Goal: Information Seeking & Learning: Learn about a topic

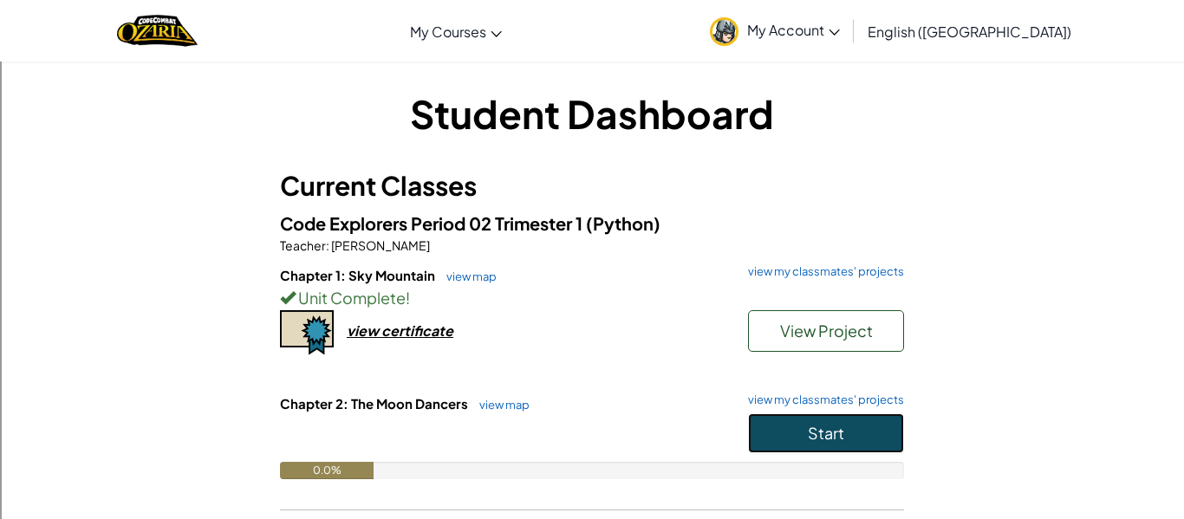
click at [802, 431] on button "Start" at bounding box center [826, 434] width 156 height 40
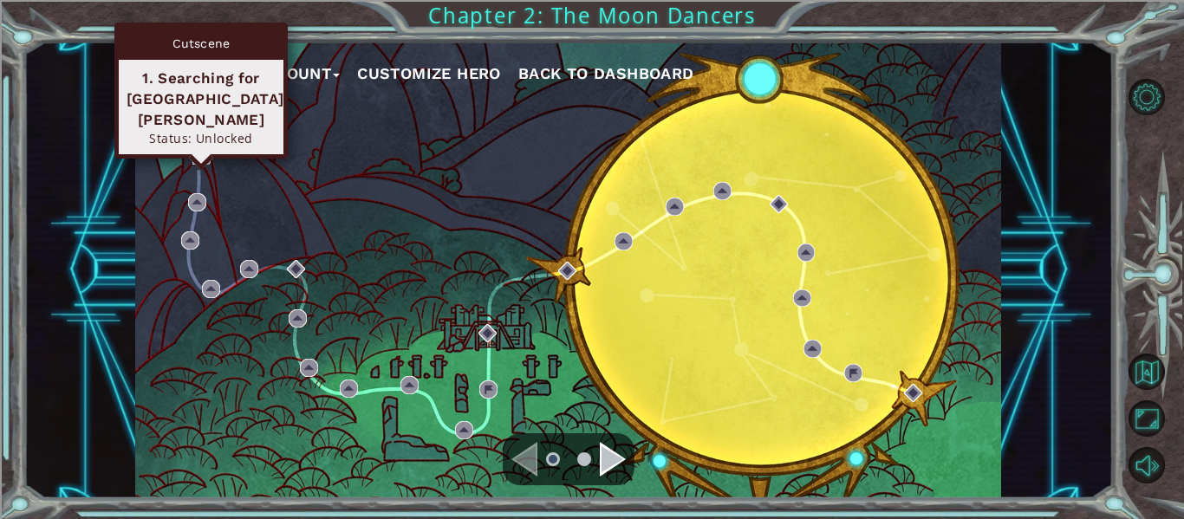
click at [197, 154] on img at bounding box center [201, 156] width 18 height 18
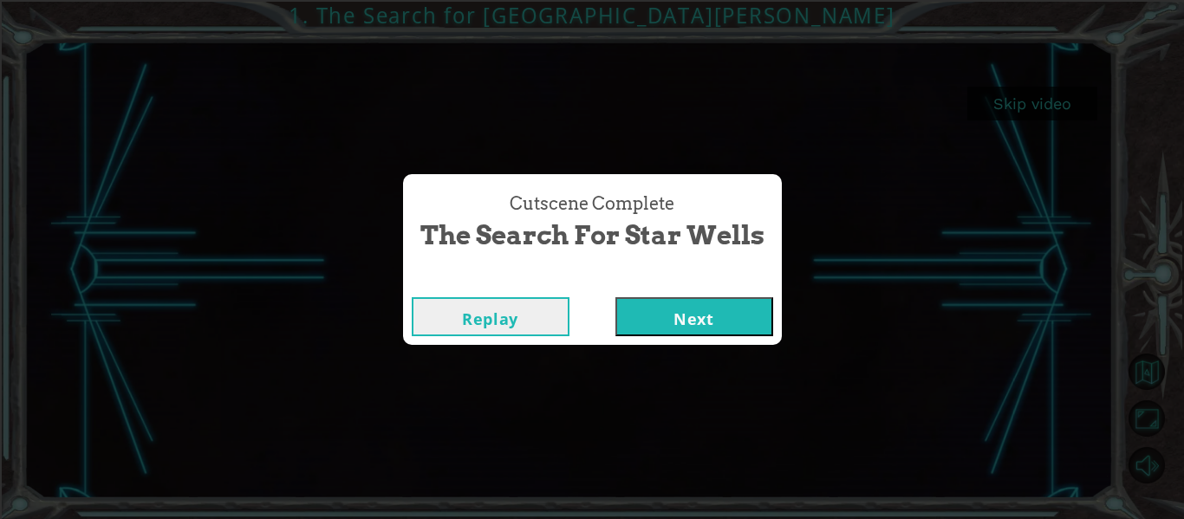
click at [729, 319] on button "Next" at bounding box center [695, 316] width 158 height 39
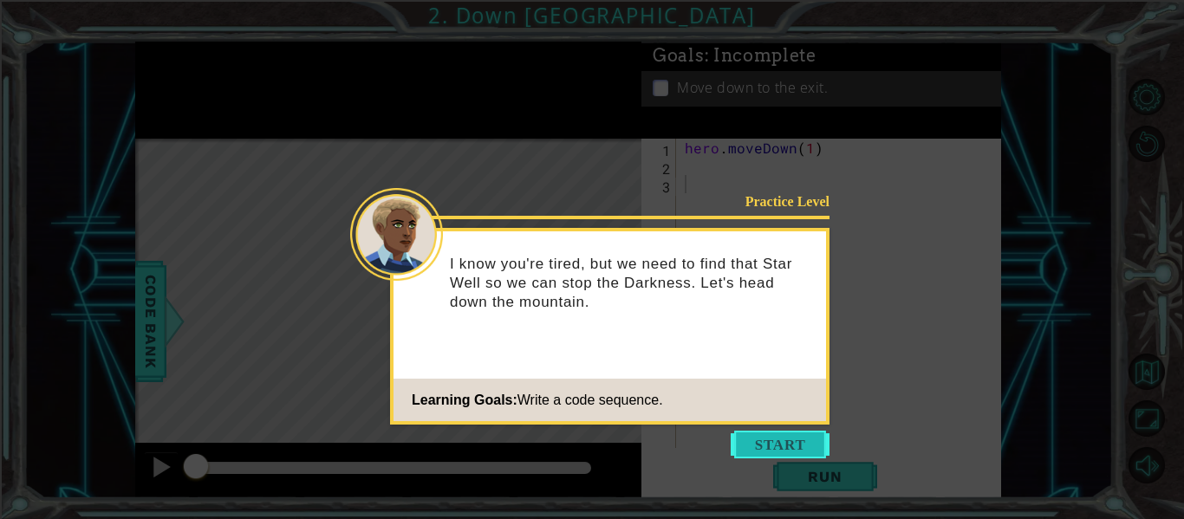
click at [772, 439] on button "Start" at bounding box center [780, 445] width 99 height 28
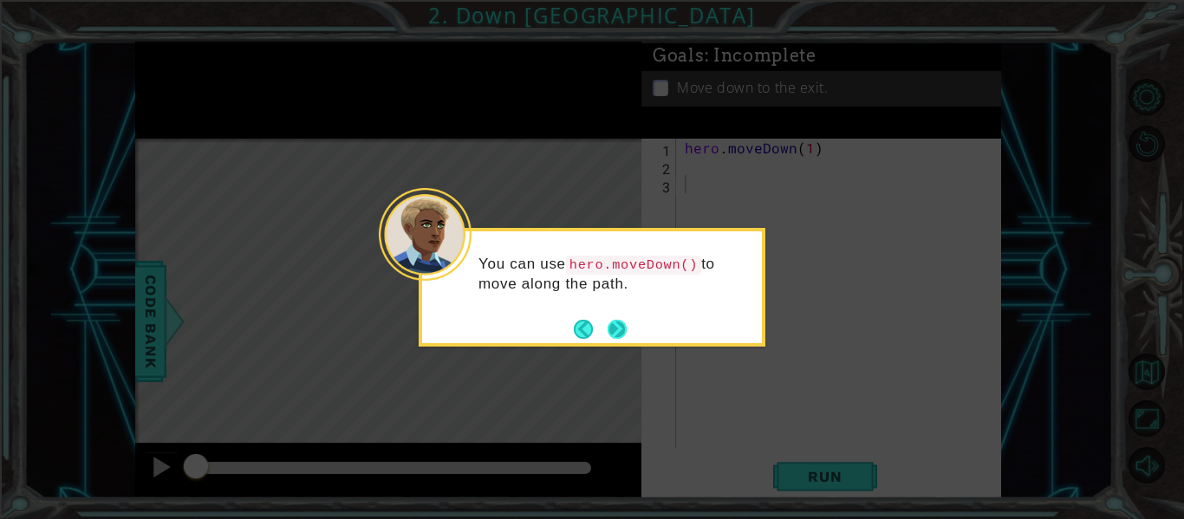
click at [614, 324] on button "Next" at bounding box center [617, 329] width 19 height 19
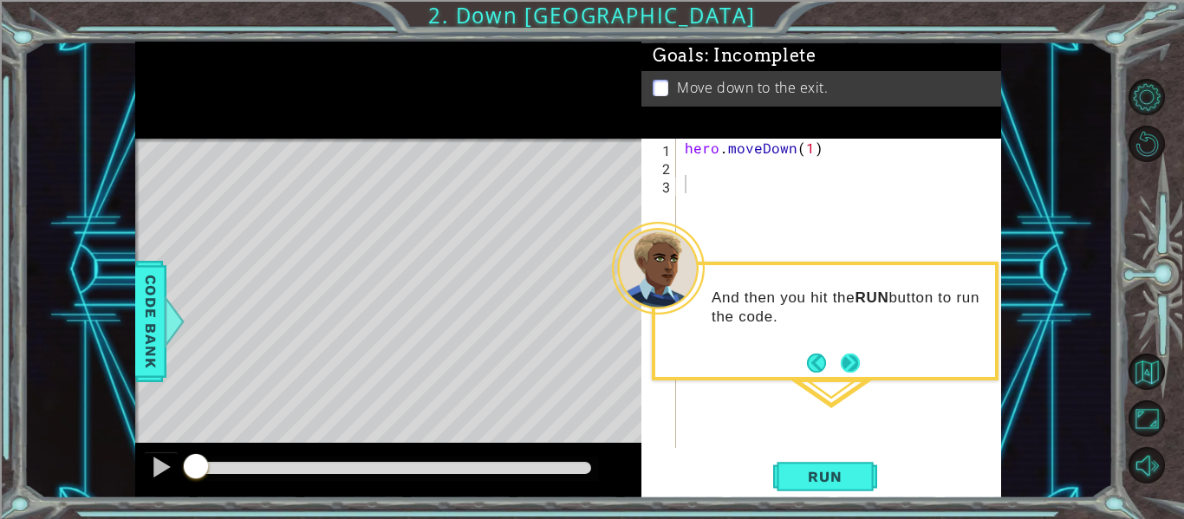
click at [844, 357] on button "Next" at bounding box center [850, 363] width 19 height 19
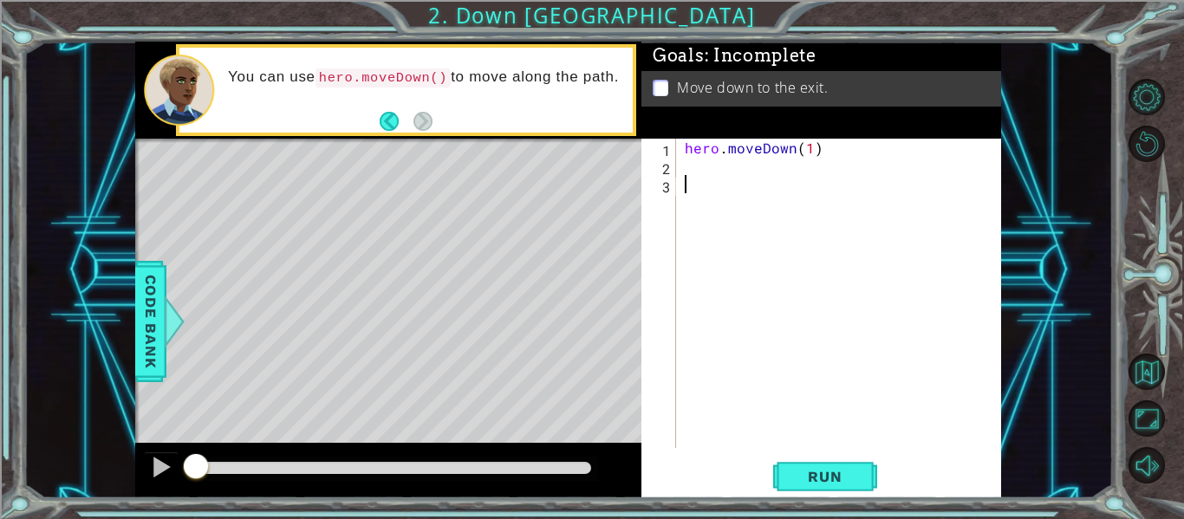
click at [700, 176] on div "hero . moveDown ( 1 )" at bounding box center [843, 312] width 325 height 346
click at [811, 147] on div "hero . moveDown ( 1 )" at bounding box center [843, 312] width 325 height 346
type textarea "hero.moveDown(2)"
click at [827, 479] on span "Run" at bounding box center [825, 476] width 68 height 17
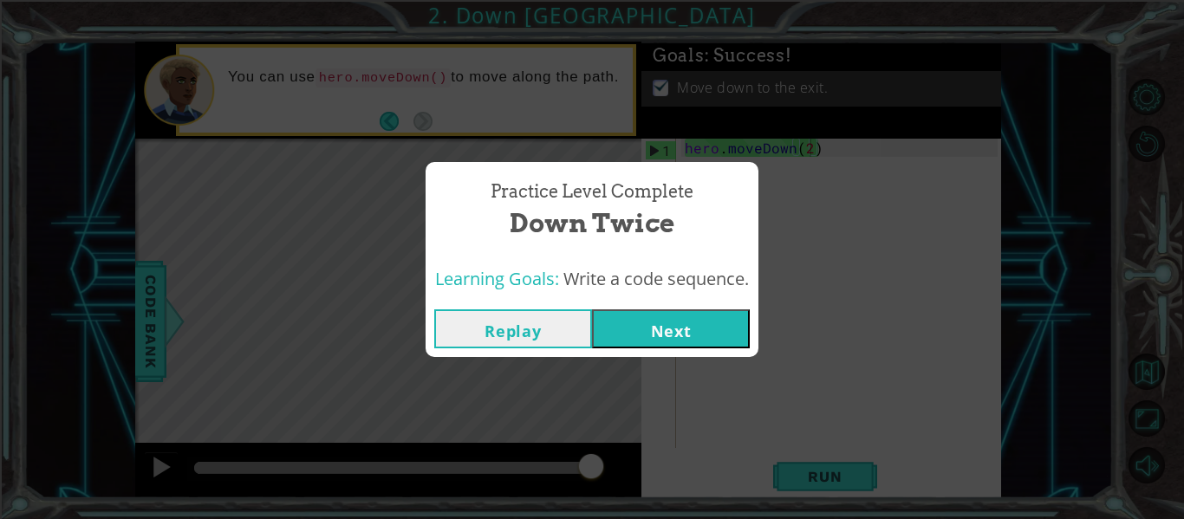
click at [690, 329] on button "Next" at bounding box center [671, 329] width 158 height 39
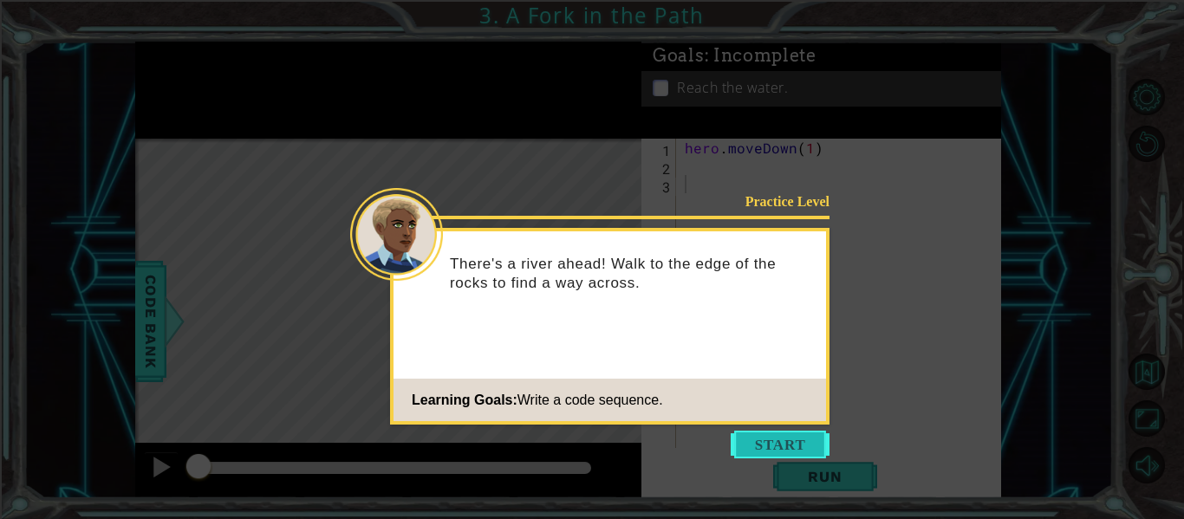
click at [766, 445] on button "Start" at bounding box center [780, 445] width 99 height 28
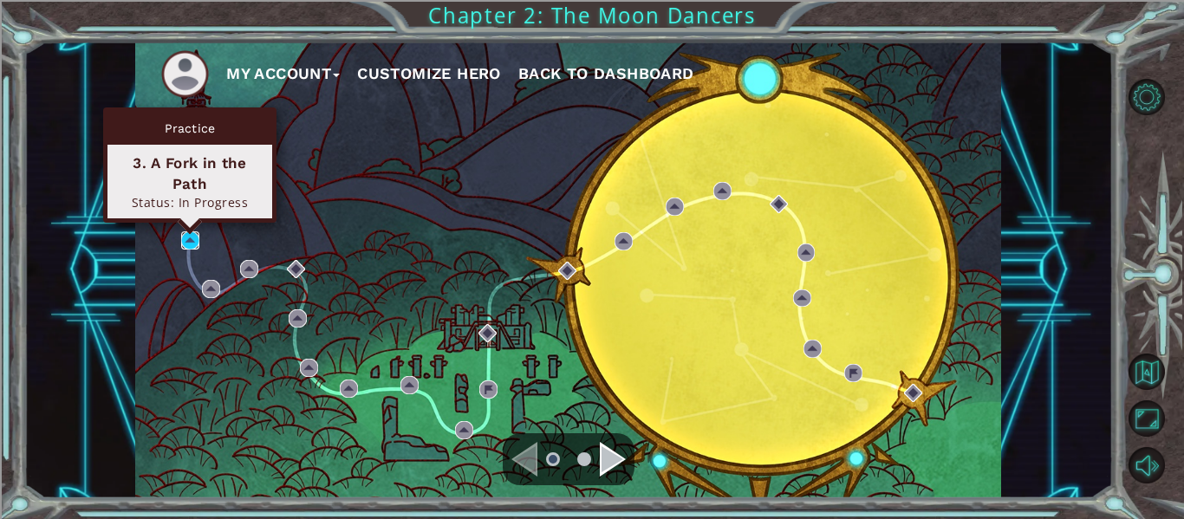
click at [188, 238] on img at bounding box center [190, 240] width 18 height 18
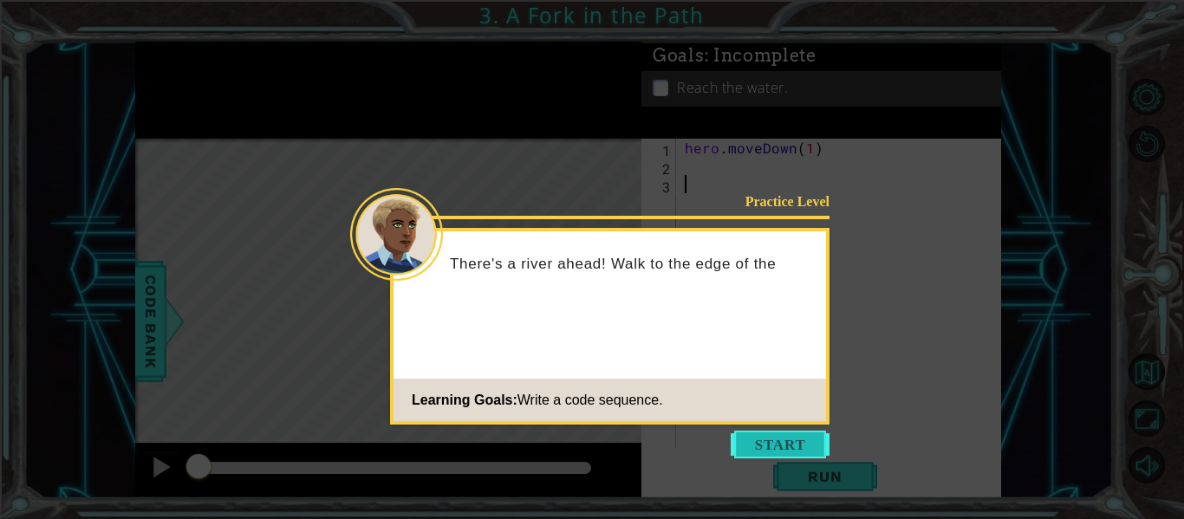
click at [750, 446] on button "Start" at bounding box center [780, 445] width 99 height 28
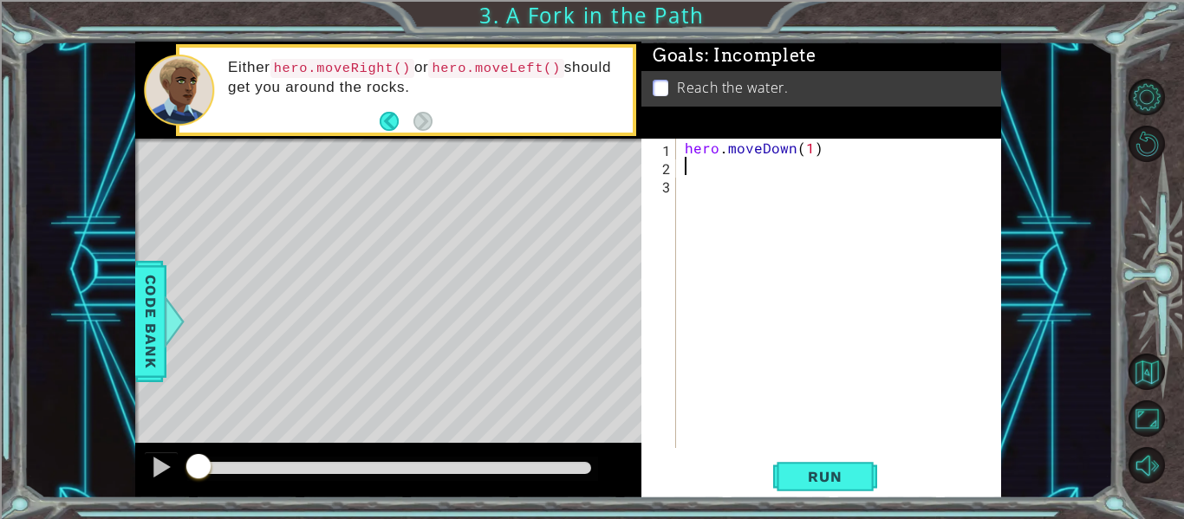
click at [752, 160] on div "hero . moveDown ( 1 )" at bounding box center [843, 312] width 325 height 346
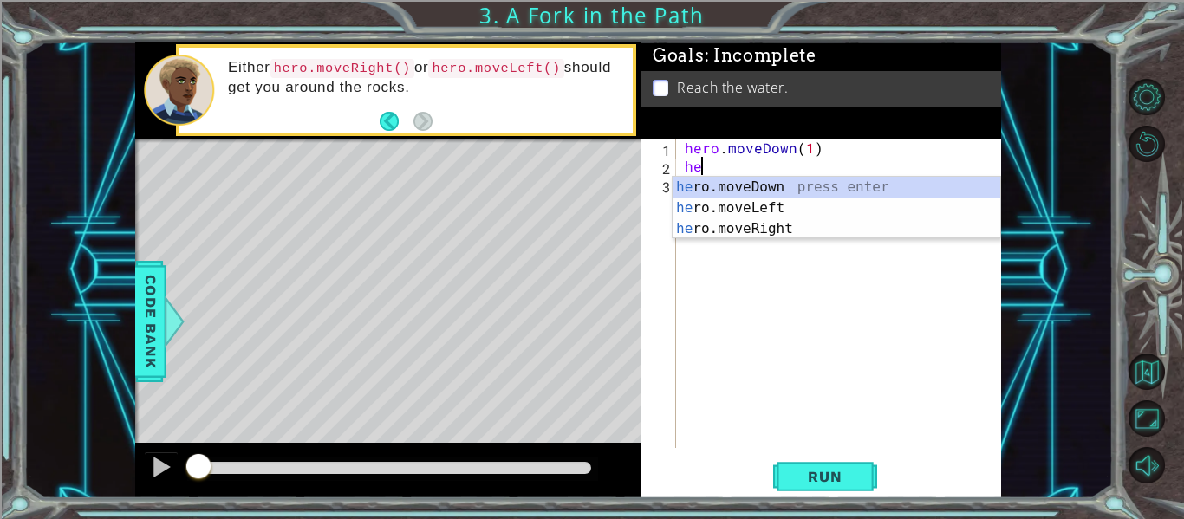
scroll to position [0, 1]
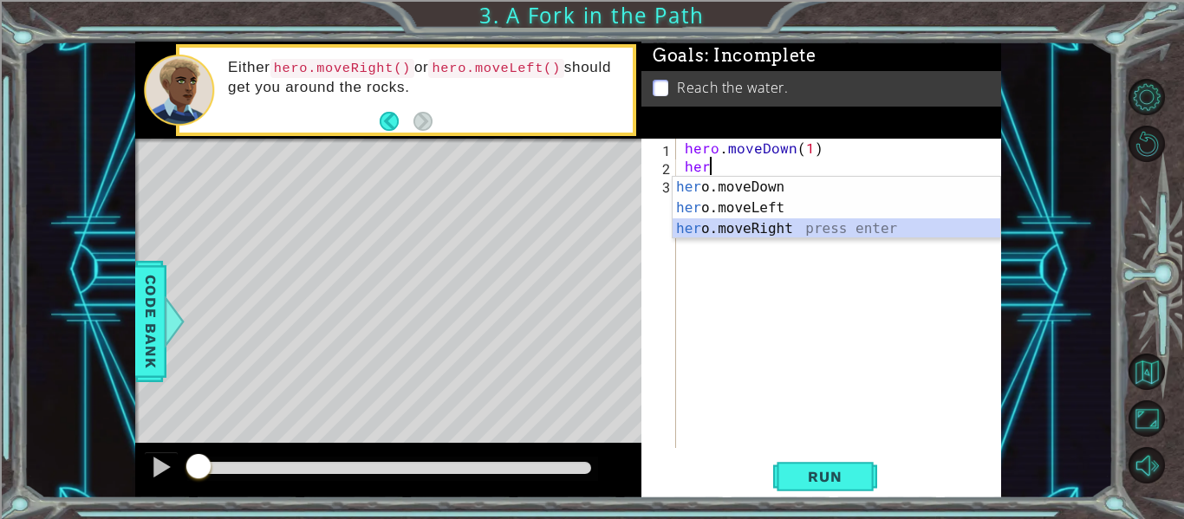
click at [748, 226] on div "her o.moveDown press enter her o.moveLeft press enter her o.moveRight press ent…" at bounding box center [837, 229] width 328 height 104
type textarea "hero.moveRight(1)"
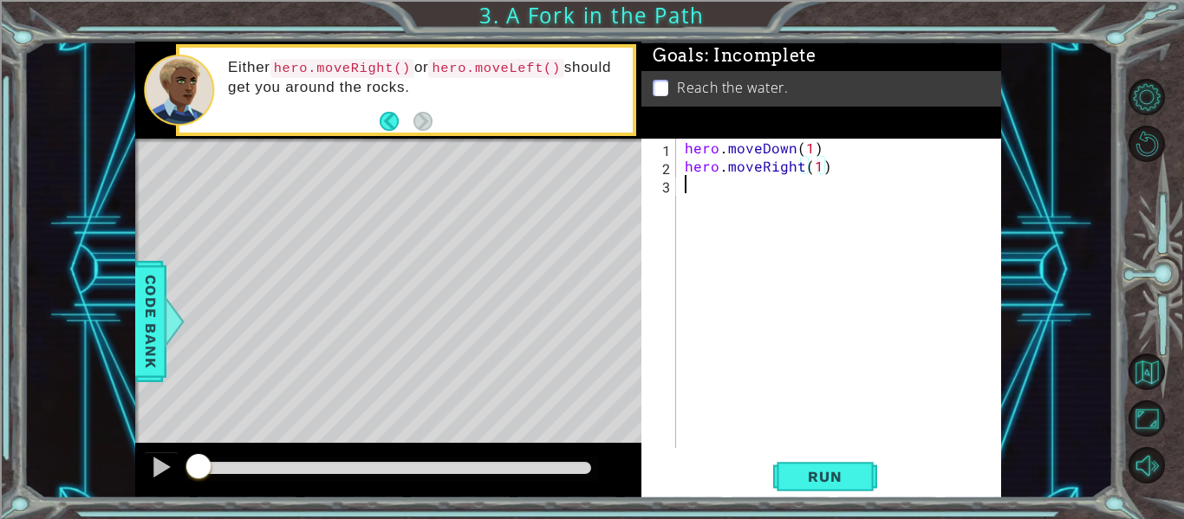
click at [740, 192] on div "hero . moveDown ( 1 ) hero . moveRight ( 1 )" at bounding box center [843, 312] width 325 height 346
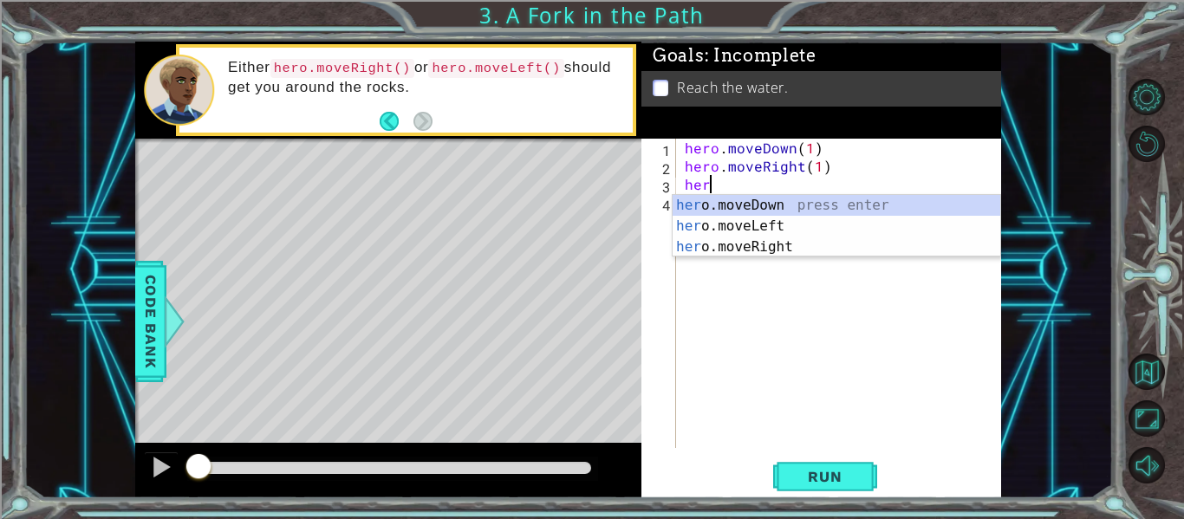
click at [825, 203] on div "her o.moveDown press enter her o.moveLeft press enter her o.moveRight press ent…" at bounding box center [837, 247] width 328 height 104
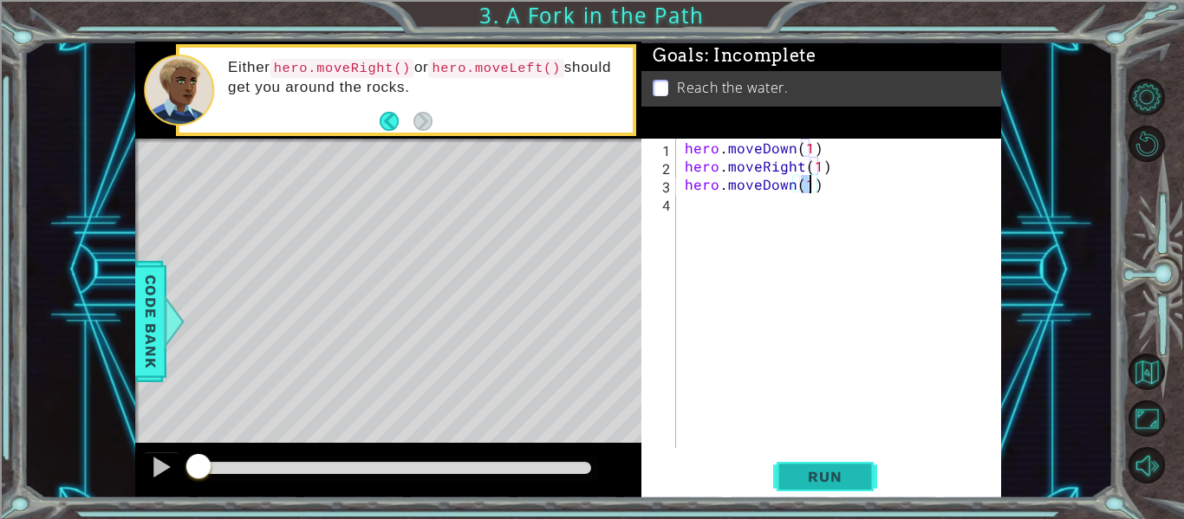
type textarea "hero.moveDown(1)"
click at [821, 486] on span "Run" at bounding box center [825, 476] width 68 height 17
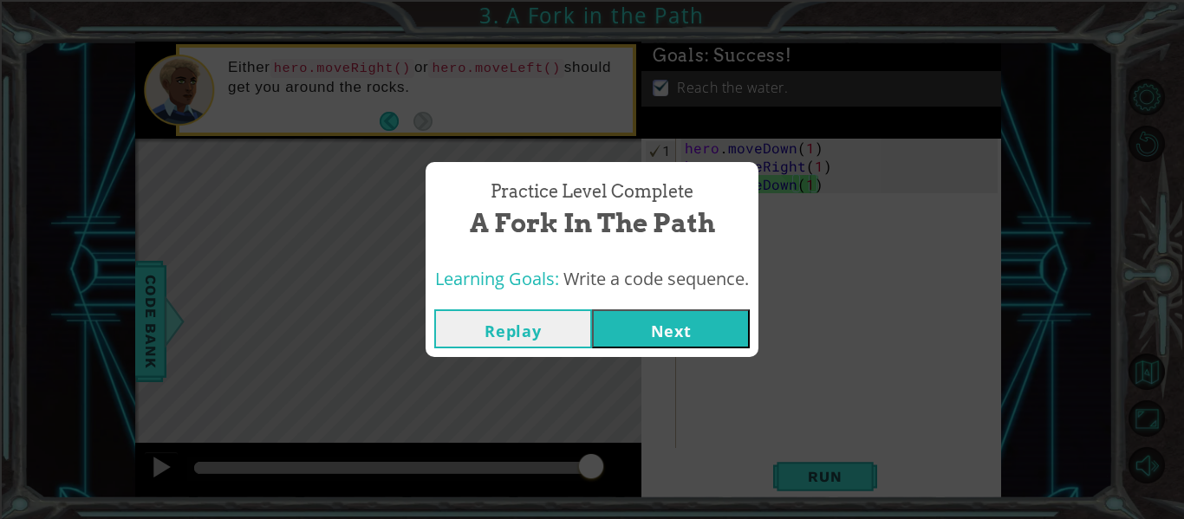
click at [707, 329] on button "Next" at bounding box center [671, 329] width 158 height 39
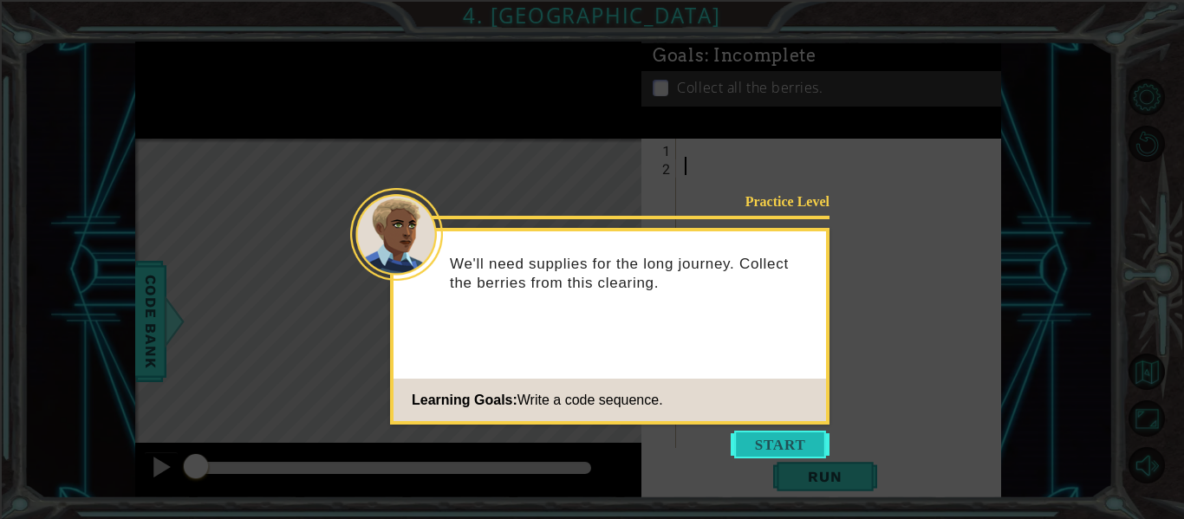
click at [740, 433] on button "Start" at bounding box center [780, 445] width 99 height 28
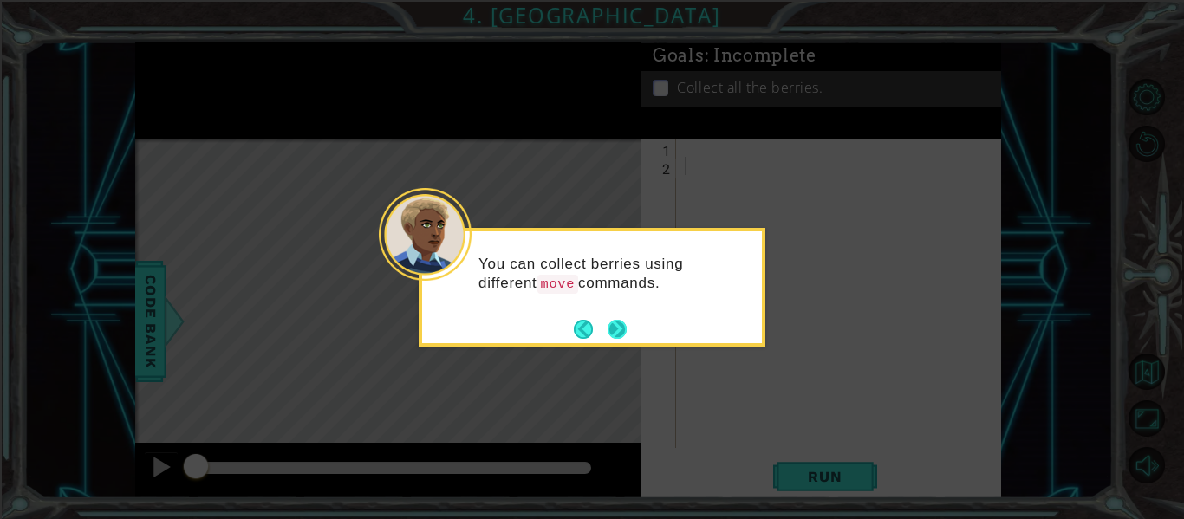
click at [620, 333] on button "Next" at bounding box center [617, 329] width 19 height 19
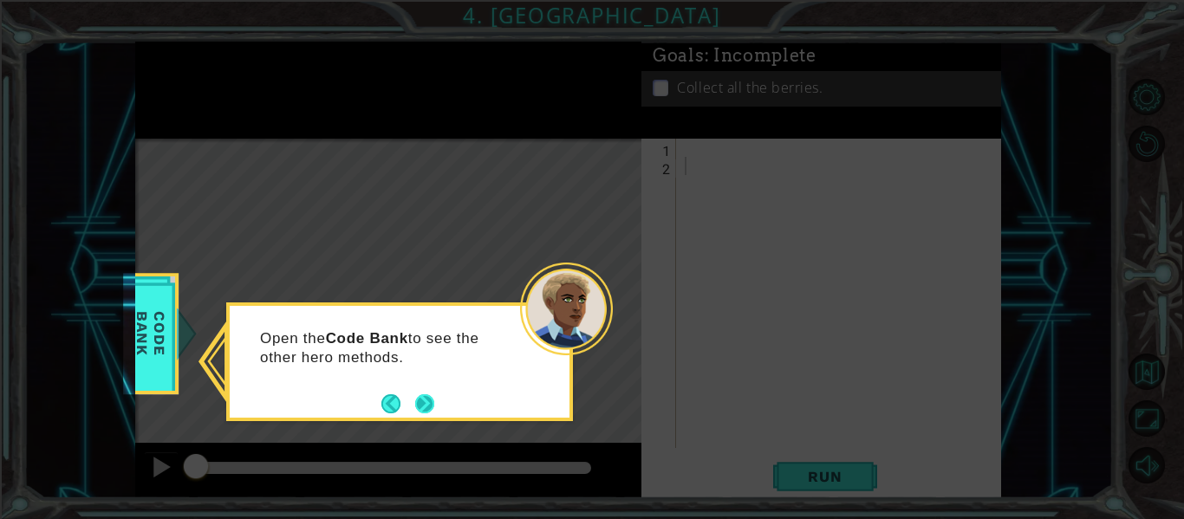
click at [427, 403] on button "Next" at bounding box center [424, 403] width 19 height 19
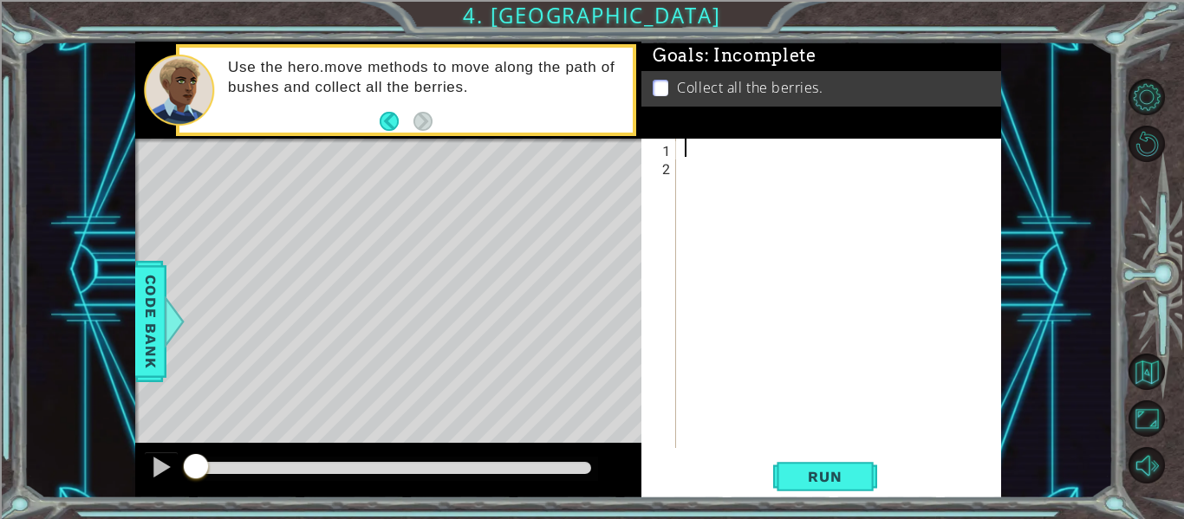
click at [720, 151] on div at bounding box center [843, 312] width 325 height 346
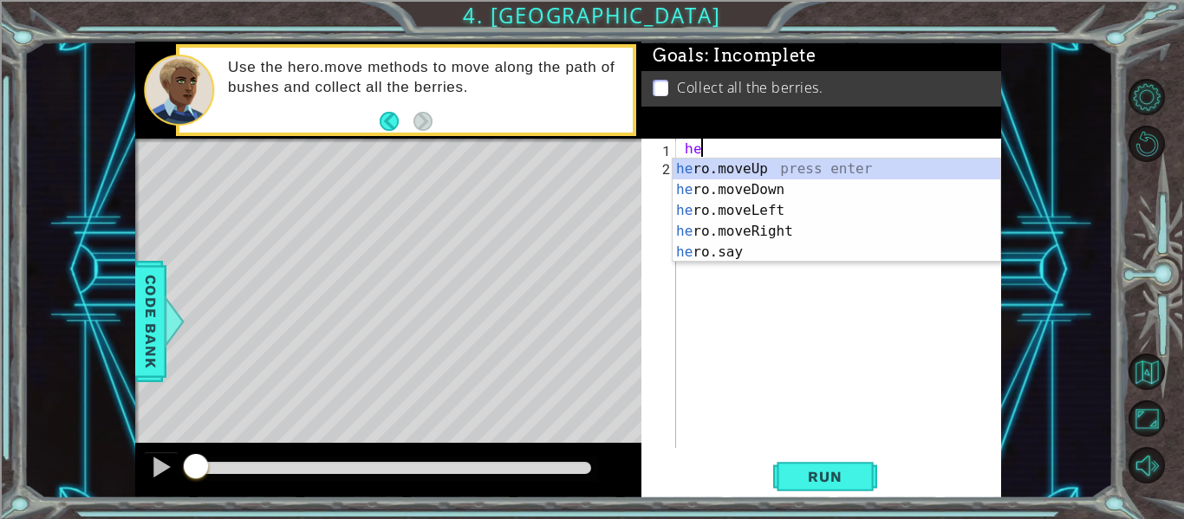
scroll to position [0, 1]
click at [800, 213] on div "hero .moveUp press enter hero .moveDown press enter hero .moveLeft press enter …" at bounding box center [837, 232] width 328 height 146
type textarea "hero.moveLeft(1)"
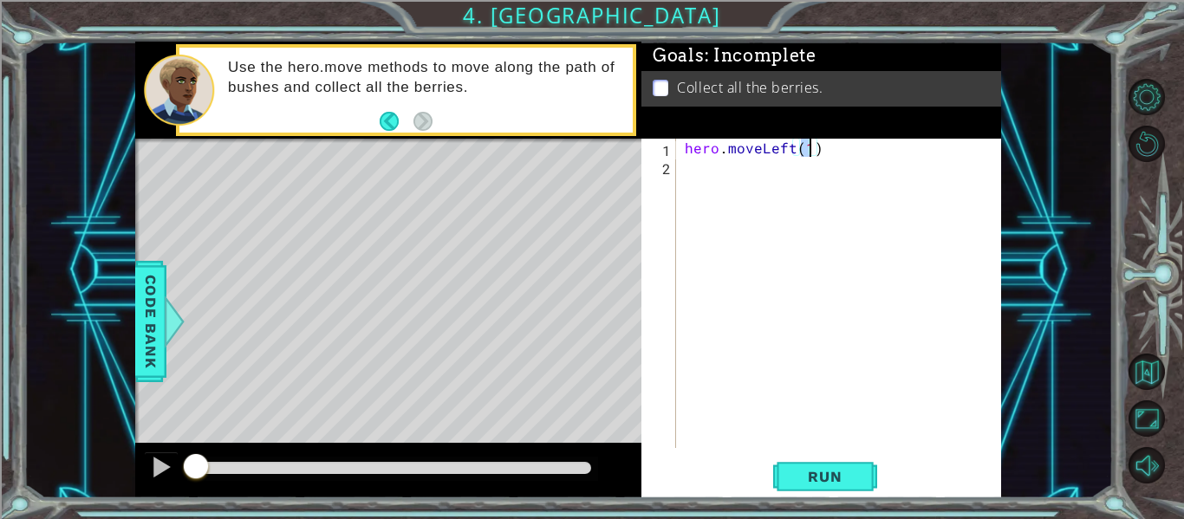
click at [808, 188] on div "hero . moveLeft ( 1 )" at bounding box center [843, 312] width 325 height 346
click at [164, 333] on div at bounding box center [175, 322] width 22 height 52
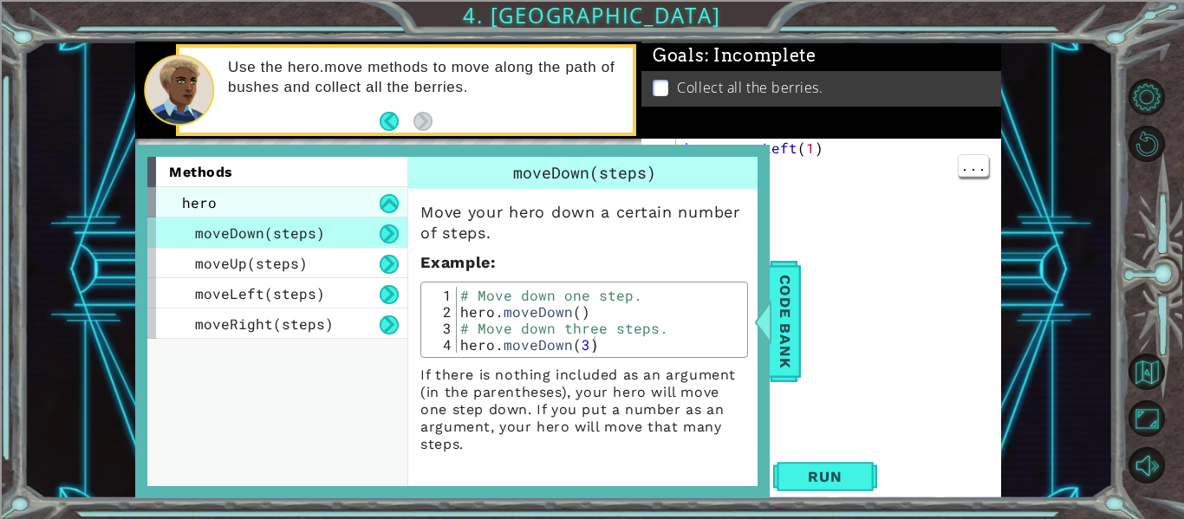
click at [182, 203] on span "hero" at bounding box center [199, 202] width 35 height 18
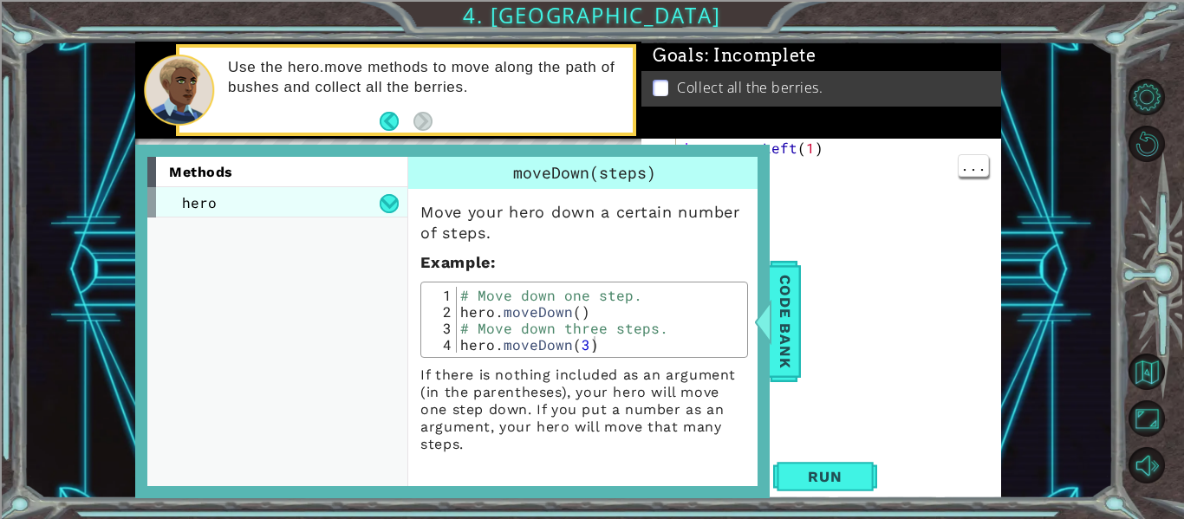
click at [186, 203] on span "hero" at bounding box center [199, 202] width 35 height 18
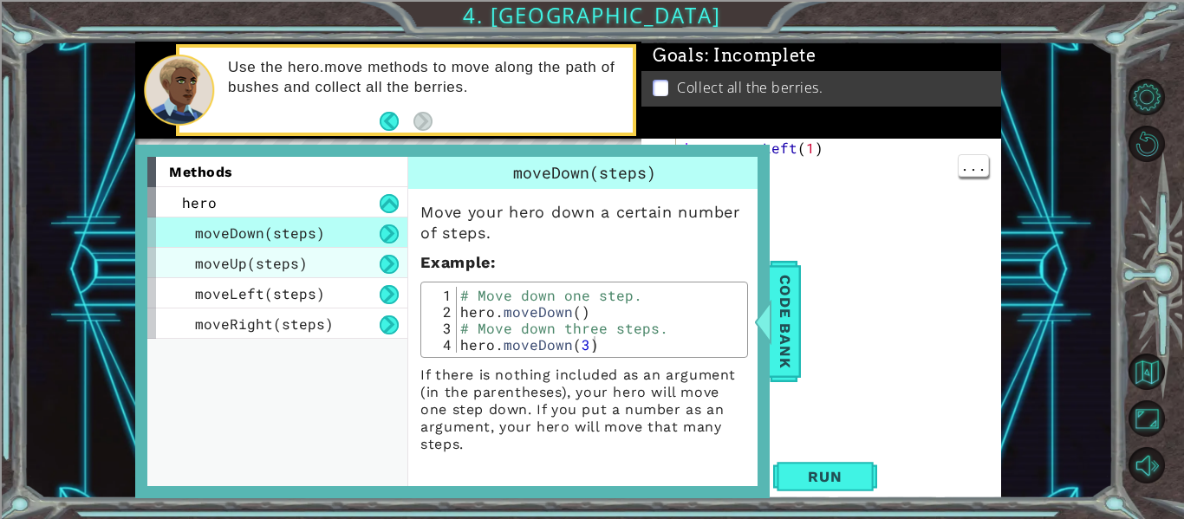
click at [205, 274] on div "moveUp(steps)" at bounding box center [277, 263] width 260 height 30
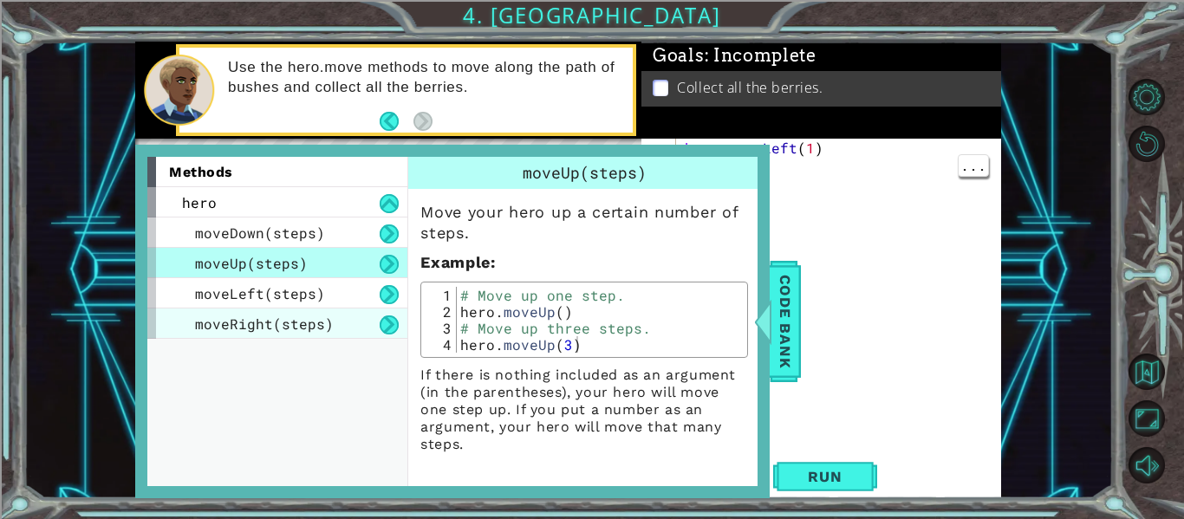
click at [220, 309] on div "moveRight(steps)" at bounding box center [277, 324] width 260 height 30
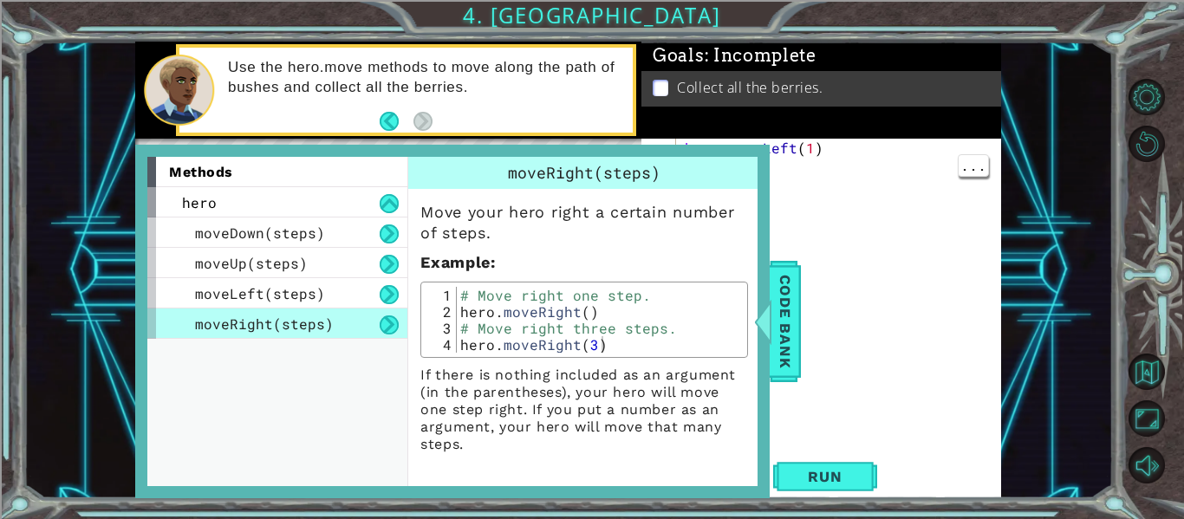
click at [230, 337] on div "moveRight(steps)" at bounding box center [277, 324] width 260 height 30
click at [769, 319] on div at bounding box center [764, 322] width 22 height 52
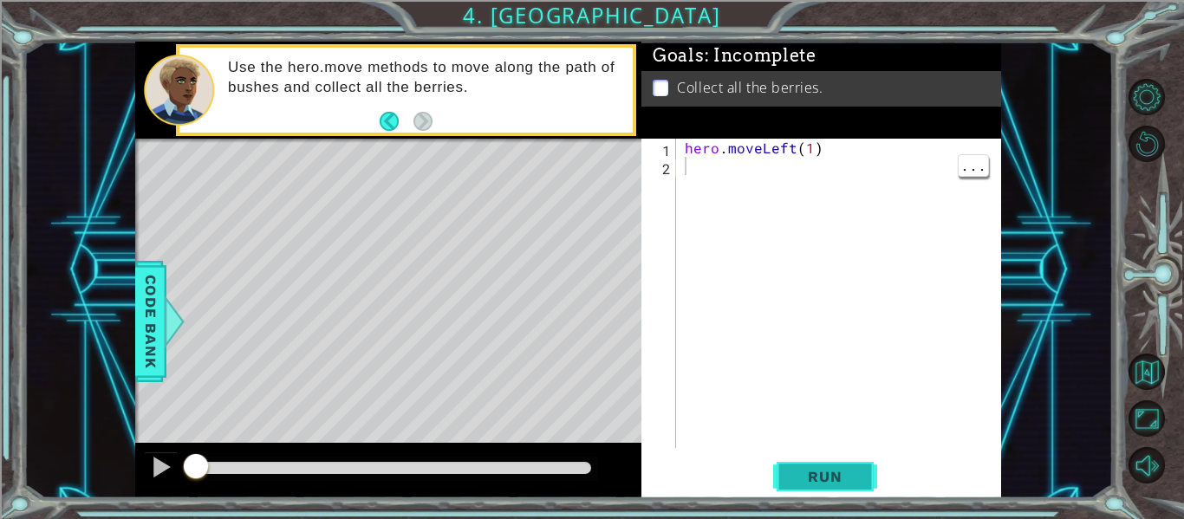
click at [805, 480] on span "Run" at bounding box center [825, 476] width 68 height 17
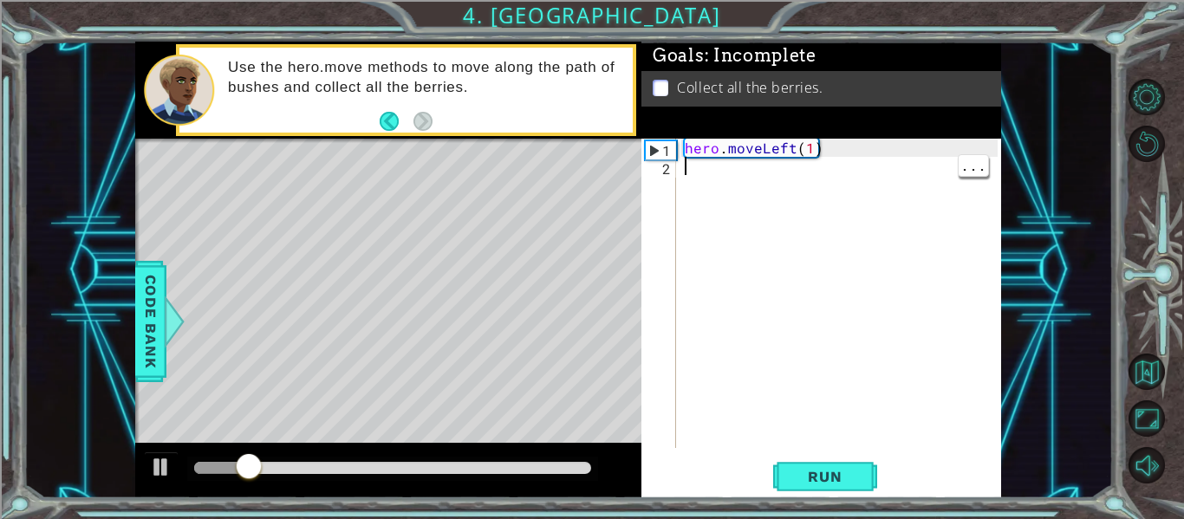
click at [809, 149] on div "hero . moveLeft ( 1 )" at bounding box center [843, 312] width 325 height 346
type textarea "hero.moveLeft(2)"
click at [822, 478] on span "Run" at bounding box center [825, 476] width 68 height 17
click at [741, 185] on div "hero . moveLeft ( 2 )" at bounding box center [843, 312] width 325 height 346
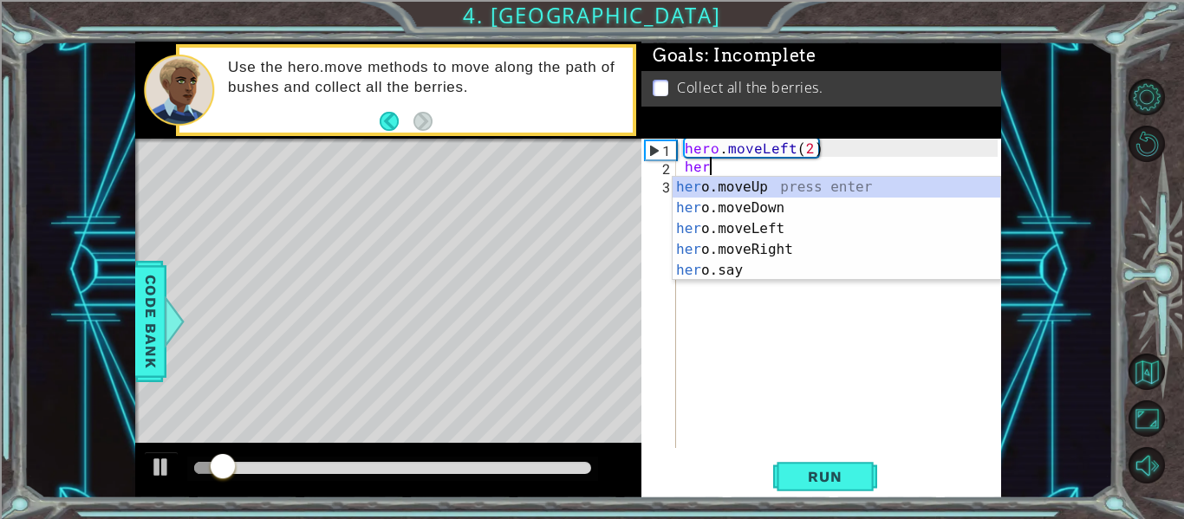
scroll to position [0, 1]
click at [805, 213] on div "her o.moveUp press enter her o.moveDown press enter her o.moveLeft press enter …" at bounding box center [837, 250] width 328 height 146
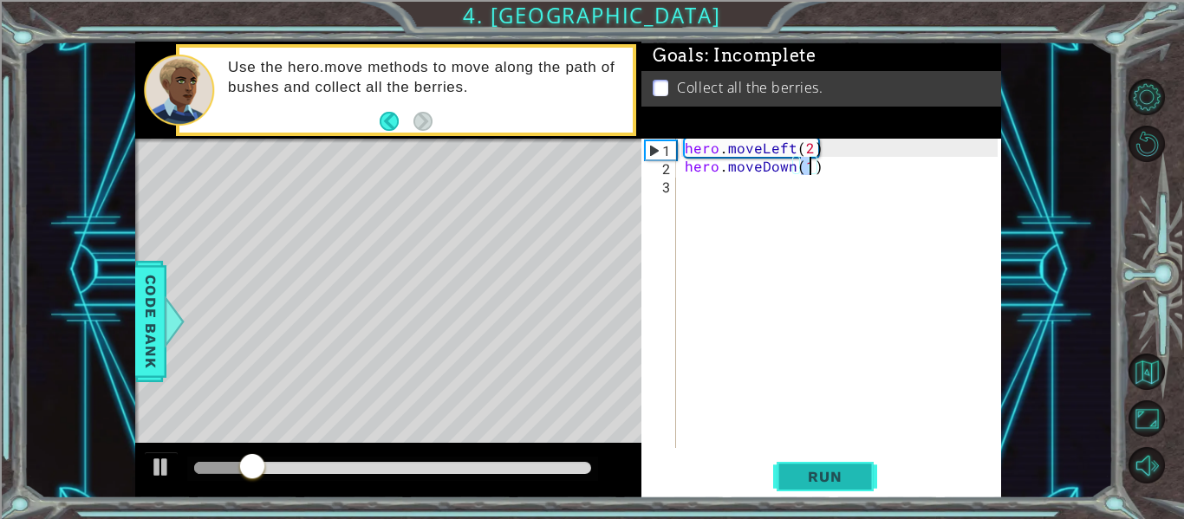
type textarea "hero.moveDown(1)"
click at [815, 488] on button "Run" at bounding box center [825, 477] width 104 height 36
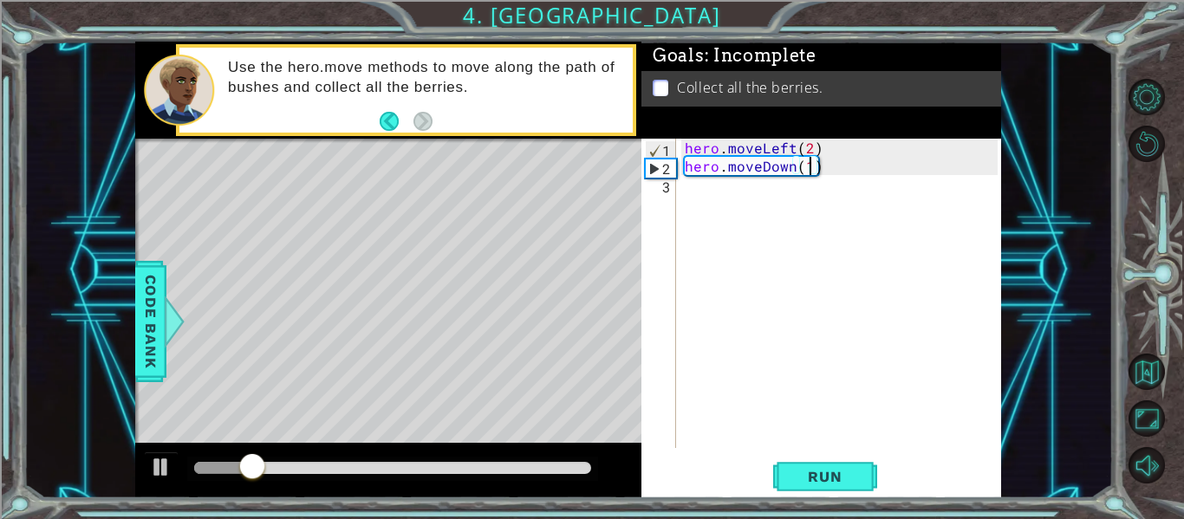
click at [720, 197] on div "hero . moveLeft ( 2 ) hero . moveDown ( 1 )" at bounding box center [843, 312] width 325 height 346
click at [810, 165] on div "hero . moveLeft ( 2 ) hero . moveDown ( 1 )" at bounding box center [843, 312] width 325 height 346
type textarea "hero.moveDown(2)"
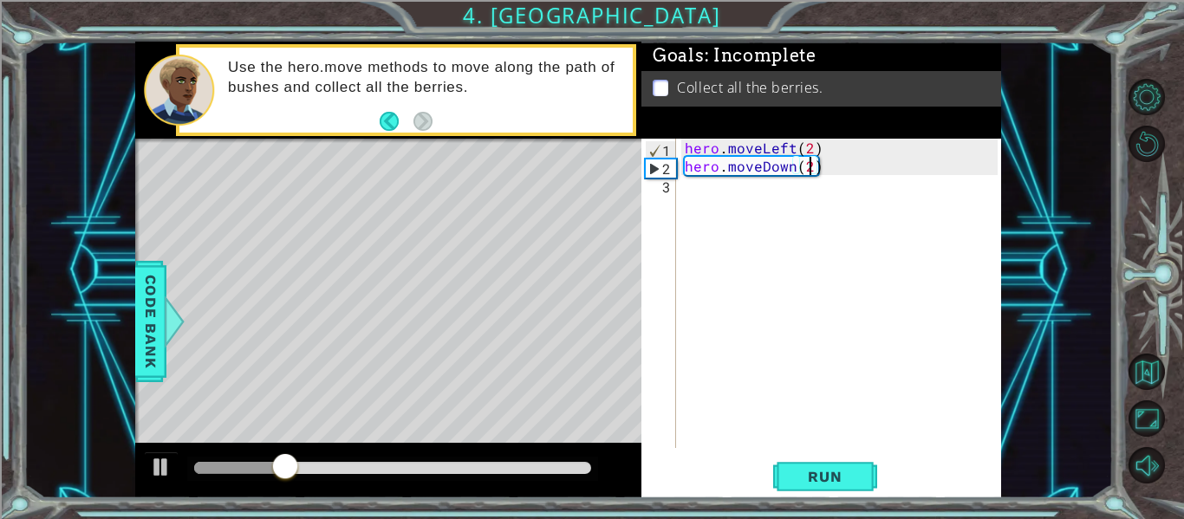
click at [775, 201] on div "hero . moveLeft ( 2 ) hero . moveDown ( 2 )" at bounding box center [843, 312] width 325 height 346
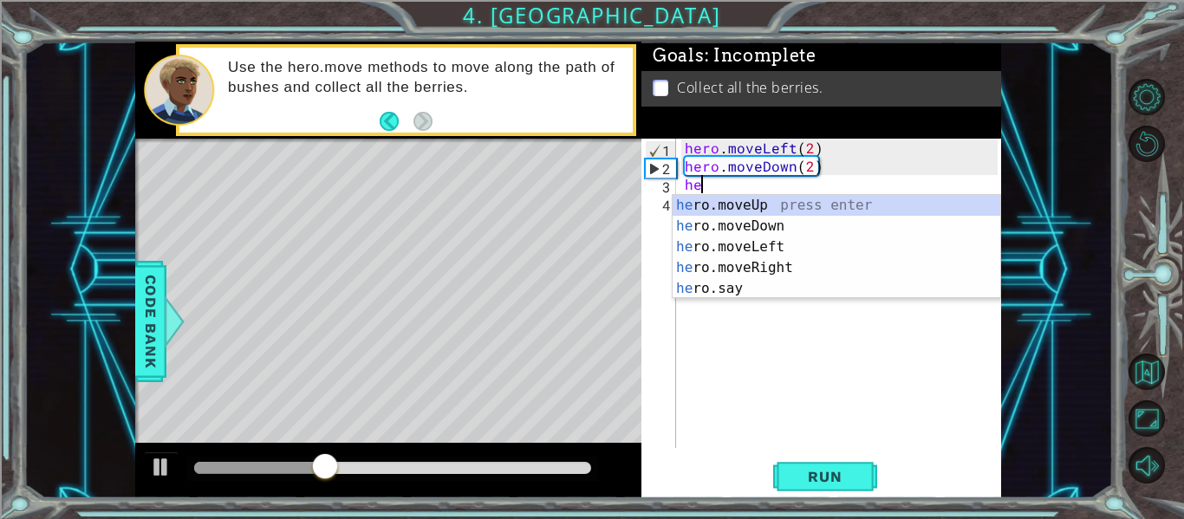
scroll to position [0, 1]
click at [794, 270] on div "hero .moveUp press enter hero .moveDown press enter hero .moveLeft press enter …" at bounding box center [837, 268] width 328 height 146
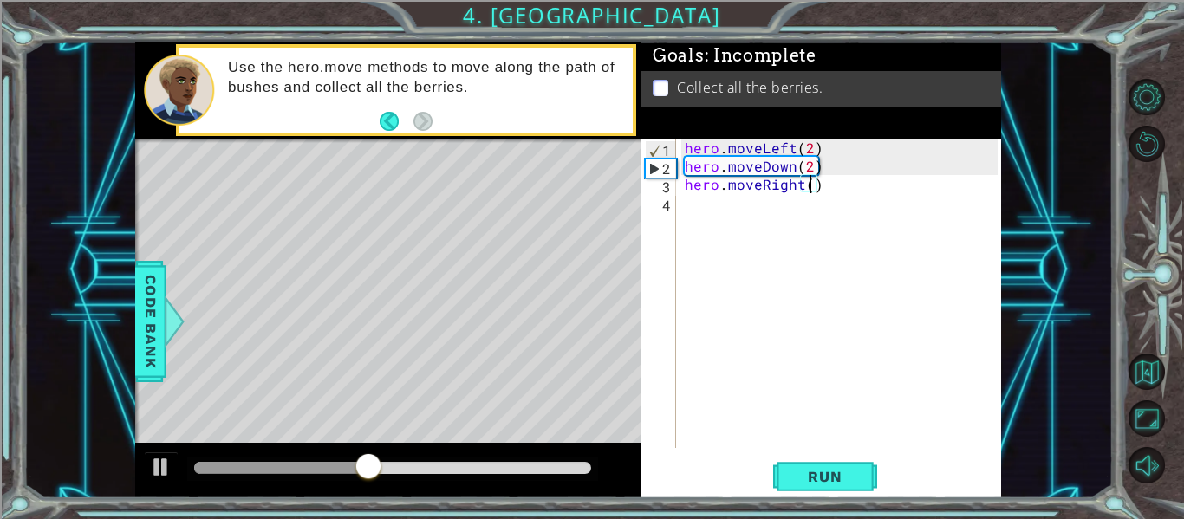
type textarea "hero.moveRight(2)"
click at [771, 216] on div "hero . moveLeft ( 2 ) hero . moveDown ( 2 ) hero . moveRight ( 2 )" at bounding box center [843, 312] width 325 height 346
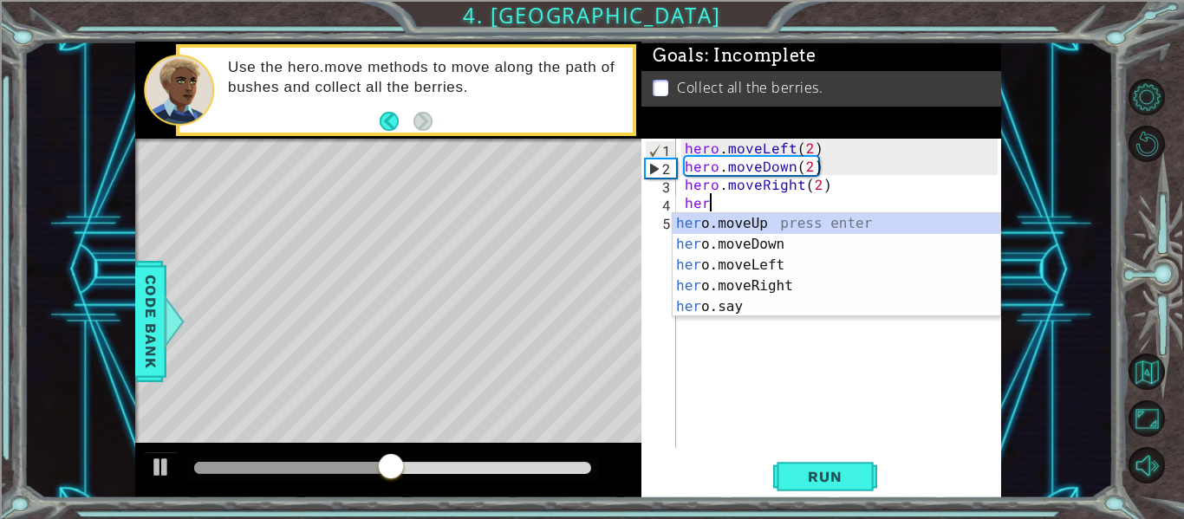
scroll to position [0, 1]
click at [810, 228] on div "hero .moveUp press enter hero .moveDown press enter hero .moveLeft press enter …" at bounding box center [837, 286] width 328 height 146
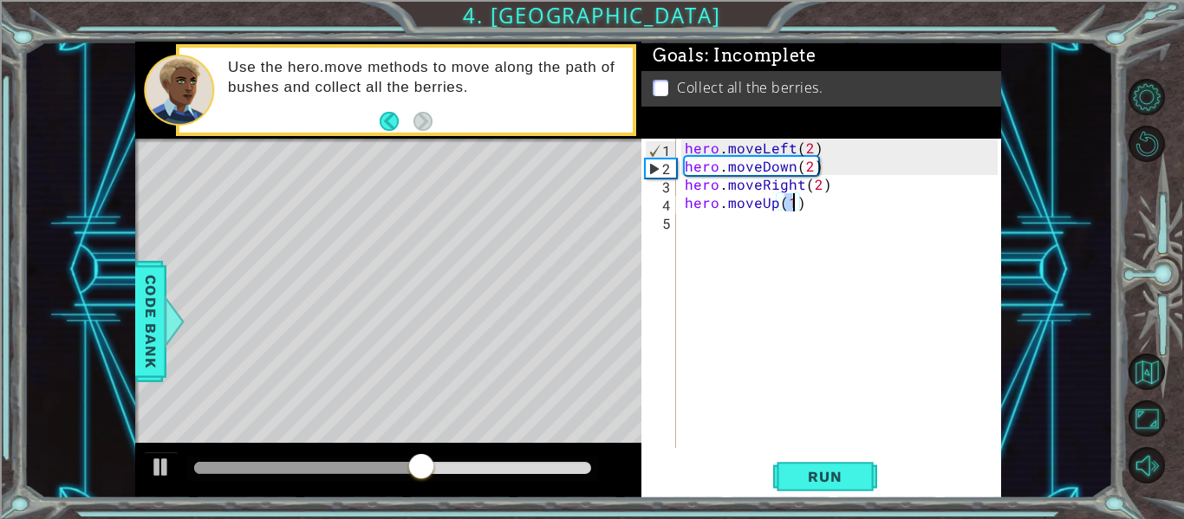
type textarea "hero.moveUp(2)"
click at [775, 228] on div "hero . moveLeft ( 2 ) hero . moveDown ( 2 ) hero . moveRight ( 2 ) hero . moveU…" at bounding box center [843, 312] width 325 height 346
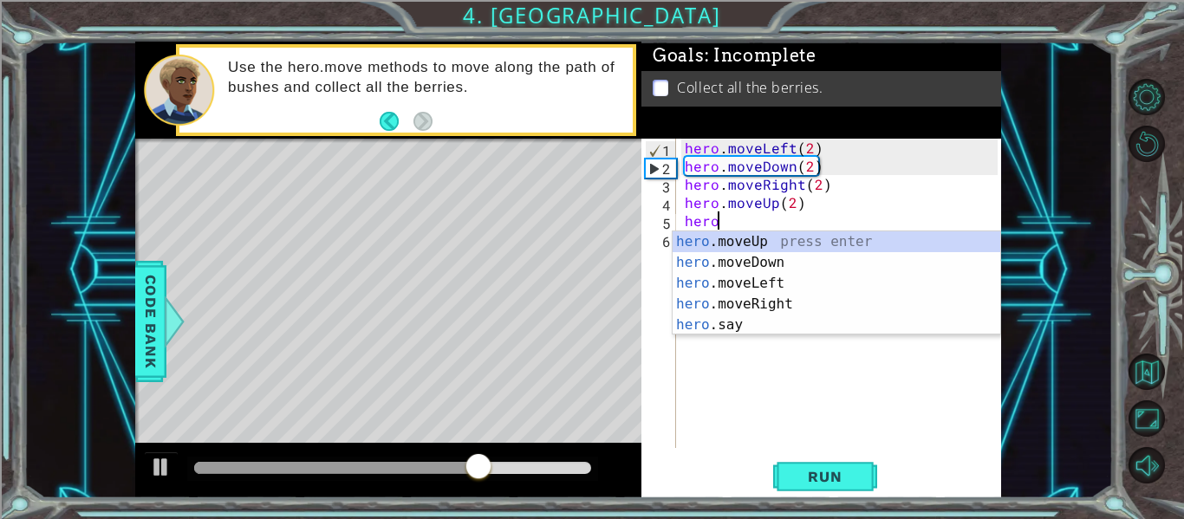
scroll to position [0, 2]
click at [779, 306] on div "hero. moveUp press enter hero. moveDown press enter hero. moveLeft press enter …" at bounding box center [837, 304] width 328 height 146
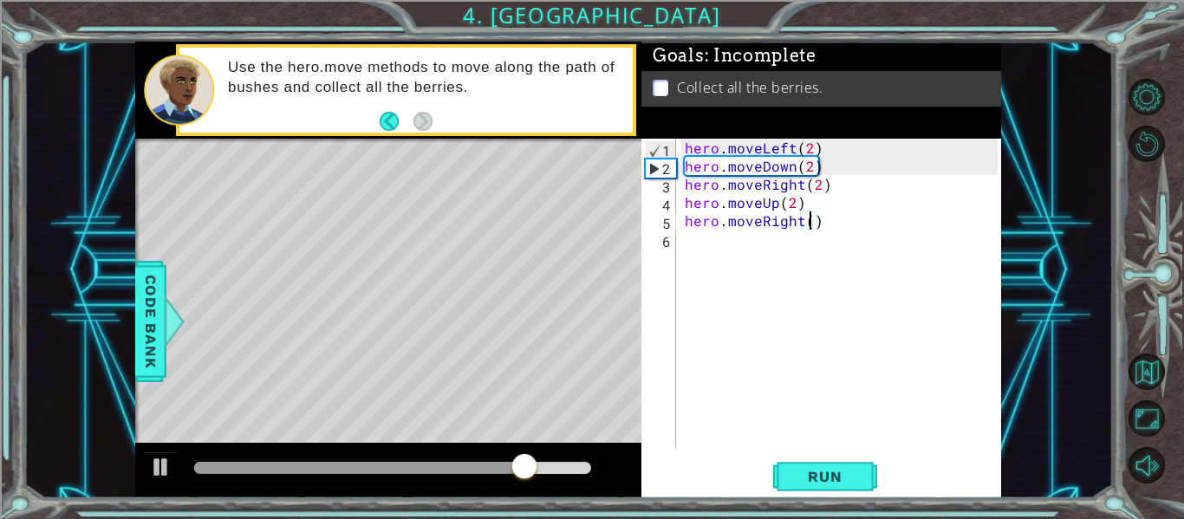
scroll to position [0, 8]
type textarea "hero.moveRight(2)"
click at [785, 470] on button "Run" at bounding box center [825, 477] width 104 height 36
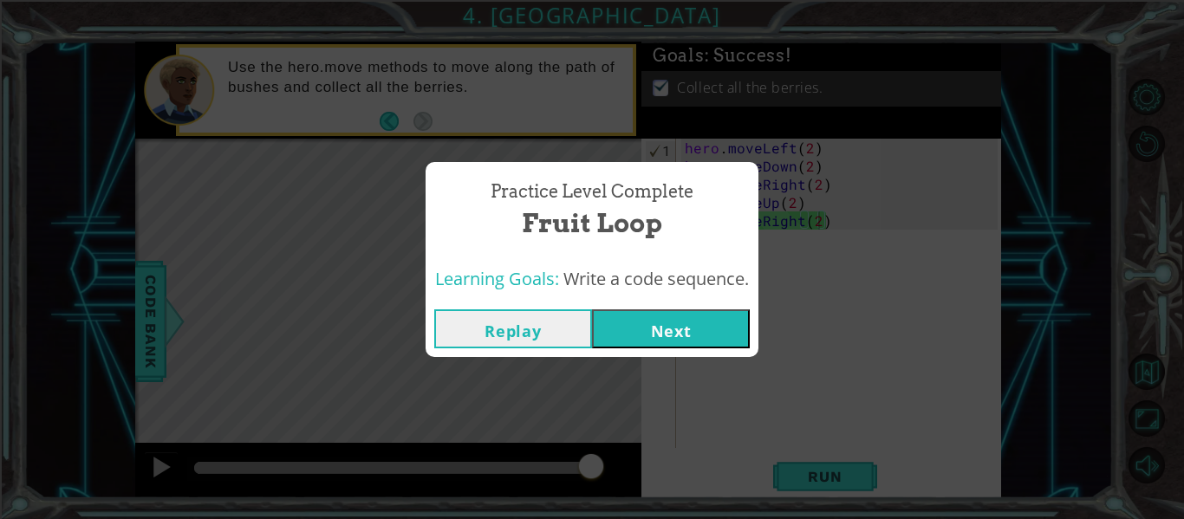
click at [683, 328] on button "Next" at bounding box center [671, 329] width 158 height 39
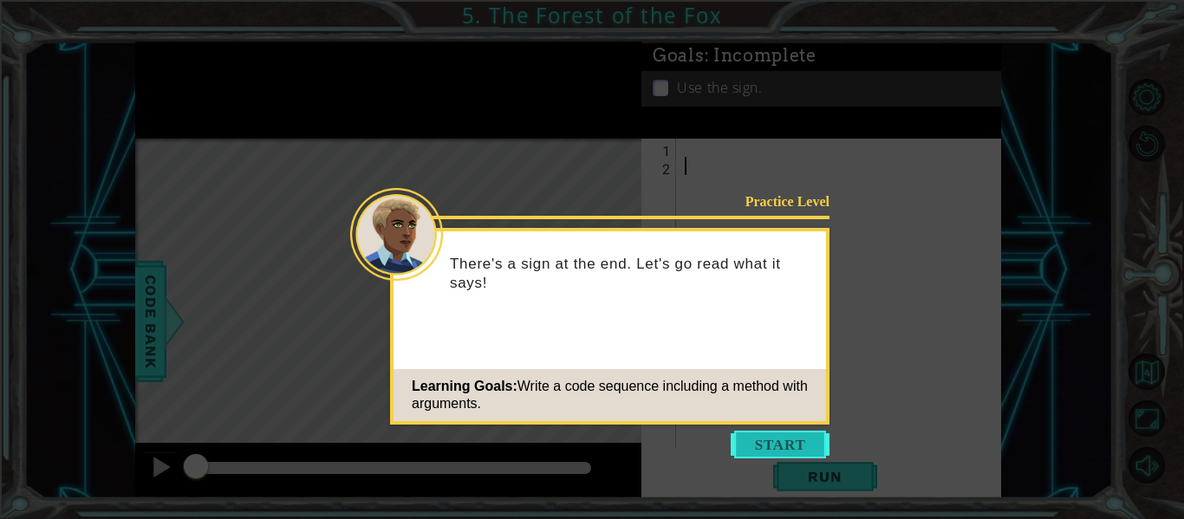
click at [792, 437] on button "Start" at bounding box center [780, 445] width 99 height 28
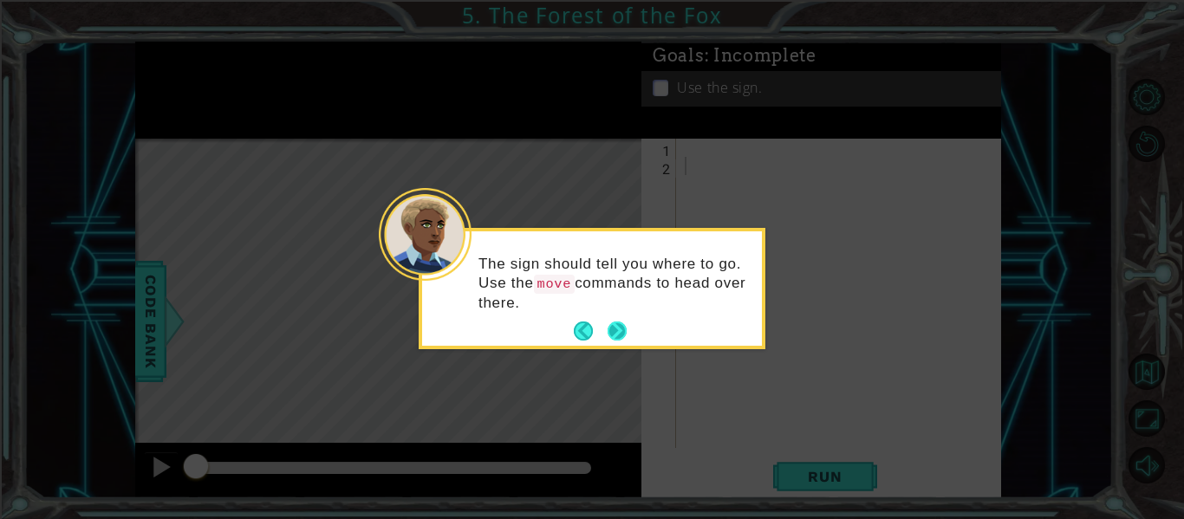
click at [617, 330] on button "Next" at bounding box center [617, 331] width 19 height 19
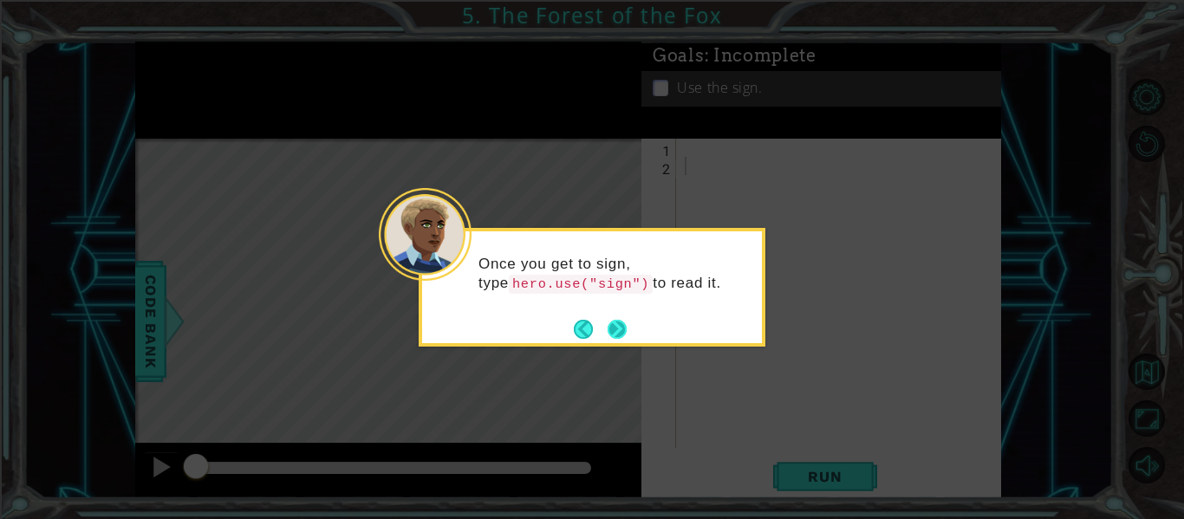
click at [617, 331] on button "Next" at bounding box center [617, 329] width 19 height 19
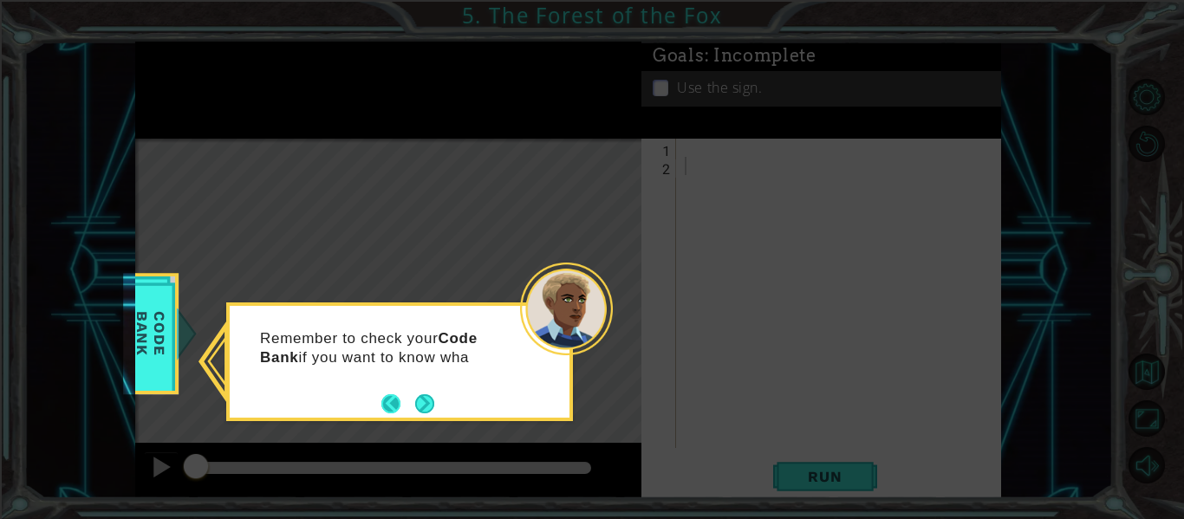
click at [386, 400] on button "Back" at bounding box center [398, 403] width 34 height 19
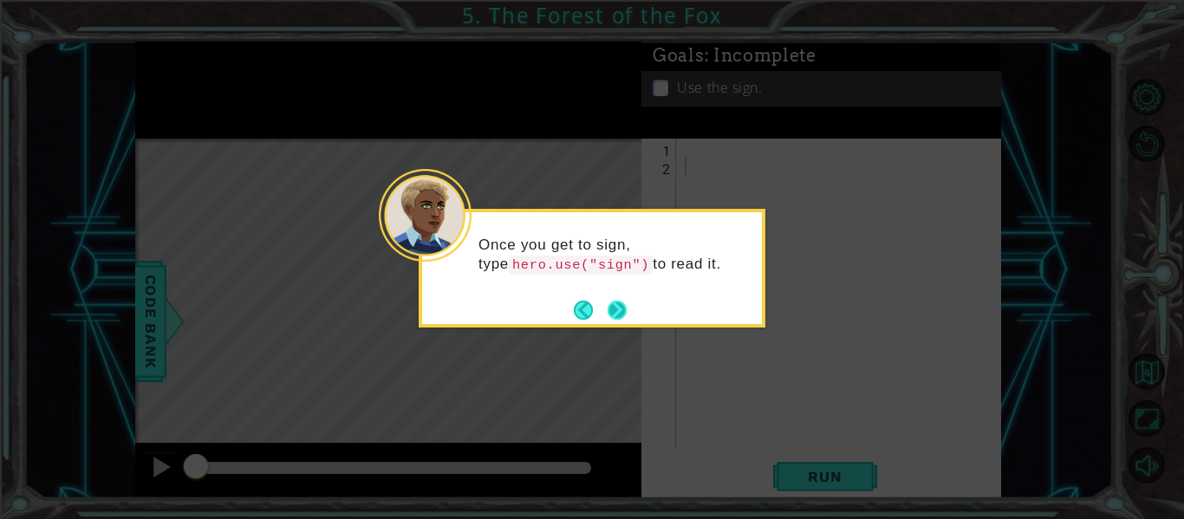
click at [616, 307] on button "Next" at bounding box center [617, 310] width 19 height 19
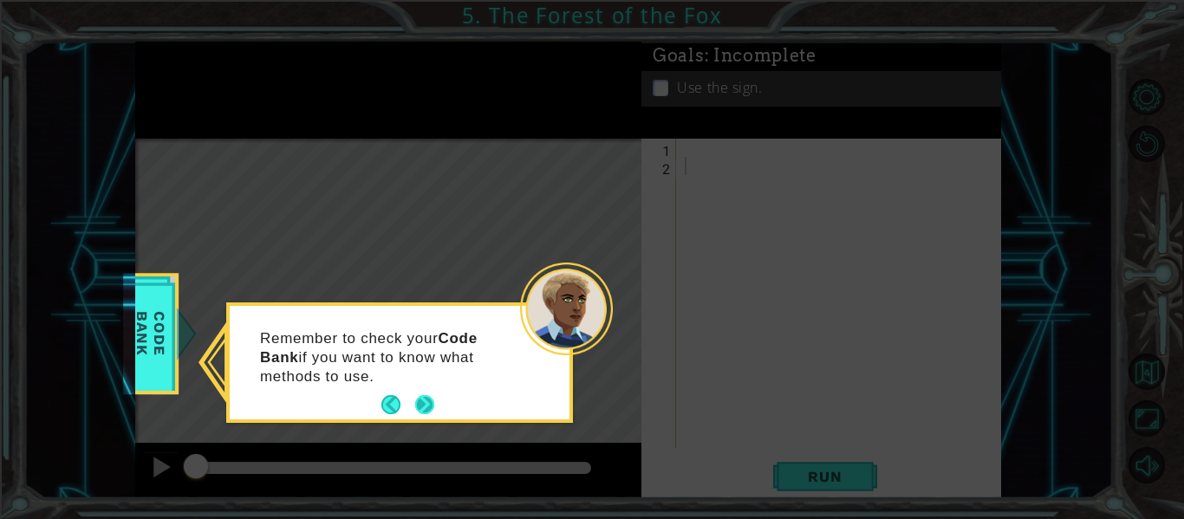
click at [421, 399] on button "Next" at bounding box center [424, 404] width 19 height 19
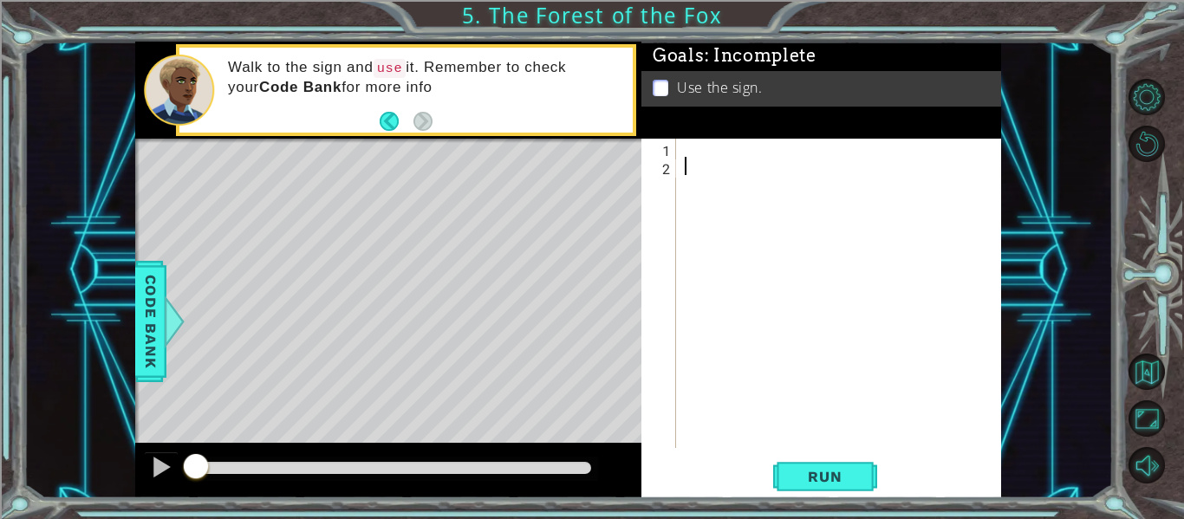
type textarea "h"
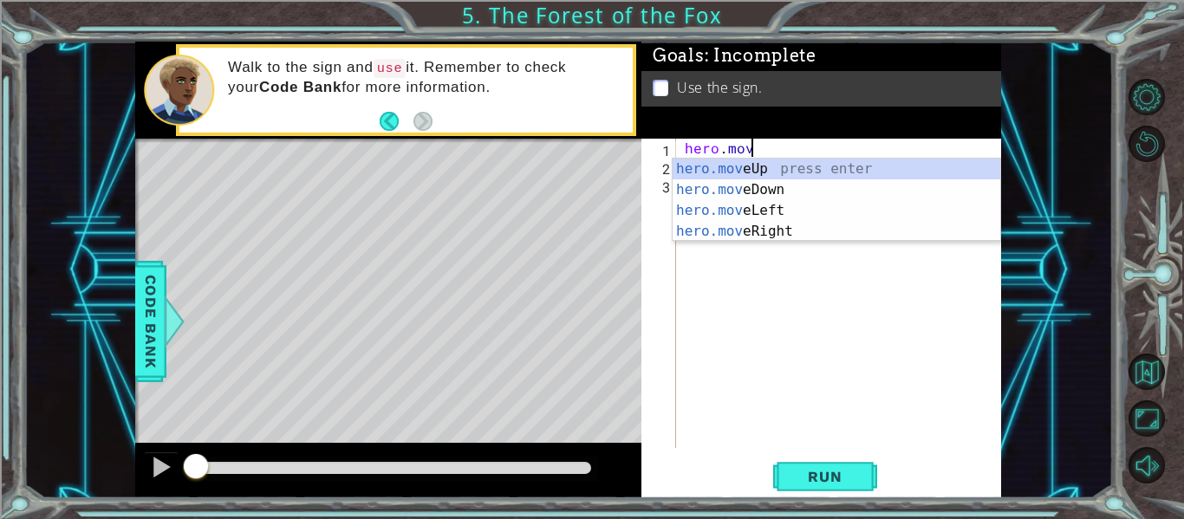
scroll to position [0, 3]
click at [818, 231] on div "hero.move Up press enter hero.move Down press enter hero.move Left press enter …" at bounding box center [837, 221] width 328 height 125
type textarea "hero.moveRight(1)"
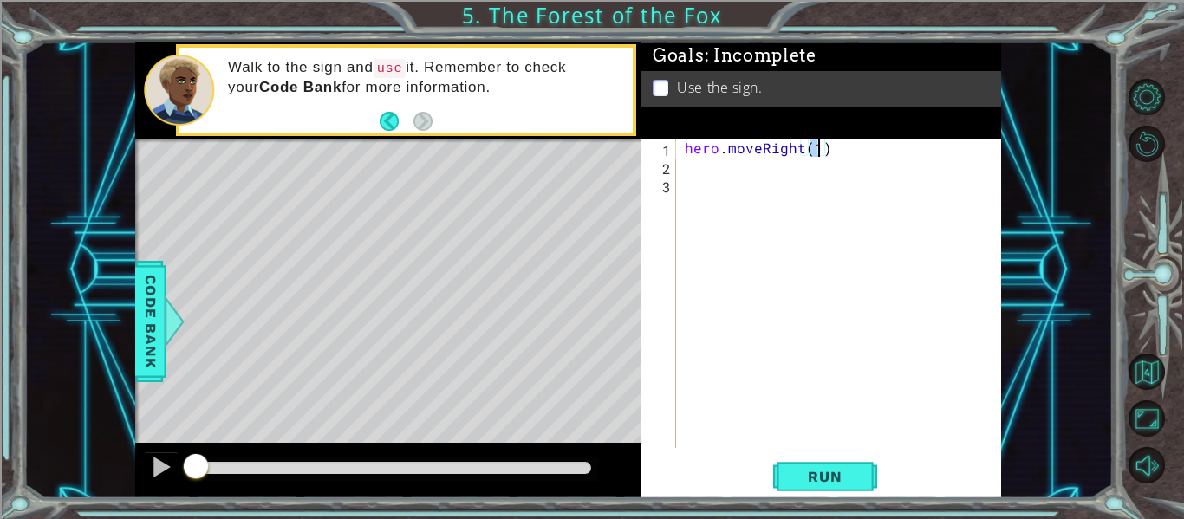
click at [799, 173] on div "hero . moveRight ( 1 )" at bounding box center [843, 312] width 325 height 346
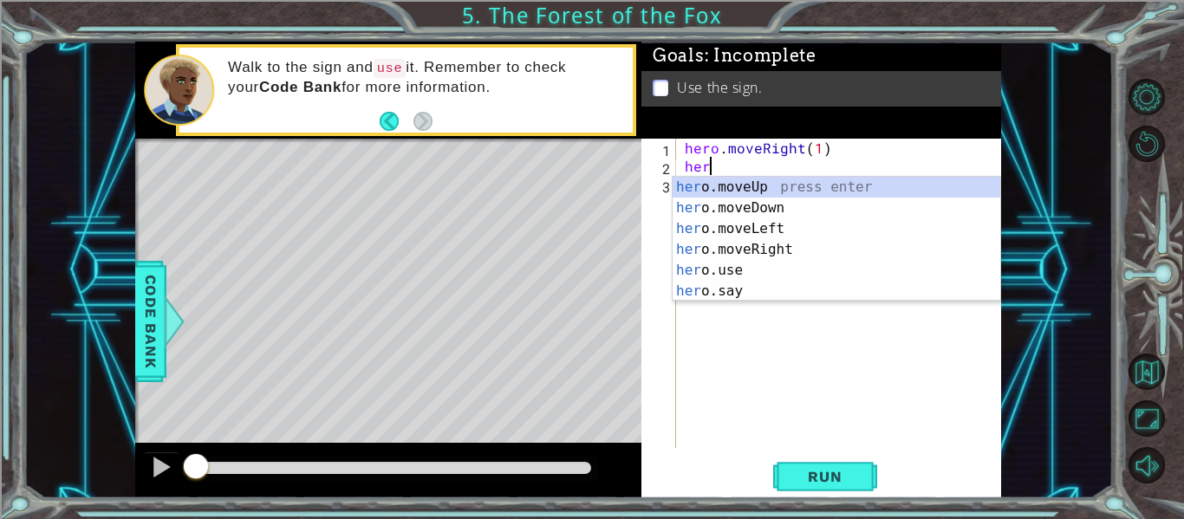
scroll to position [0, 1]
click at [774, 183] on div "hero .moveUp press enter hero .moveDown press enter hero .moveLeft press enter …" at bounding box center [837, 260] width 328 height 166
type textarea "hero.moveUp(1)"
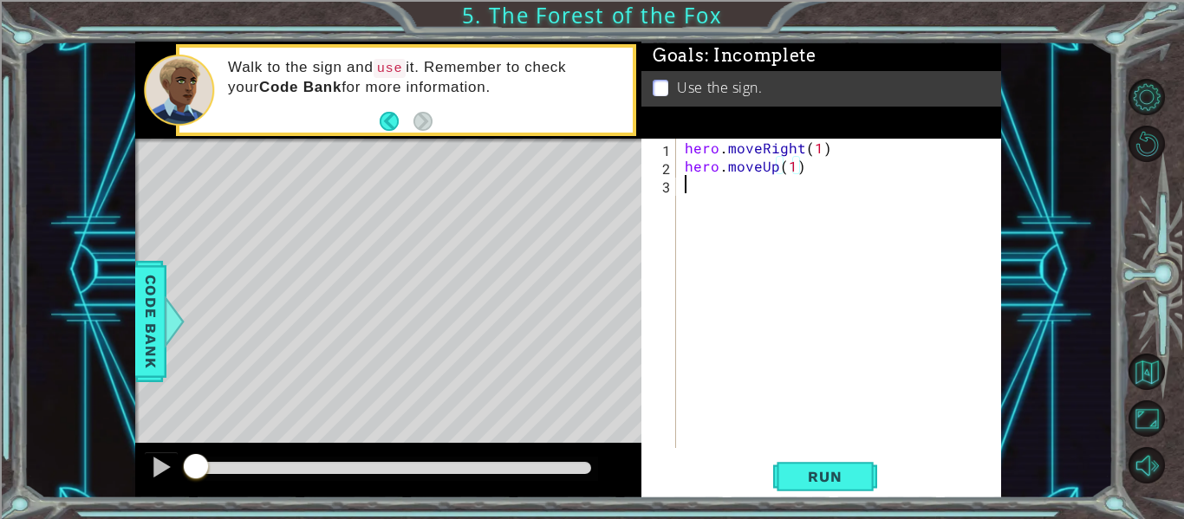
click at [759, 189] on div "hero . moveRight ( 1 ) hero . moveUp ( 1 )" at bounding box center [843, 312] width 325 height 346
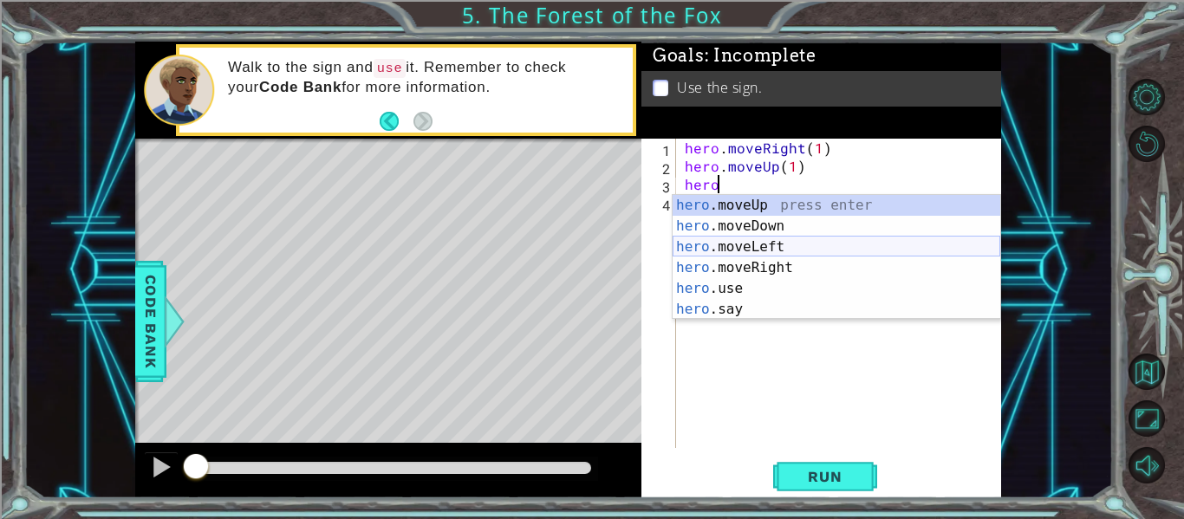
click at [774, 244] on div "hero .moveUp press enter hero .moveDown press enter hero .moveLeft press enter …" at bounding box center [837, 278] width 328 height 166
type textarea "hero.moveLeft(1)"
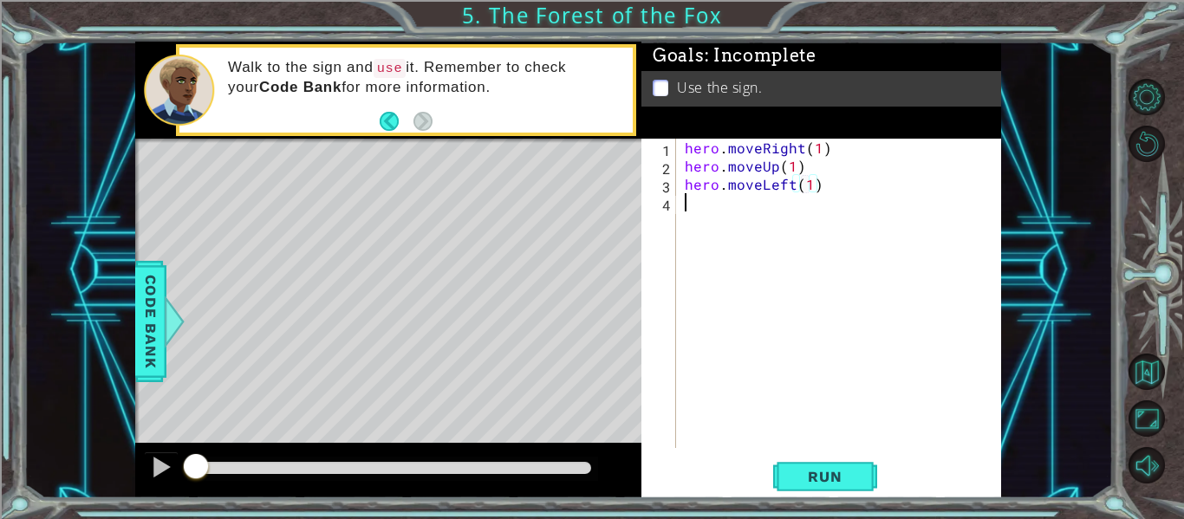
click at [752, 212] on div "hero . moveRight ( 1 ) hero . moveUp ( 1 ) hero . moveLeft ( 1 )" at bounding box center [843, 312] width 325 height 346
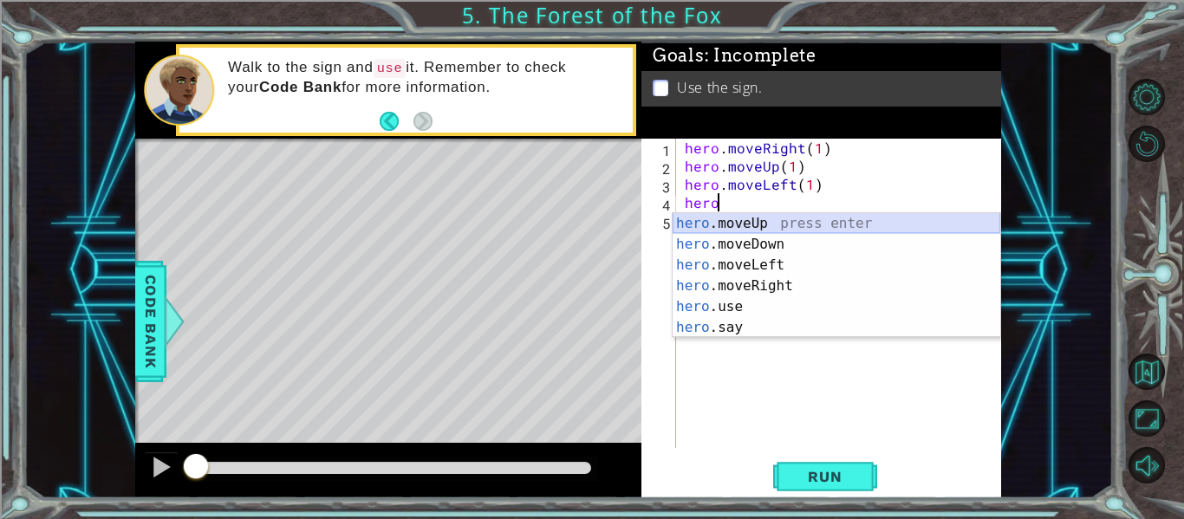
click at [773, 223] on div "hero .moveUp press enter hero .moveDown press enter hero .moveLeft press enter …" at bounding box center [837, 296] width 328 height 166
type textarea "hero.moveUp(1)"
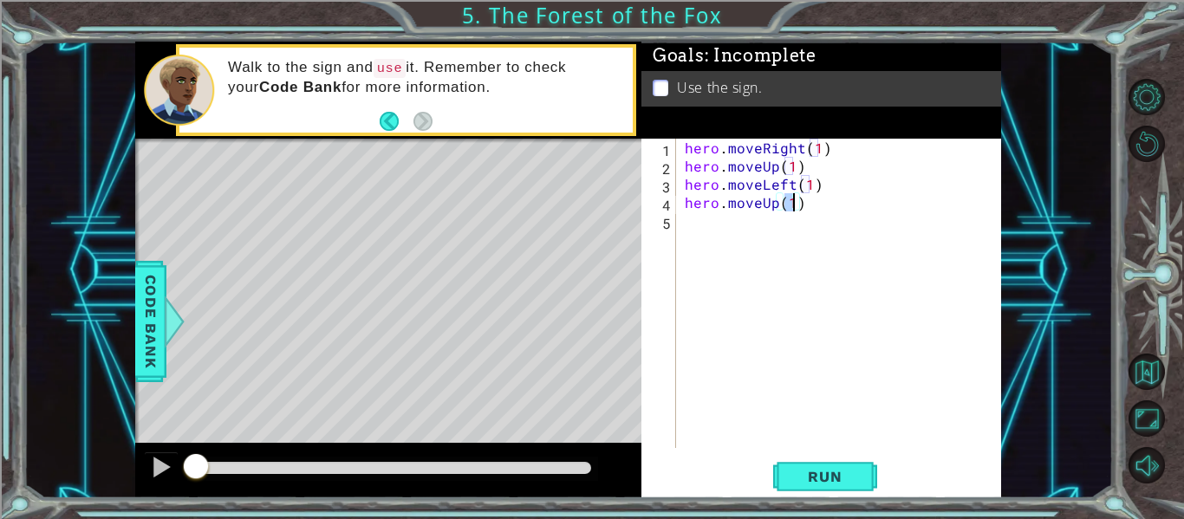
click at [772, 224] on div "hero . moveRight ( 1 ) hero . moveUp ( 1 ) hero . moveLeft ( 1 ) hero . moveUp …" at bounding box center [843, 312] width 325 height 346
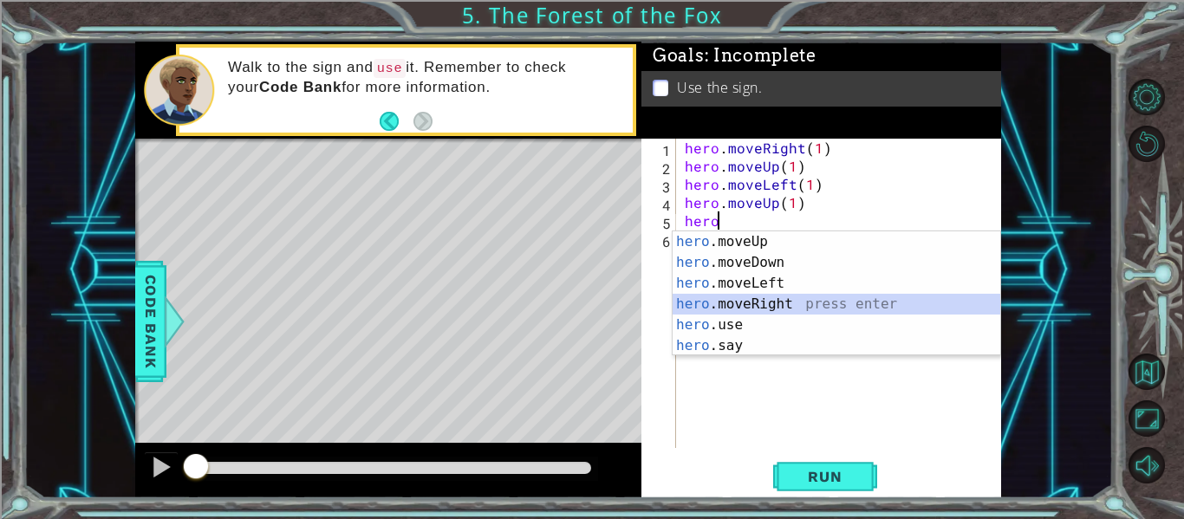
click at [783, 303] on div "hero .moveUp press enter hero .moveDown press enter hero .moveLeft press enter …" at bounding box center [837, 314] width 328 height 166
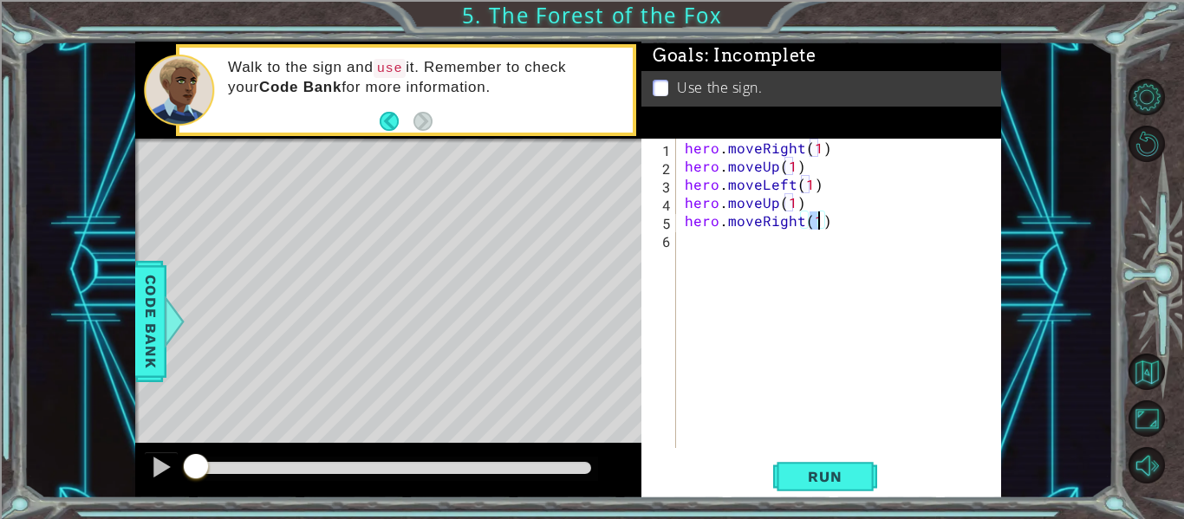
type textarea "hero.moveRight(2)"
click at [812, 244] on div "hero . moveRight ( 1 ) hero . moveUp ( 1 ) hero . moveLeft ( 1 ) hero . moveUp …" at bounding box center [843, 312] width 325 height 346
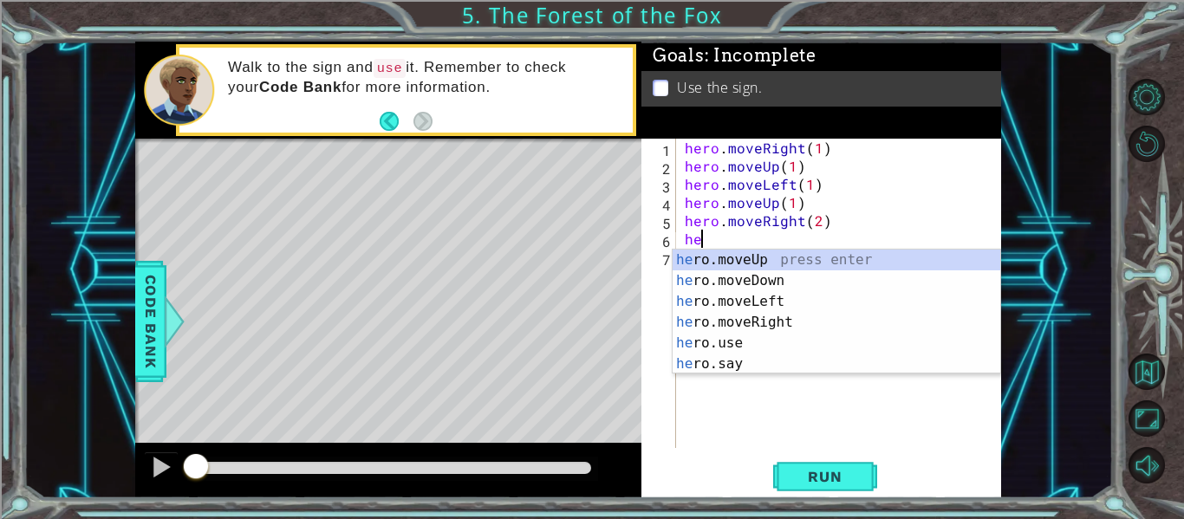
scroll to position [0, 1]
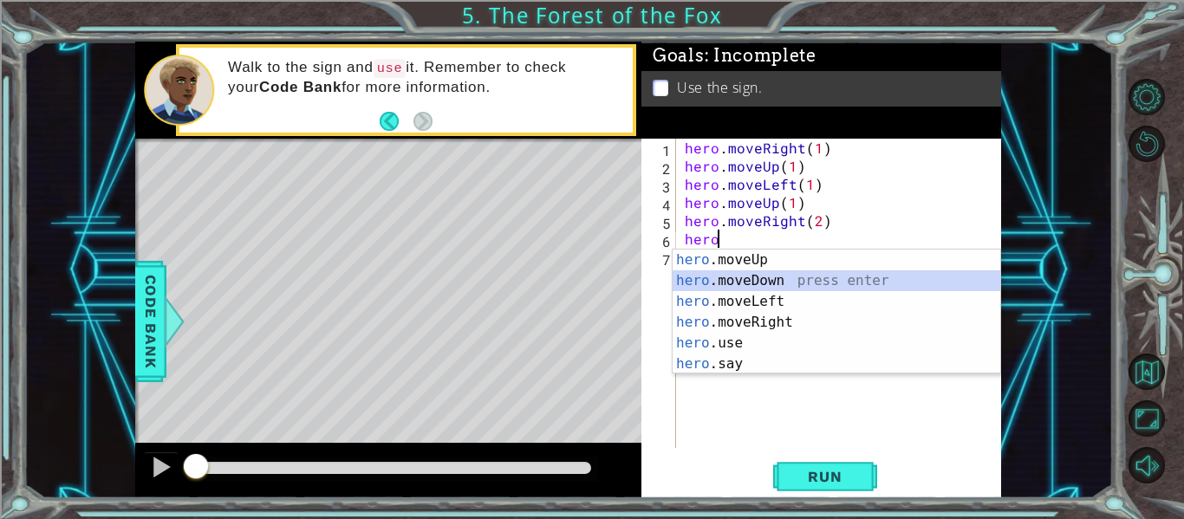
click at [831, 278] on div "hero .moveUp press enter hero .moveDown press enter hero .moveLeft press enter …" at bounding box center [837, 333] width 328 height 166
type textarea "hero.moveDown(1)"
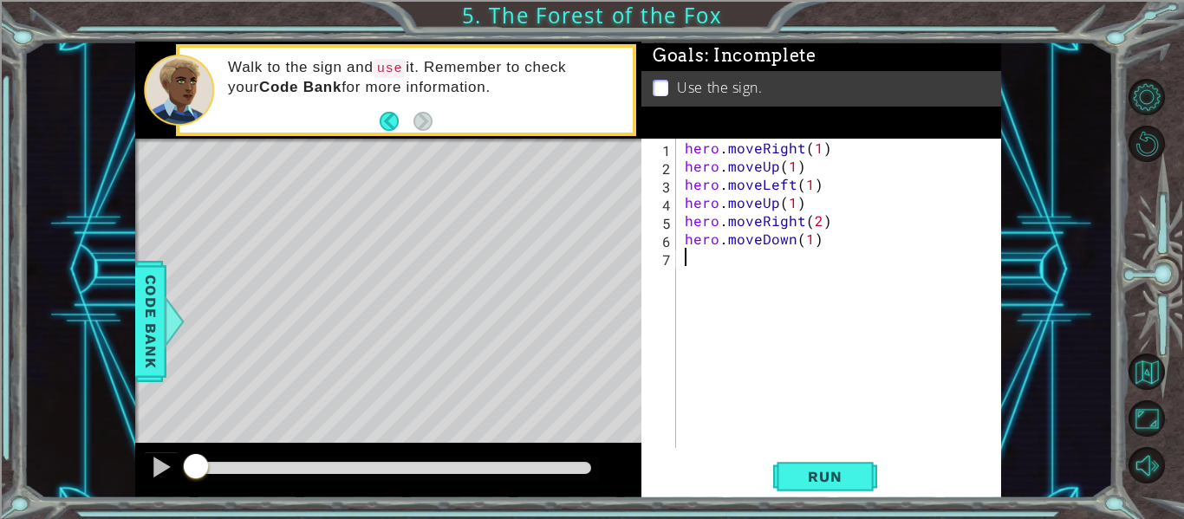
click at [774, 253] on div "hero . moveRight ( 1 ) hero . moveUp ( 1 ) hero . moveLeft ( 1 ) hero . moveUp …" at bounding box center [843, 312] width 325 height 346
type textarea "hero.use("sign")"
click at [812, 486] on button "Run" at bounding box center [825, 477] width 104 height 36
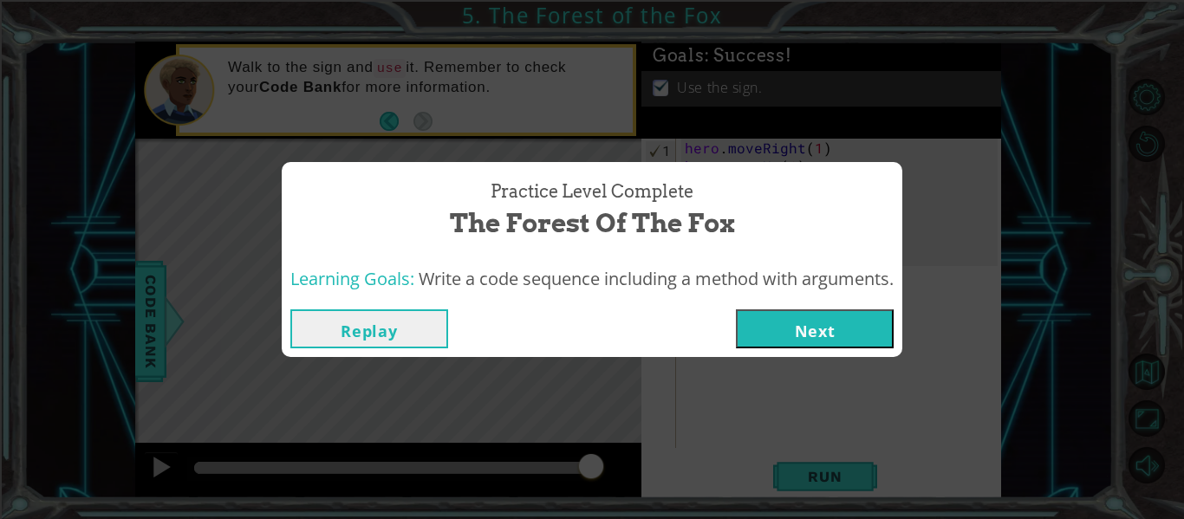
click at [798, 331] on button "Next" at bounding box center [815, 329] width 158 height 39
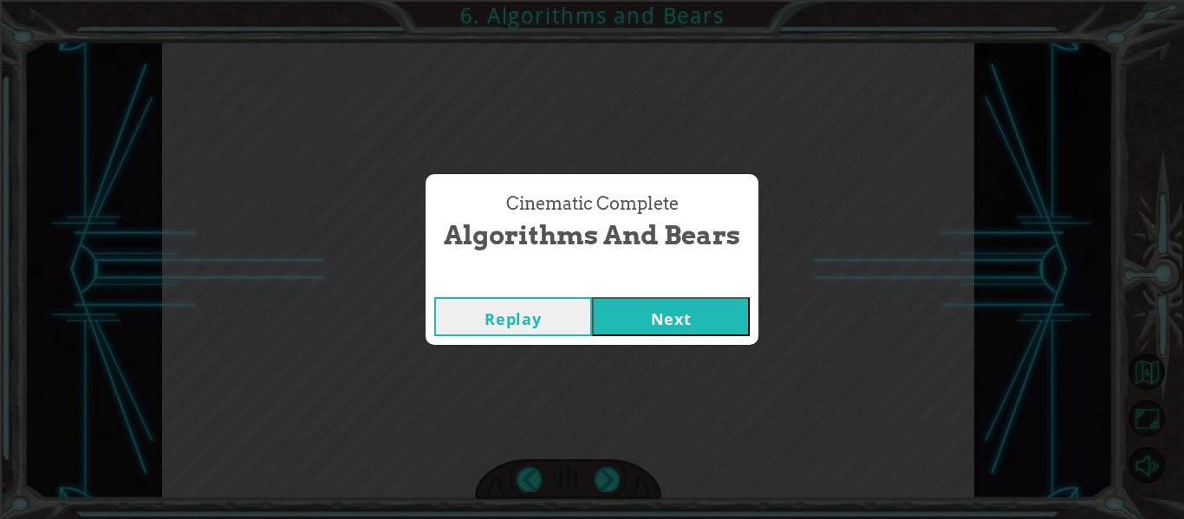
click at [645, 327] on button "Next" at bounding box center [671, 316] width 158 height 39
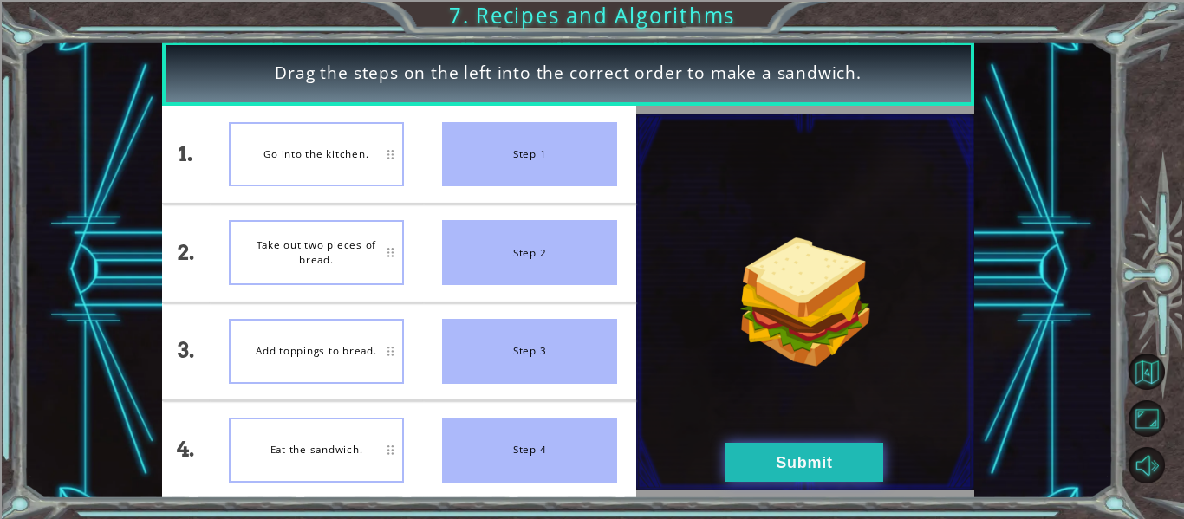
click at [802, 469] on button "Submit" at bounding box center [805, 462] width 158 height 39
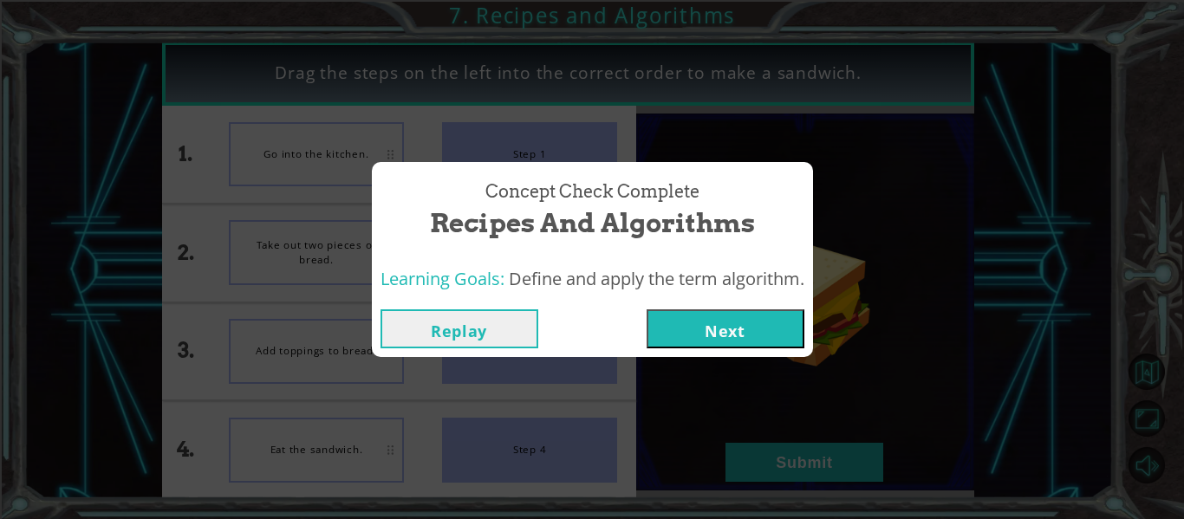
click at [731, 336] on button "Next" at bounding box center [726, 329] width 158 height 39
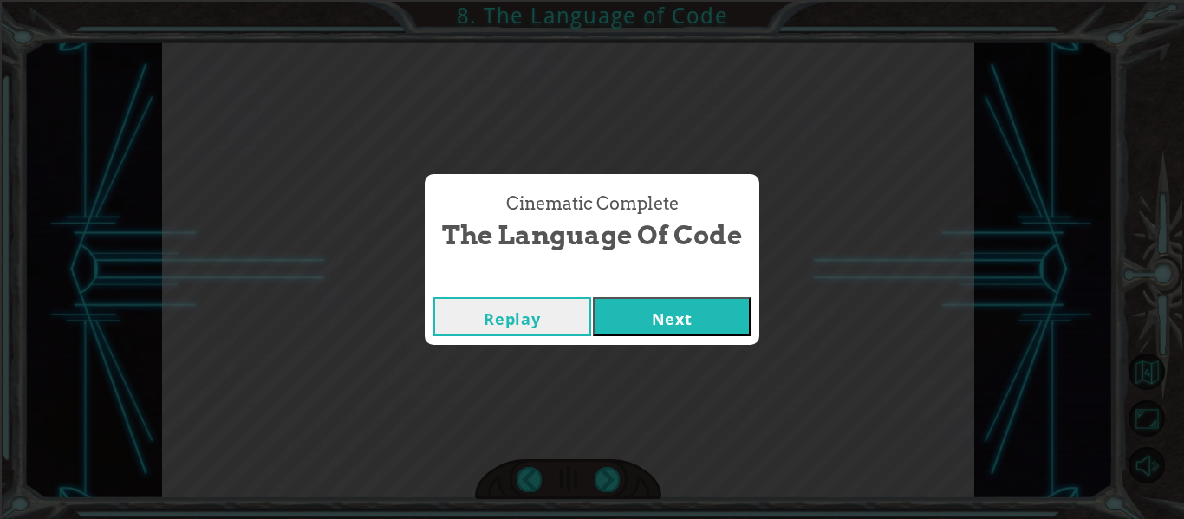
click at [709, 310] on button "Next" at bounding box center [672, 316] width 158 height 39
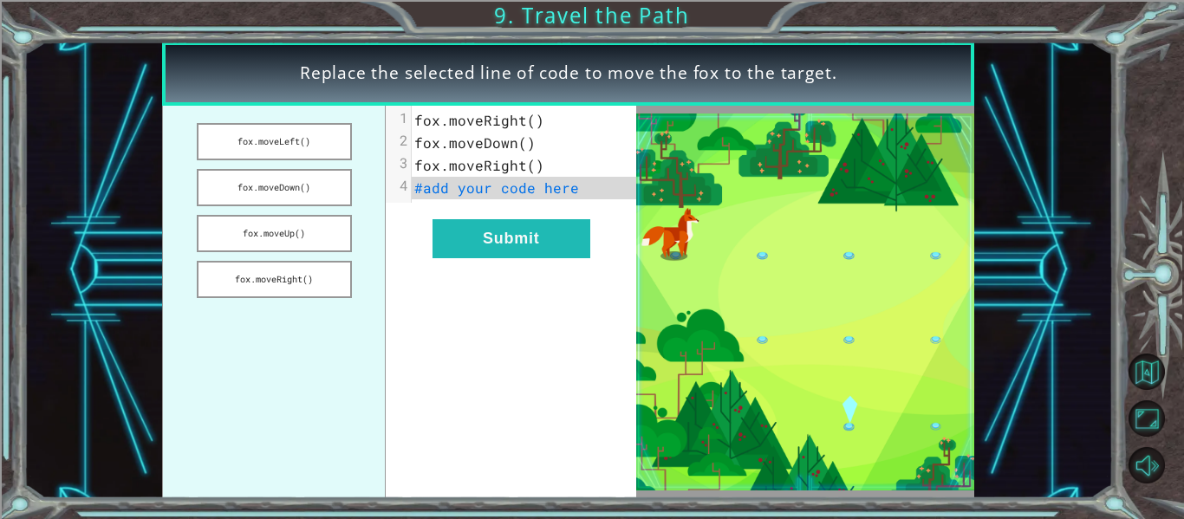
drag, startPoint x: 299, startPoint y: 179, endPoint x: 434, endPoint y: 184, distance: 135.3
click at [434, 184] on div "fox.moveLeft() fox.moveDown() fox.moveUp() fox.moveRight() xxxxxxxxxx 4 1 fox.m…" at bounding box center [399, 302] width 474 height 393
click at [297, 198] on button "fox.moveDown()" at bounding box center [274, 187] width 155 height 37
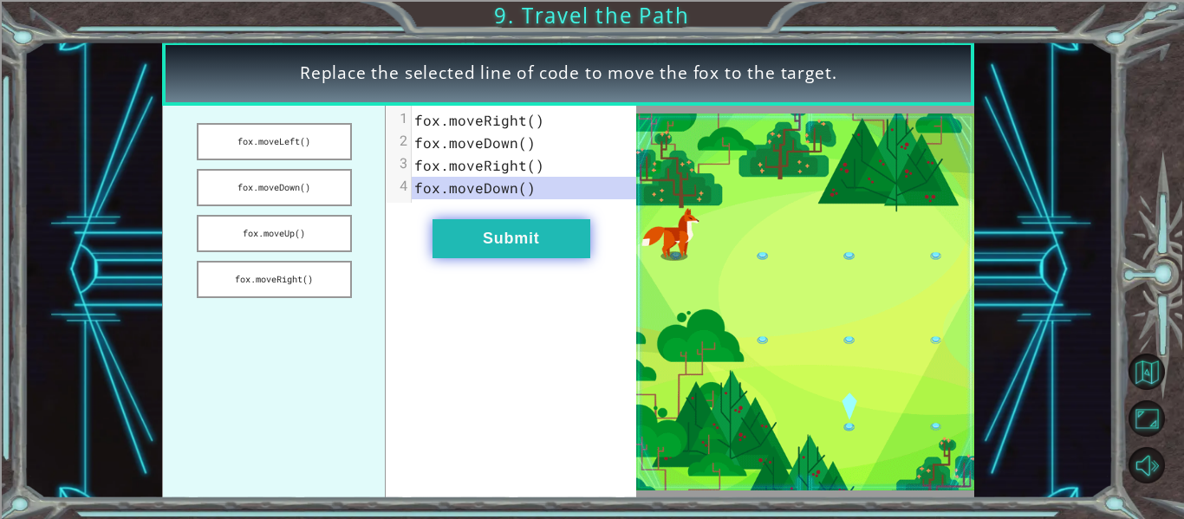
click at [486, 221] on button "Submit" at bounding box center [512, 238] width 158 height 39
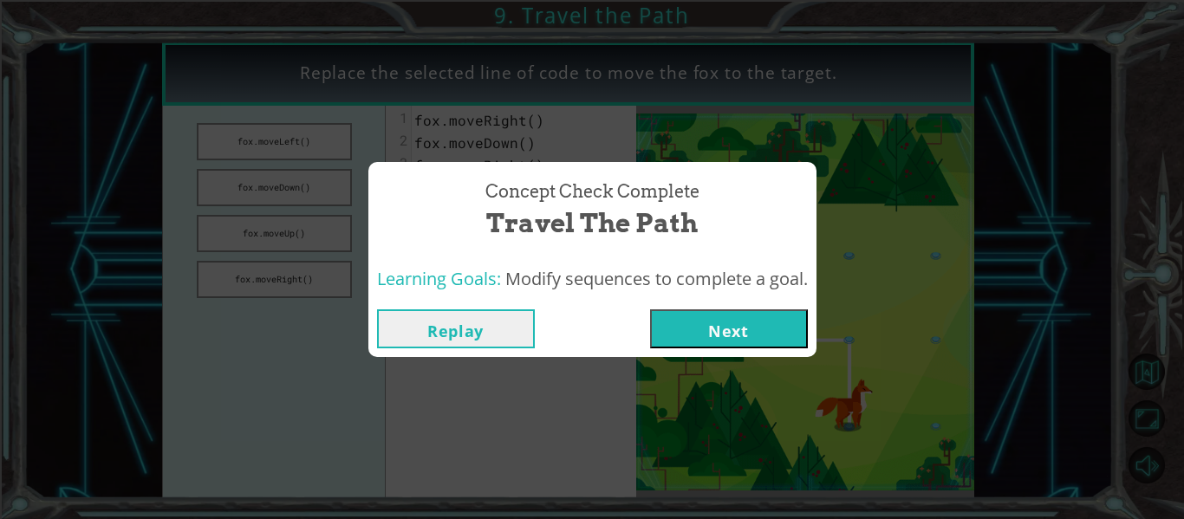
click at [727, 324] on button "Next" at bounding box center [729, 329] width 158 height 39
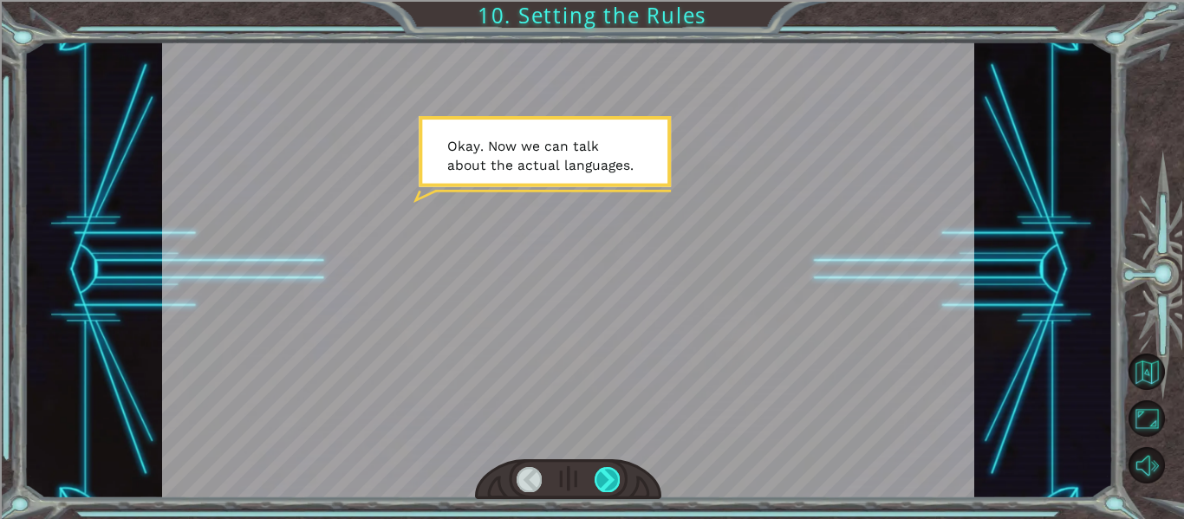
click at [608, 480] on div at bounding box center [607, 479] width 25 height 24
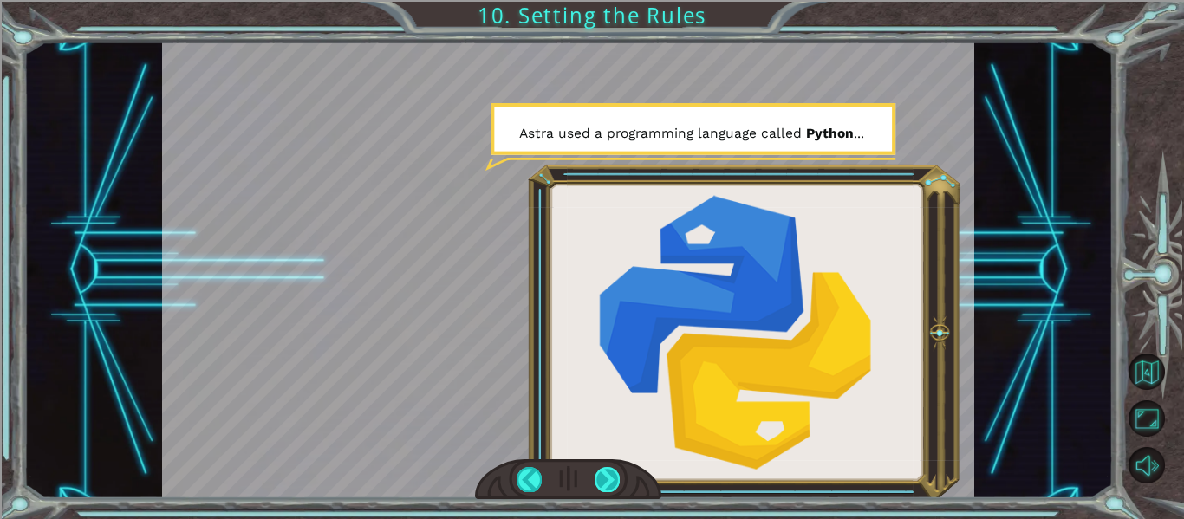
click at [607, 479] on div at bounding box center [607, 479] width 25 height 24
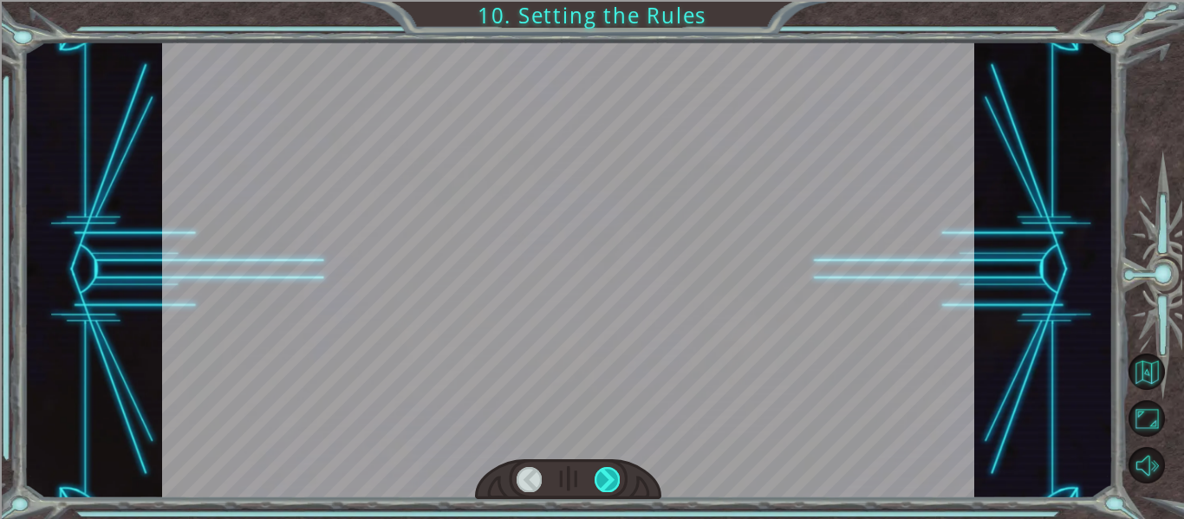
click at [607, 479] on div at bounding box center [607, 479] width 25 height 24
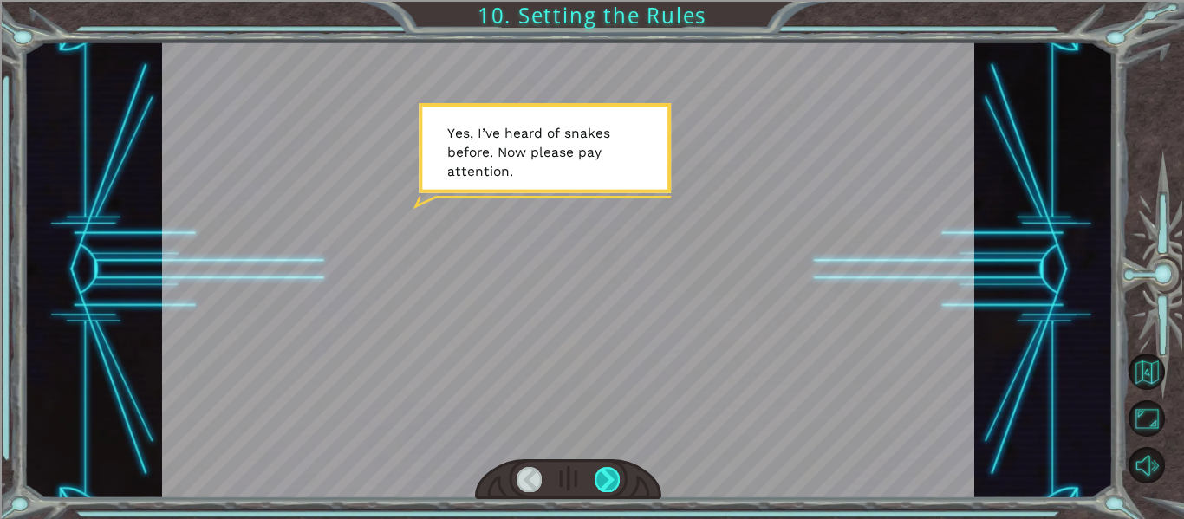
click at [607, 479] on div at bounding box center [607, 479] width 25 height 24
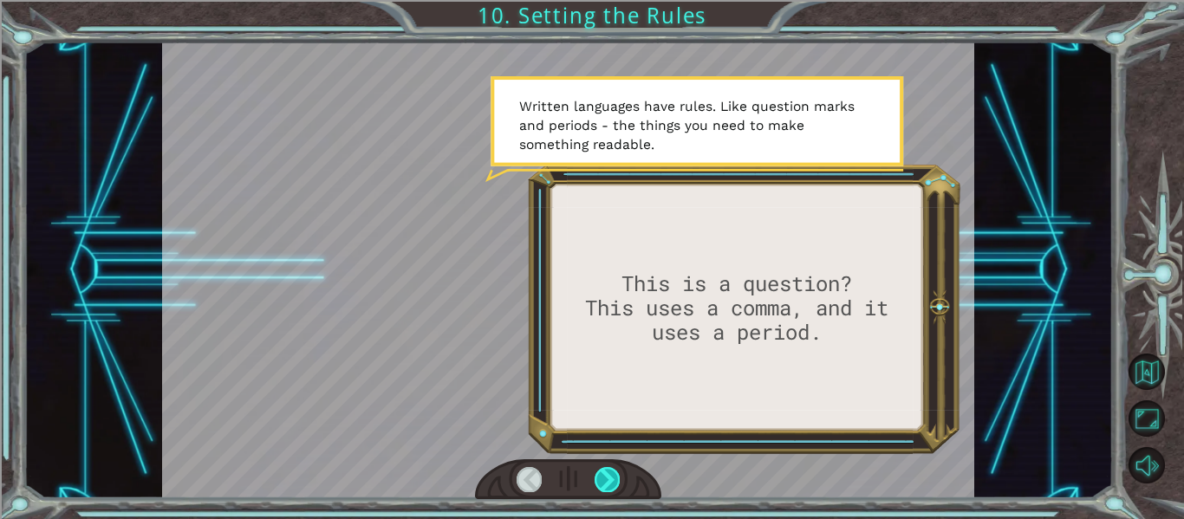
click at [596, 475] on div at bounding box center [607, 479] width 25 height 24
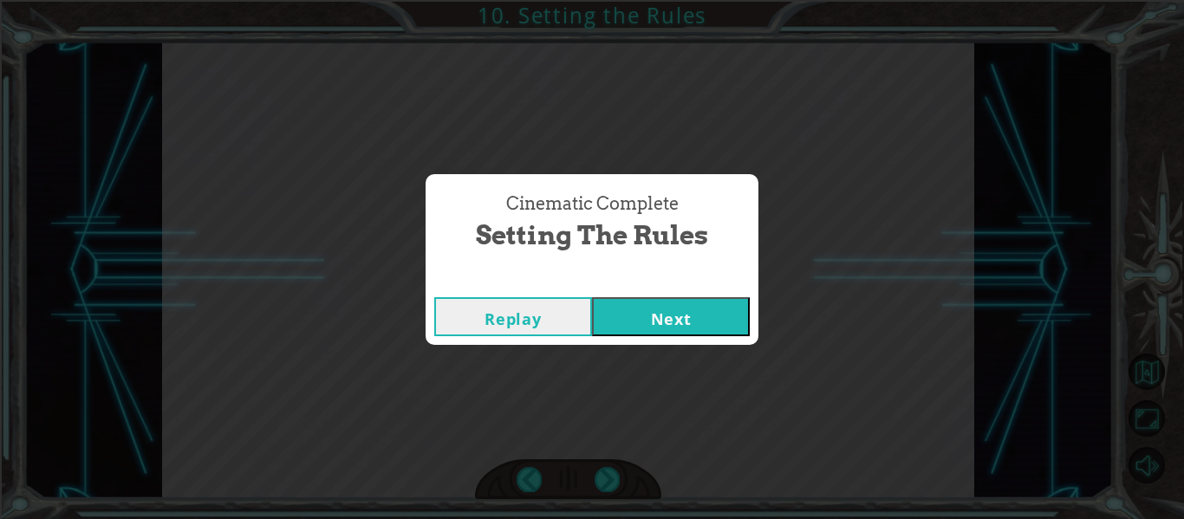
click at [711, 329] on button "Next" at bounding box center [671, 316] width 158 height 39
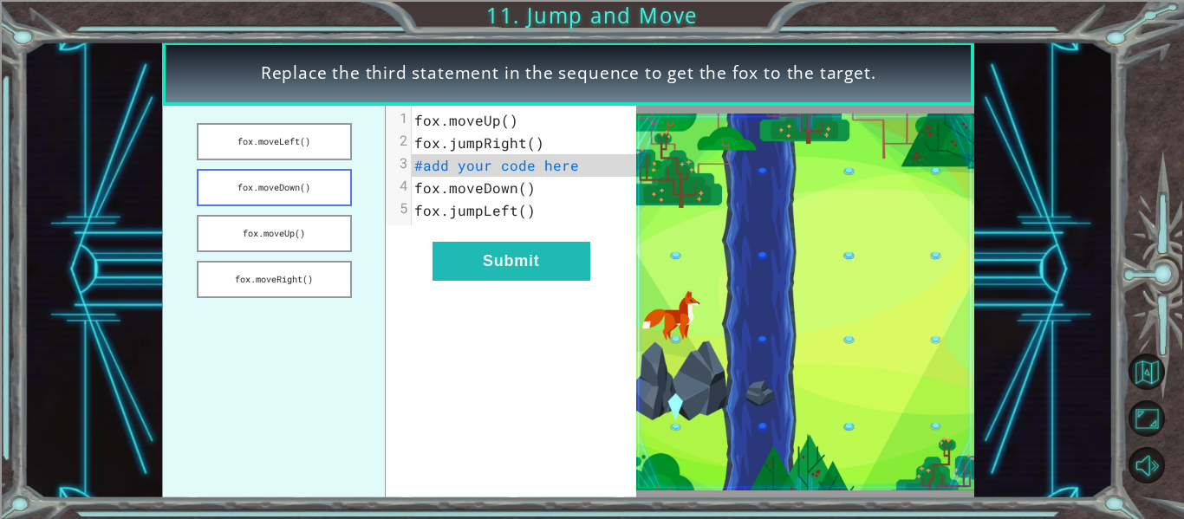
click at [331, 182] on button "fox.moveDown()" at bounding box center [274, 187] width 155 height 37
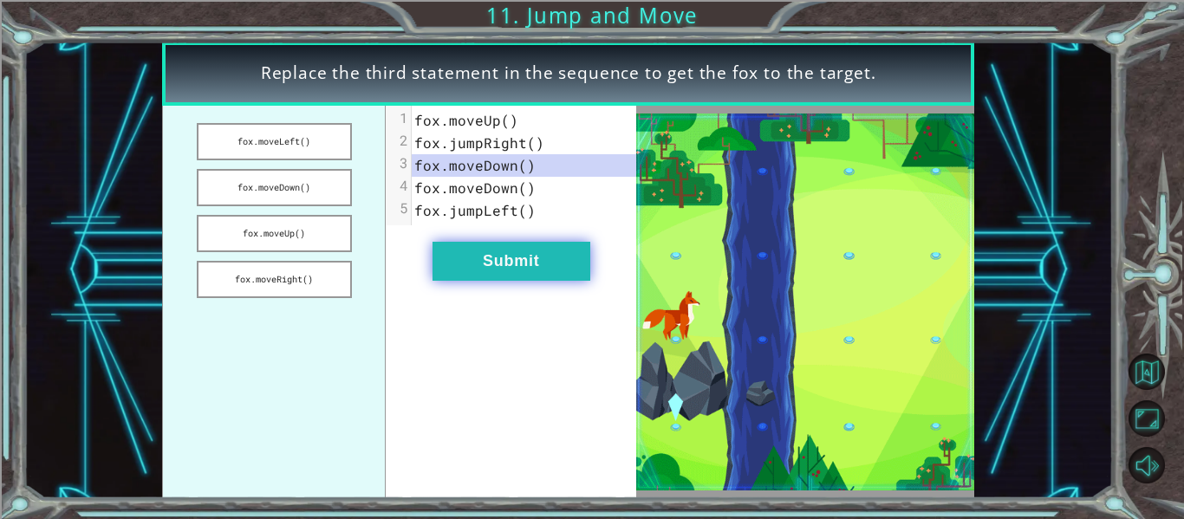
click at [479, 262] on button "Submit" at bounding box center [512, 261] width 158 height 39
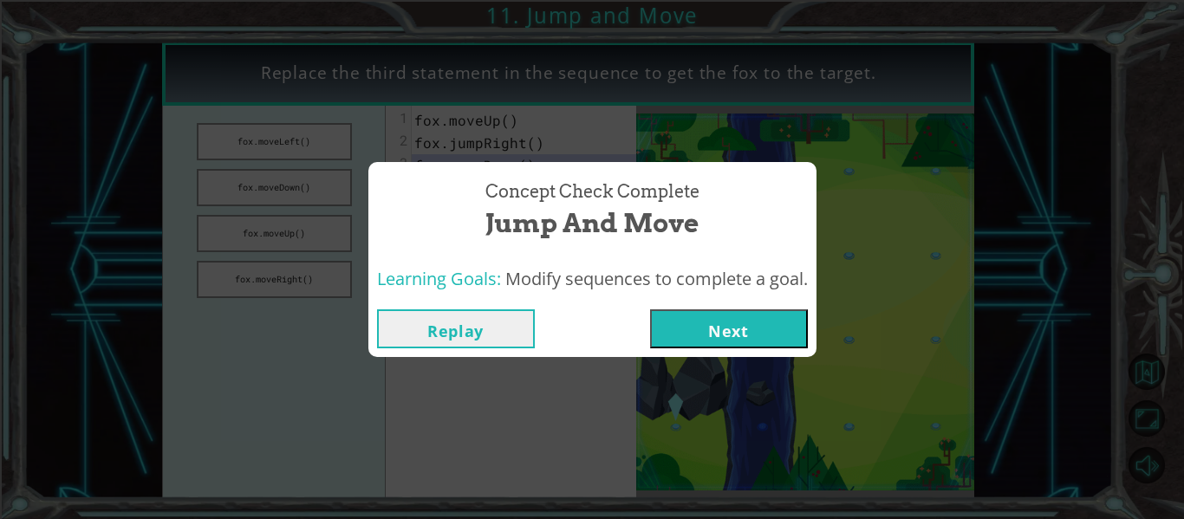
click at [724, 322] on button "Next" at bounding box center [729, 329] width 158 height 39
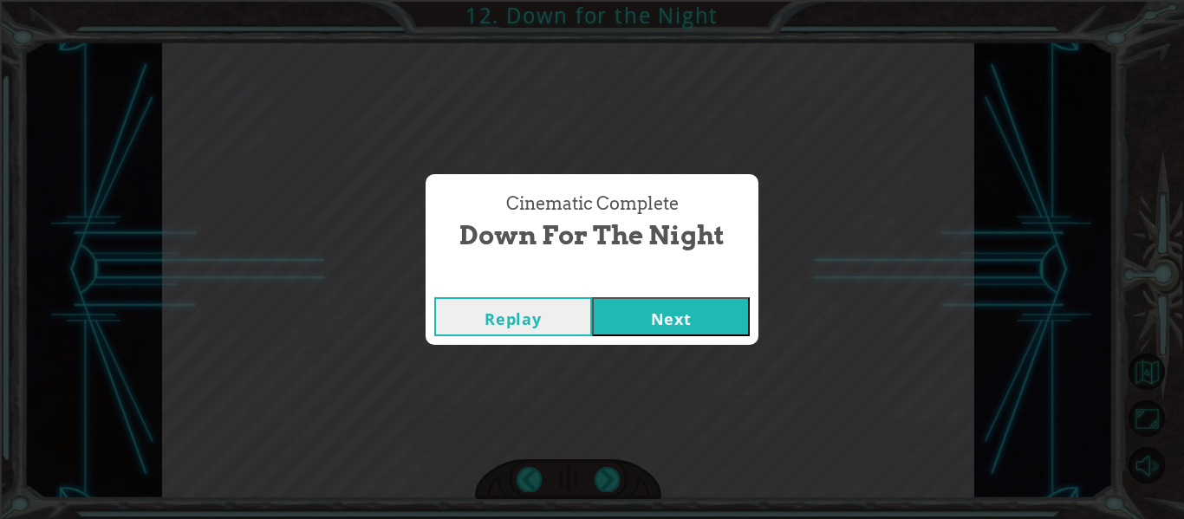
click at [682, 322] on button "Next" at bounding box center [671, 316] width 158 height 39
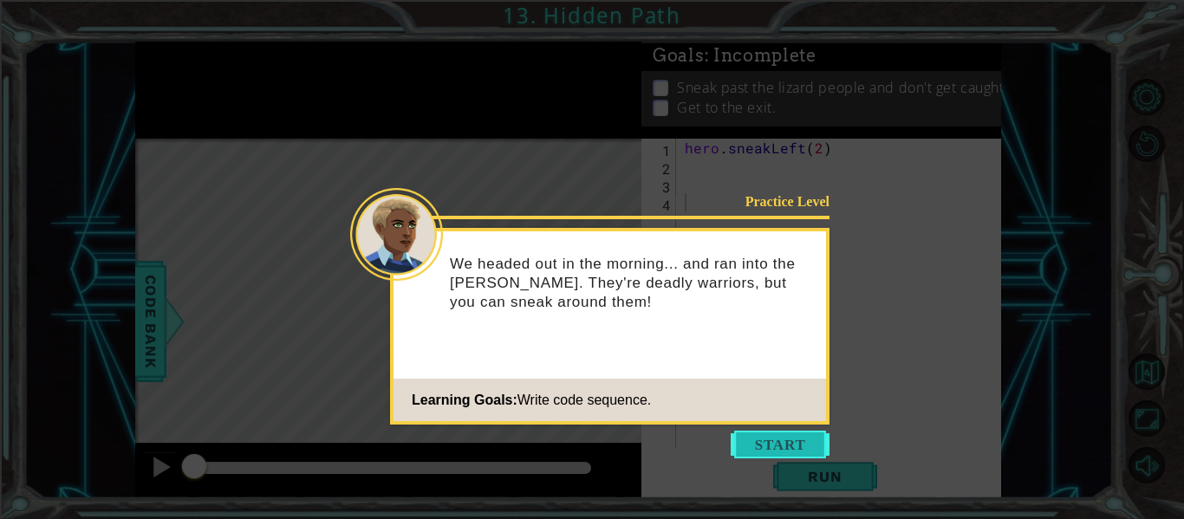
click at [791, 448] on button "Start" at bounding box center [780, 445] width 99 height 28
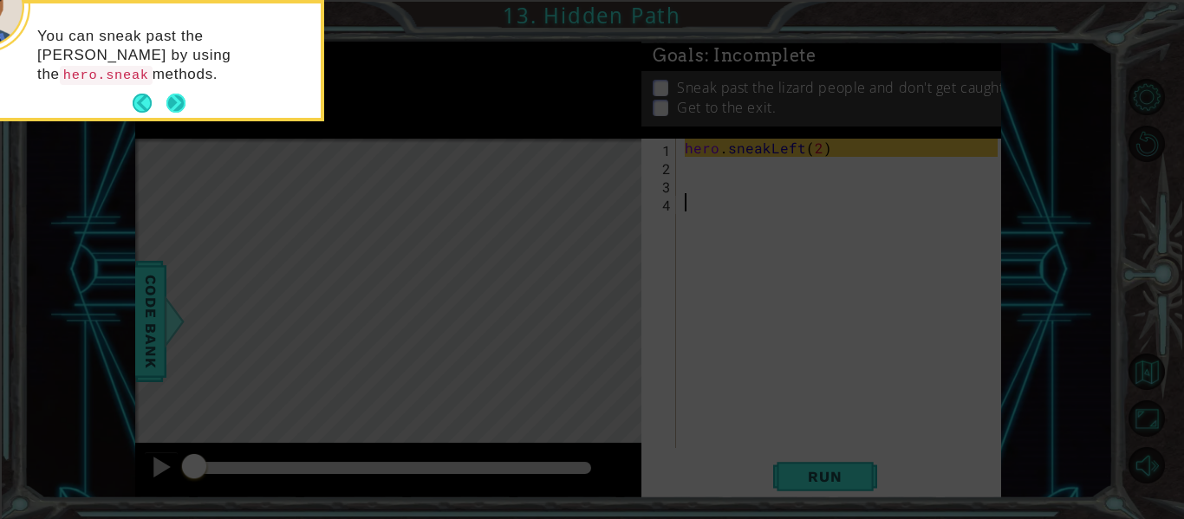
click at [174, 95] on button "Next" at bounding box center [175, 103] width 19 height 19
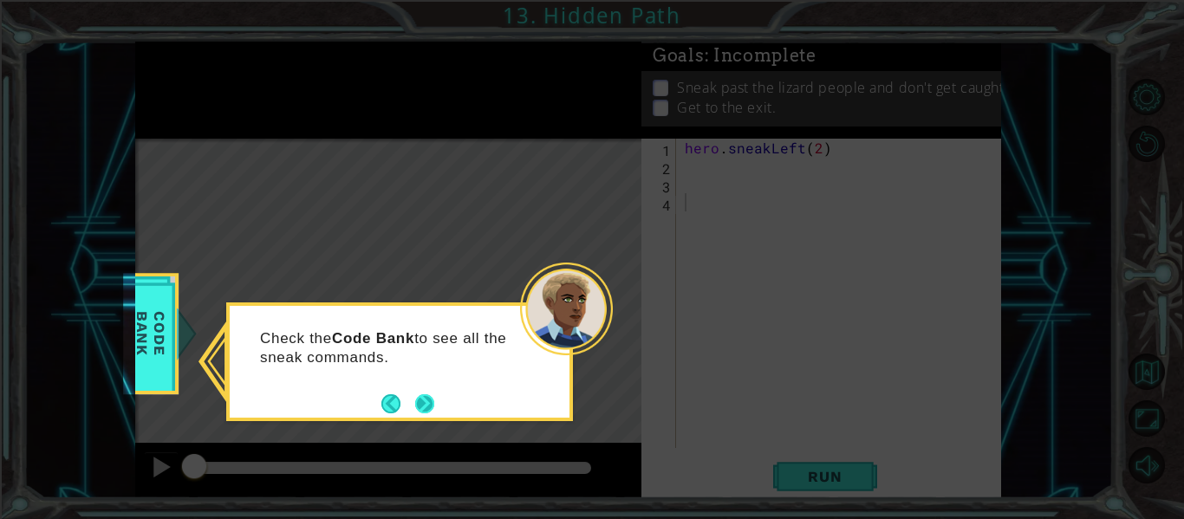
click at [430, 403] on button "Next" at bounding box center [424, 403] width 19 height 19
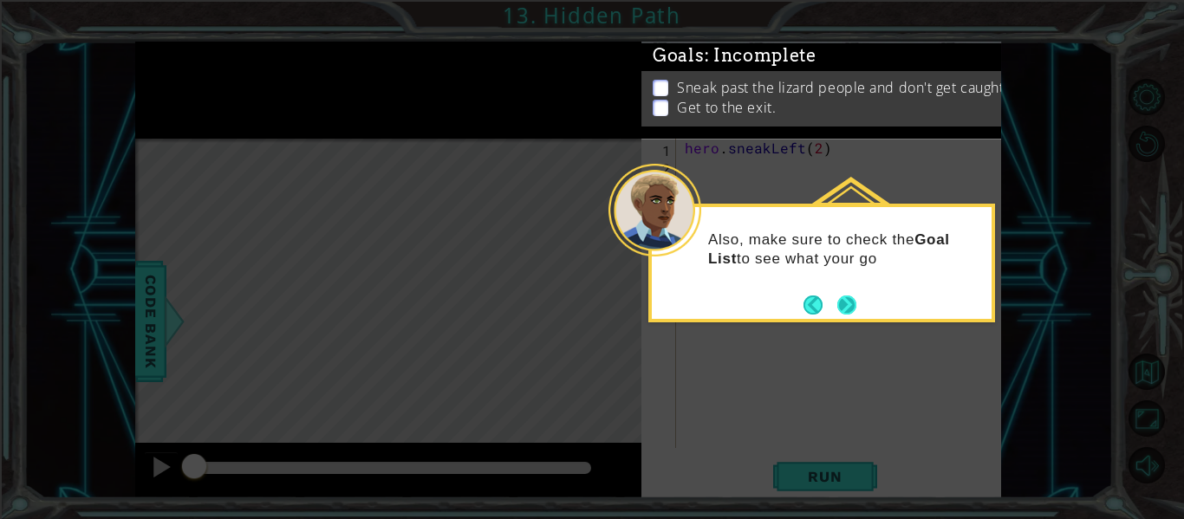
click at [838, 308] on button "Next" at bounding box center [847, 305] width 19 height 19
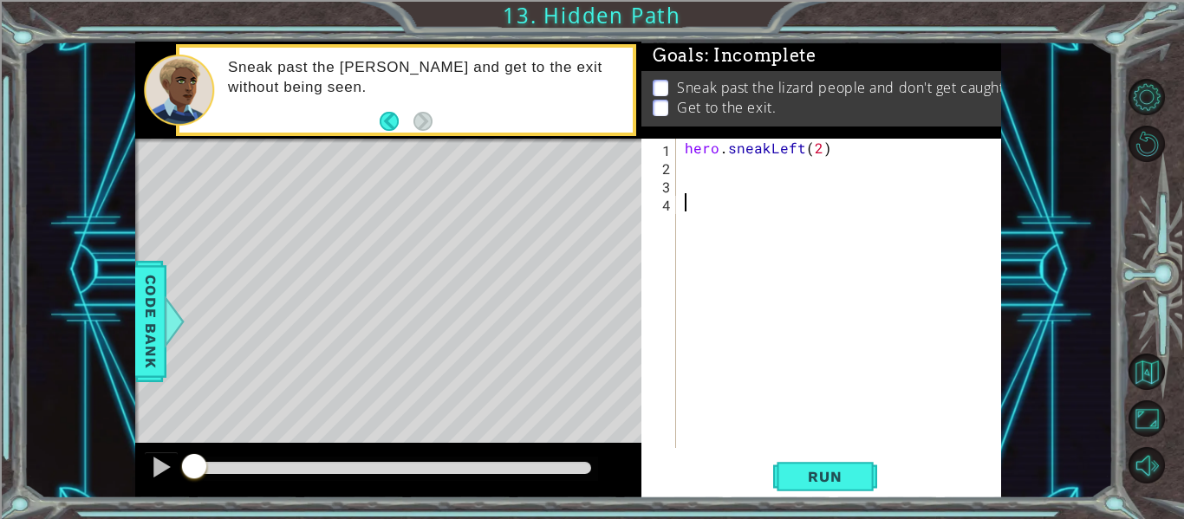
click at [741, 171] on div "hero . sneakLeft ( 2 )" at bounding box center [843, 312] width 325 height 346
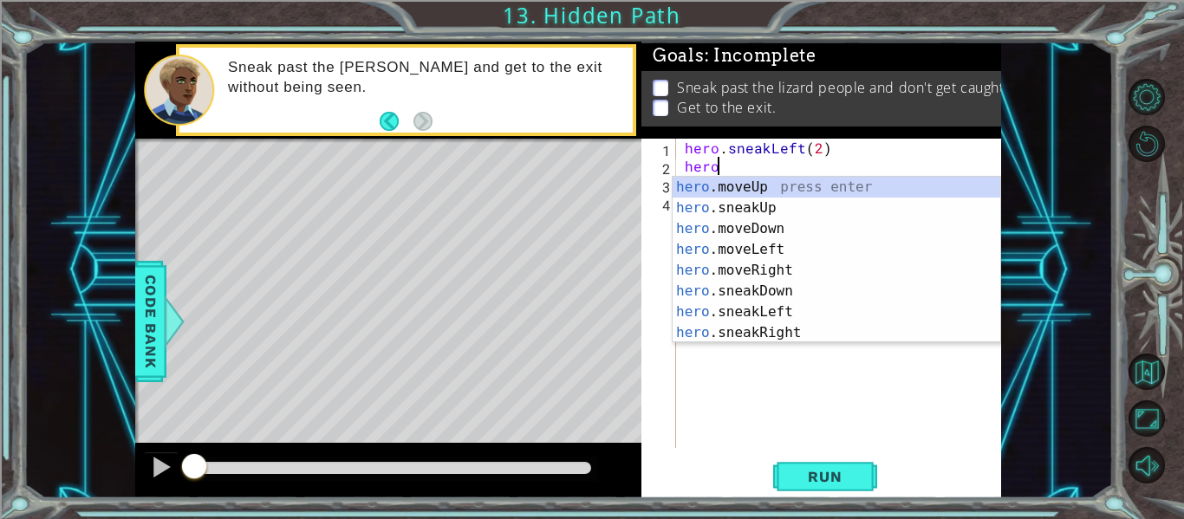
scroll to position [0, 2]
click at [759, 208] on div "hero. moveUp press enter hero. sneakUp press enter hero. moveDown press enter h…" at bounding box center [837, 281] width 328 height 208
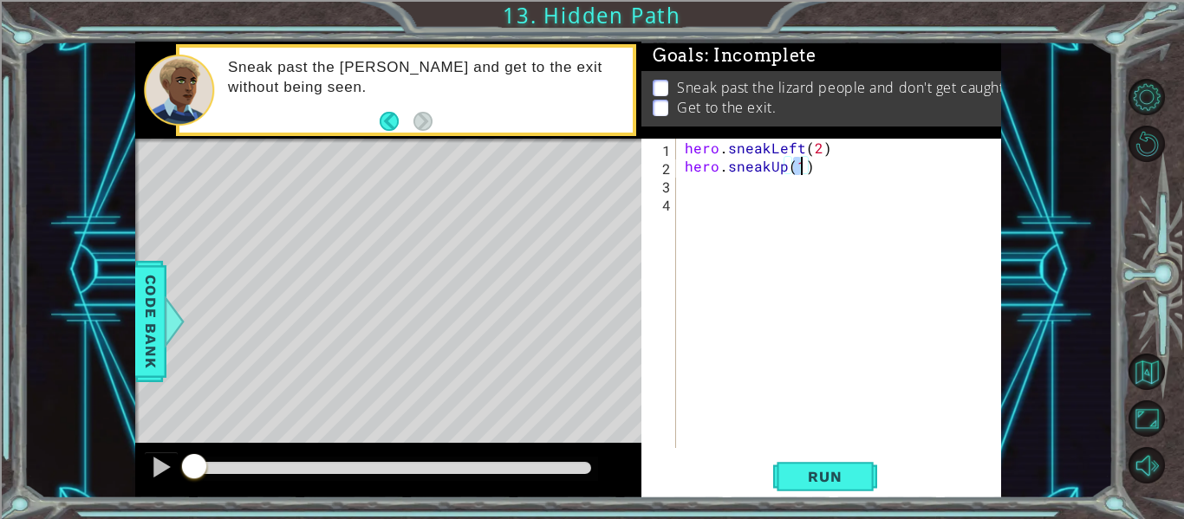
type textarea "hero.sneakUp(2)"
click at [755, 190] on div "hero . sneakLeft ( 2 ) hero . sneakUp ( 2 )" at bounding box center [843, 312] width 325 height 346
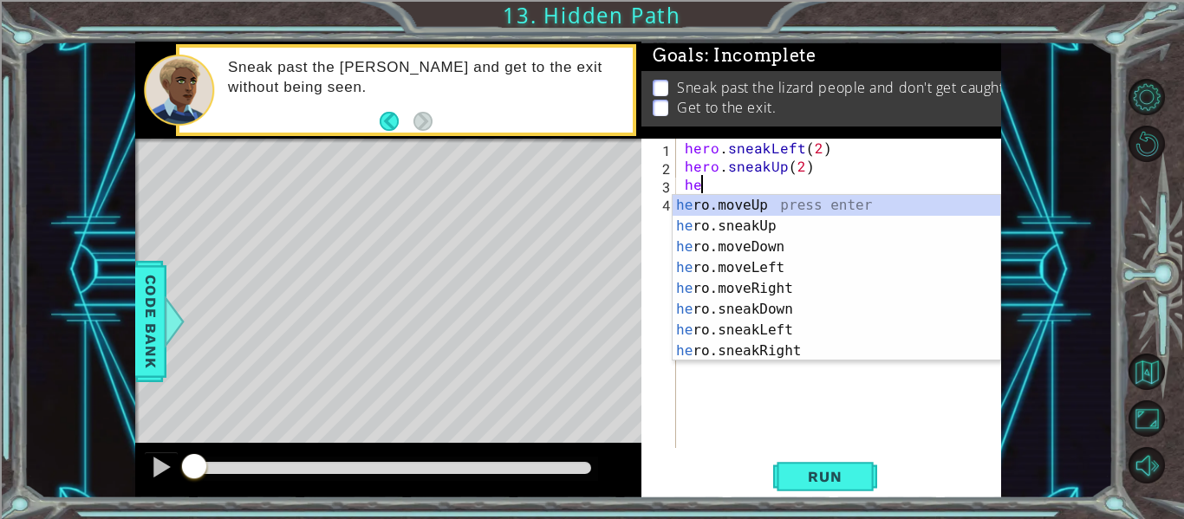
scroll to position [0, 1]
click at [784, 347] on div "her o.moveUp press enter her o.sneakUp press enter her o.moveDown press enter h…" at bounding box center [837, 299] width 328 height 208
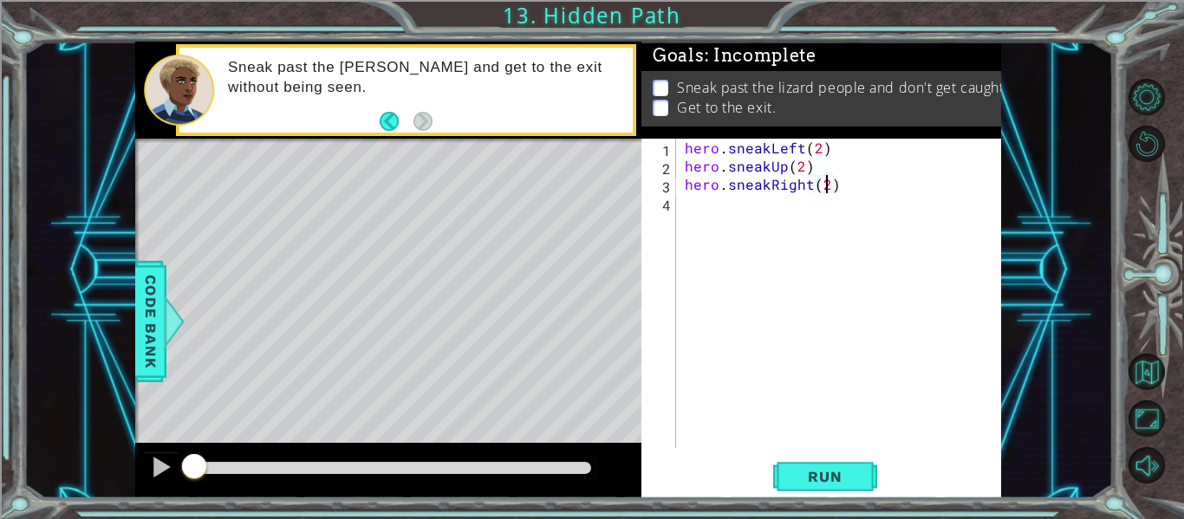
scroll to position [0, 9]
click at [823, 477] on span "Run" at bounding box center [825, 476] width 68 height 17
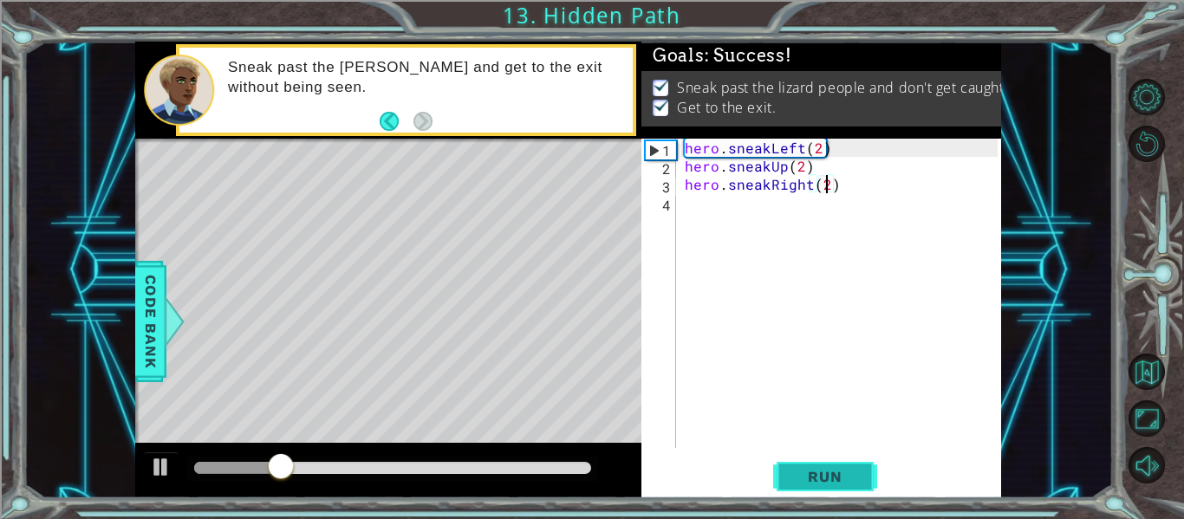
click at [817, 482] on span "Run" at bounding box center [825, 476] width 68 height 17
click at [786, 173] on div "hero . sneakLeft ( 2 ) hero . sneakUp ( 2 ) hero . sneakRight ( 2 )" at bounding box center [843, 312] width 325 height 346
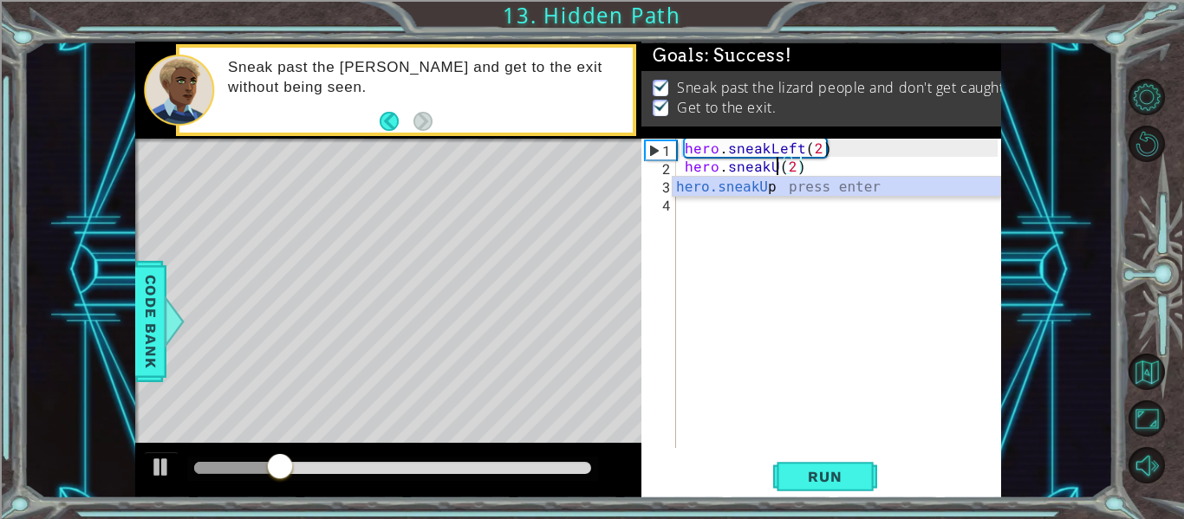
scroll to position [0, 6]
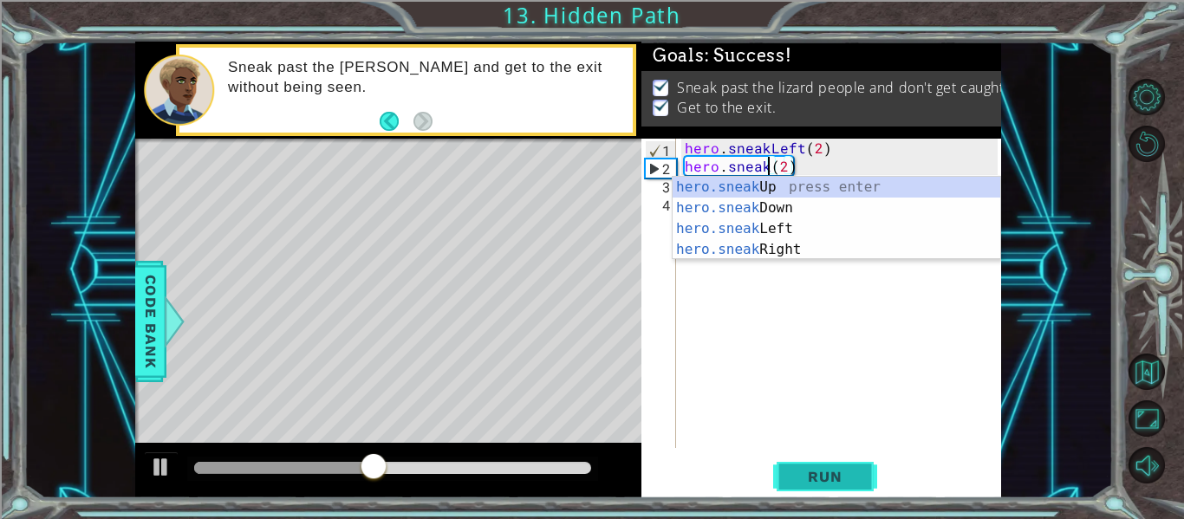
click at [812, 476] on span "Run" at bounding box center [825, 476] width 68 height 17
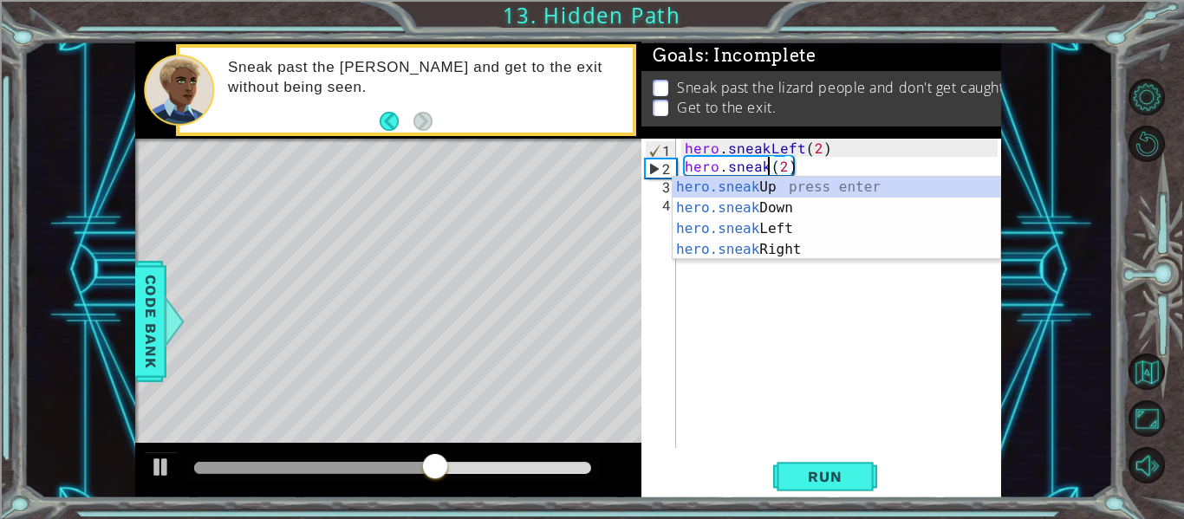
click at [870, 186] on div "hero.sneak Up press enter hero.sneak Down press enter hero.sneak Left press ent…" at bounding box center [837, 239] width 328 height 125
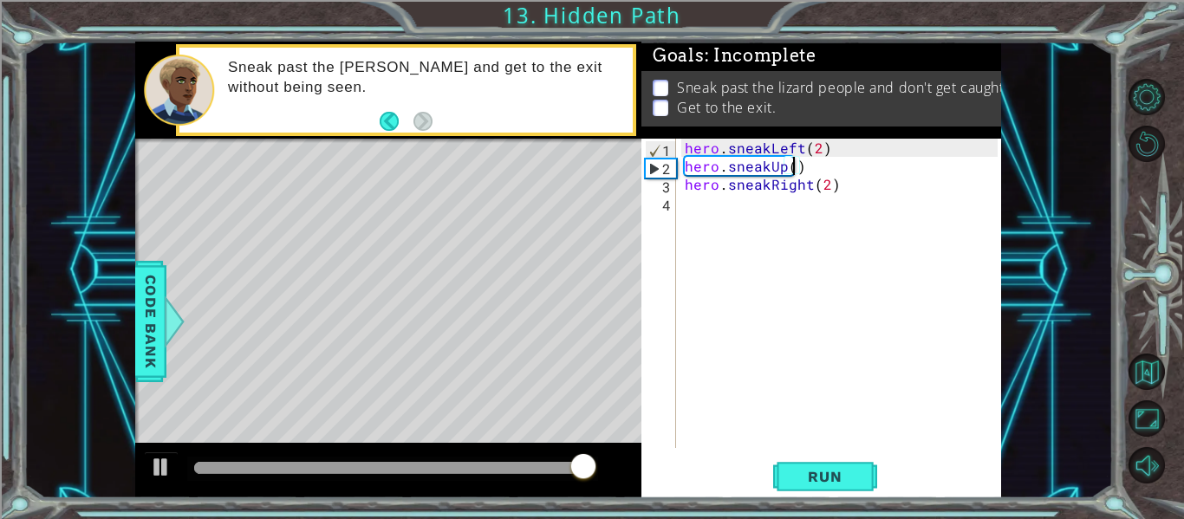
scroll to position [0, 7]
click at [685, 188] on div "hero . sneakLeft ( 2 ) hero . sneakUp ( 1 ) hero . sneakRight ( 2 )" at bounding box center [843, 312] width 325 height 346
type textarea "hero.sneakRight(2)"
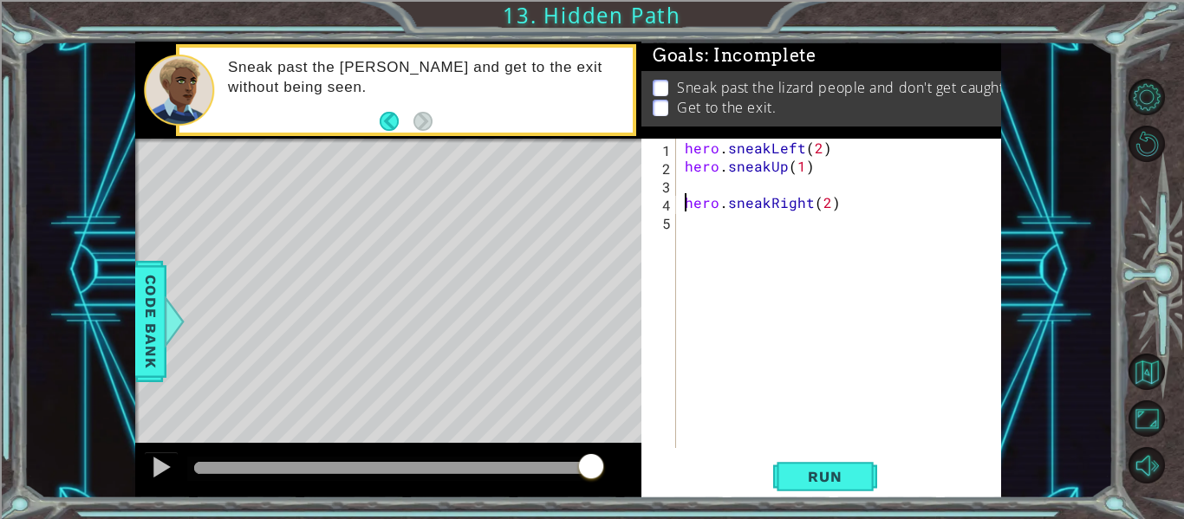
click at [746, 179] on div "hero . sneakLeft ( 2 ) hero . sneakUp ( 1 ) hero . sneakRight ( 2 )" at bounding box center [843, 312] width 325 height 346
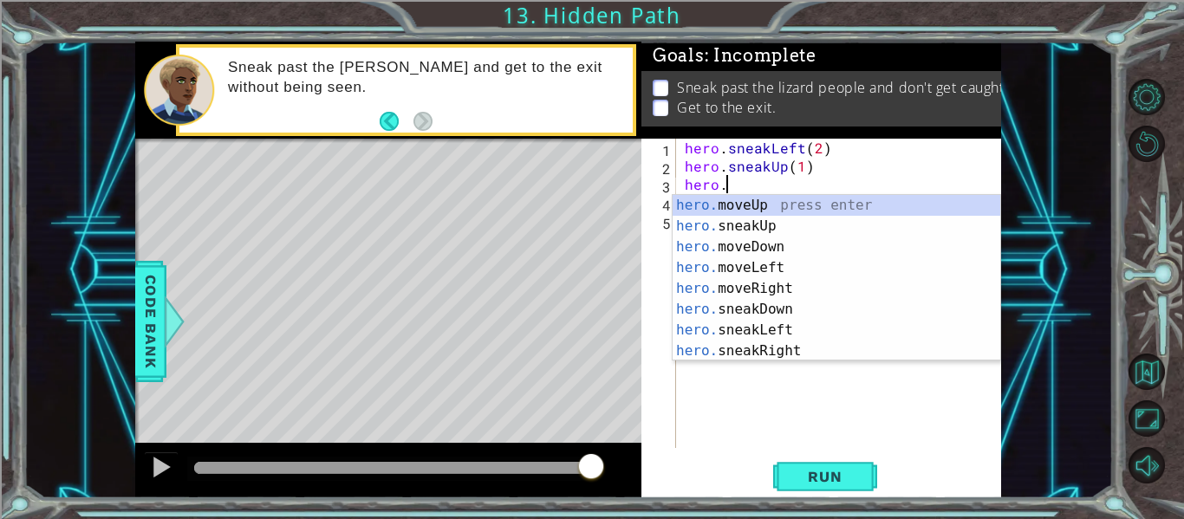
scroll to position [0, 2]
click at [789, 277] on div "hero. moveUp press enter hero. sneakUp press enter hero. moveDown press enter h…" at bounding box center [837, 299] width 328 height 208
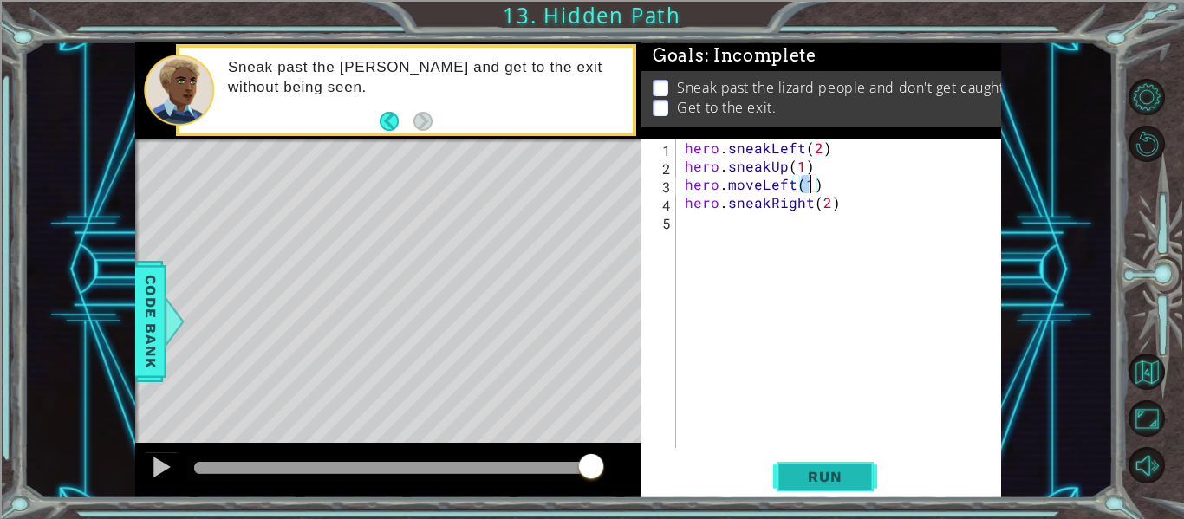
type textarea "hero.moveLeft(1)"
click at [808, 476] on span "Run" at bounding box center [825, 476] width 68 height 17
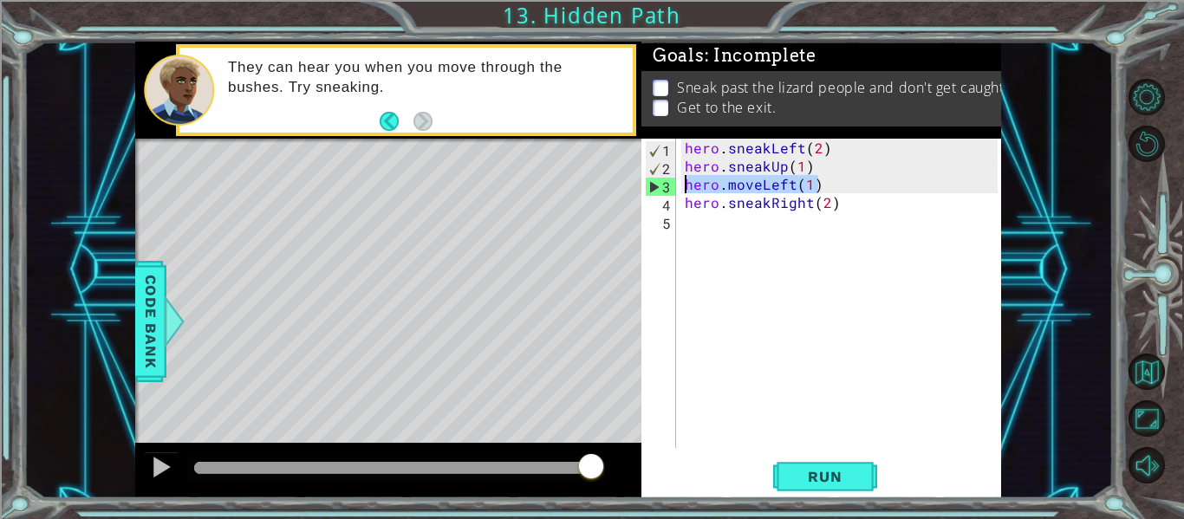
drag, startPoint x: 844, startPoint y: 190, endPoint x: 681, endPoint y: 180, distance: 163.3
click at [681, 180] on div "hero . sneakLeft ( 2 ) hero . sneakUp ( 1 ) hero . moveLeft ( 1 ) hero . sneakR…" at bounding box center [843, 312] width 325 height 346
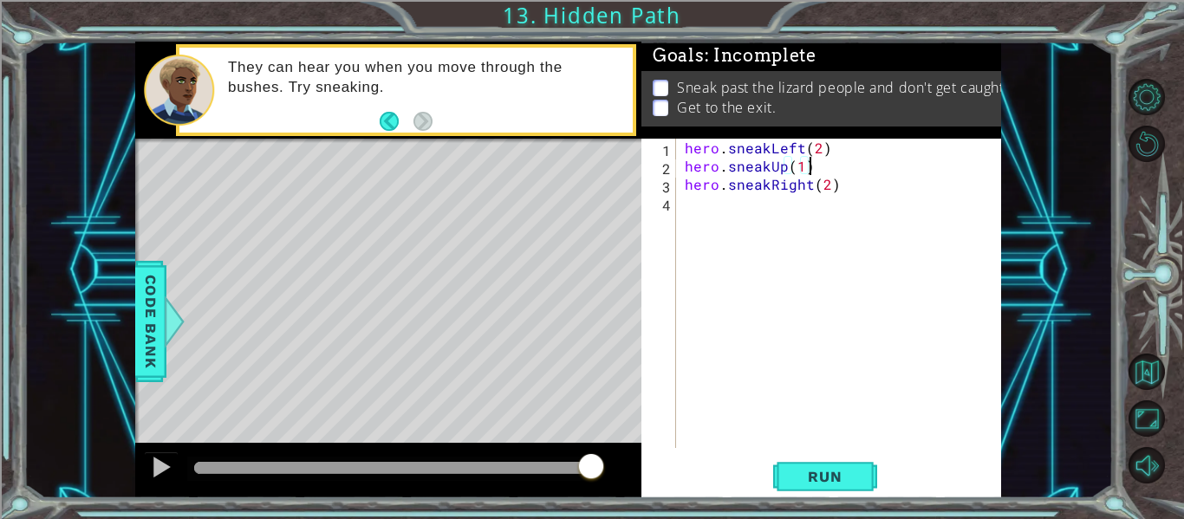
click at [803, 168] on div "hero . sneakLeft ( 2 ) hero . sneakUp ( 1 ) hero . sneakRight ( 2 )" at bounding box center [843, 312] width 325 height 346
type textarea "hero.sneakUp(2)"
click at [821, 483] on span "Run" at bounding box center [825, 476] width 68 height 17
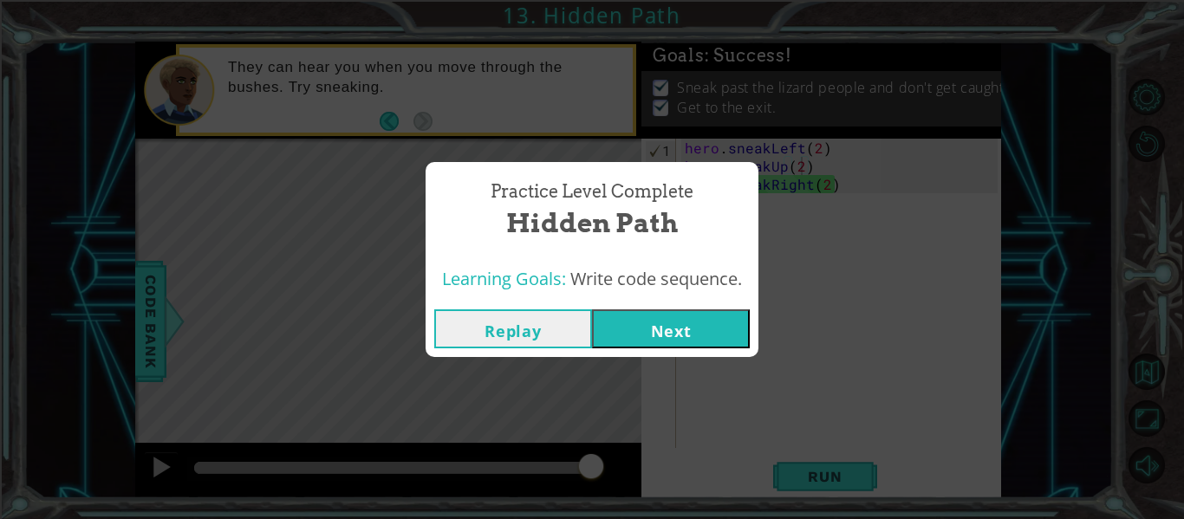
click at [695, 325] on button "Next" at bounding box center [671, 329] width 158 height 39
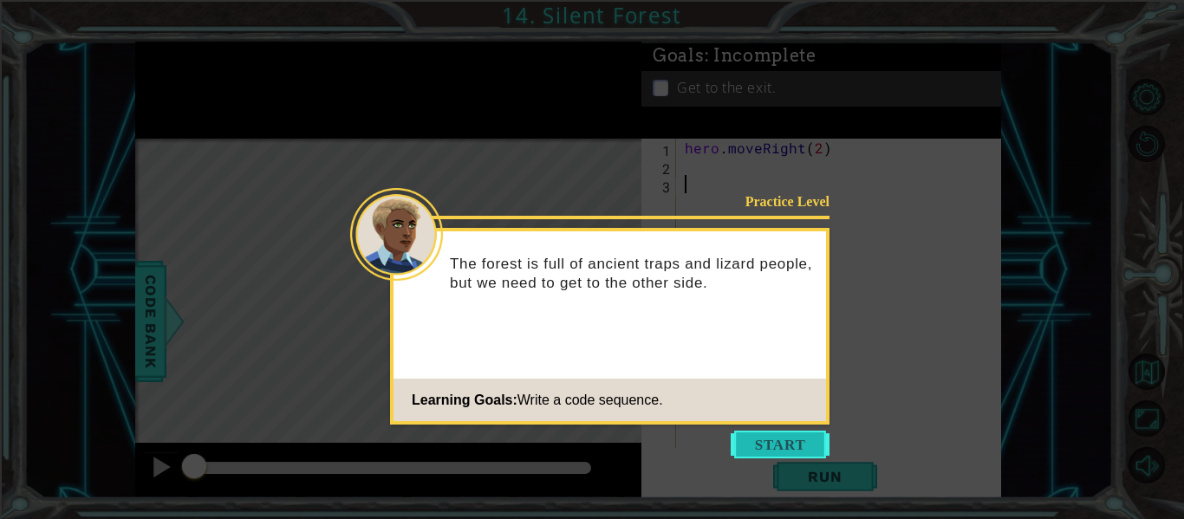
click at [743, 438] on button "Start" at bounding box center [780, 445] width 99 height 28
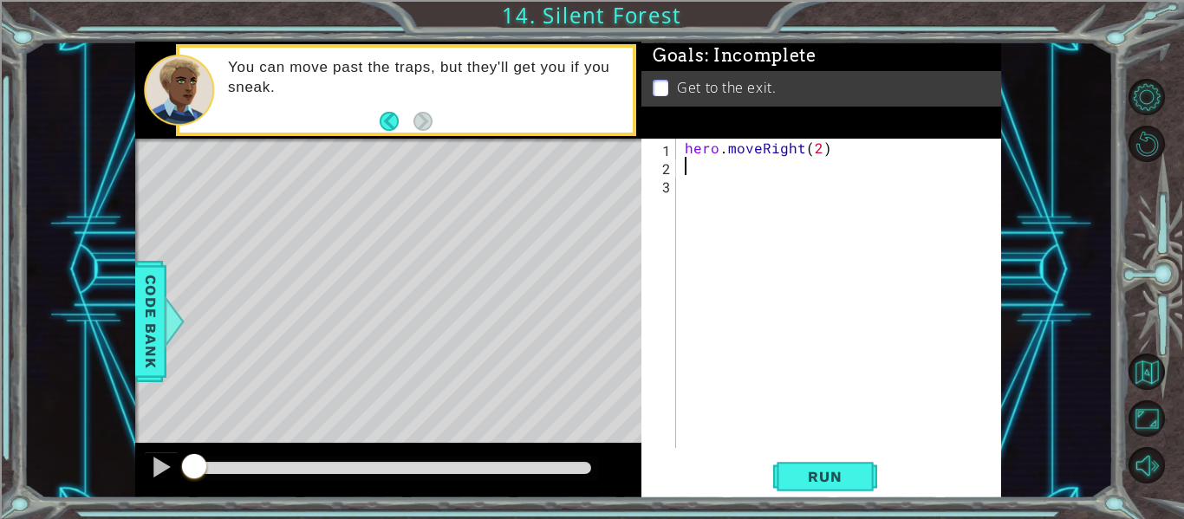
click at [733, 171] on div "hero . moveRight ( 2 )" at bounding box center [843, 312] width 325 height 346
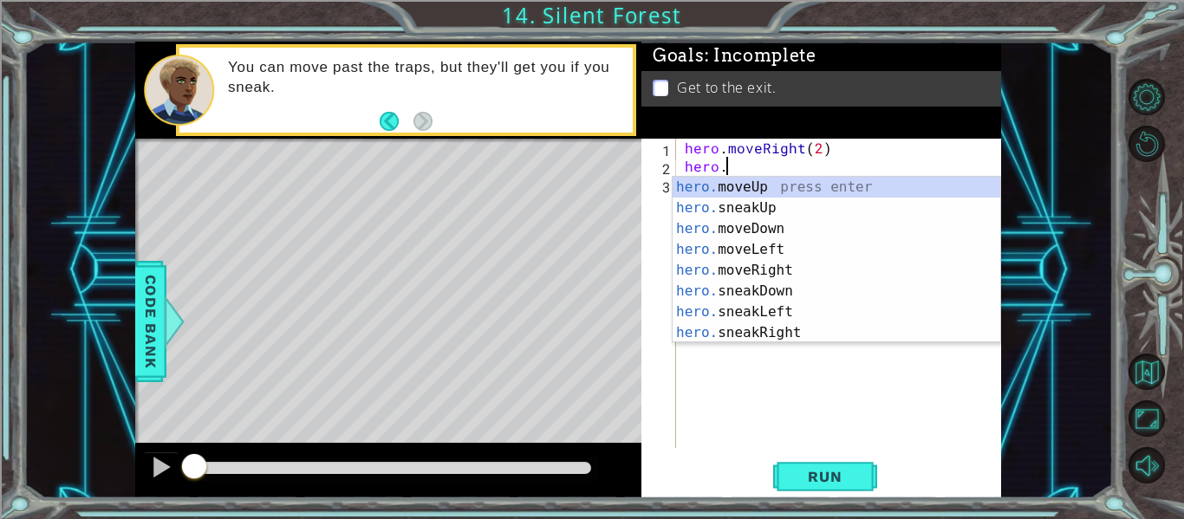
scroll to position [0, 2]
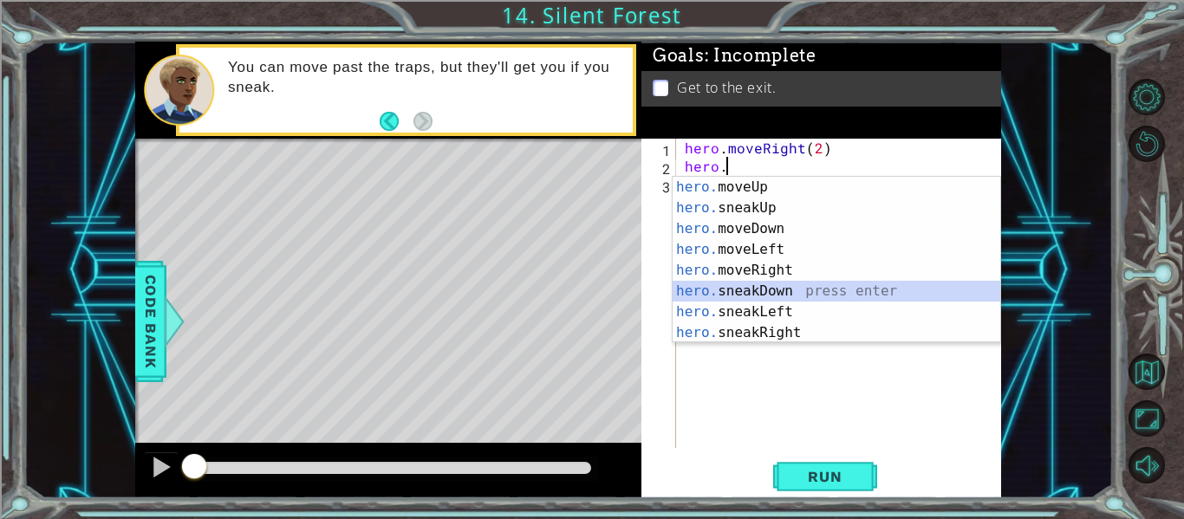
click at [764, 294] on div "hero. moveUp press enter hero. sneakUp press enter hero. moveDown press enter h…" at bounding box center [837, 281] width 328 height 208
type textarea "hero.sneakDown(1)"
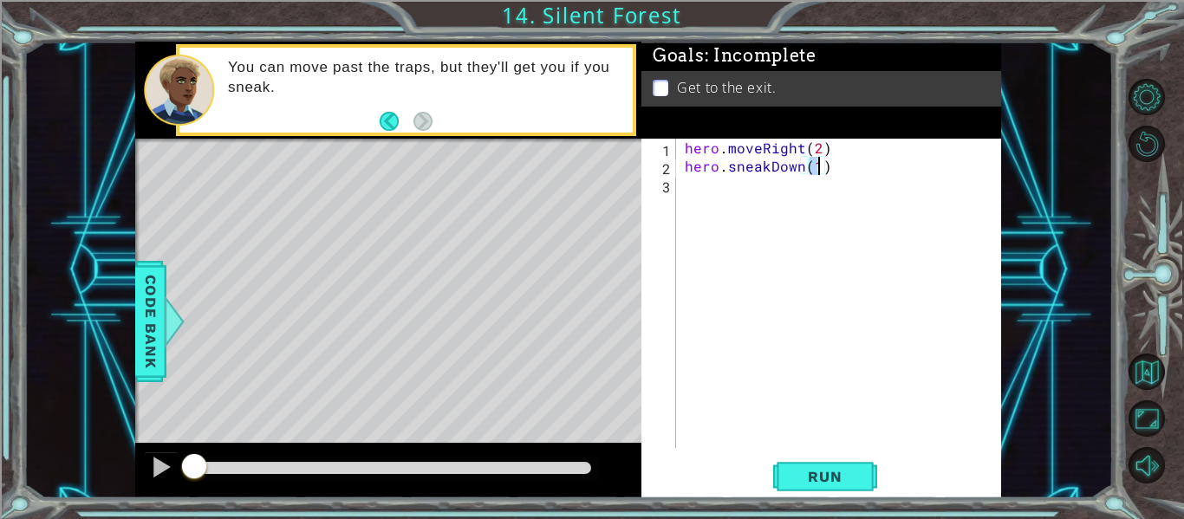
click at [751, 186] on div "hero . moveRight ( 2 ) hero . sneakDown ( 1 )" at bounding box center [843, 312] width 325 height 346
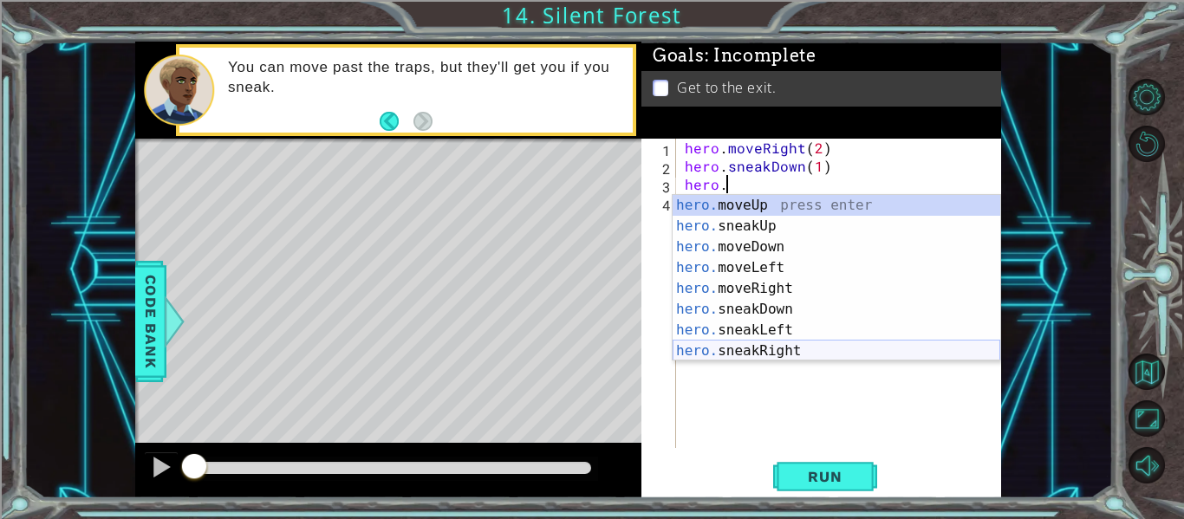
click at [775, 348] on div "hero. moveUp press enter hero. sneakUp press enter hero. moveDown press enter h…" at bounding box center [837, 299] width 328 height 208
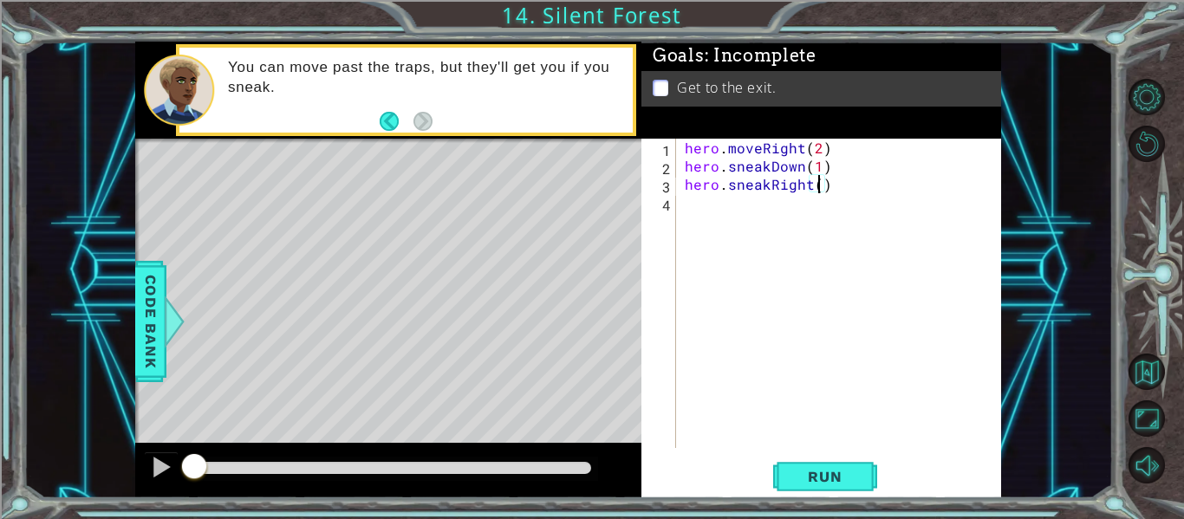
type textarea "hero.sneakRight(2)"
click at [738, 214] on div "hero . moveRight ( 2 ) hero . sneakDown ( 1 ) hero . sneakRight ( 2 )" at bounding box center [843, 312] width 325 height 346
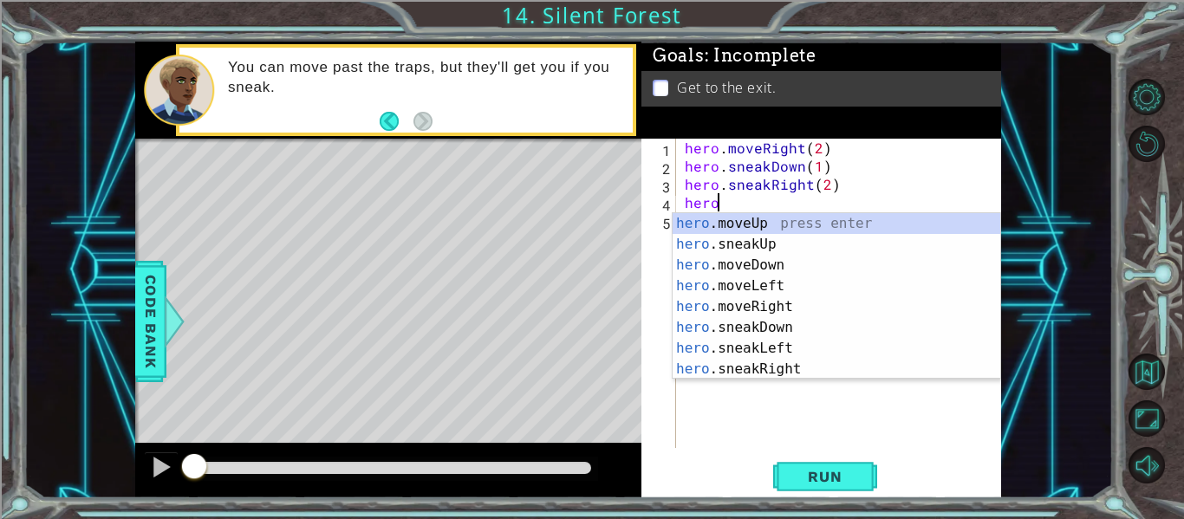
scroll to position [0, 2]
click at [791, 244] on div "hero. moveUp press enter hero. sneakUp press enter hero. moveDown press enter h…" at bounding box center [837, 317] width 328 height 208
type textarea "hero.sneakUp(1)"
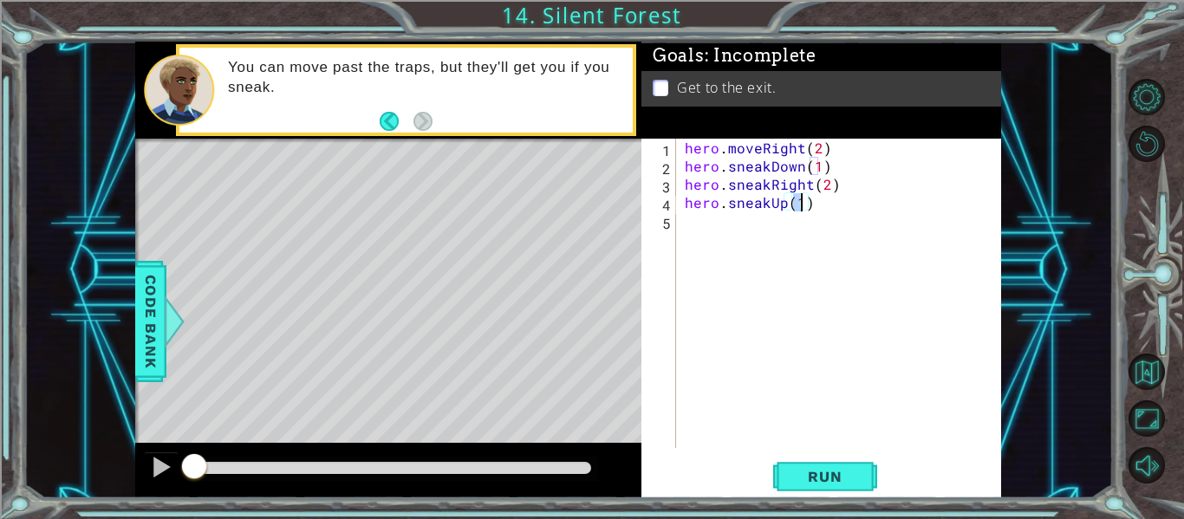
click at [785, 232] on div "hero . moveRight ( 2 ) hero . sneakDown ( 1 ) hero . sneakRight ( 2 ) hero . sn…" at bounding box center [843, 312] width 325 height 346
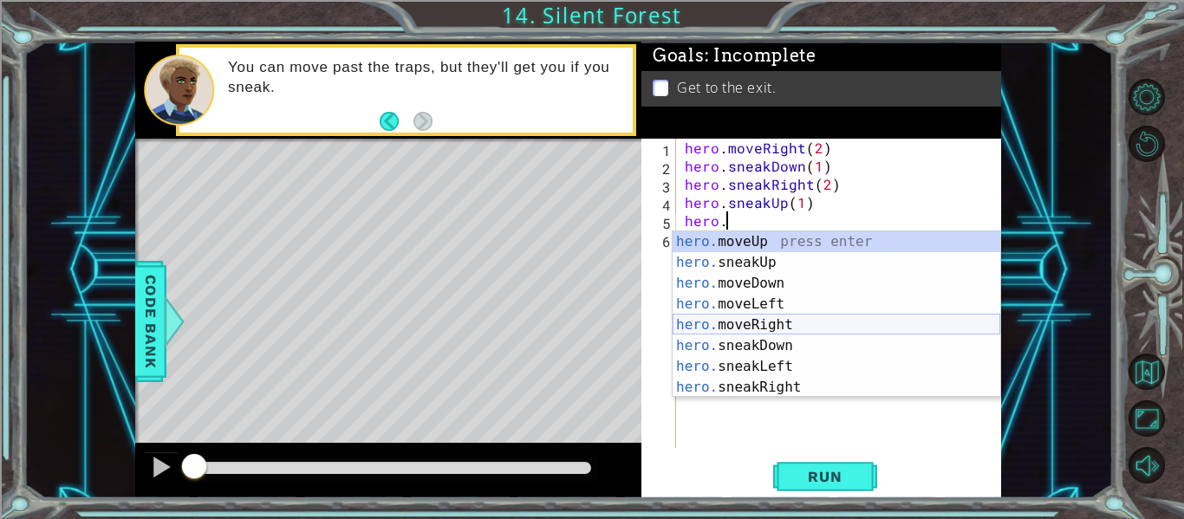
click at [811, 320] on div "hero. moveUp press enter hero. sneakUp press enter hero. moveDown press enter h…" at bounding box center [837, 335] width 328 height 208
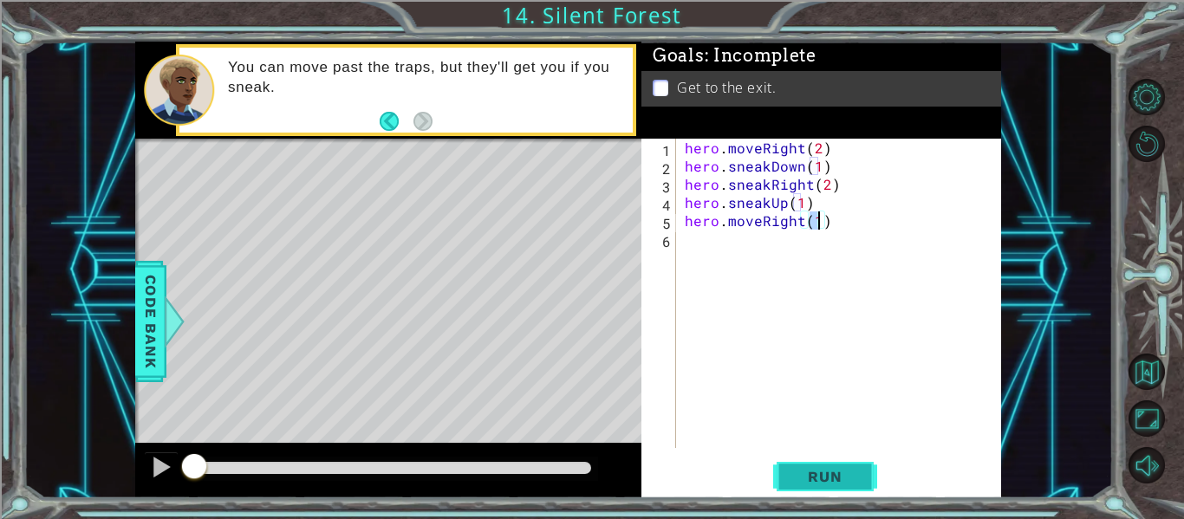
type textarea "hero.moveRight(1)"
click at [807, 471] on span "Run" at bounding box center [825, 476] width 68 height 17
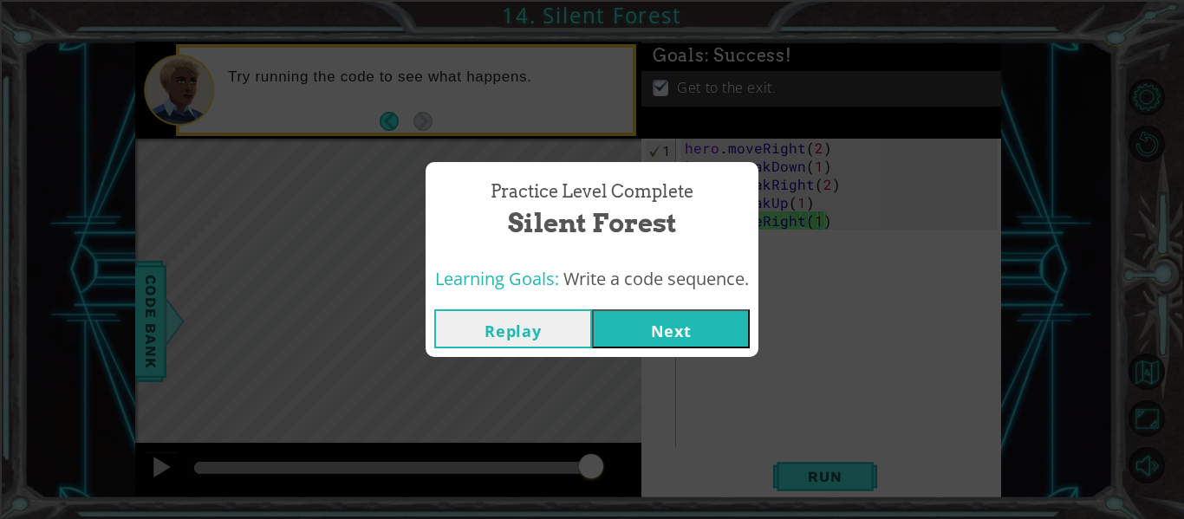
click at [666, 332] on button "Next" at bounding box center [671, 329] width 158 height 39
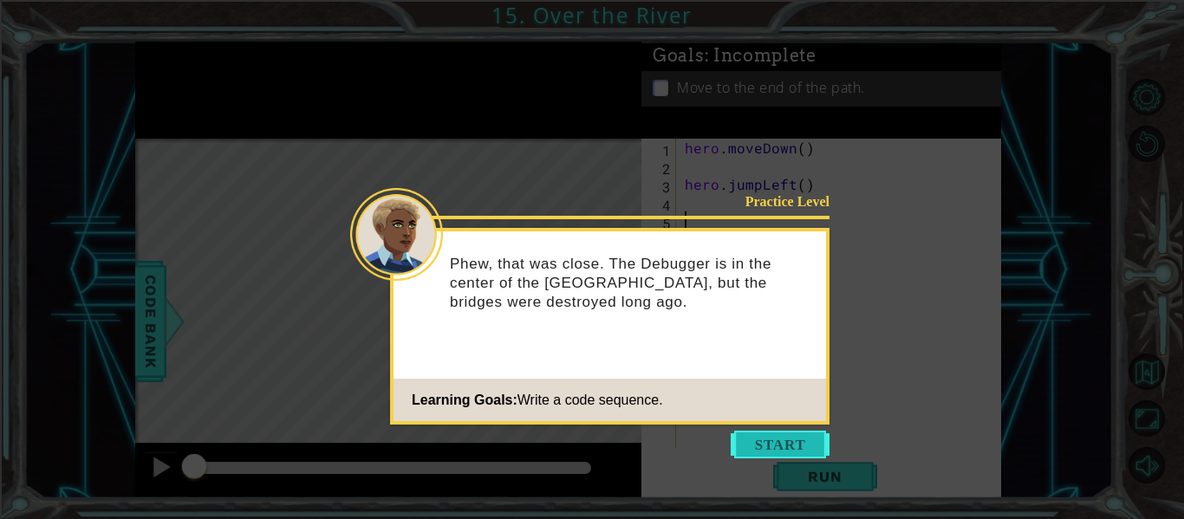
click at [753, 444] on button "Start" at bounding box center [780, 445] width 99 height 28
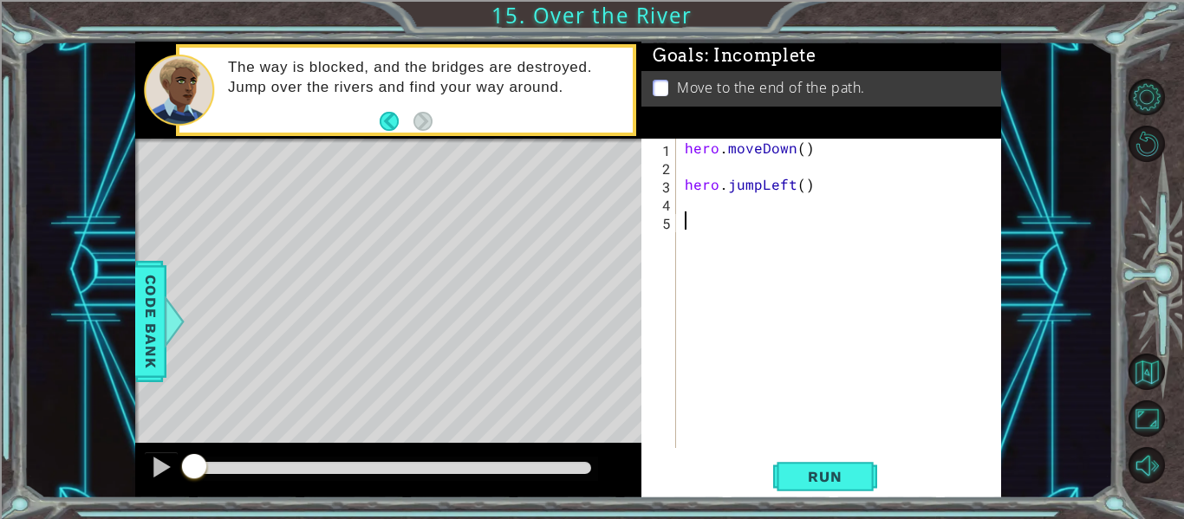
click at [684, 184] on div "hero . moveDown ( ) hero . jumpLeft ( )" at bounding box center [843, 312] width 325 height 346
type textarea "hero.jumpLeft()"
click at [732, 197] on div "hero . moveDown ( ) hero . jumpLeft ( )" at bounding box center [843, 312] width 325 height 346
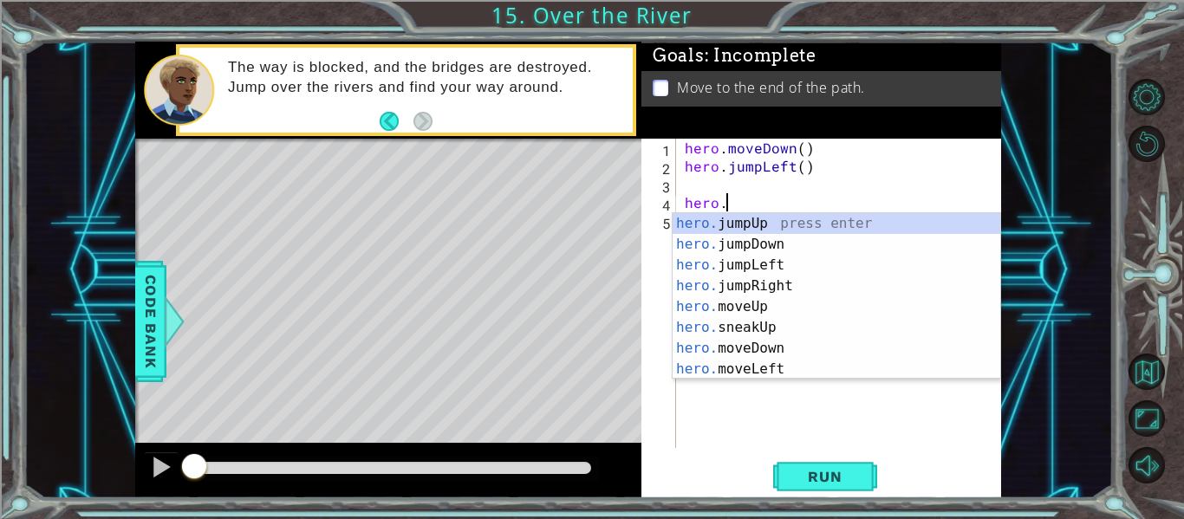
scroll to position [0, 3]
click at [780, 277] on div "hero.m oveUp press enter hero.m oveDown press enter hero.m oveLeft press enter …" at bounding box center [837, 317] width 328 height 208
type textarea "hero.moveRight(1)"
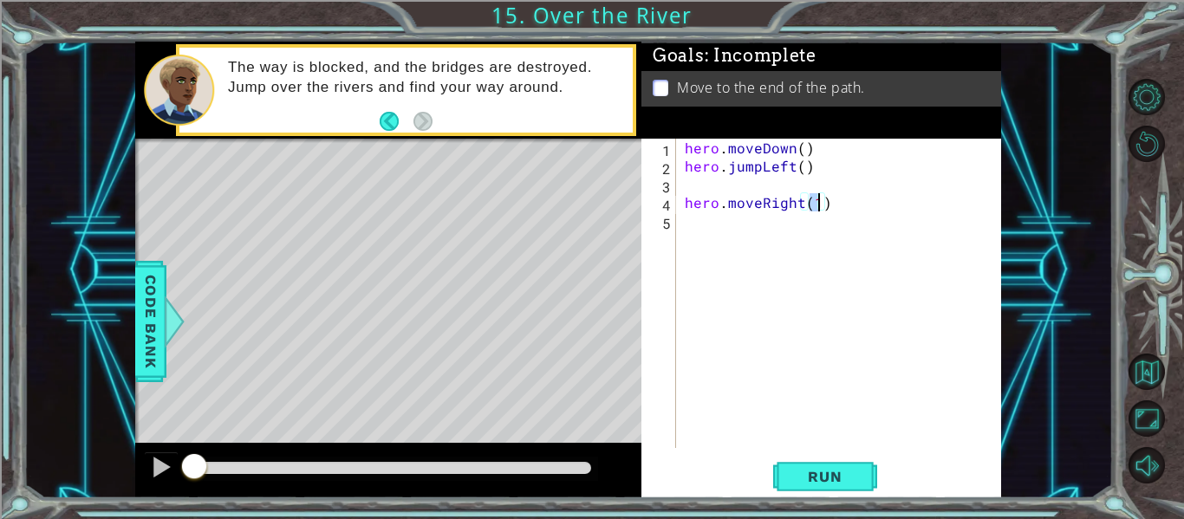
click at [789, 235] on div "hero . moveDown ( ) hero . jumpLeft ( ) hero . moveRight ( 1 )" at bounding box center [843, 312] width 325 height 346
click at [686, 206] on div "hero . moveDown ( ) hero . jumpLeft ( ) hero . moveRight ( 1 )" at bounding box center [843, 312] width 325 height 346
type textarea "hero.moveRight(1)"
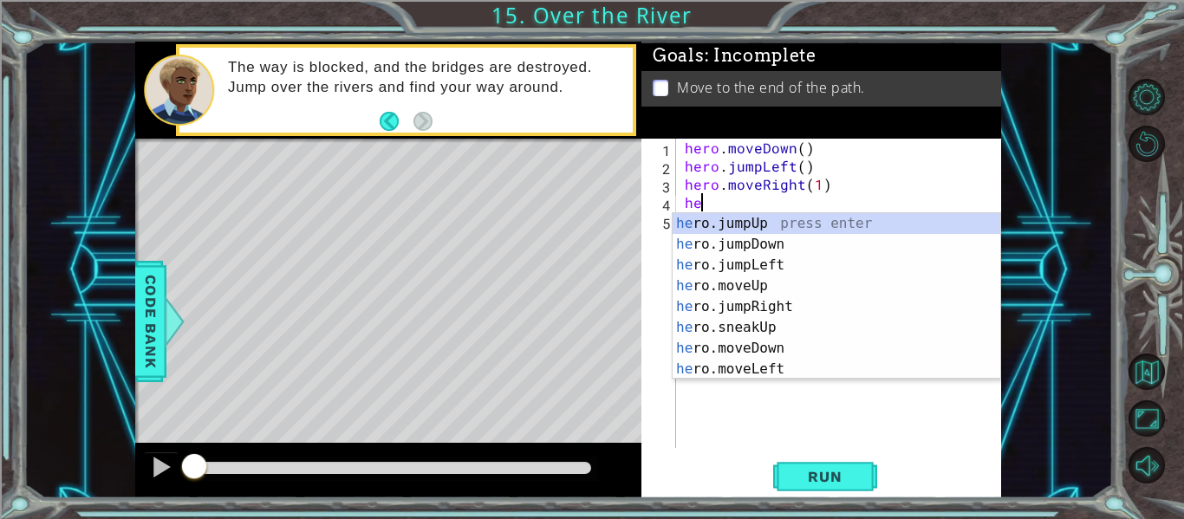
scroll to position [0, 1]
type textarea "hero."
click at [778, 254] on div "hero. jumpUp press enter hero. jumpDown press enter hero. jumpLeft press enter …" at bounding box center [837, 317] width 328 height 208
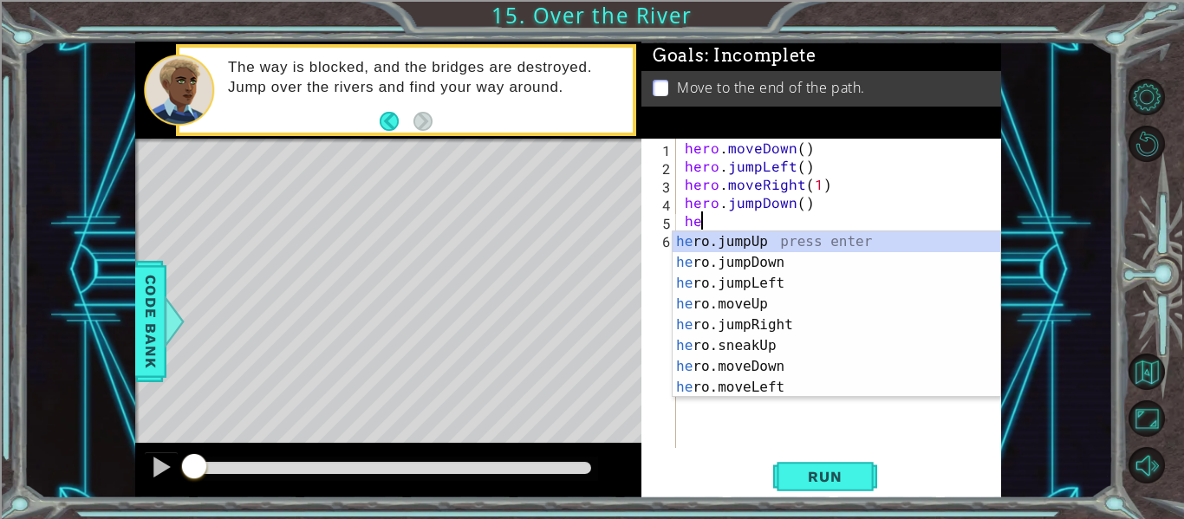
scroll to position [0, 1]
type textarea "hero"
click at [766, 308] on div "hero .jumpUp press enter hero .jumpDown press enter hero .jumpLeft press enter …" at bounding box center [837, 335] width 328 height 208
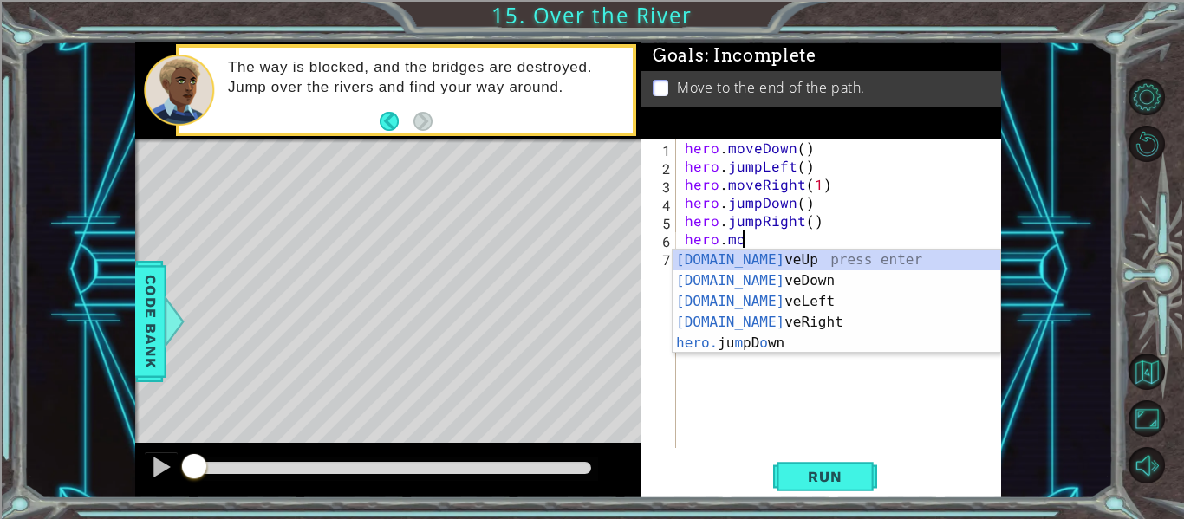
scroll to position [0, 3]
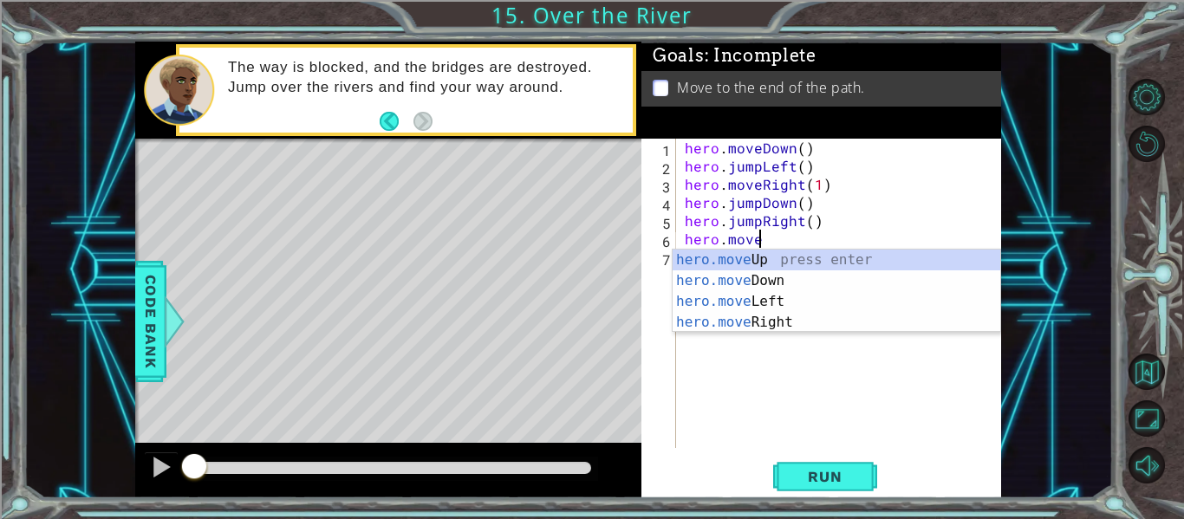
click at [805, 323] on div "hero.move Up press enter hero.move Down press enter hero.move Left press enter …" at bounding box center [837, 312] width 328 height 125
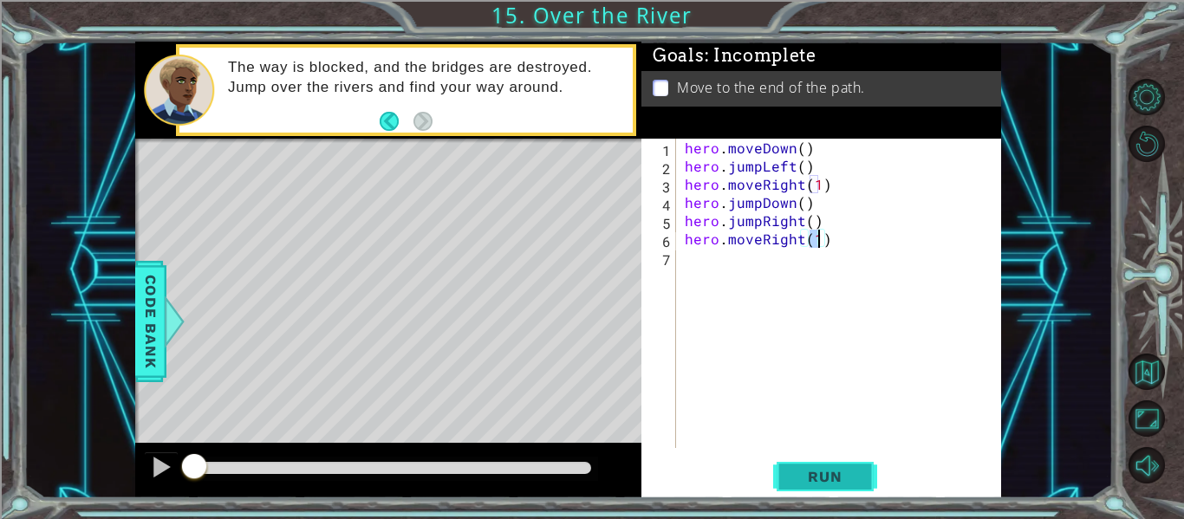
click at [818, 486] on button "Run" at bounding box center [825, 477] width 104 height 36
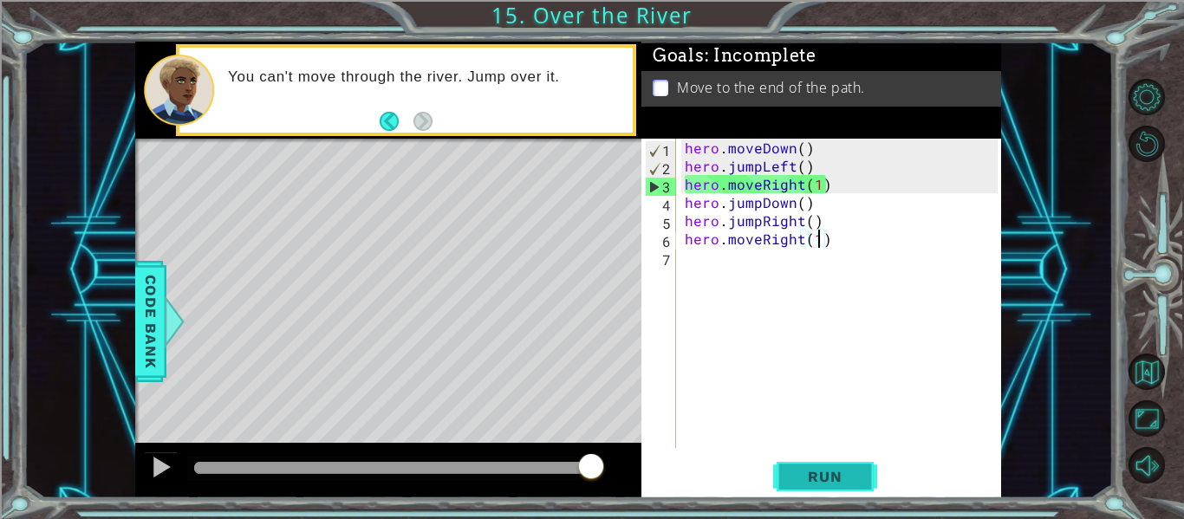
click at [787, 479] on button "Run" at bounding box center [825, 477] width 104 height 36
click at [799, 181] on div "hero . moveDown ( ) hero . jumpLeft ( ) hero . moveRight ( 1 ) hero . jumpDown …" at bounding box center [843, 312] width 325 height 346
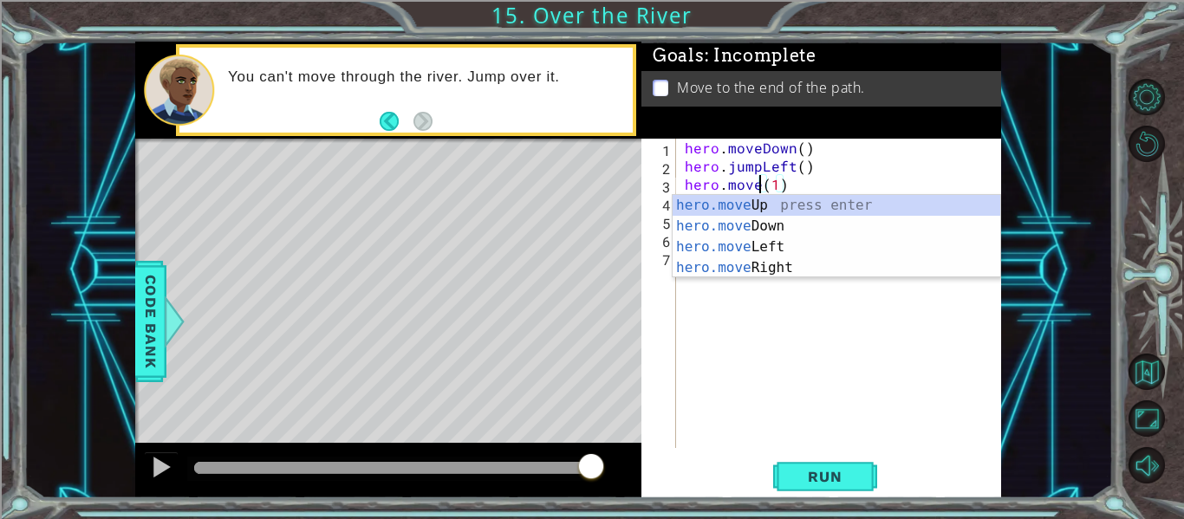
scroll to position [0, 5]
click at [794, 248] on div "hero.move Up press enter hero.move Down press enter hero.move Left press enter …" at bounding box center [837, 257] width 328 height 125
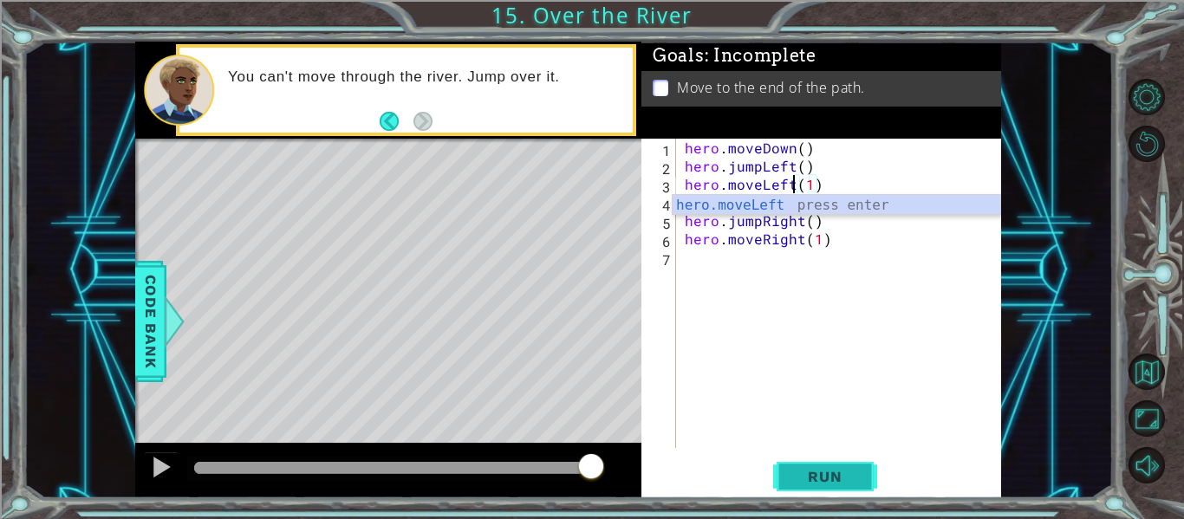
type textarea "hero.moveLeft(1)"
click at [825, 480] on span "Run" at bounding box center [825, 476] width 68 height 17
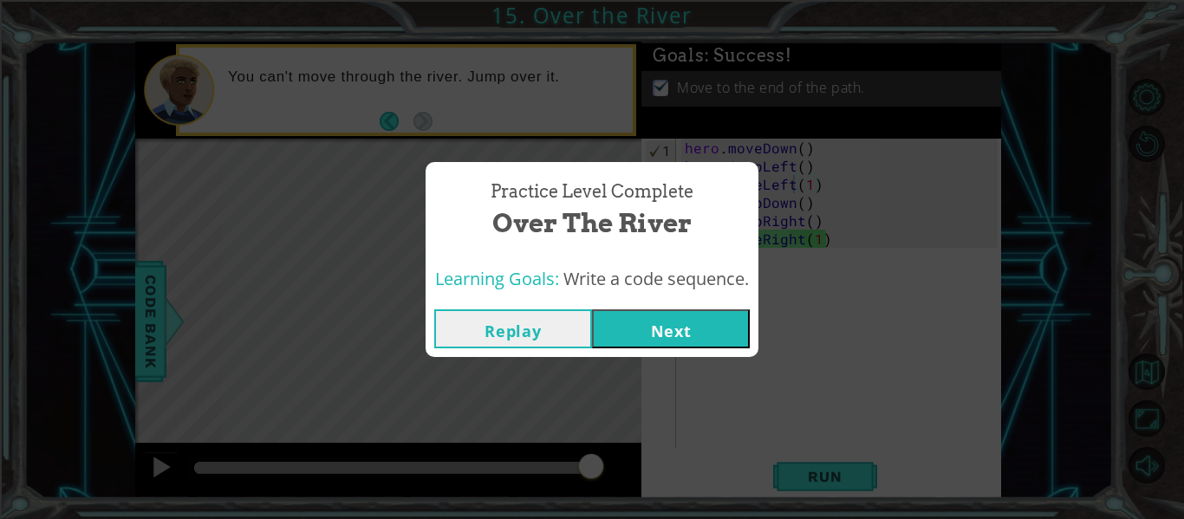
click at [701, 323] on button "Next" at bounding box center [671, 329] width 158 height 39
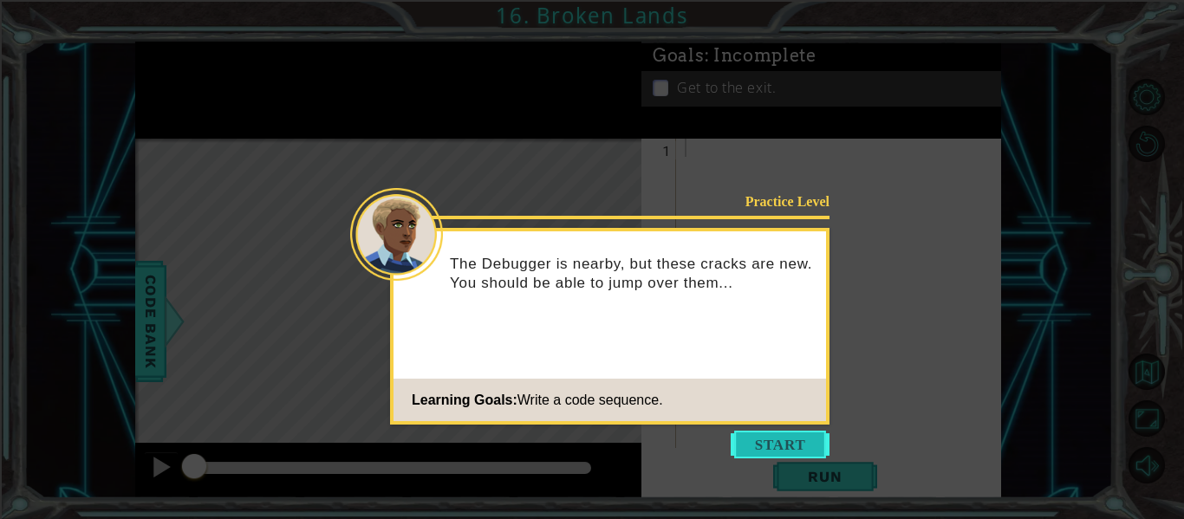
click at [770, 453] on button "Start" at bounding box center [780, 445] width 99 height 28
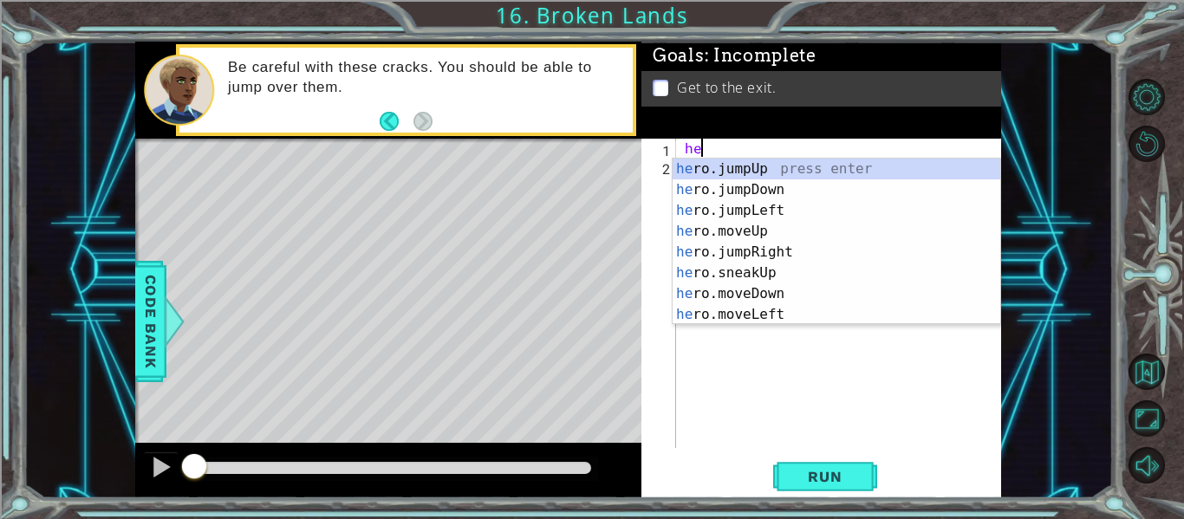
scroll to position [0, 1]
type textarea "hero"
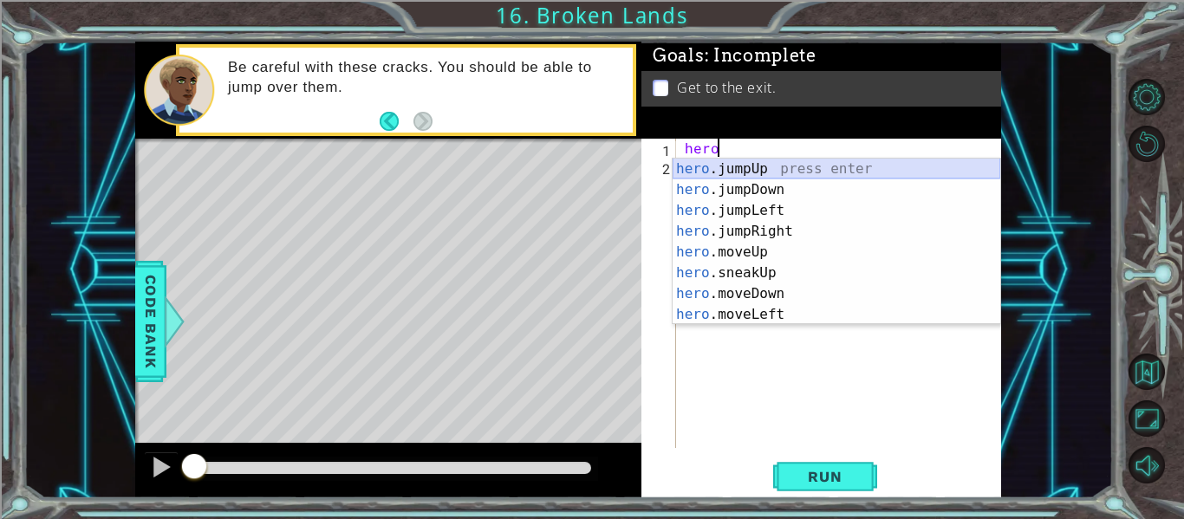
click at [819, 172] on div "hero .jumpUp press enter hero .jumpDown press enter hero .jumpLeft press enter …" at bounding box center [837, 263] width 328 height 208
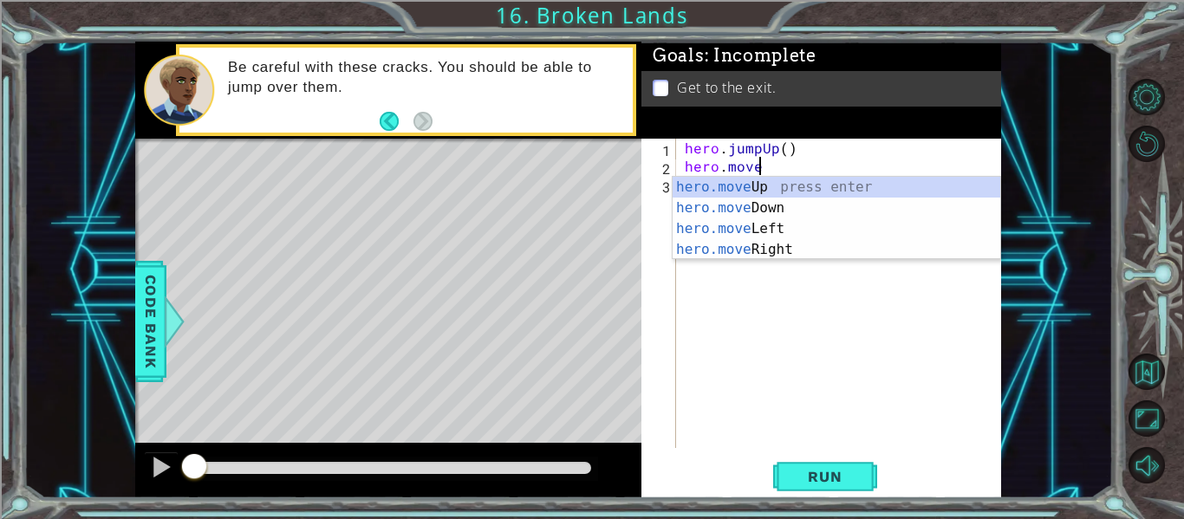
scroll to position [0, 5]
type textarea "hero.moveUp(1)"
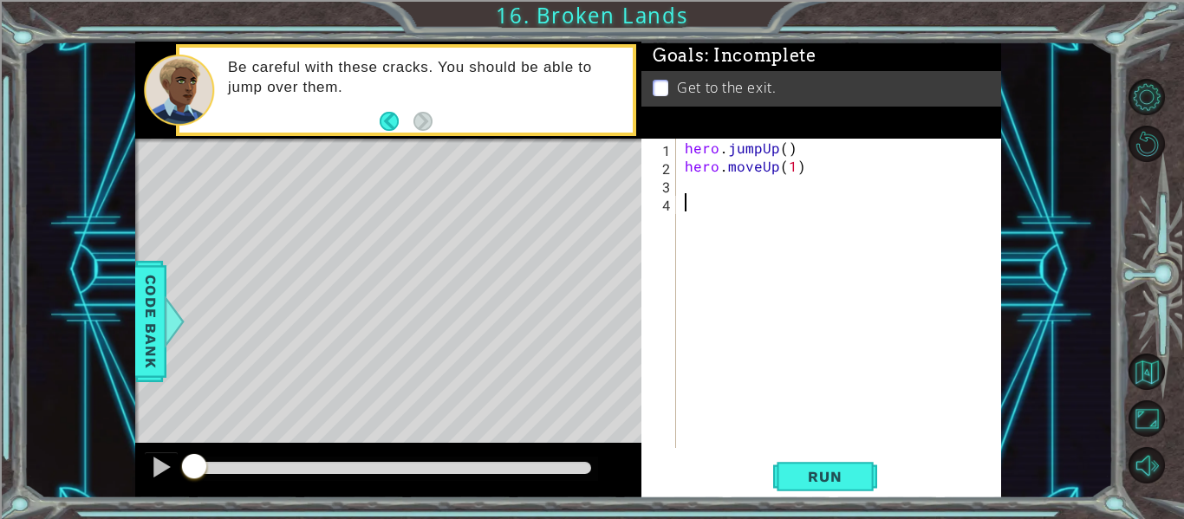
scroll to position [0, 0]
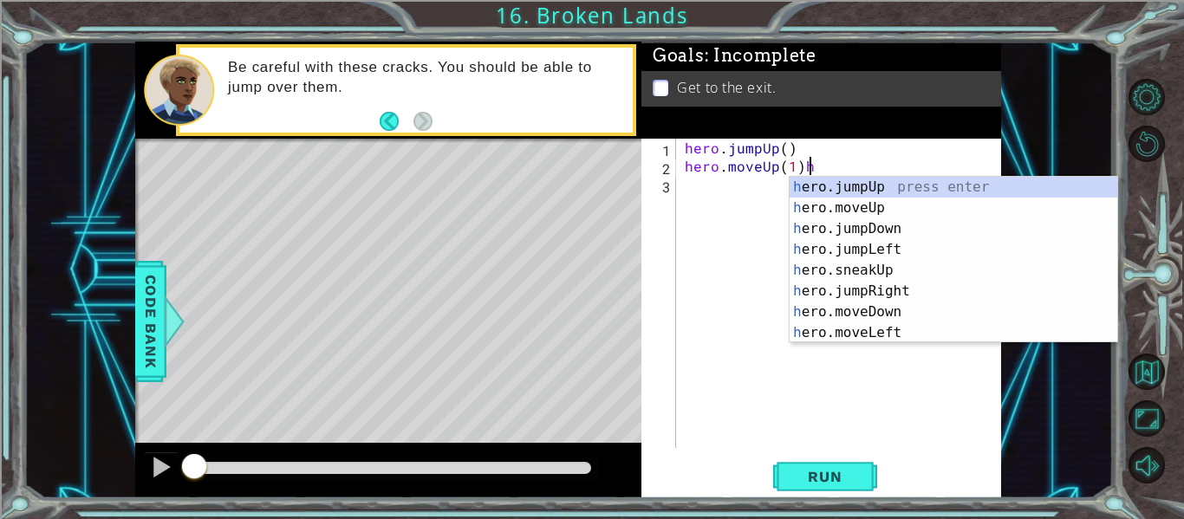
type textarea "hero.moveUp(1)"
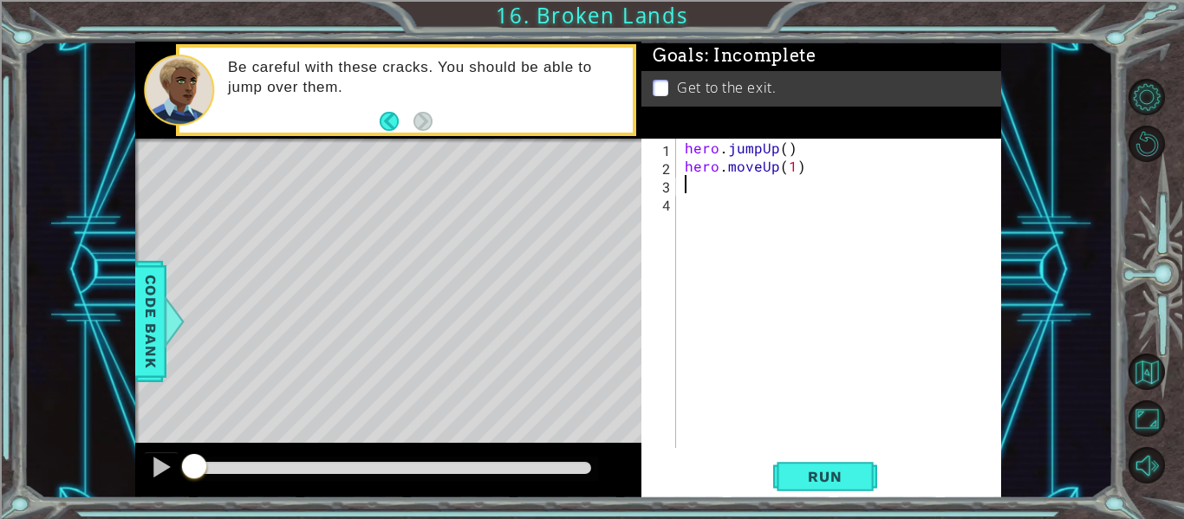
type textarea "hero.moveUp(1)"
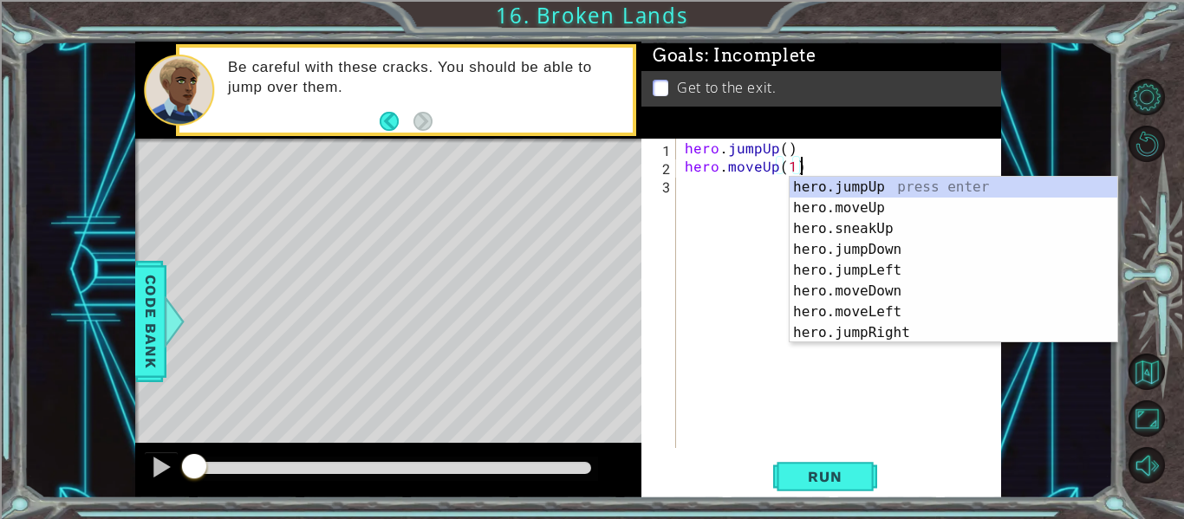
click at [681, 186] on div "hero . jumpUp ( ) hero . moveUp ( 1 )" at bounding box center [843, 312] width 325 height 346
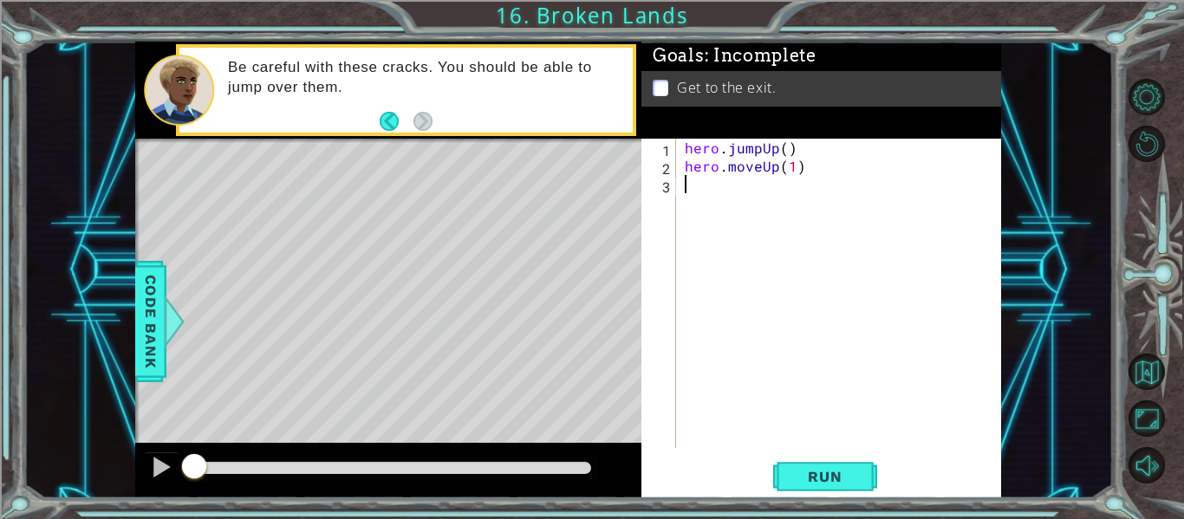
type textarea "hero.moveUp(1)"
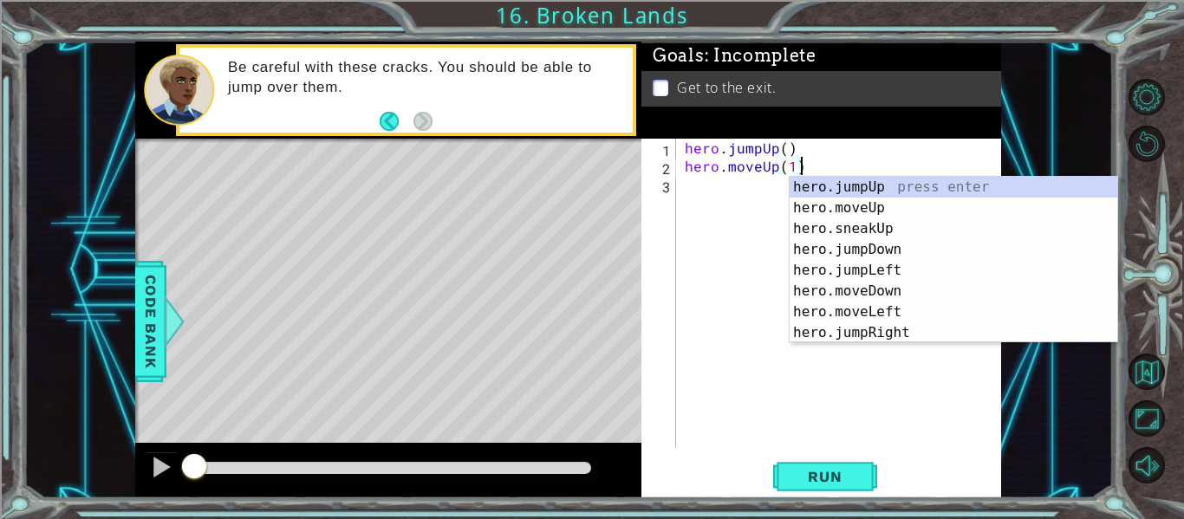
click at [683, 201] on div "hero . jumpUp ( ) hero . moveUp ( 1 )" at bounding box center [843, 312] width 325 height 346
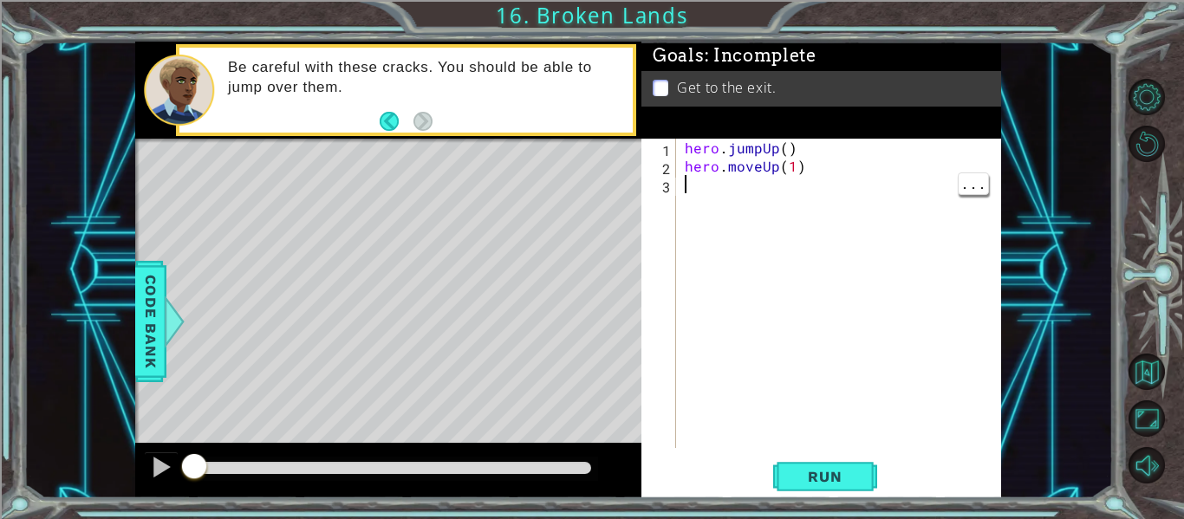
type textarea "hero.moveUp(1)"
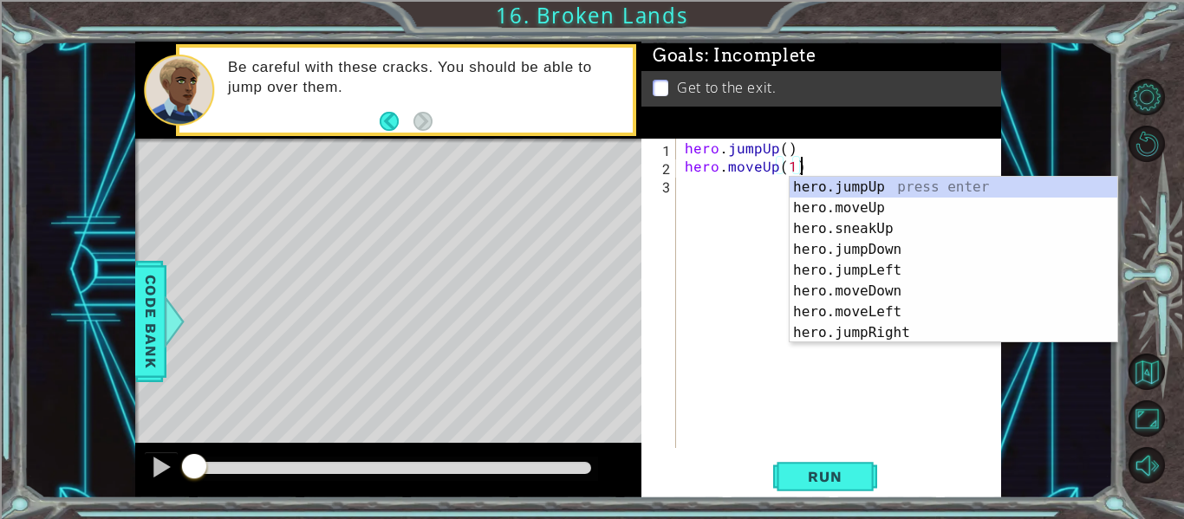
click at [685, 191] on div "hero . jumpUp ( ) hero . moveUp ( 1 )" at bounding box center [843, 312] width 325 height 346
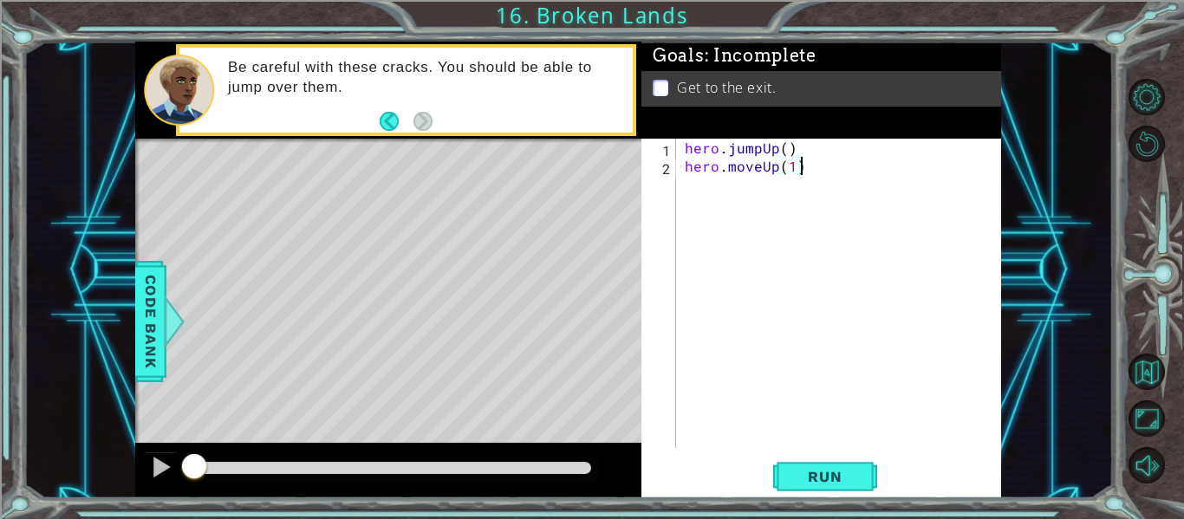
click at [694, 195] on div "hero . jumpUp ( ) hero . moveUp ( 1 )" at bounding box center [843, 312] width 325 height 346
type textarea "hero.moveUp(1)"
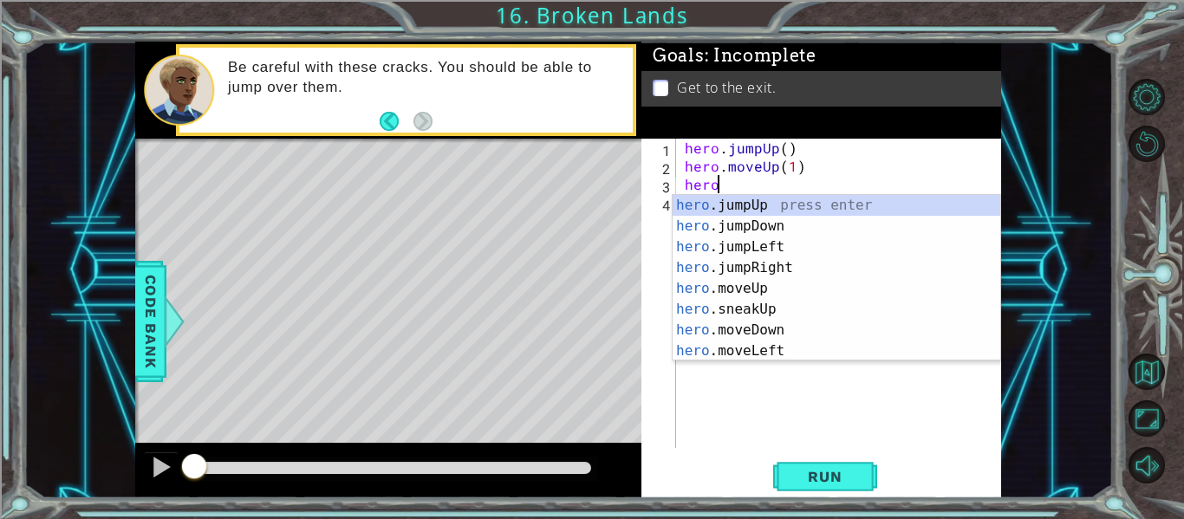
type textarea "hero."
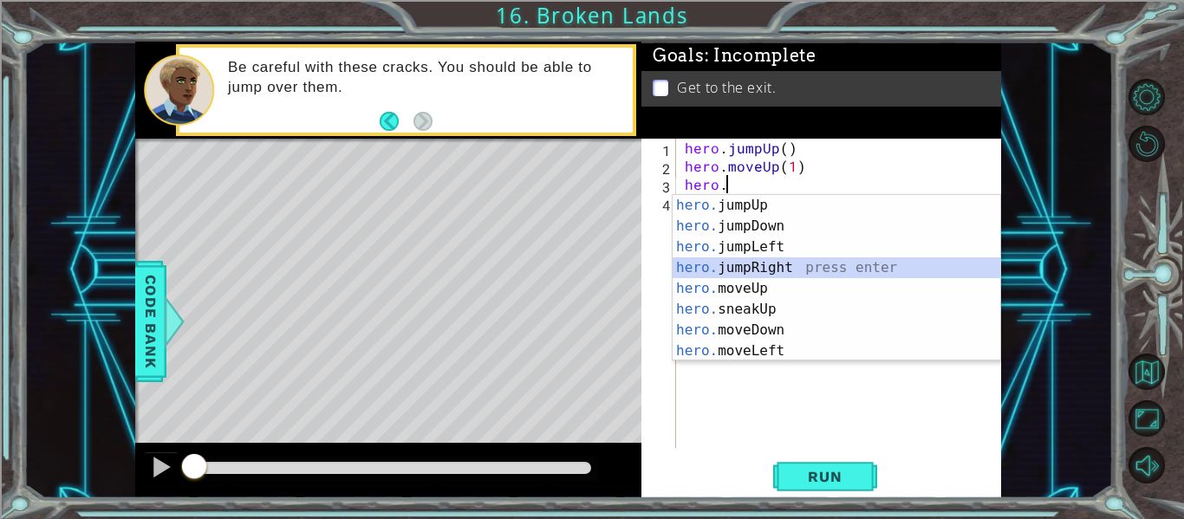
click at [783, 269] on div "hero. jumpUp press enter hero. jumpDown press enter hero. jumpLeft press enter …" at bounding box center [837, 299] width 328 height 208
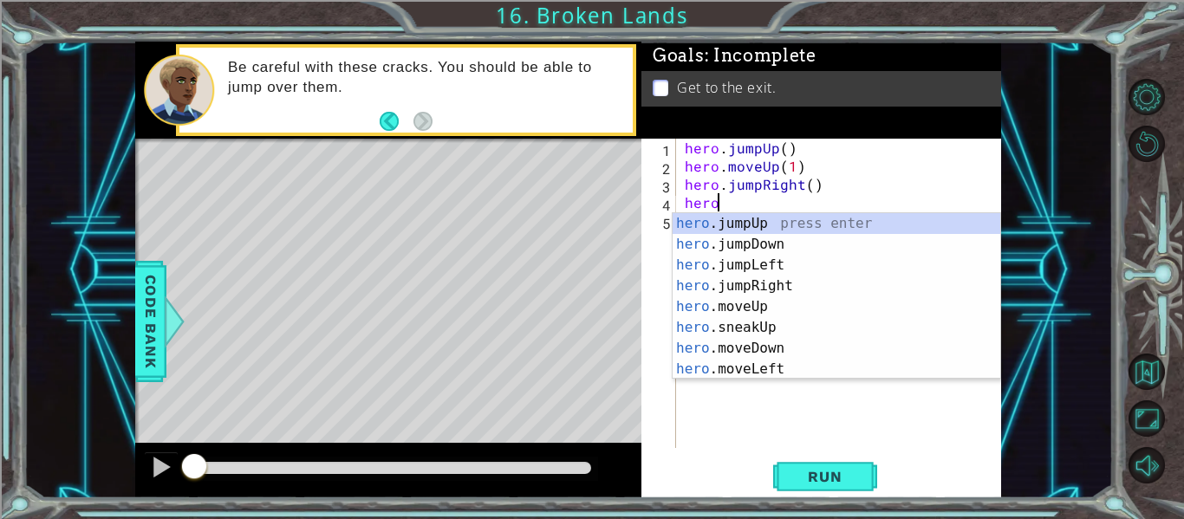
type textarea "hero."
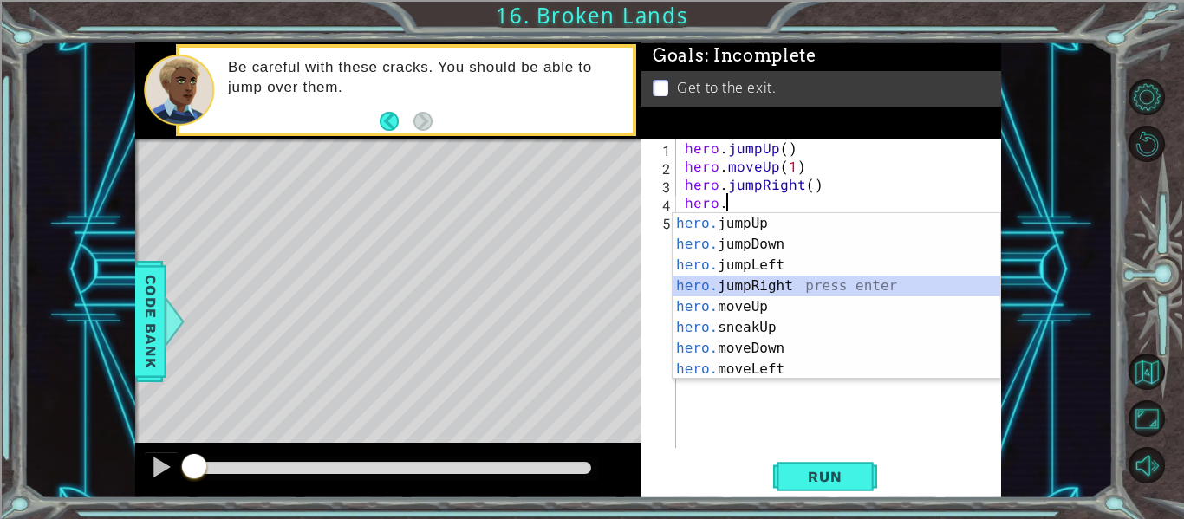
click at [766, 289] on div "hero. jumpUp press enter hero. jumpDown press enter hero. jumpLeft press enter …" at bounding box center [837, 317] width 328 height 208
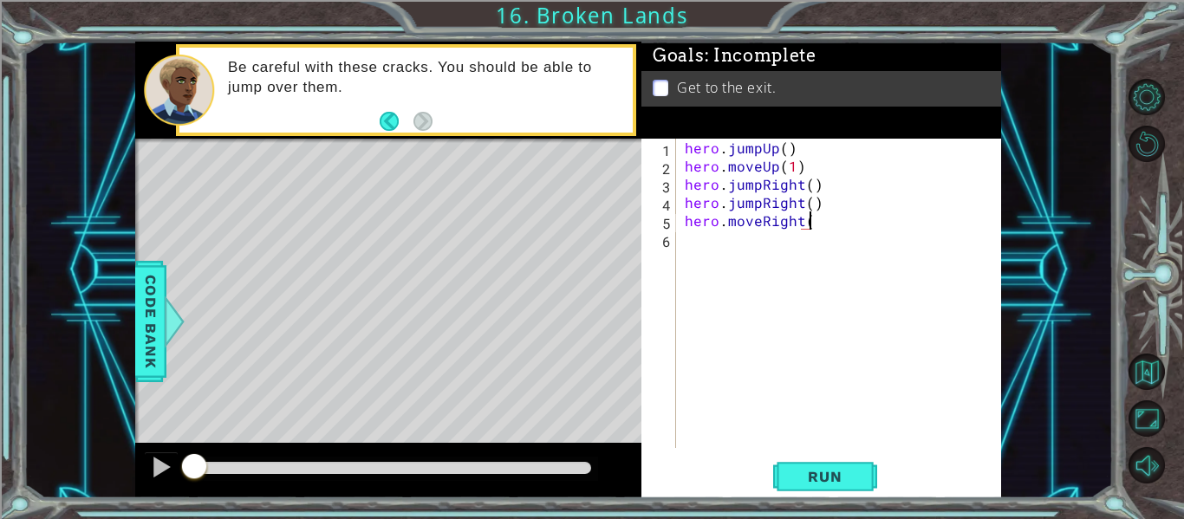
type textarea "hero.moveRight()"
click at [826, 473] on span "Run" at bounding box center [825, 476] width 68 height 17
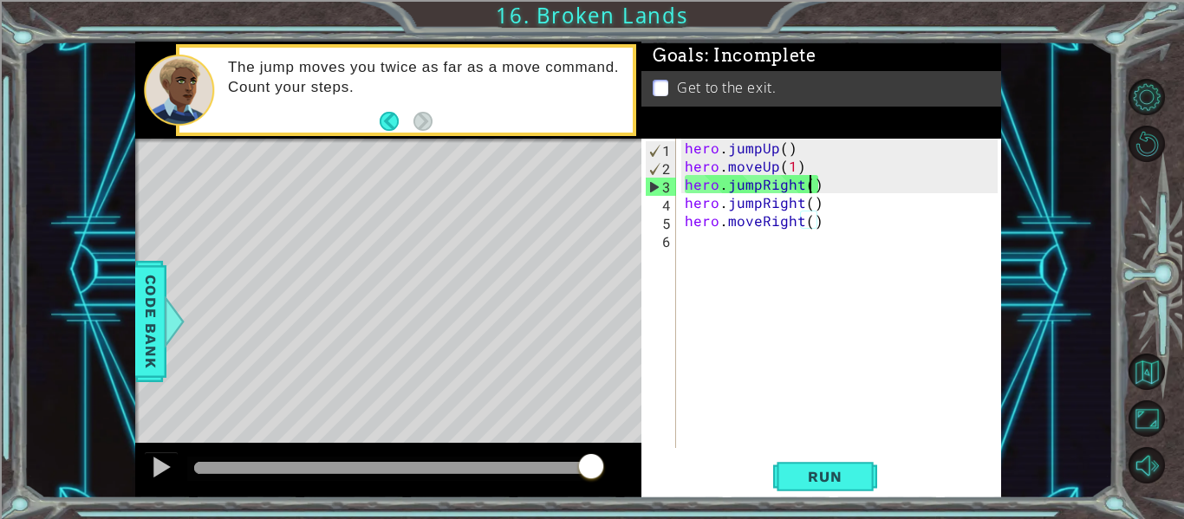
click at [806, 183] on div "hero . jumpUp ( ) hero . moveUp ( 1 ) hero . jumpRight ( ) hero . jumpRight ( )…" at bounding box center [843, 312] width 325 height 346
click at [761, 180] on div "hero . jumpUp ( ) hero . moveUp ( 1 ) hero . jumpRight ( ) hero . jumpRight ( )…" at bounding box center [843, 312] width 325 height 346
click at [755, 179] on div "hero . jumpUp ( ) hero . moveUp ( 1 ) hero . jumpRight ( ) hero . jumpRight ( )…" at bounding box center [843, 312] width 325 height 346
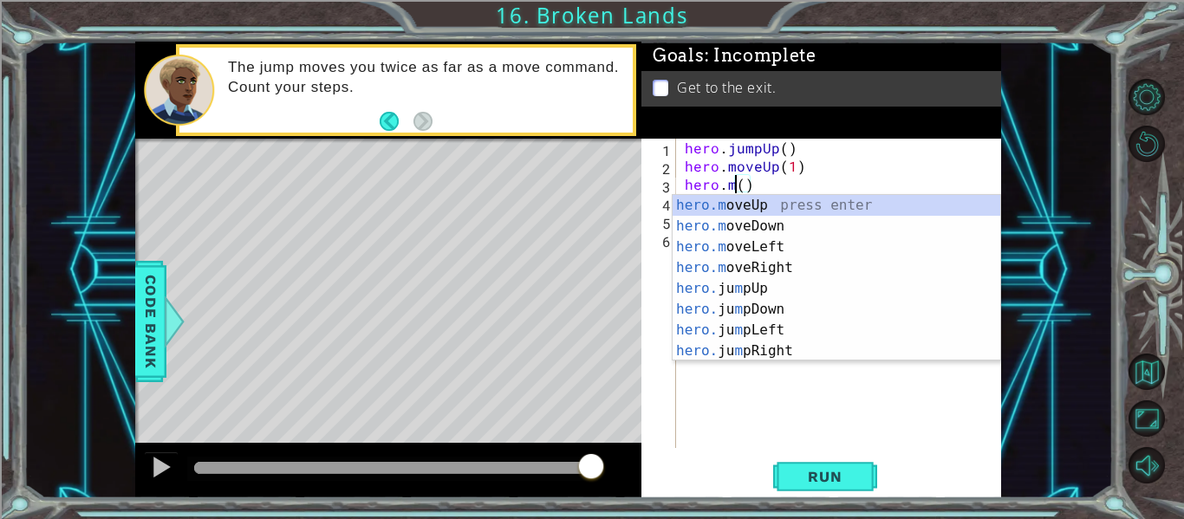
click at [785, 274] on div "hero.m oveUp press enter hero.m oveDown press enter hero.m oveLeft press enter …" at bounding box center [837, 299] width 328 height 208
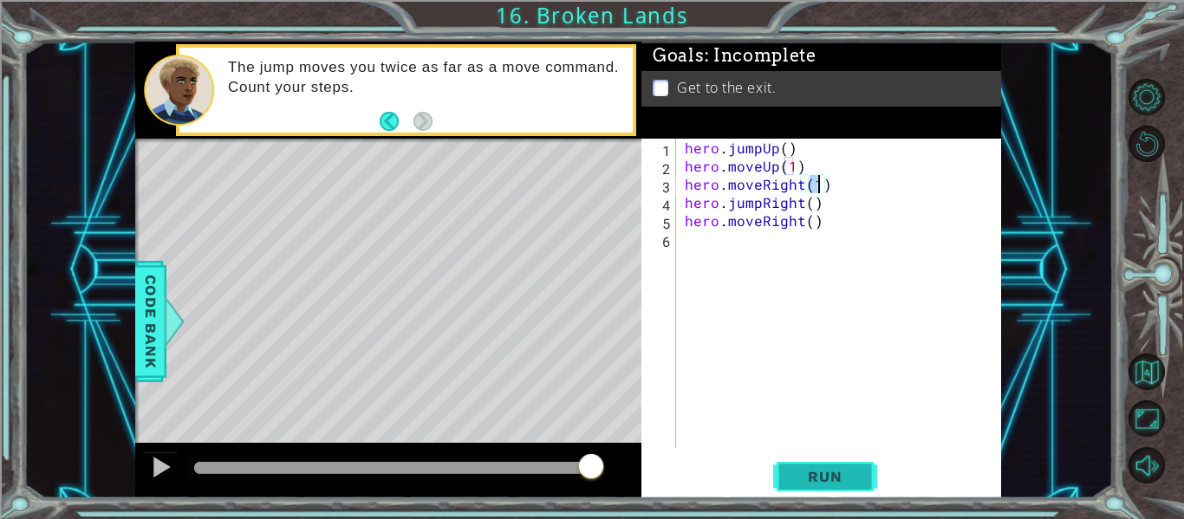
type textarea "hero.moveRight(1)"
click at [824, 486] on button "Run" at bounding box center [825, 477] width 104 height 36
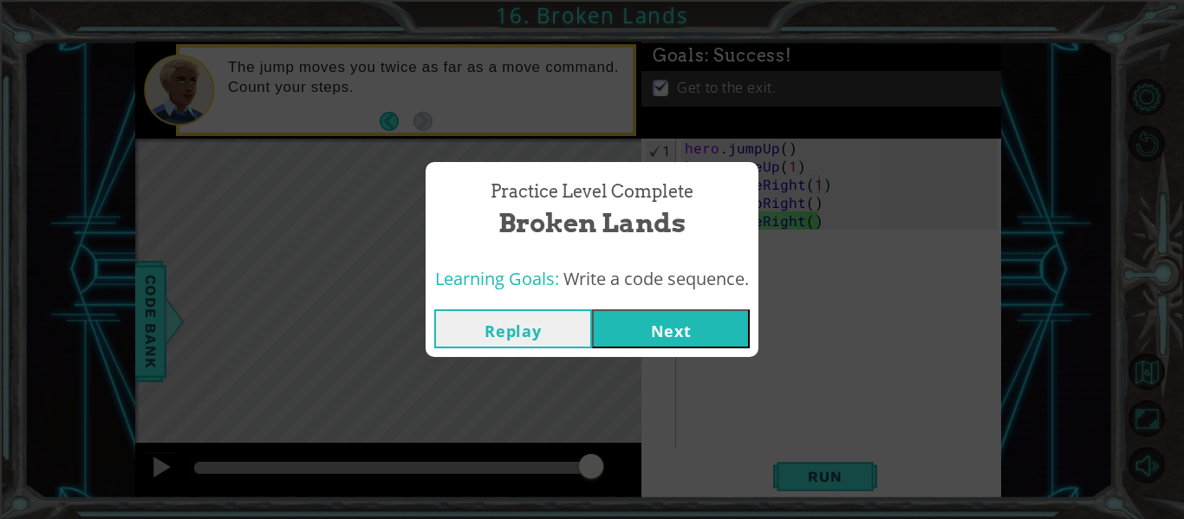
click at [688, 335] on button "Next" at bounding box center [671, 329] width 158 height 39
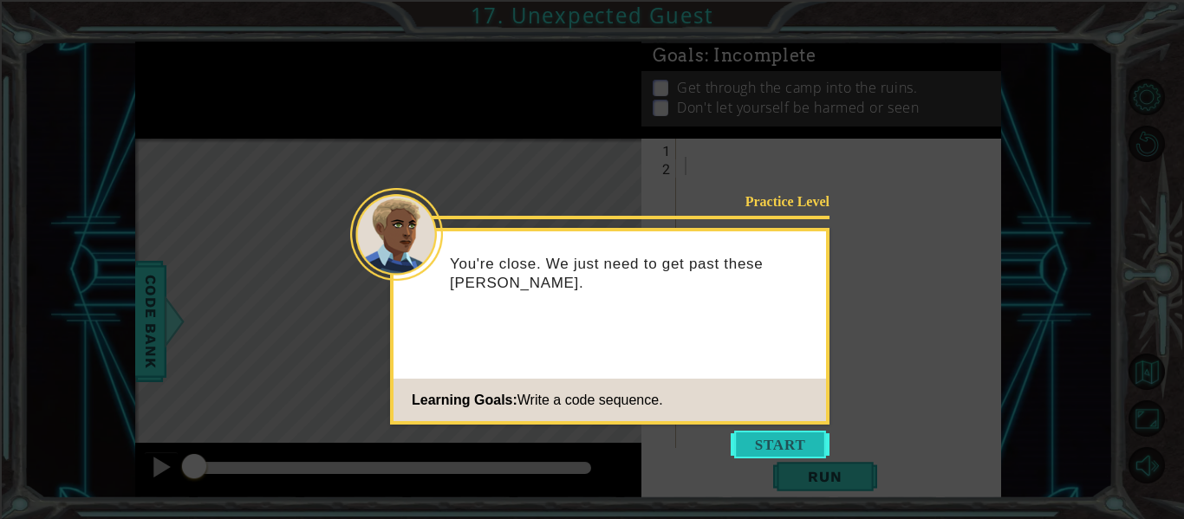
click at [758, 440] on button "Start" at bounding box center [780, 445] width 99 height 28
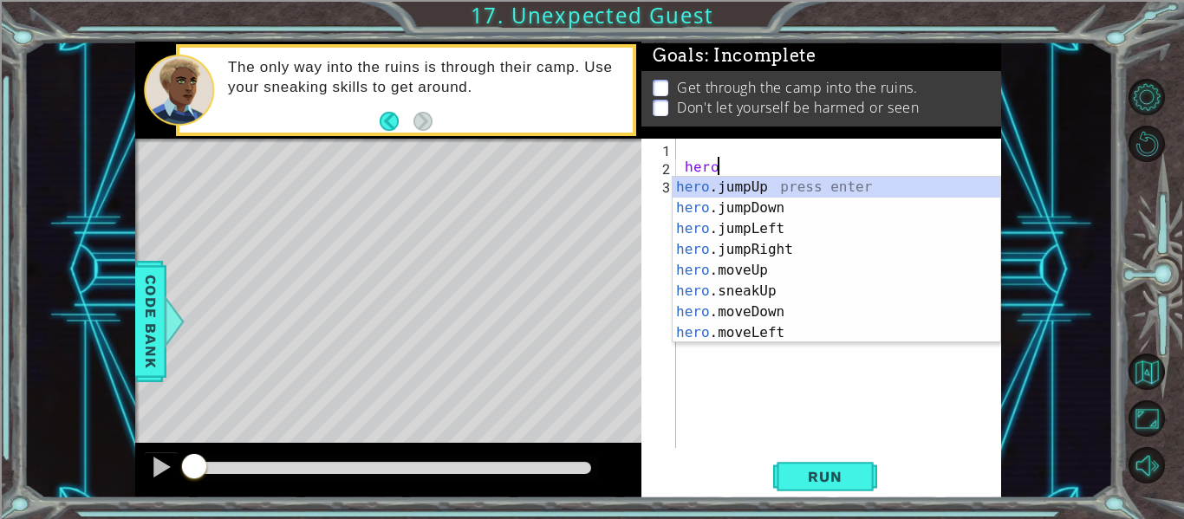
type textarea "hero."
click at [787, 216] on div "hero. jumpUp press enter hero. jumpDown press enter hero. jumpLeft press enter …" at bounding box center [837, 281] width 328 height 208
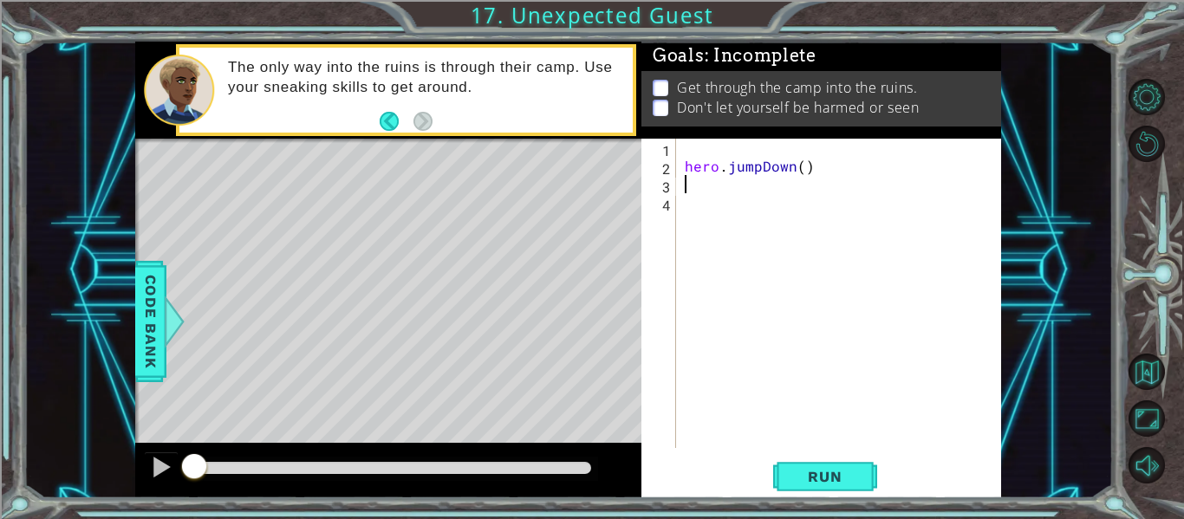
scroll to position [0, 0]
type textarea "hero.jumpDown()"
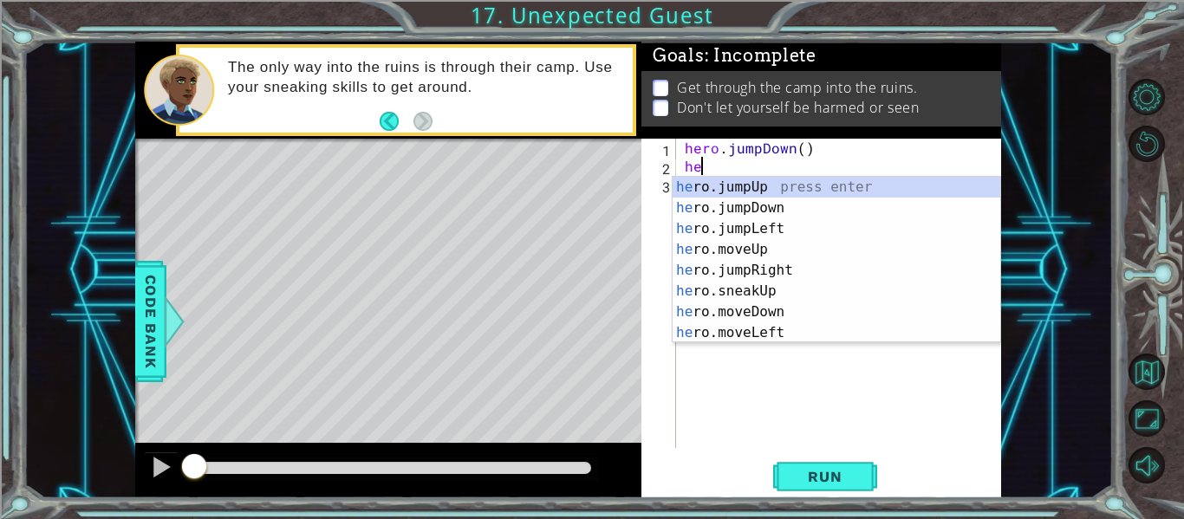
scroll to position [0, 1]
type textarea "hero"
click at [800, 251] on div "hero .jumpUp press enter hero .jumpDown press enter hero .jumpLeft press enter …" at bounding box center [837, 281] width 328 height 208
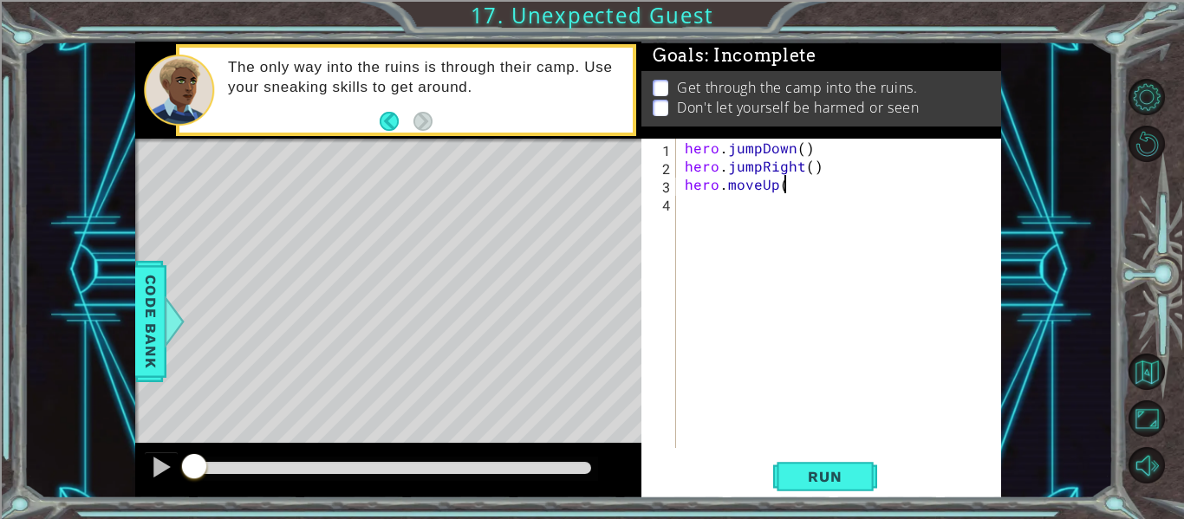
type textarea "hero.moveUp()"
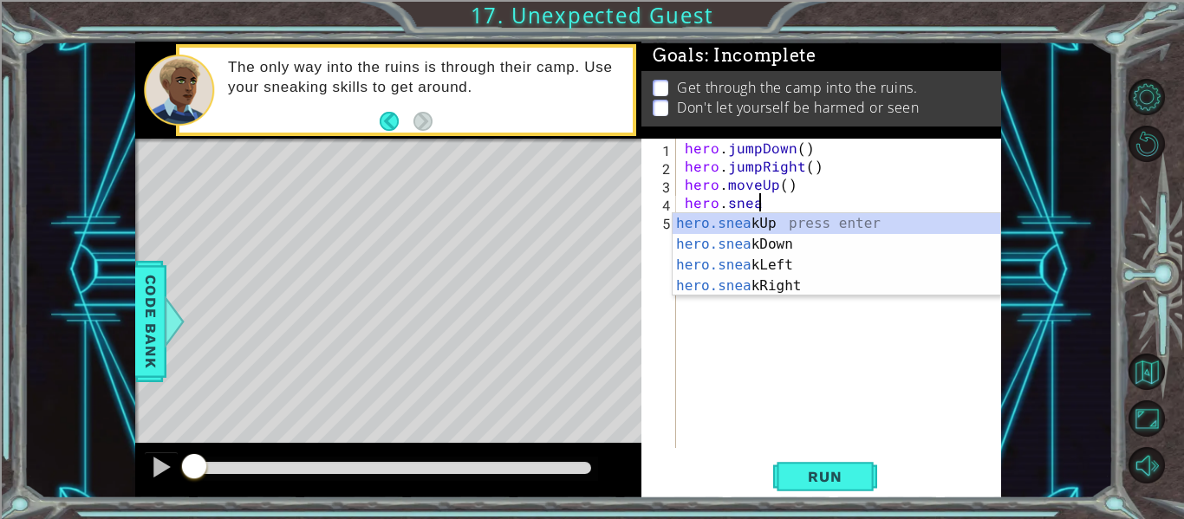
type textarea "hero.sneak"
click at [763, 297] on div "hero . jumpDown ( ) hero . jumpRight ( ) hero . moveUp ( ) hero . sneak" at bounding box center [843, 312] width 325 height 346
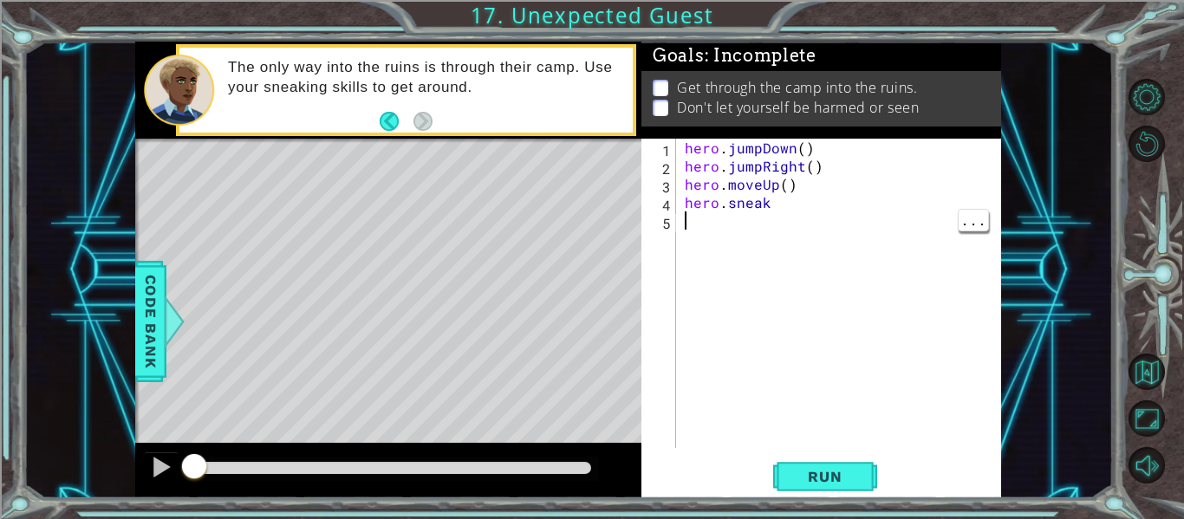
scroll to position [0, 0]
click at [798, 212] on div "hero . jumpDown ( ) hero . jumpRight ( ) hero . moveUp ( ) hero . sneak" at bounding box center [843, 312] width 325 height 346
click at [792, 208] on div "hero . jumpDown ( ) hero . jumpRight ( ) hero . moveUp ( ) hero . sneak" at bounding box center [843, 312] width 325 height 346
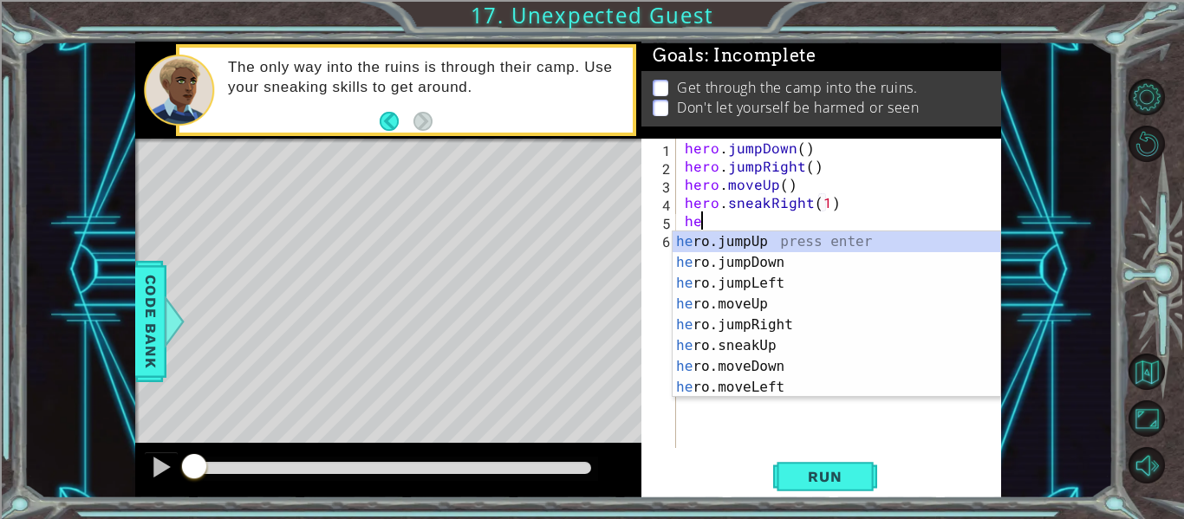
scroll to position [0, 10]
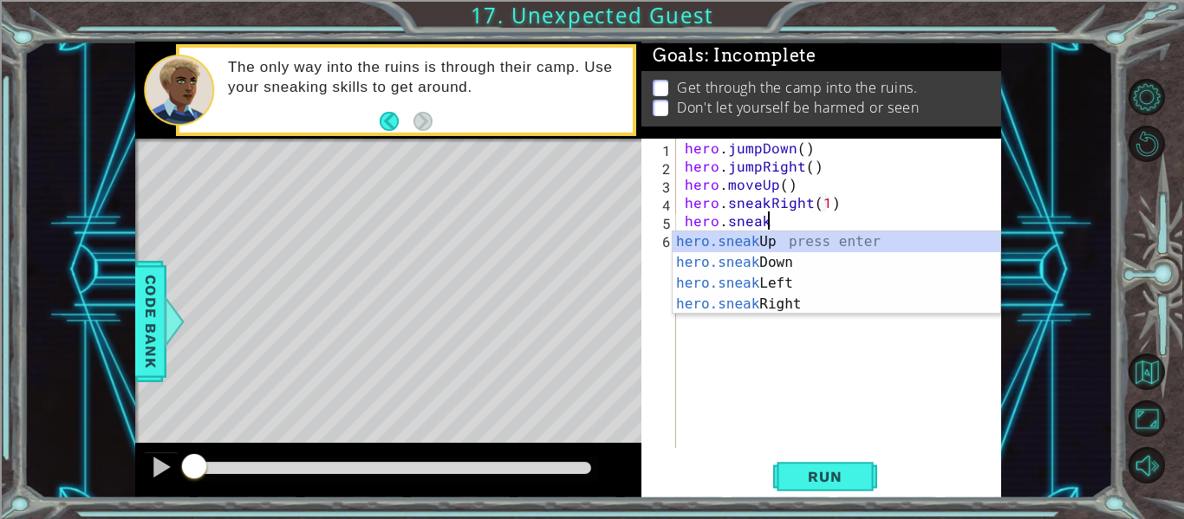
click at [783, 265] on div "hero.sneak Up press enter hero.sneak Down press enter hero.sneak Left press ent…" at bounding box center [837, 293] width 328 height 125
type textarea "hero.sneakDown(1)"
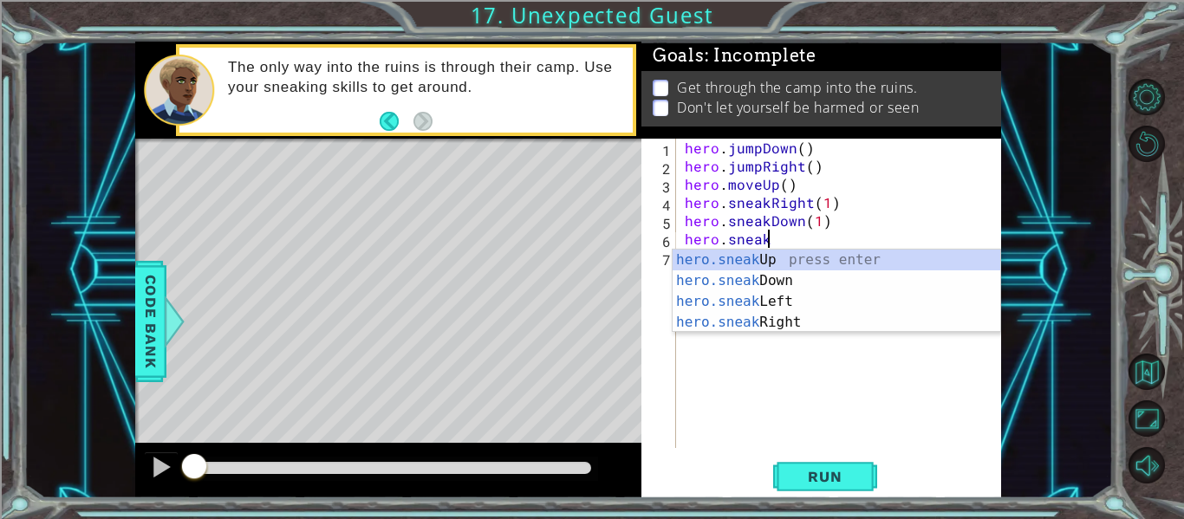
scroll to position [0, 4]
click at [792, 330] on div "hero.sneak Up press enter hero.sneak Down press enter hero.sneak Left press ent…" at bounding box center [837, 312] width 328 height 125
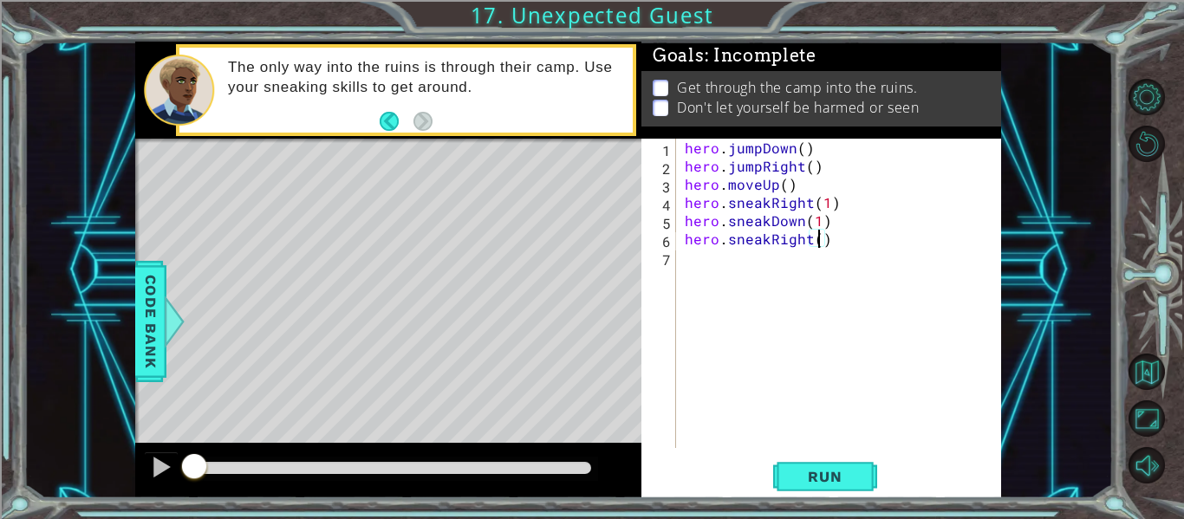
scroll to position [0, 9]
type textarea "hero.sneakRight(2)"
click at [806, 459] on button "Run" at bounding box center [825, 477] width 104 height 36
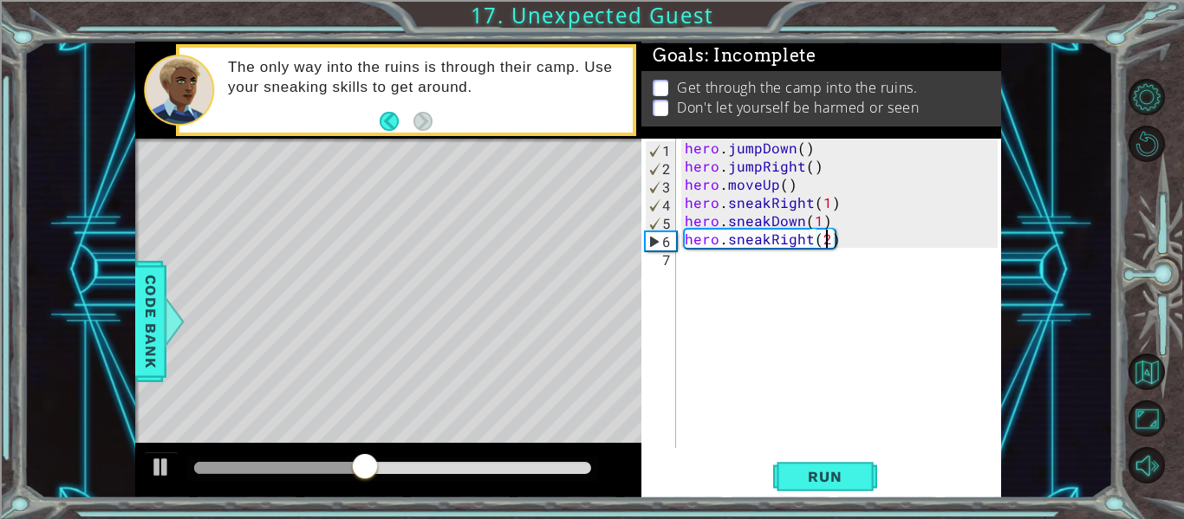
click at [766, 274] on div "hero . jumpDown ( ) hero . jumpRight ( ) hero . moveUp ( ) hero . sneakRight ( …" at bounding box center [843, 312] width 325 height 346
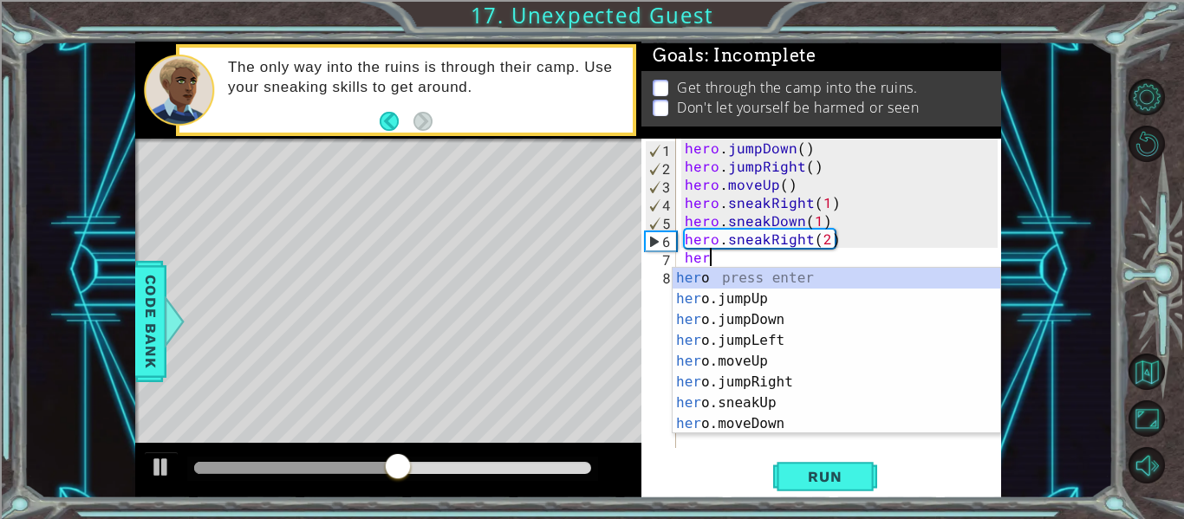
scroll to position [0, 1]
click at [771, 410] on div "hero press enter hero .jumpUp press enter hero .jumpDown press enter hero .jump…" at bounding box center [837, 372] width 328 height 208
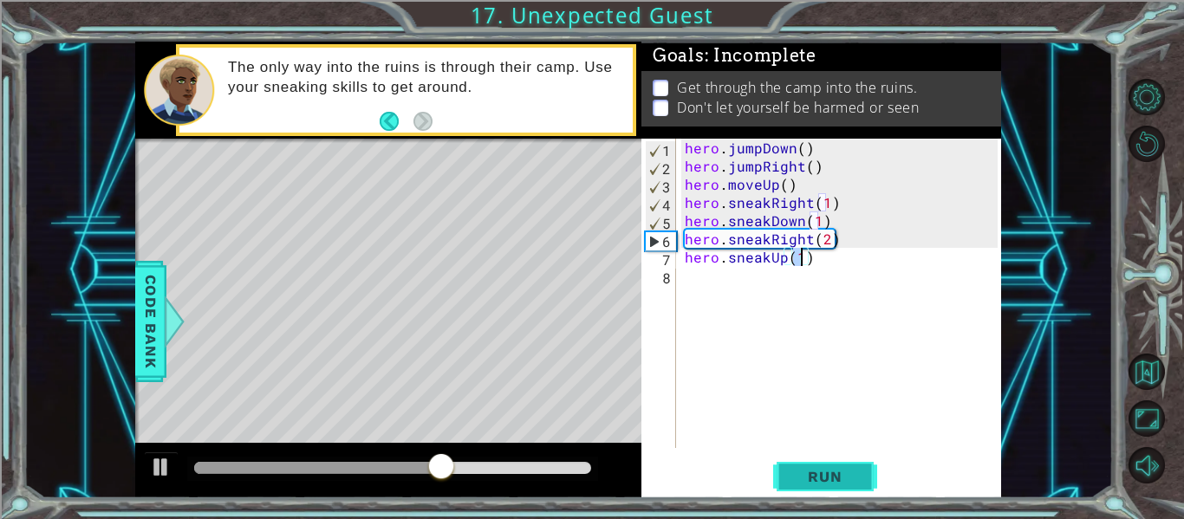
type textarea "hero.sneakUp(1)"
click at [821, 481] on span "Run" at bounding box center [825, 476] width 68 height 17
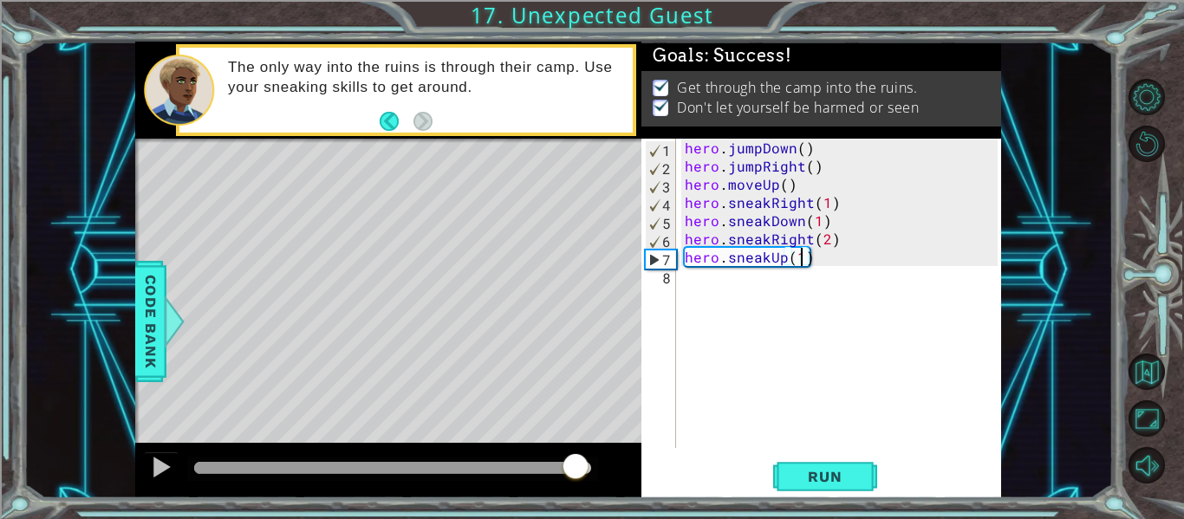
drag, startPoint x: 277, startPoint y: 466, endPoint x: 718, endPoint y: 431, distance: 441.8
click at [718, 431] on div "1 ההההההההההההההההההההההההההההההההההההההההההההההההההההההההההההההההההההההההההההה…" at bounding box center [568, 270] width 866 height 457
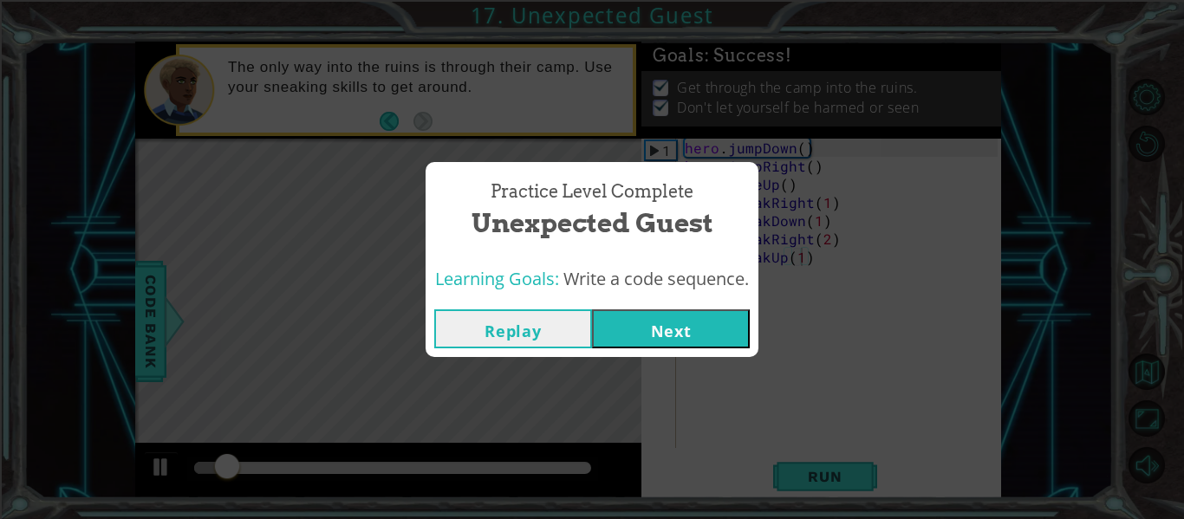
click at [678, 323] on button "Next" at bounding box center [671, 329] width 158 height 39
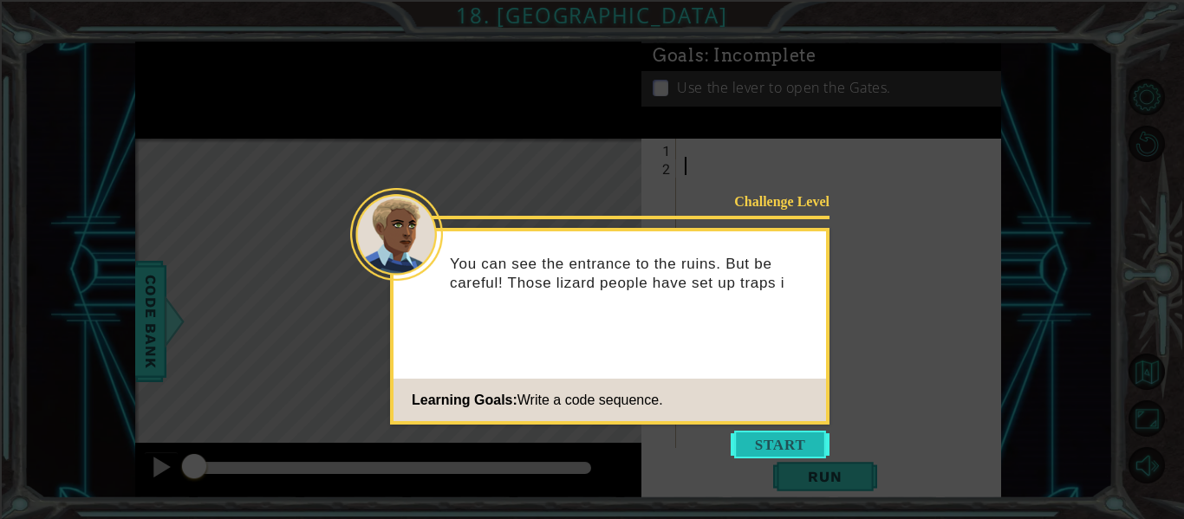
click at [757, 446] on button "Start" at bounding box center [780, 445] width 99 height 28
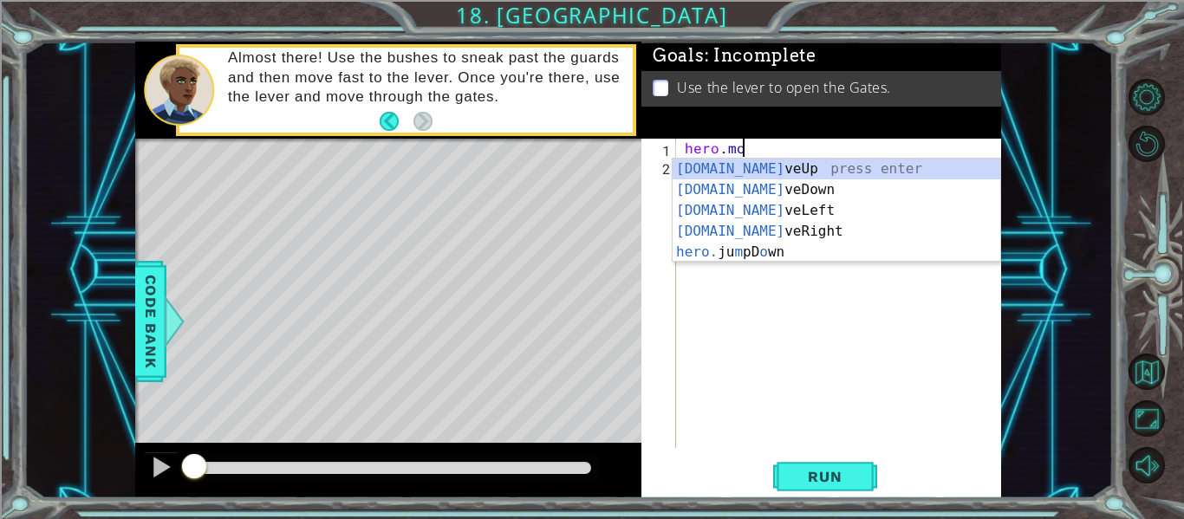
scroll to position [0, 3]
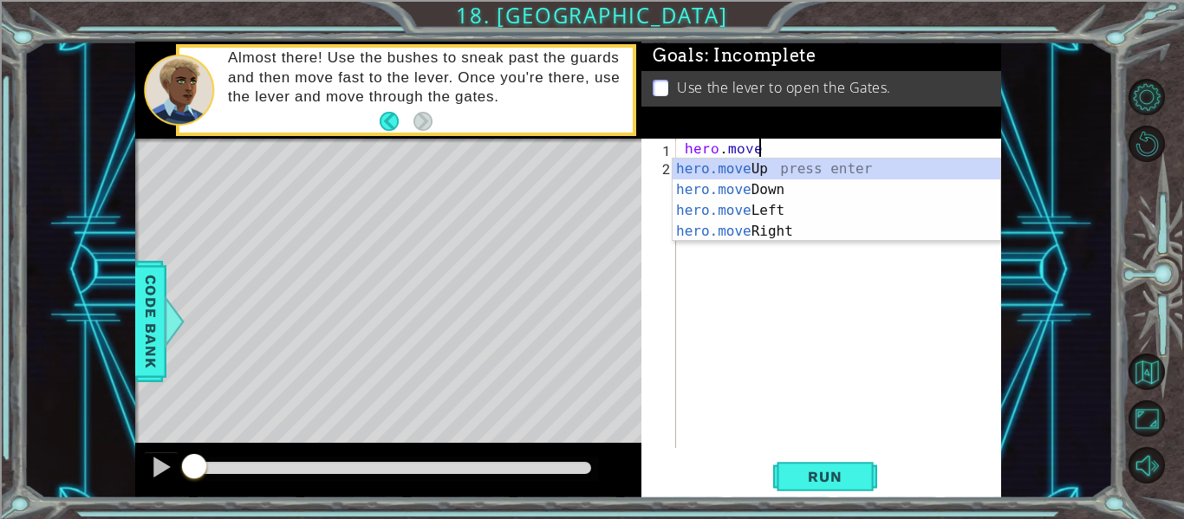
click at [740, 225] on div "hero.move Up press enter hero.move Down press enter hero.move Left press enter …" at bounding box center [837, 221] width 328 height 125
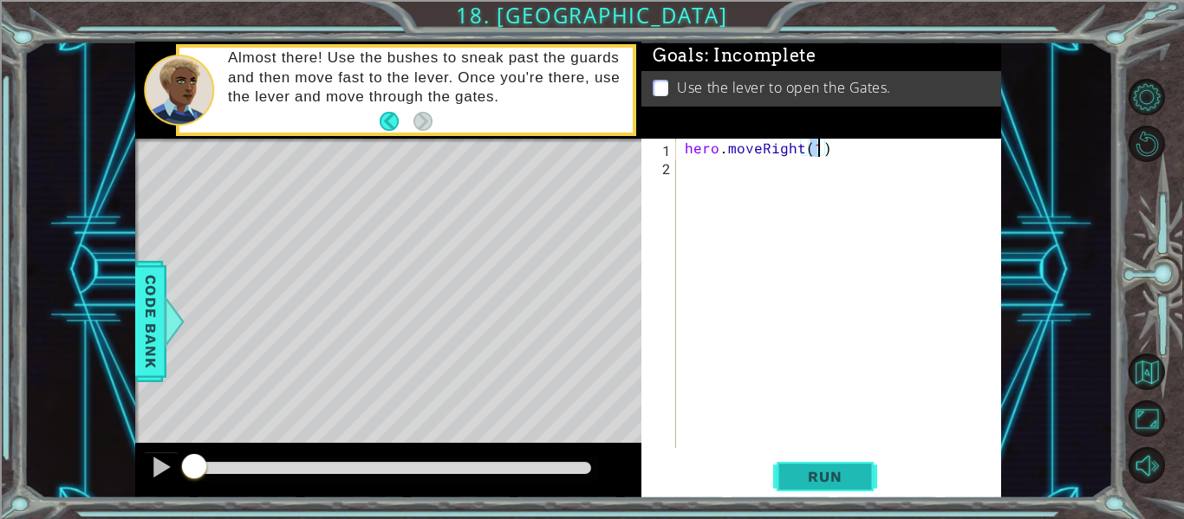
type textarea "hero.moveRight(1)"
click at [824, 479] on span "Run" at bounding box center [825, 476] width 68 height 17
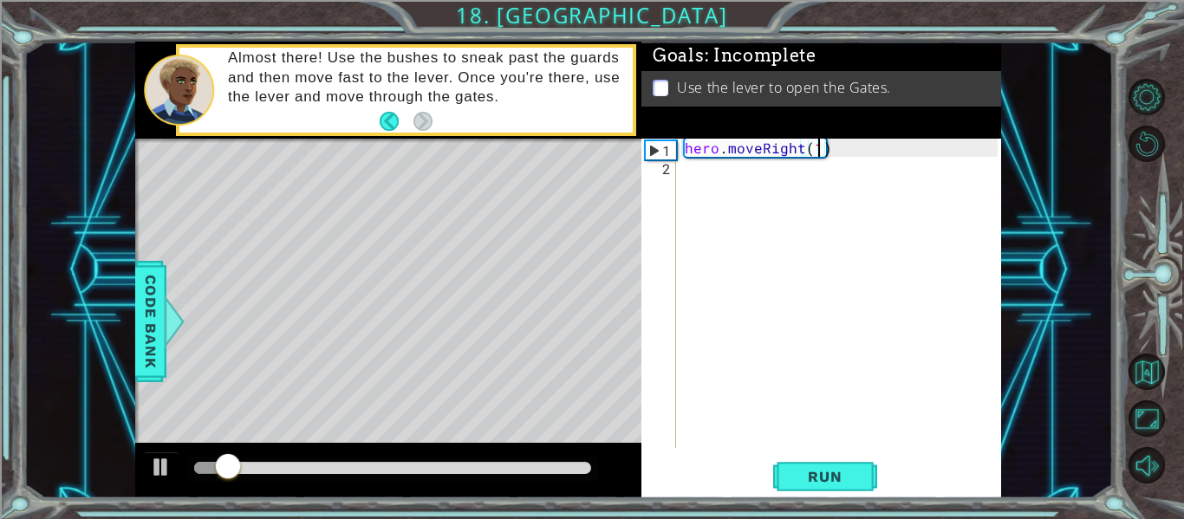
click at [756, 189] on div "hero . moveRight ( 1 )" at bounding box center [843, 312] width 325 height 346
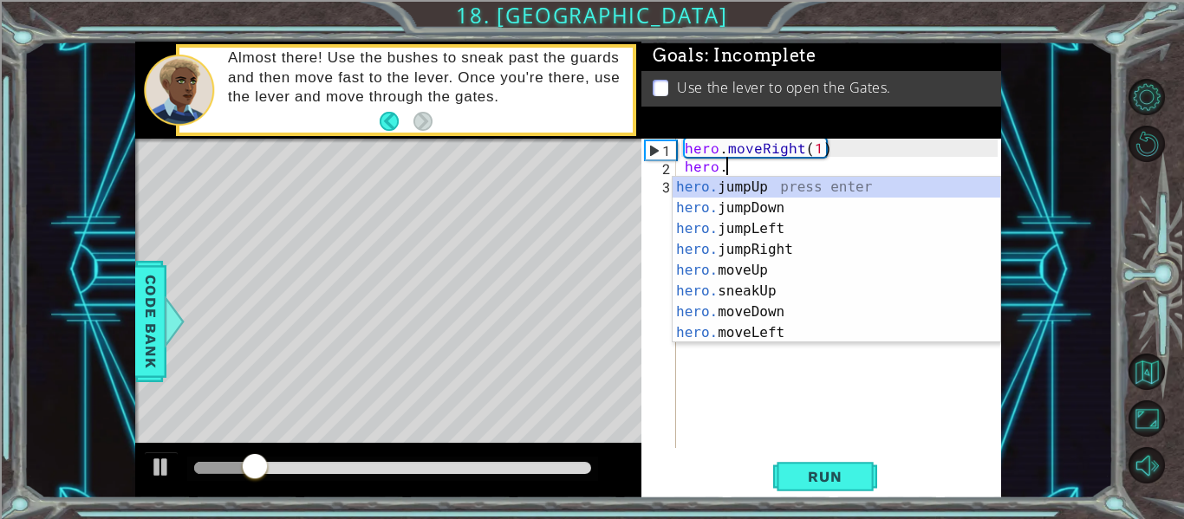
scroll to position [0, 2]
click at [777, 291] on div "hero. jumpUp press enter hero. jumpDown press enter hero. jumpLeft press enter …" at bounding box center [837, 281] width 328 height 208
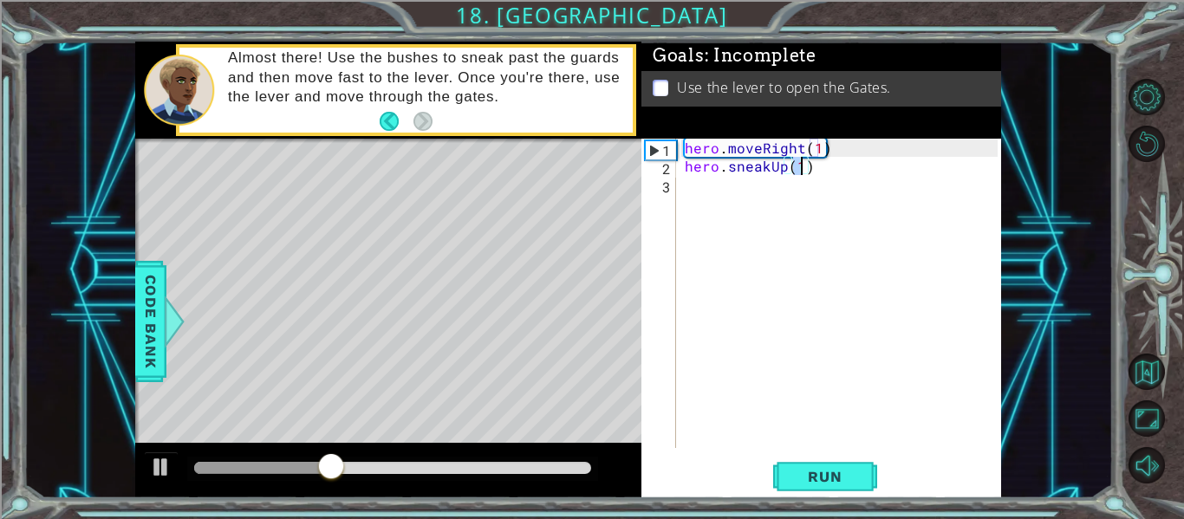
type textarea "hero.sneakUp(2)"
click at [736, 190] on div "hero . moveRight ( 1 ) hero . sneakUp ( 2 )" at bounding box center [843, 312] width 325 height 346
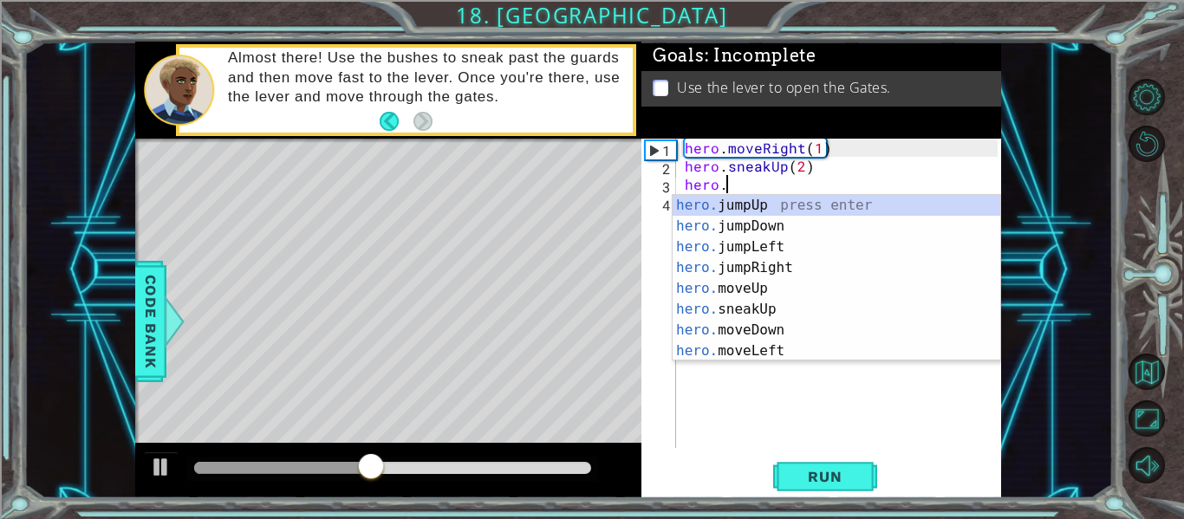
scroll to position [0, 3]
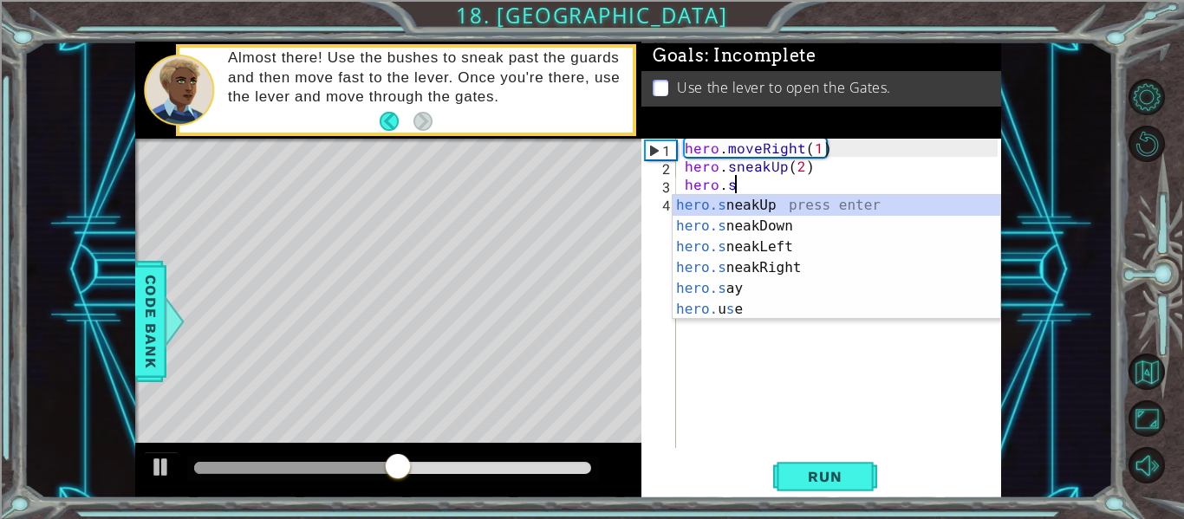
click at [776, 267] on div "hero.s neakUp press enter hero.s neakDown press enter hero.s neakLeft press ent…" at bounding box center [837, 278] width 328 height 166
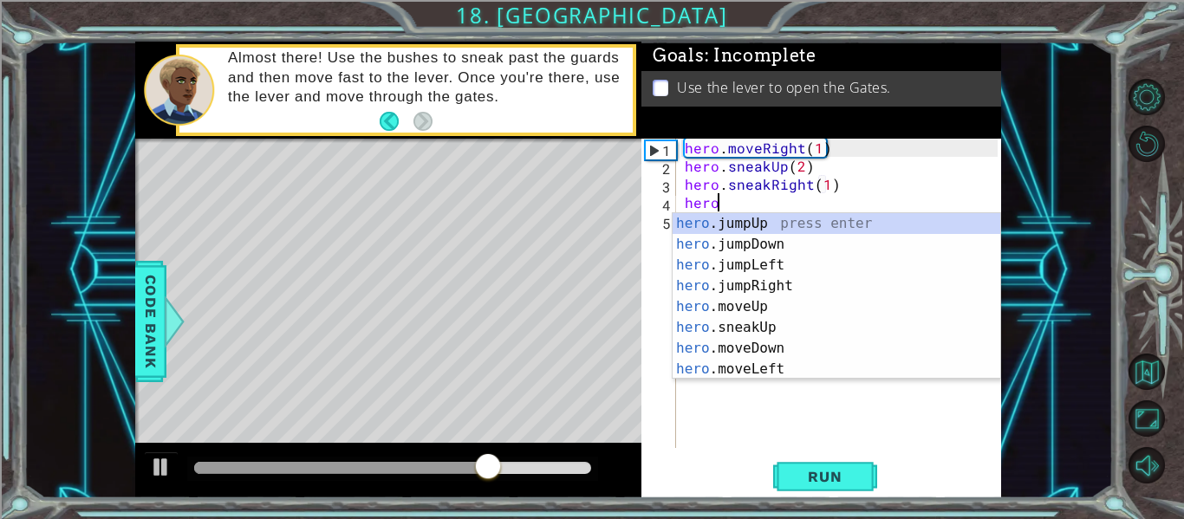
scroll to position [0, 11]
click at [772, 331] on div "hero. jumpUp press enter hero. jumpDown press enter hero. jumpLeft press enter …" at bounding box center [837, 317] width 328 height 208
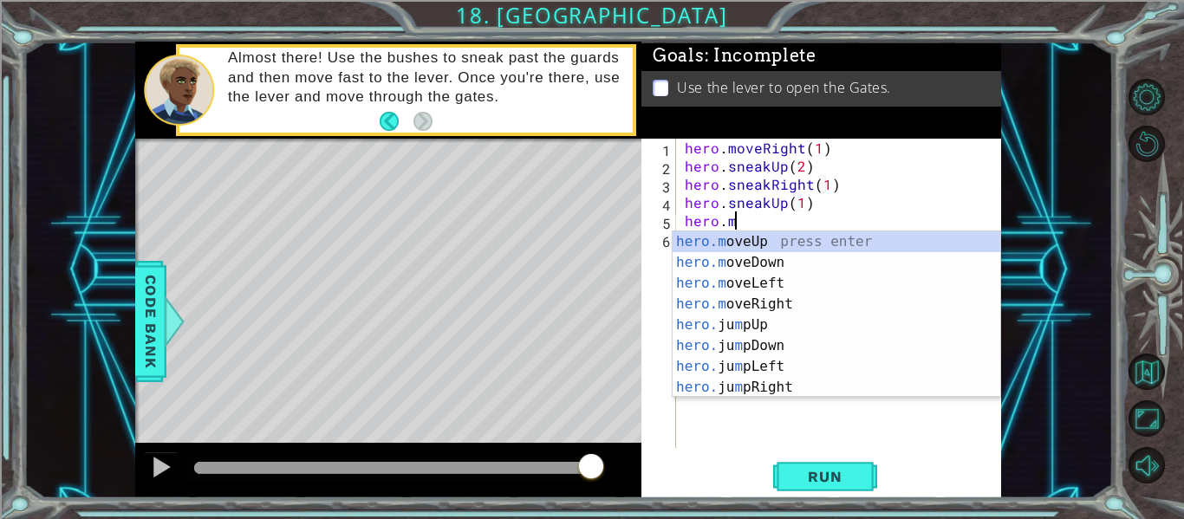
scroll to position [0, 10]
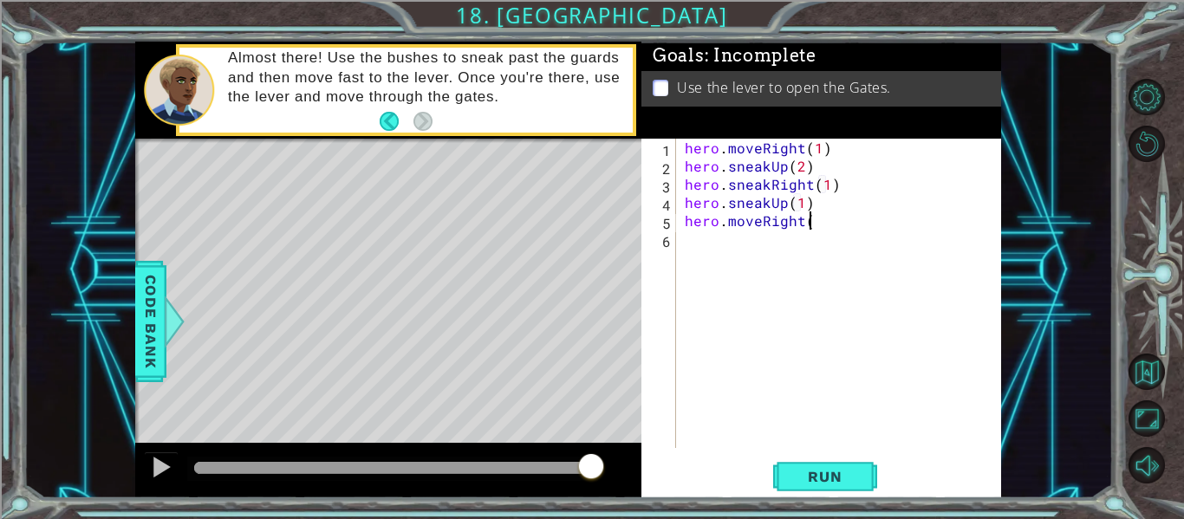
type textarea "hero.sneakUp(1)hero.moveRight()"
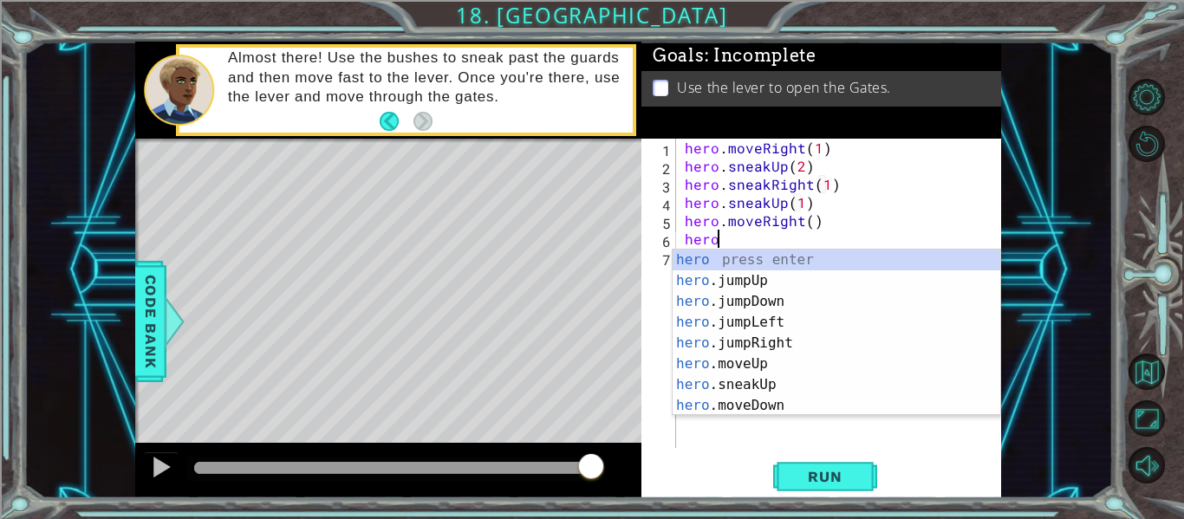
type textarea "hero."
click at [788, 330] on div "hero. jumpUp press enter hero. jumpDown press enter hero. jumpLeft press enter …" at bounding box center [837, 354] width 328 height 208
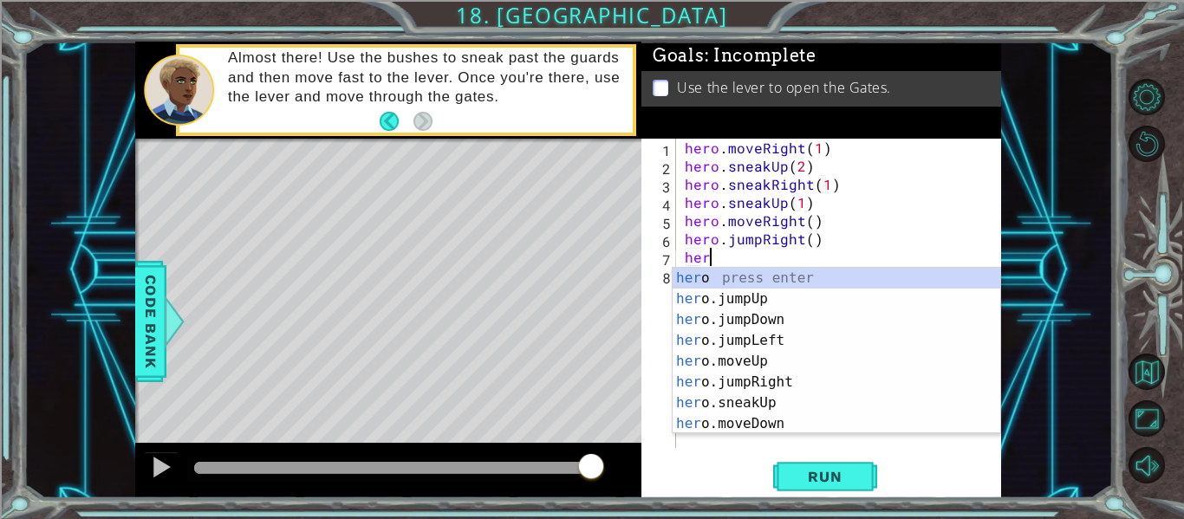
scroll to position [0, 1]
click at [762, 422] on div "hero press enter hero .jumpUp press enter hero .jumpDown press enter hero .jump…" at bounding box center [837, 372] width 328 height 208
type textarea "hero.moveDown(1)"
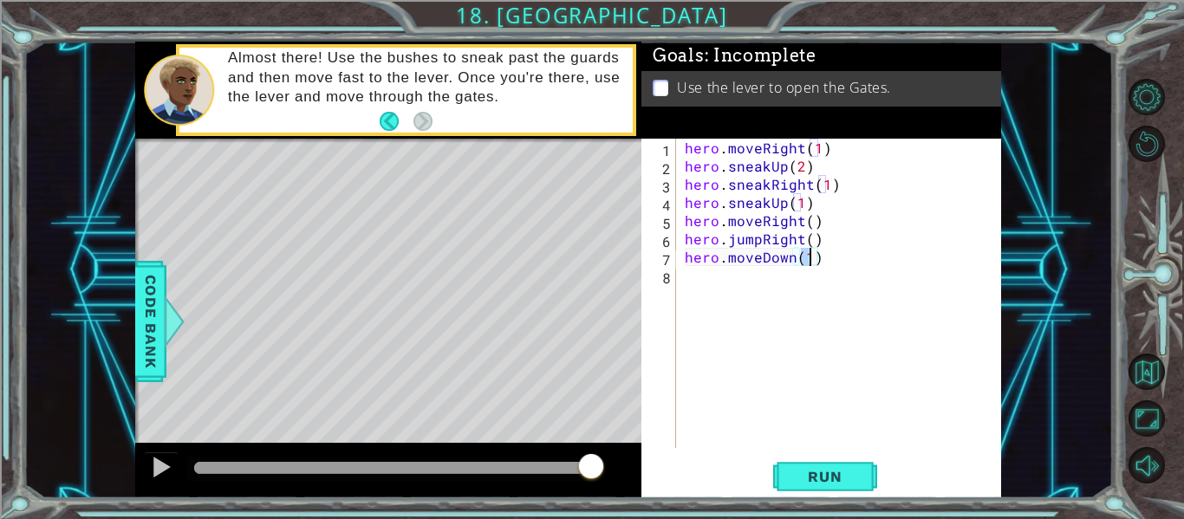
click at [785, 271] on div "hero . moveRight ( 1 ) hero . sneakUp ( 2 ) hero . sneakRight ( 1 ) hero . snea…" at bounding box center [843, 312] width 325 height 346
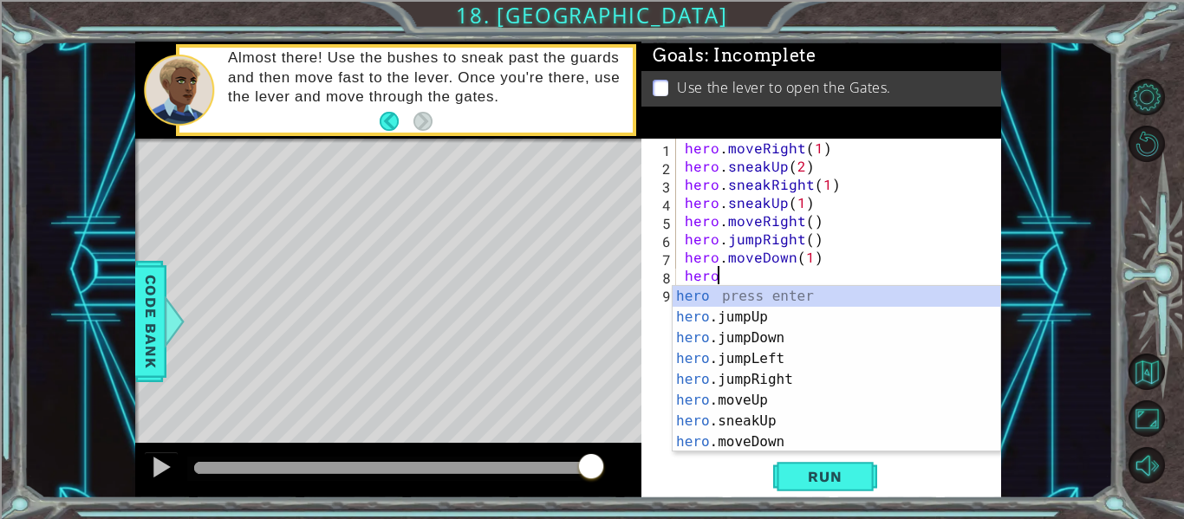
type textarea "hero."
click at [772, 317] on div "hero. jumpUp press enter hero. jumpDown press enter hero. jumpLeft press enter …" at bounding box center [837, 390] width 328 height 208
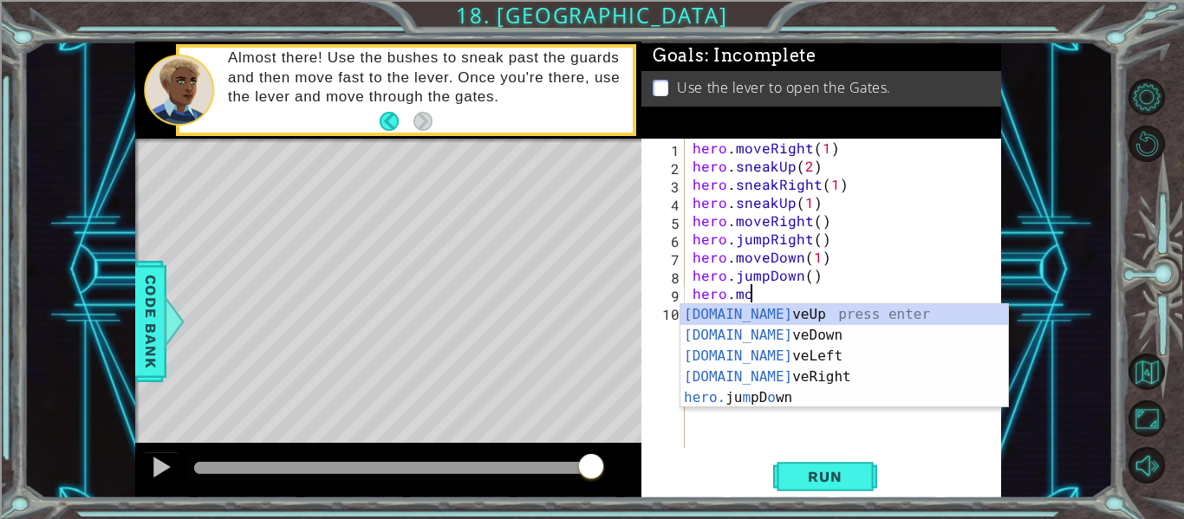
scroll to position [0, 3]
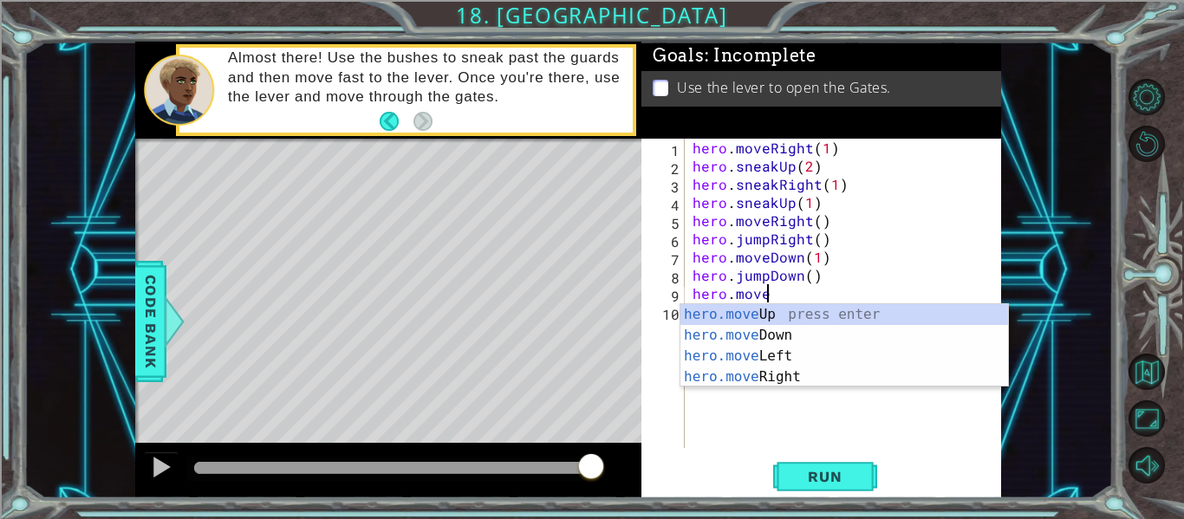
click at [794, 381] on div "hero.move Up press enter hero.move Down press enter hero.move Left press enter …" at bounding box center [845, 366] width 328 height 125
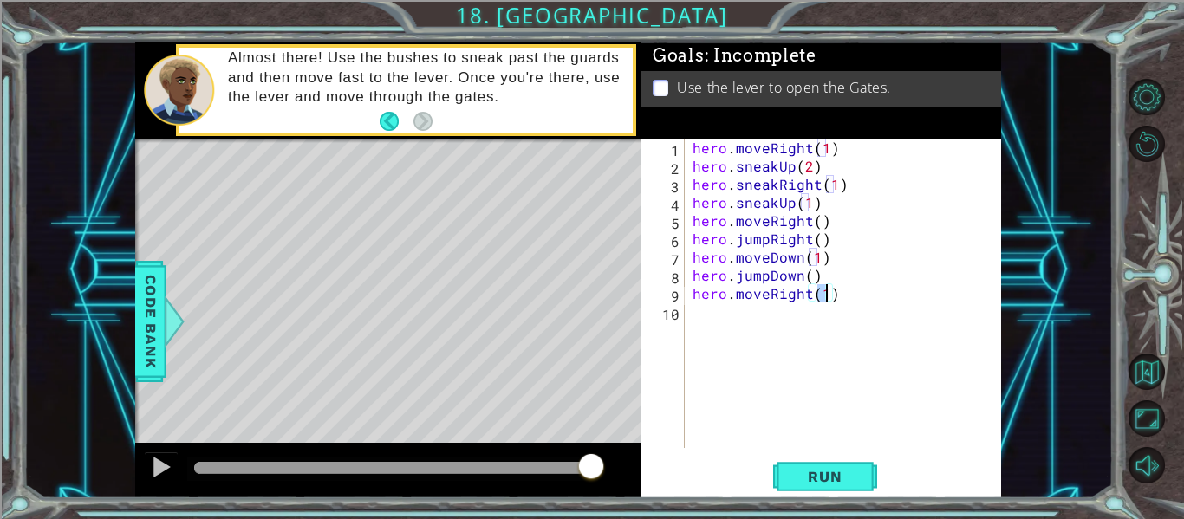
type textarea "hero.moveRight(2)"
click at [798, 335] on div "hero . moveRight ( 1 ) hero . sneakUp ( 2 ) hero . sneakRight ( 1 ) hero . snea…" at bounding box center [847, 312] width 317 height 346
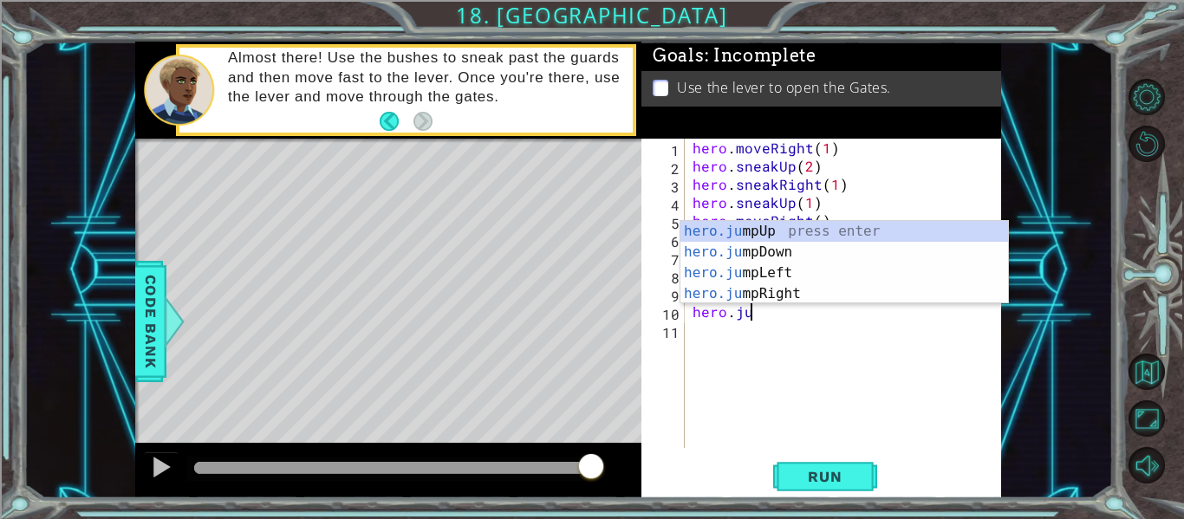
scroll to position [0, 3]
type textarea "hero.jump"
click at [816, 230] on div "hero.jump Up press enter hero.jump Down press enter hero.jump Left press enter …" at bounding box center [845, 283] width 328 height 125
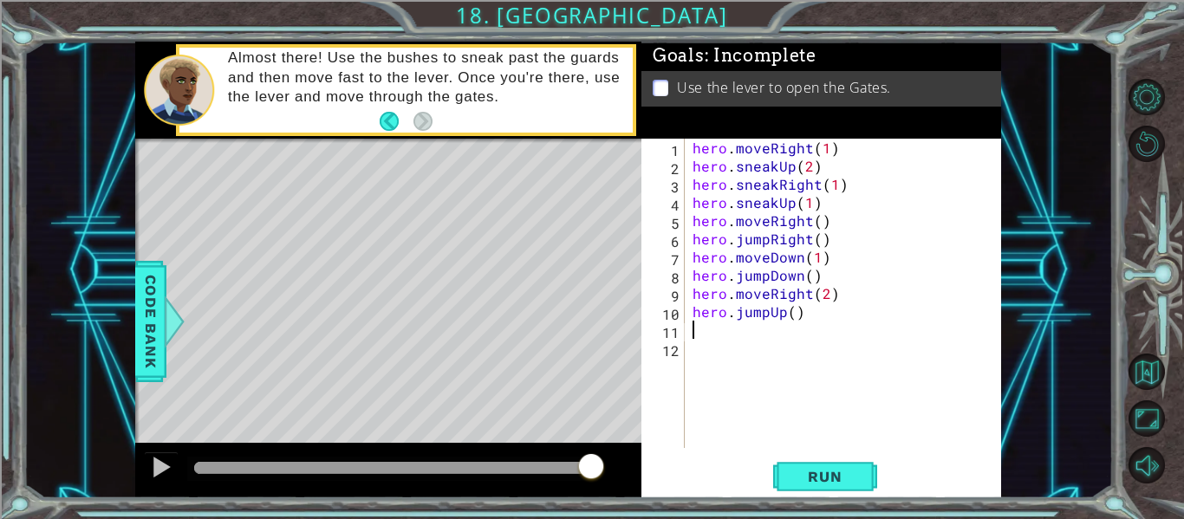
scroll to position [0, 0]
type textarea "hero.moveUp()"
click at [815, 489] on button "Run" at bounding box center [825, 477] width 104 height 36
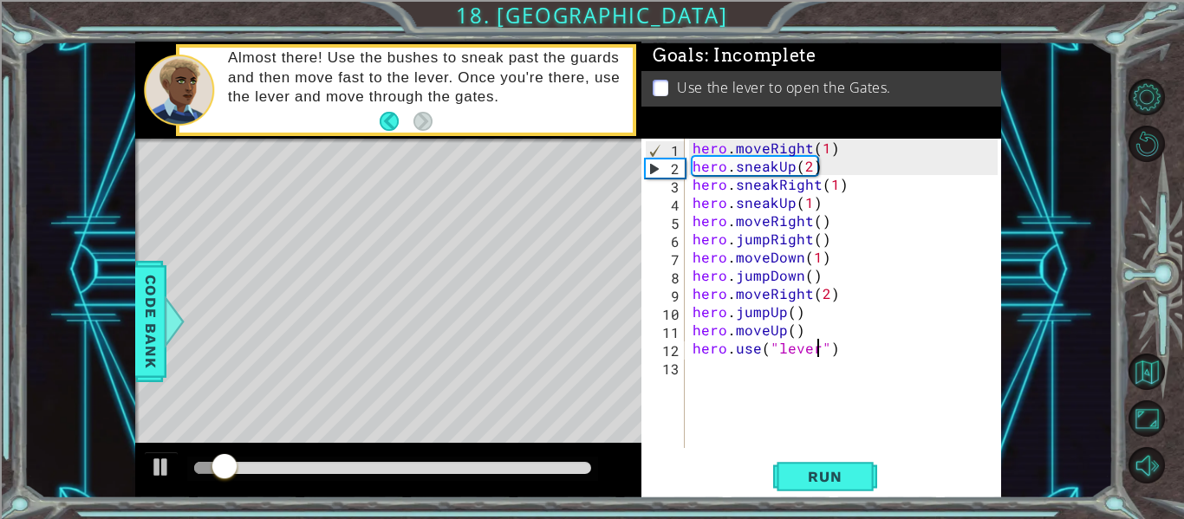
click at [583, 466] on div at bounding box center [392, 468] width 397 height 12
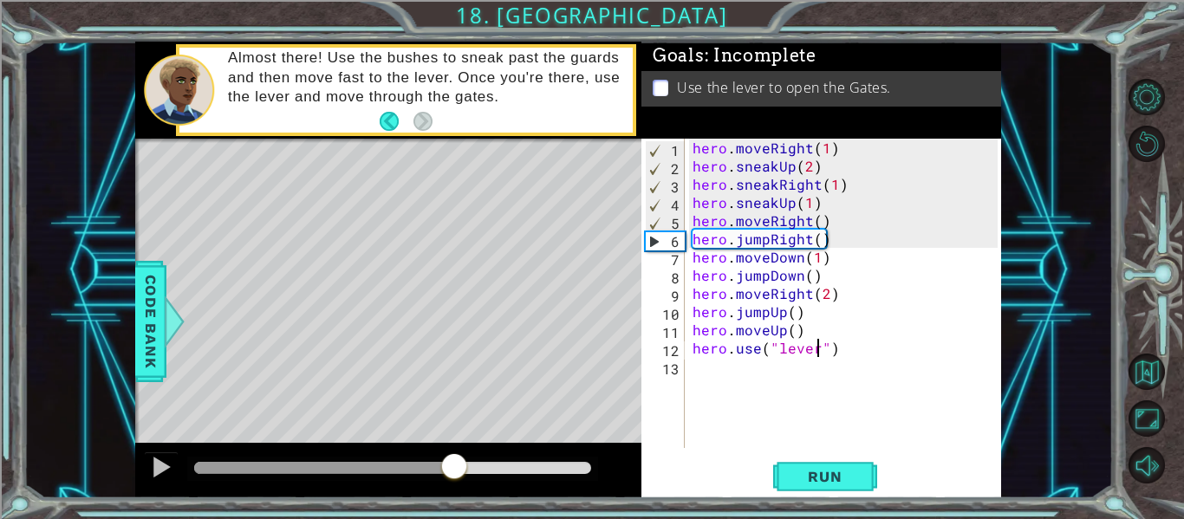
click at [454, 463] on div at bounding box center [324, 468] width 260 height 12
click at [147, 473] on button at bounding box center [161, 470] width 35 height 36
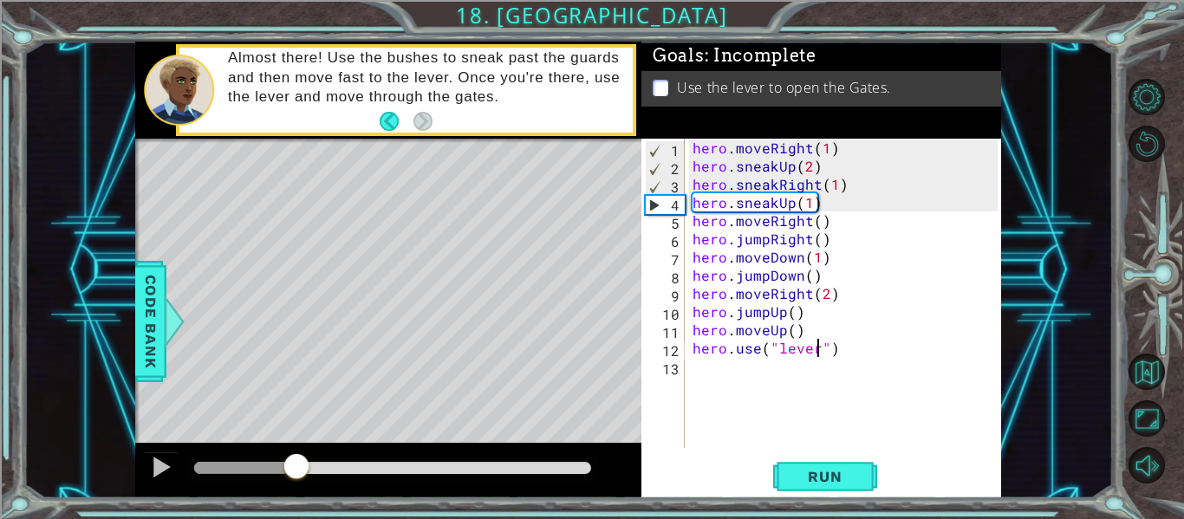
click at [296, 471] on div at bounding box center [245, 468] width 102 height 12
click at [167, 465] on div at bounding box center [161, 467] width 23 height 23
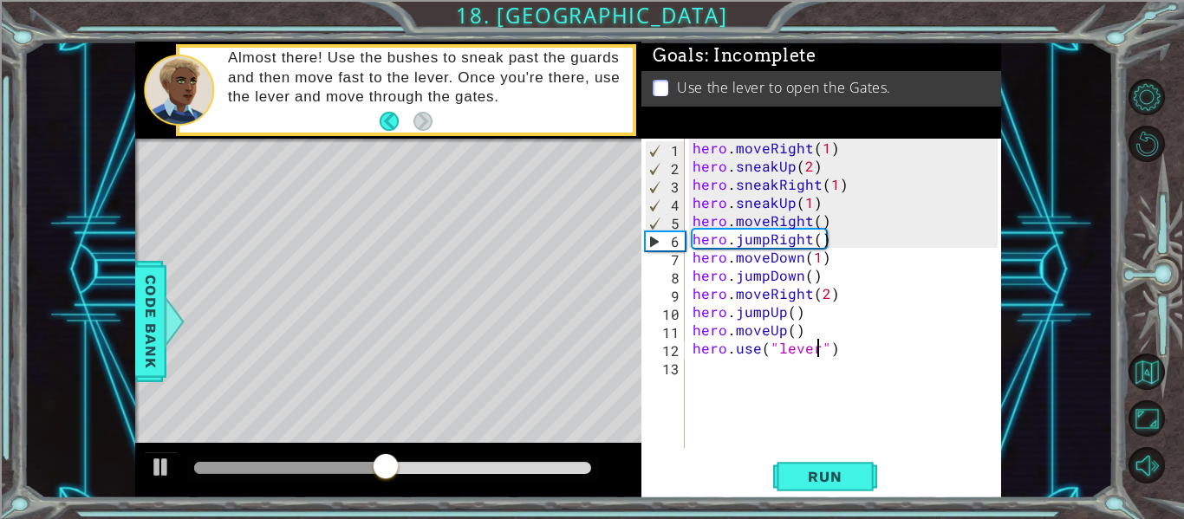
click at [766, 221] on div "hero . moveRight ( 1 ) hero . sneakUp ( 2 ) hero . sneakRight ( 1 ) hero . snea…" at bounding box center [847, 312] width 317 height 346
type textarea "hero.moveRight()"
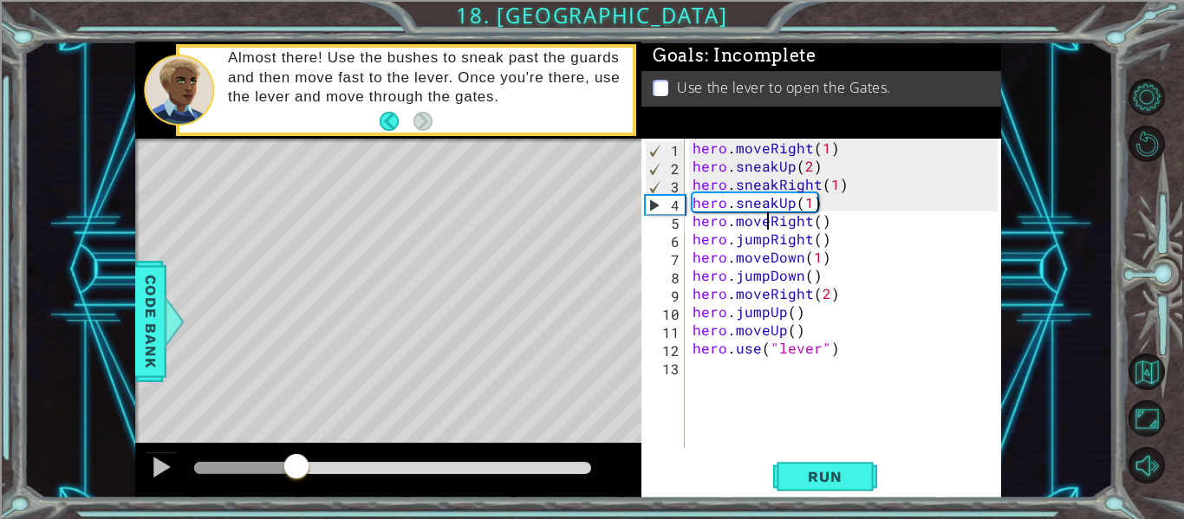
drag, startPoint x: 433, startPoint y: 472, endPoint x: 297, endPoint y: 483, distance: 137.4
click at [297, 474] on div at bounding box center [245, 468] width 102 height 12
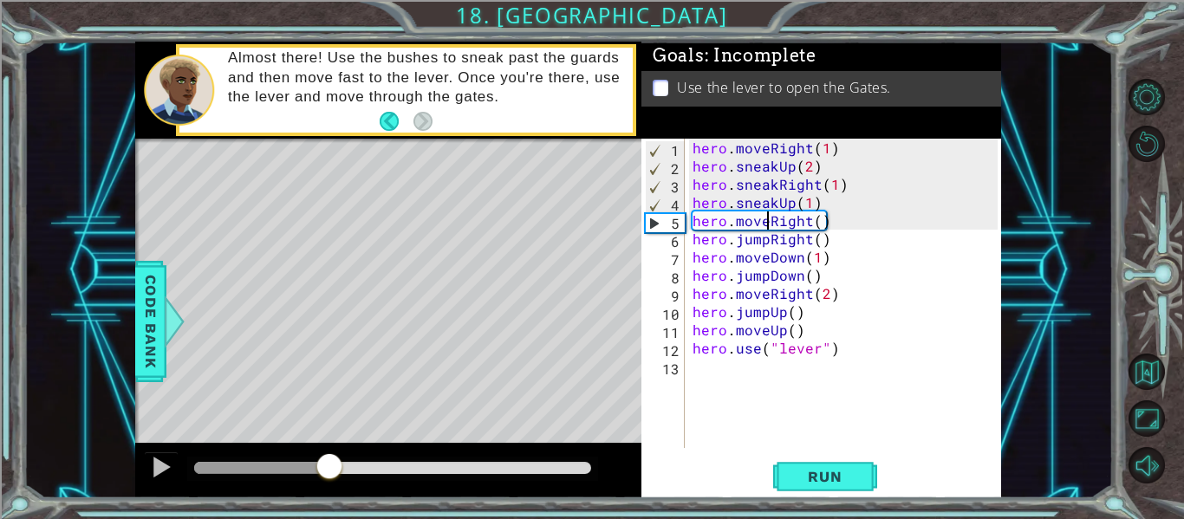
drag, startPoint x: 297, startPoint y: 483, endPoint x: 329, endPoint y: 477, distance: 32.6
click at [329, 477] on div at bounding box center [329, 468] width 31 height 31
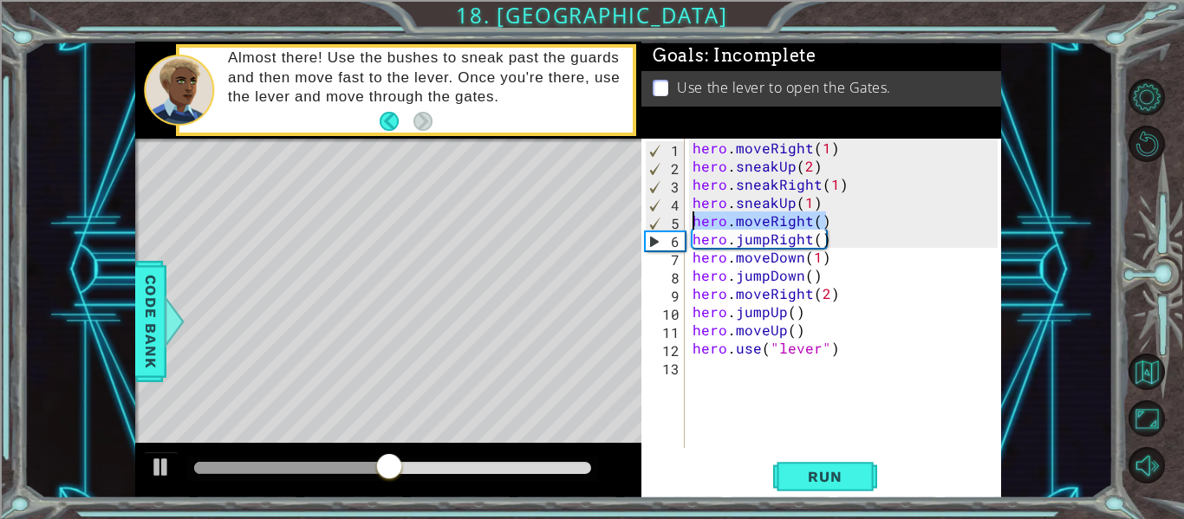
drag, startPoint x: 827, startPoint y: 220, endPoint x: 694, endPoint y: 217, distance: 133.6
click at [694, 217] on div "hero . moveRight ( 1 ) hero . sneakUp ( 2 ) hero . sneakRight ( 1 ) hero . snea…" at bounding box center [847, 312] width 317 height 346
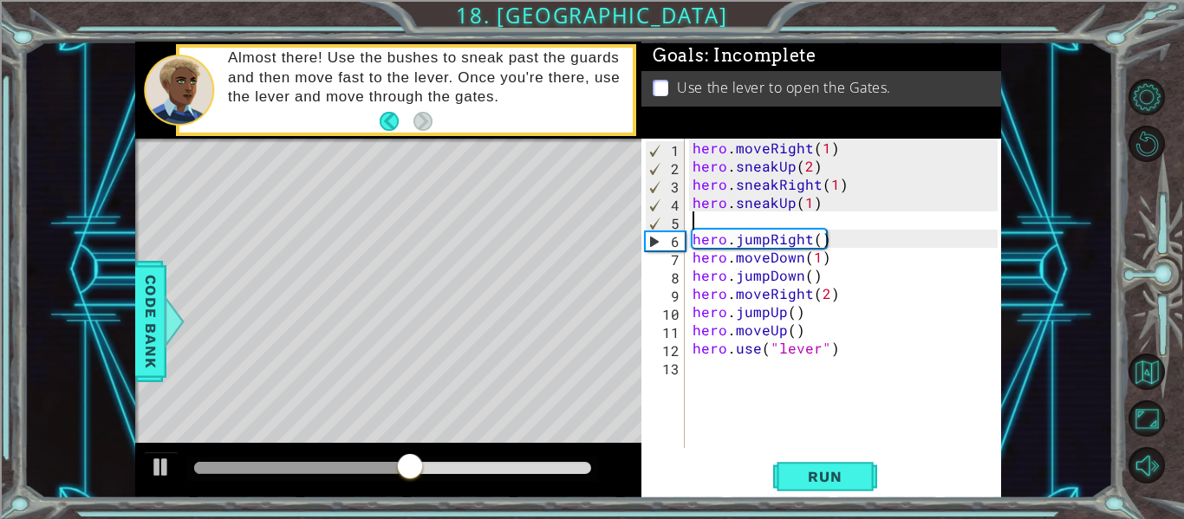
type textarea "hero.sneakUp(1)"
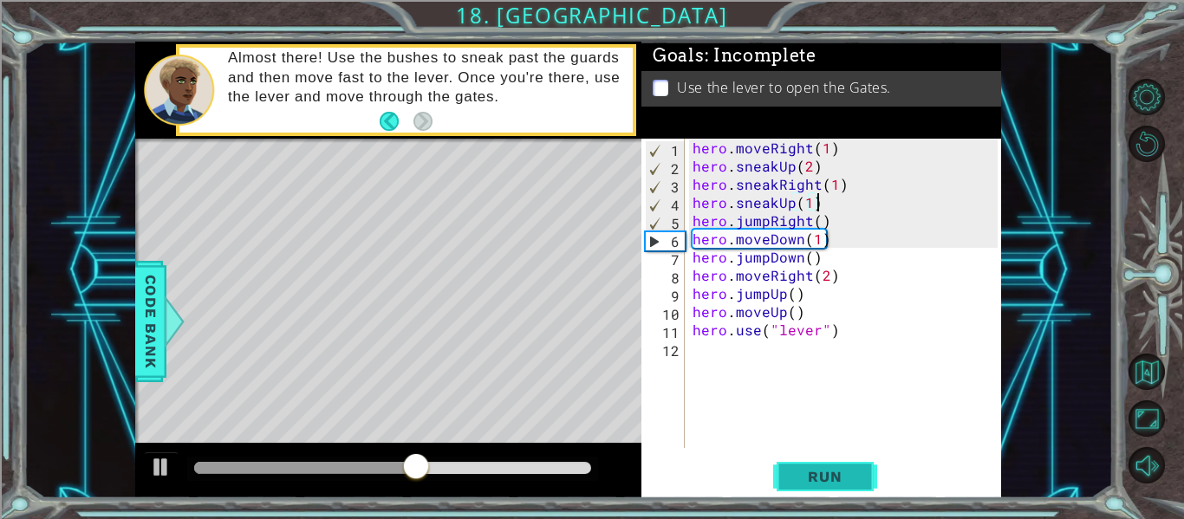
click at [824, 474] on span "Run" at bounding box center [825, 476] width 68 height 17
drag, startPoint x: 241, startPoint y: 467, endPoint x: 405, endPoint y: 456, distance: 164.2
click at [405, 456] on div at bounding box center [397, 468] width 31 height 31
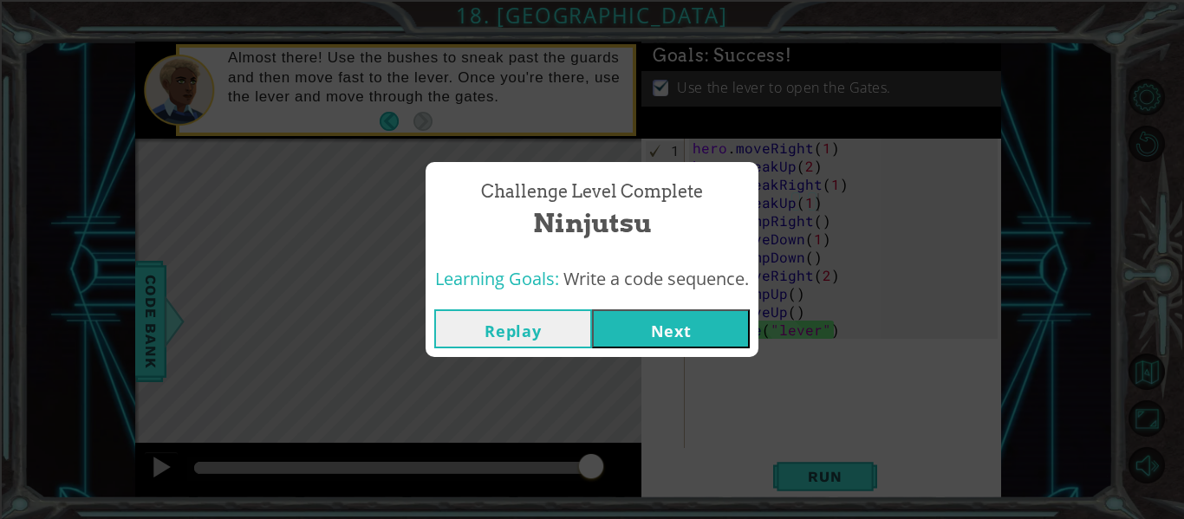
click at [669, 323] on button "Next" at bounding box center [671, 329] width 158 height 39
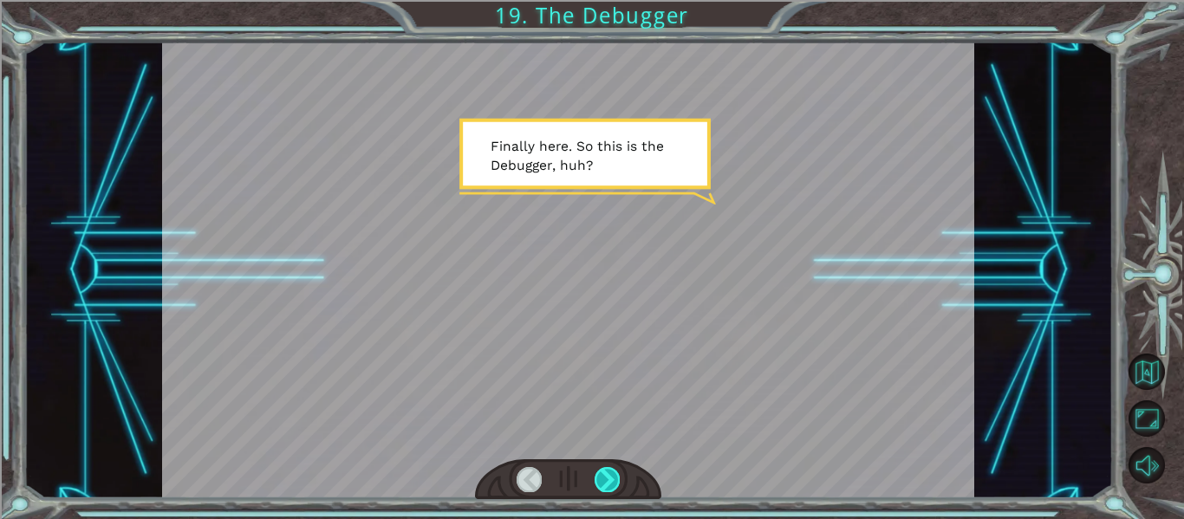
click at [605, 478] on div at bounding box center [607, 479] width 25 height 24
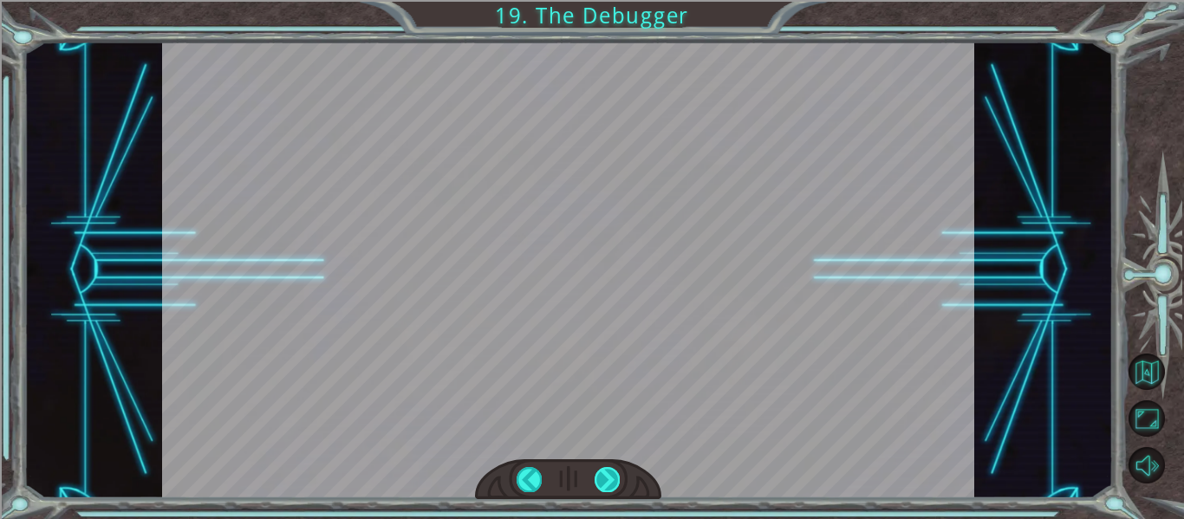
click at [606, 479] on div at bounding box center [607, 479] width 25 height 24
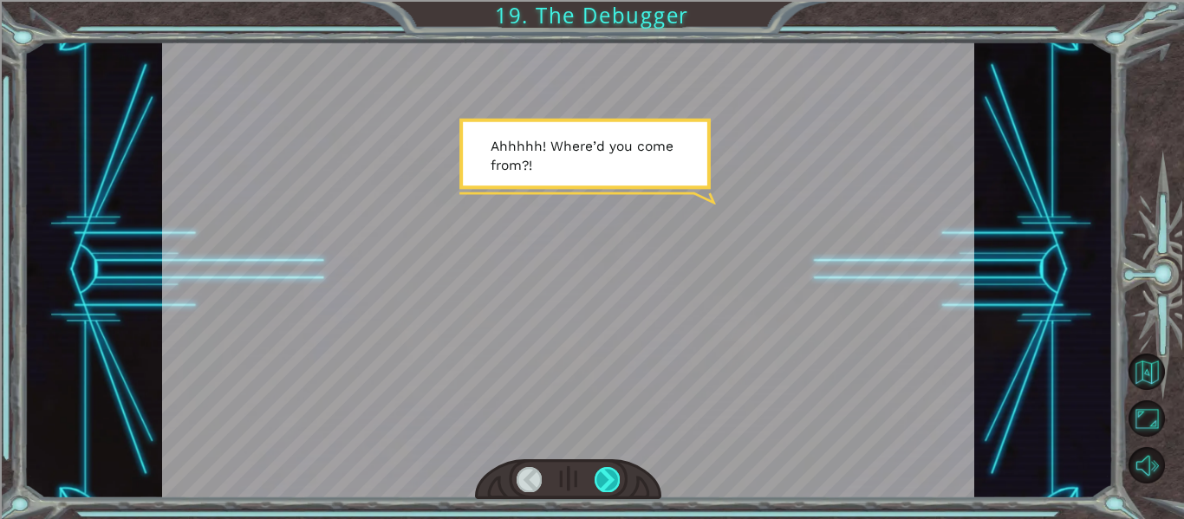
click at [605, 479] on div at bounding box center [607, 479] width 25 height 24
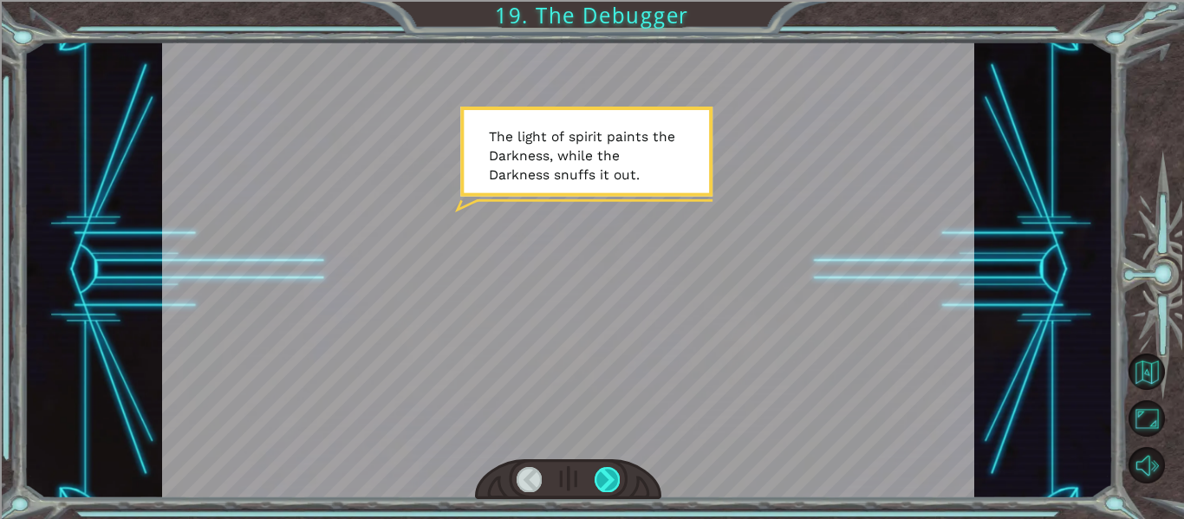
click at [605, 479] on div at bounding box center [607, 479] width 25 height 24
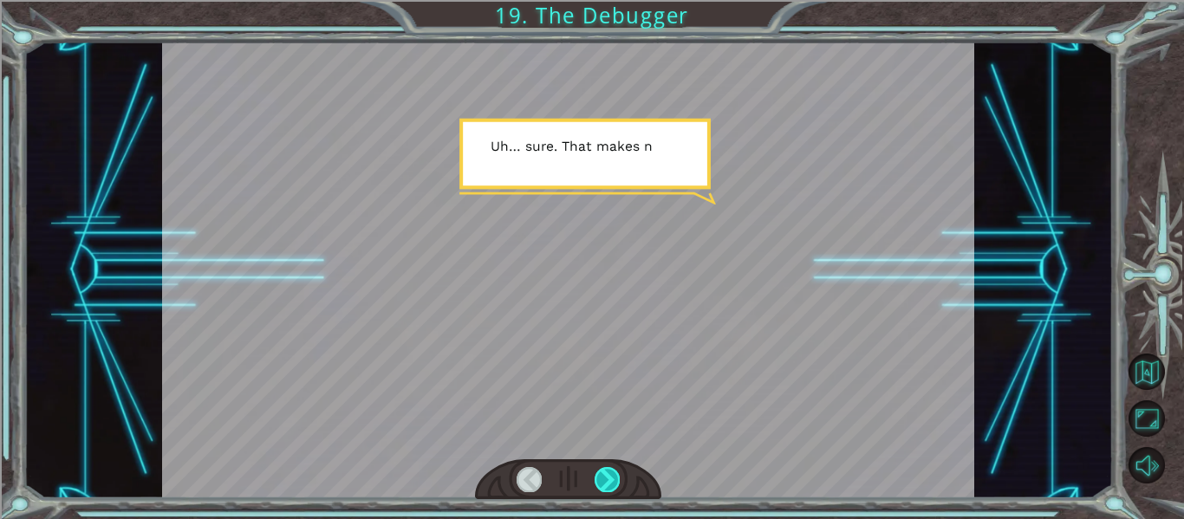
click at [605, 479] on div at bounding box center [607, 479] width 25 height 24
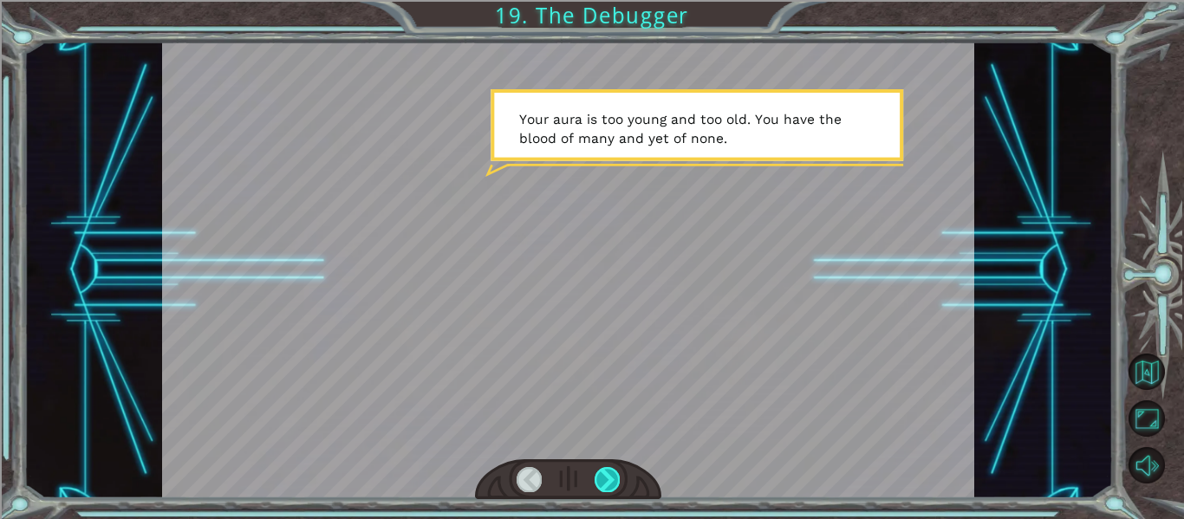
click at [605, 478] on div at bounding box center [607, 479] width 25 height 24
click at [601, 481] on div at bounding box center [607, 479] width 25 height 24
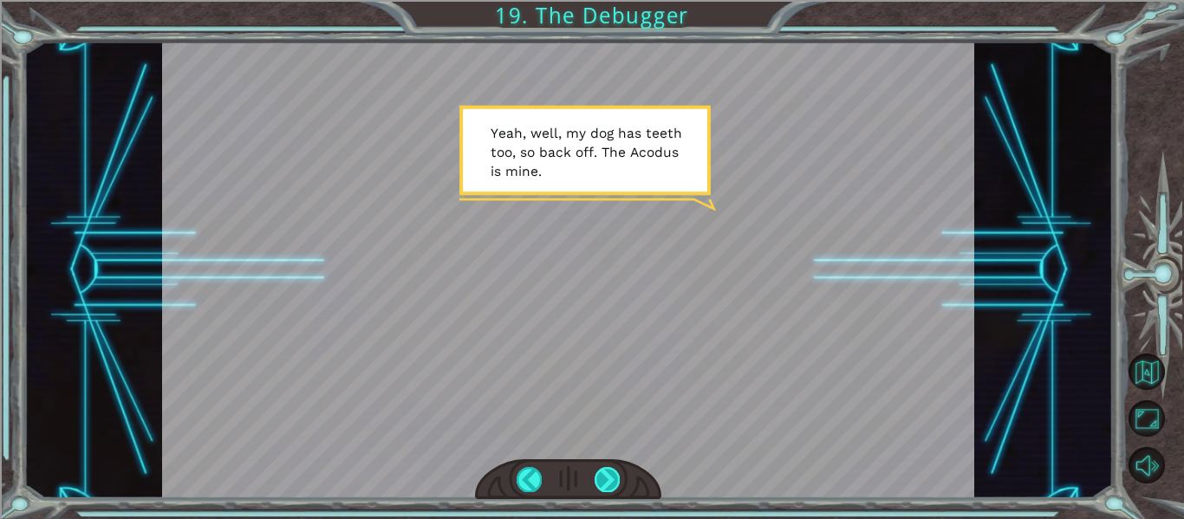
click at [601, 479] on div at bounding box center [607, 479] width 25 height 24
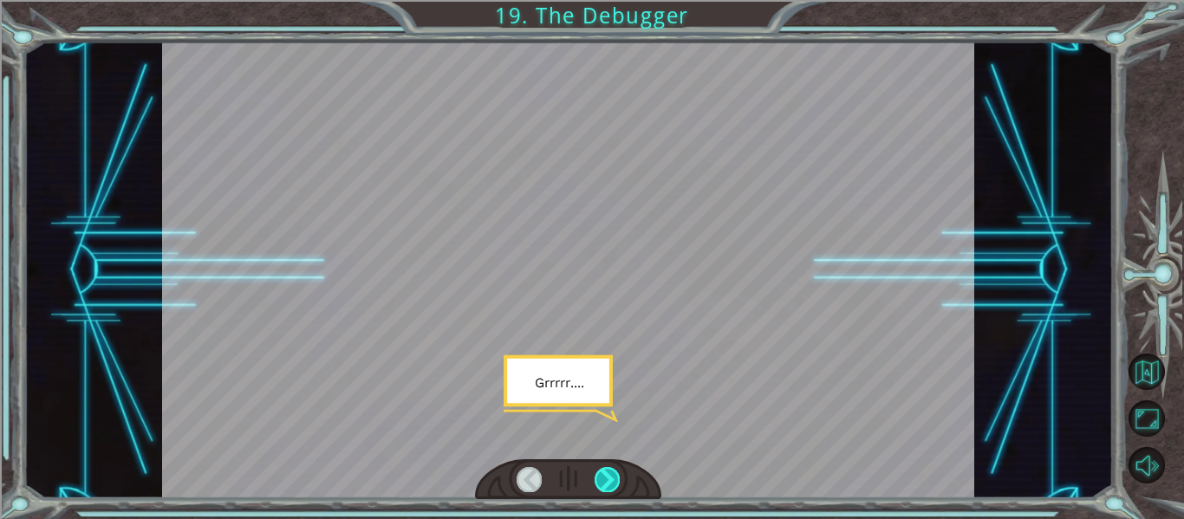
click at [601, 479] on div at bounding box center [607, 479] width 25 height 24
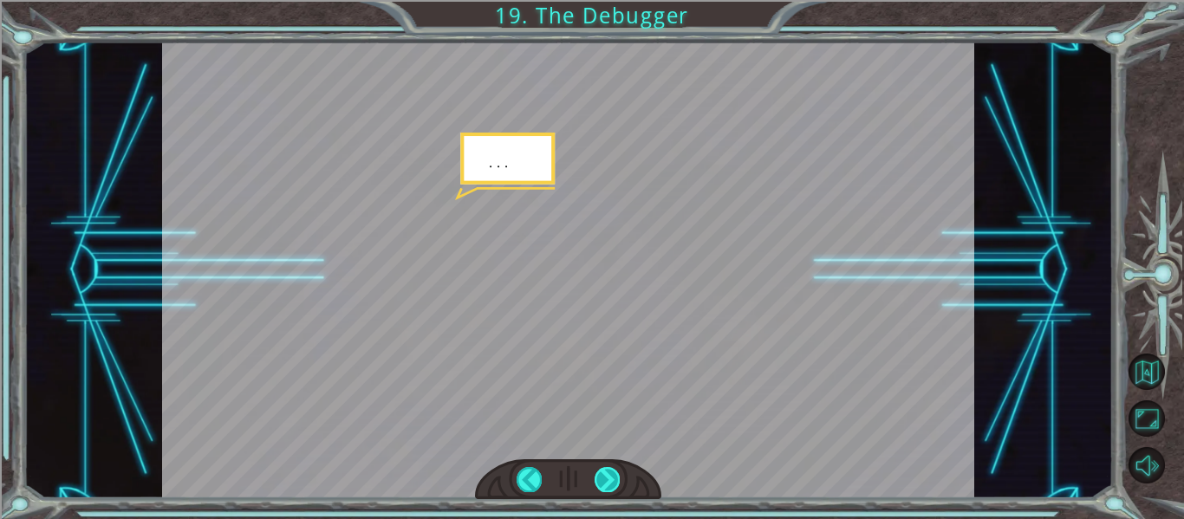
click at [601, 473] on div at bounding box center [607, 479] width 25 height 24
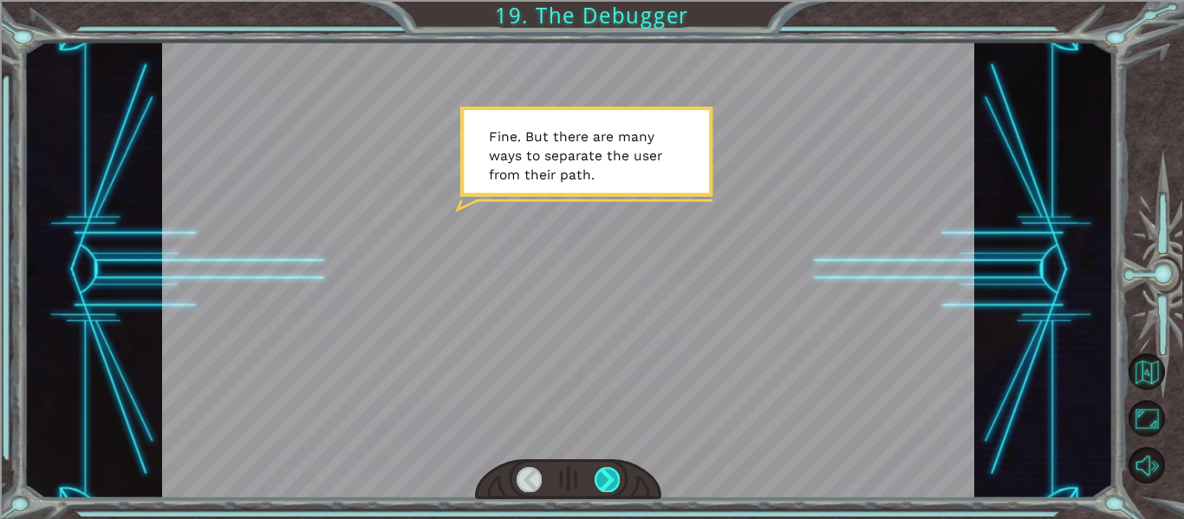
click at [601, 472] on div at bounding box center [607, 479] width 25 height 24
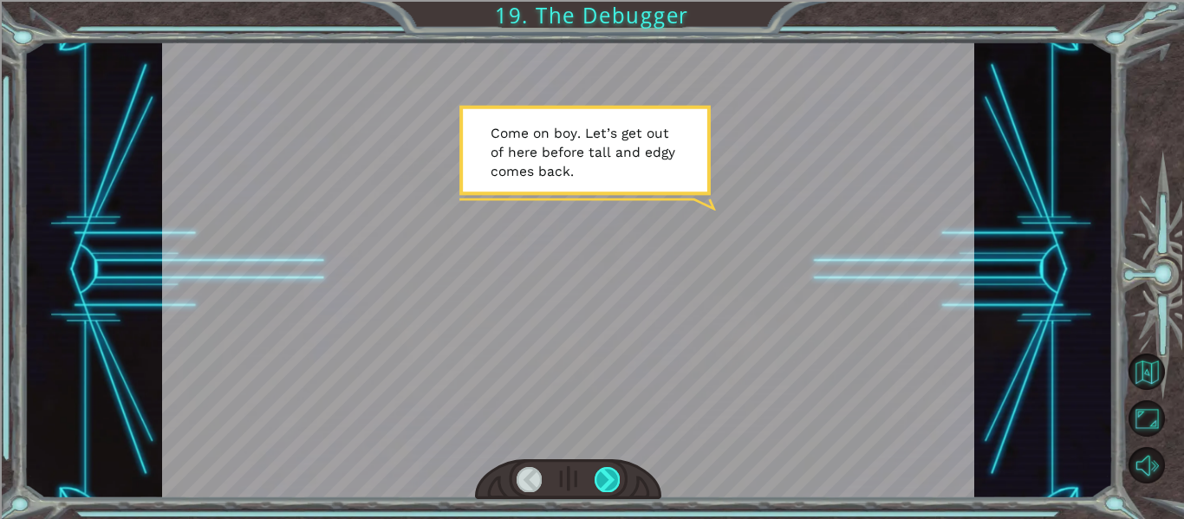
click at [601, 472] on div at bounding box center [607, 479] width 25 height 24
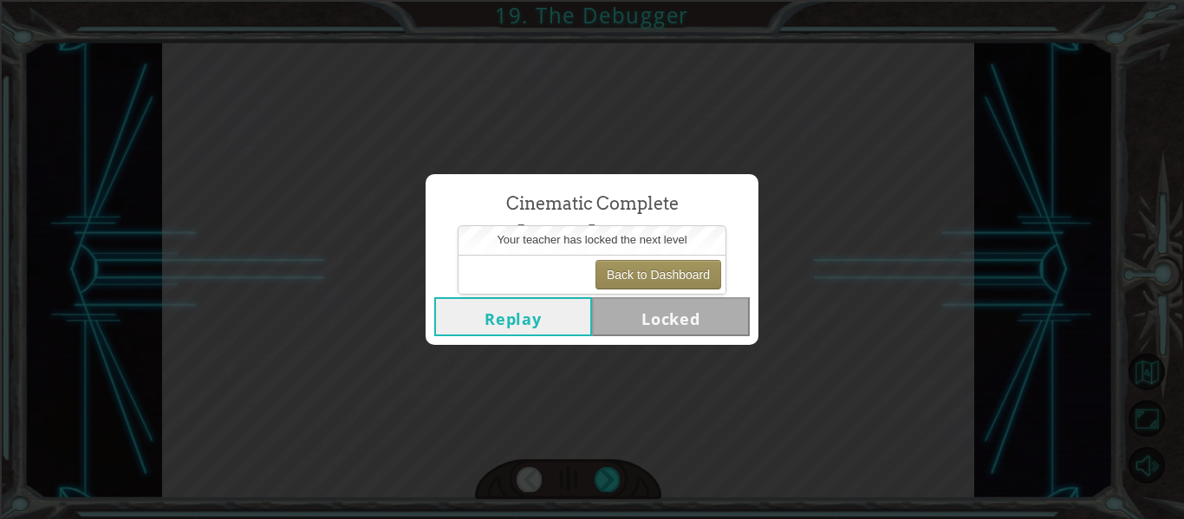
click at [621, 367] on div "Cinematic Complete The Debugger Replay Locked" at bounding box center [592, 259] width 1184 height 519
click at [638, 275] on button "Back to Dashboard" at bounding box center [659, 274] width 126 height 29
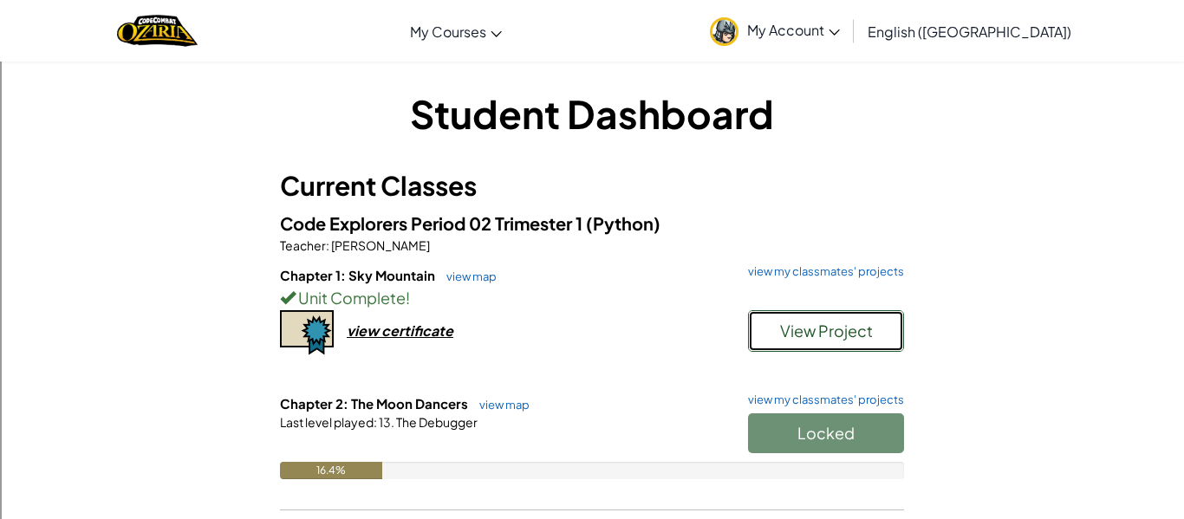
click at [778, 342] on button "View Project" at bounding box center [826, 331] width 156 height 42
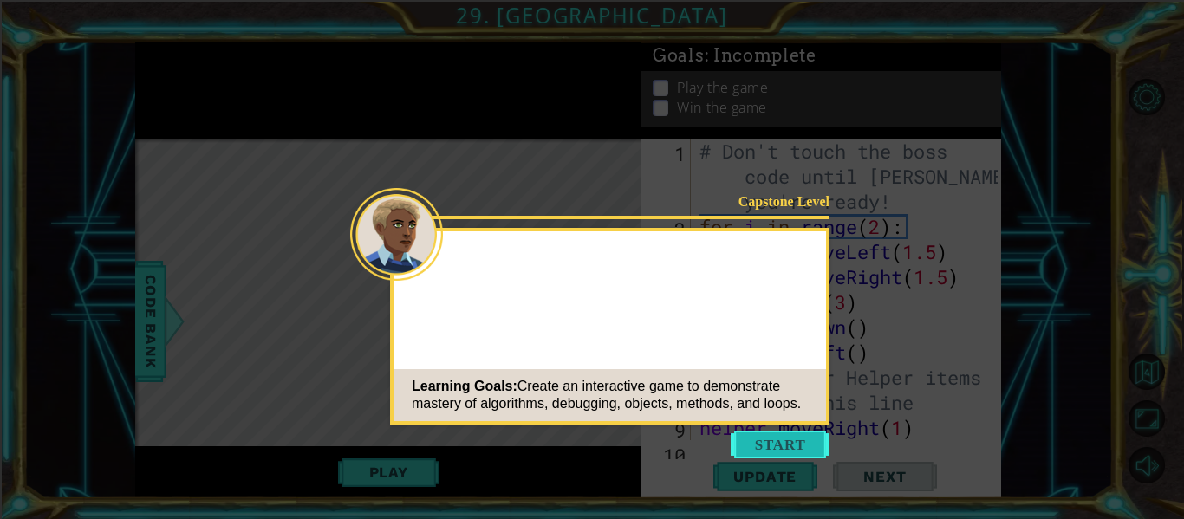
click at [778, 443] on button "Start" at bounding box center [780, 445] width 99 height 28
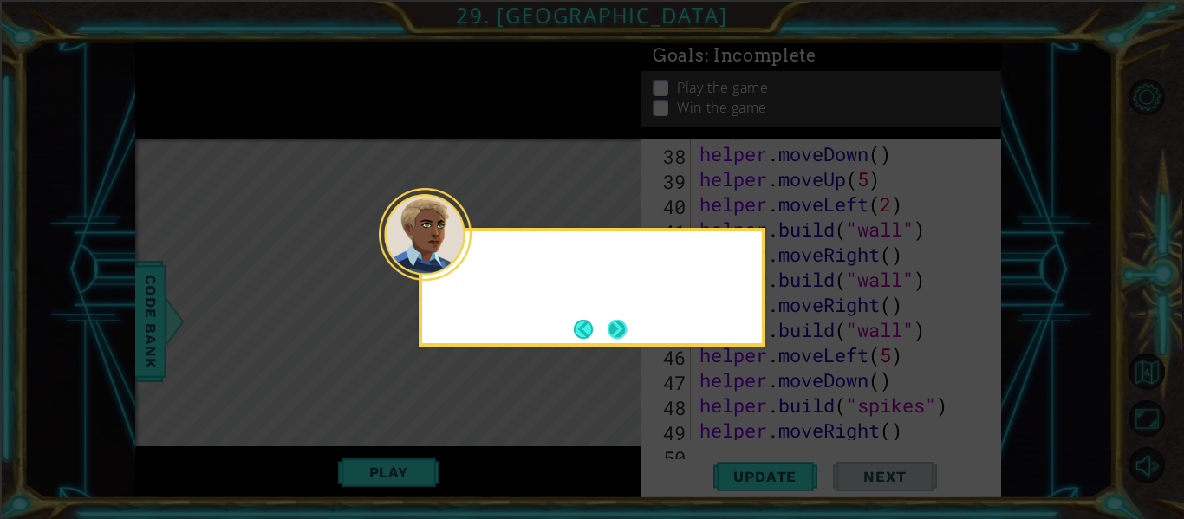
click at [612, 333] on button "Next" at bounding box center [617, 329] width 19 height 19
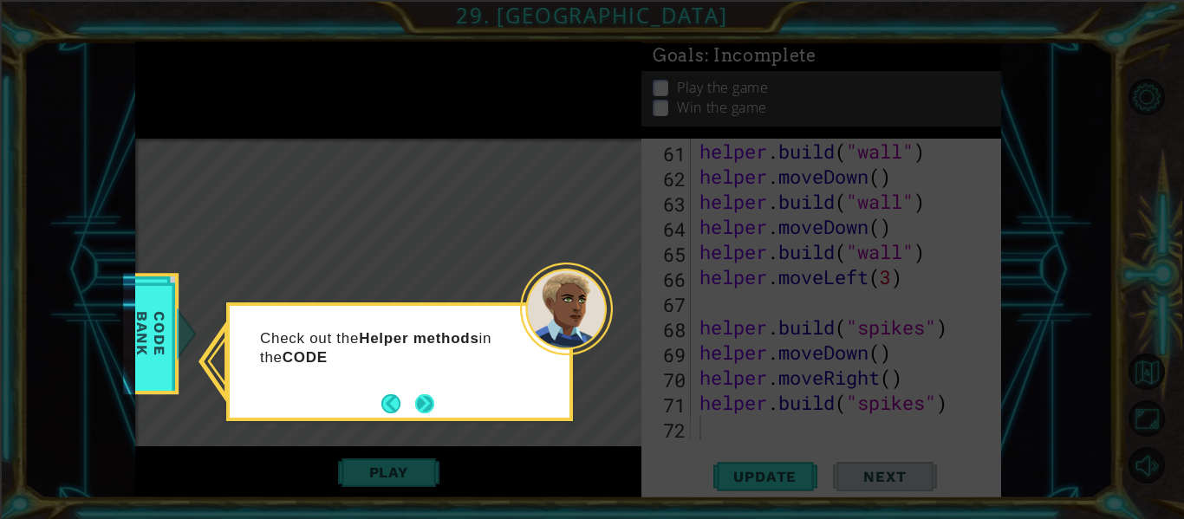
click at [415, 410] on button "Next" at bounding box center [424, 403] width 19 height 19
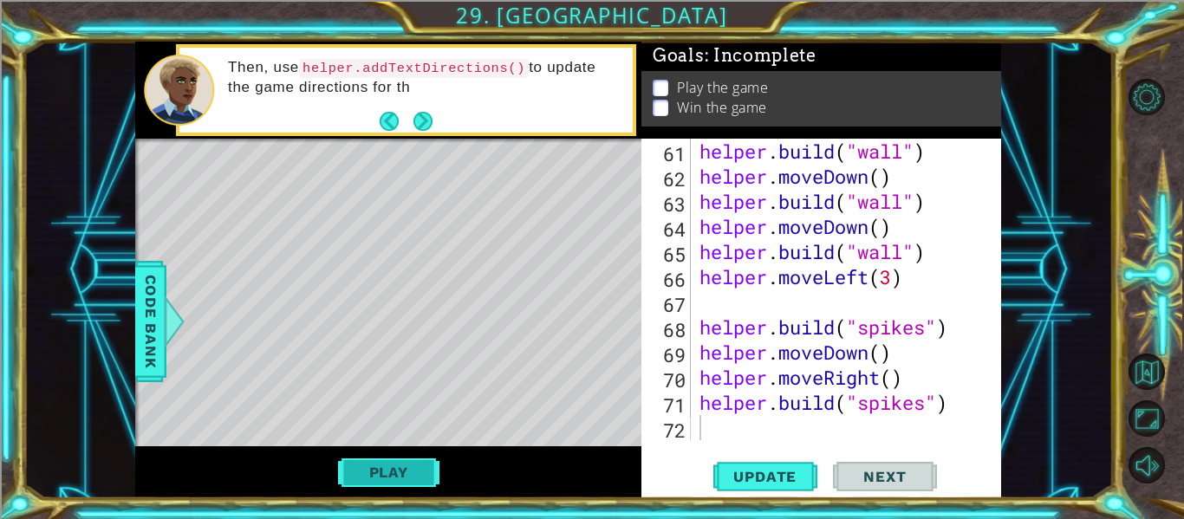
click at [400, 468] on button "Play" at bounding box center [388, 472] width 101 height 33
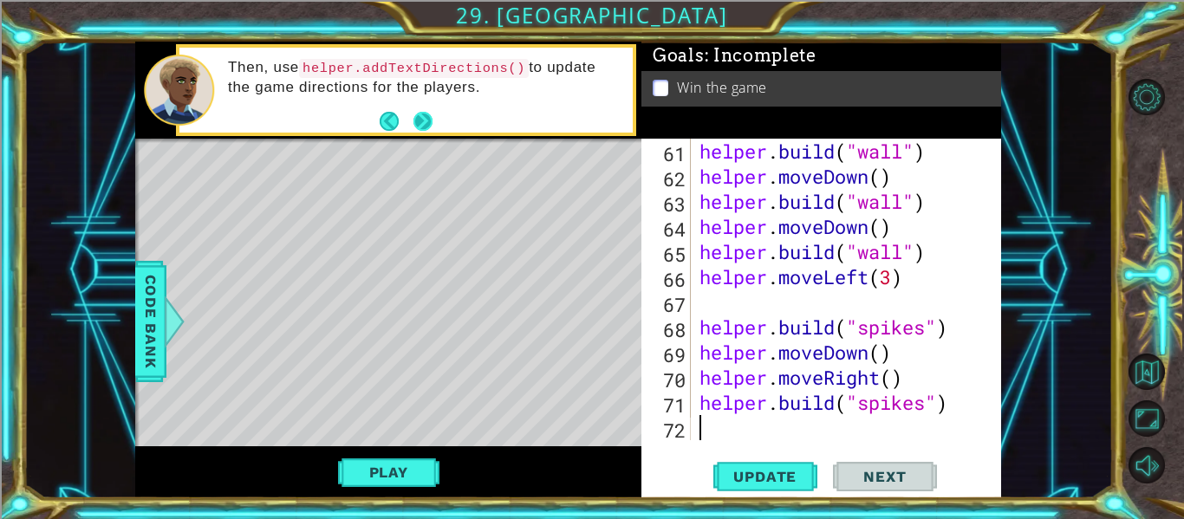
click at [414, 125] on button "Next" at bounding box center [423, 120] width 19 height 19
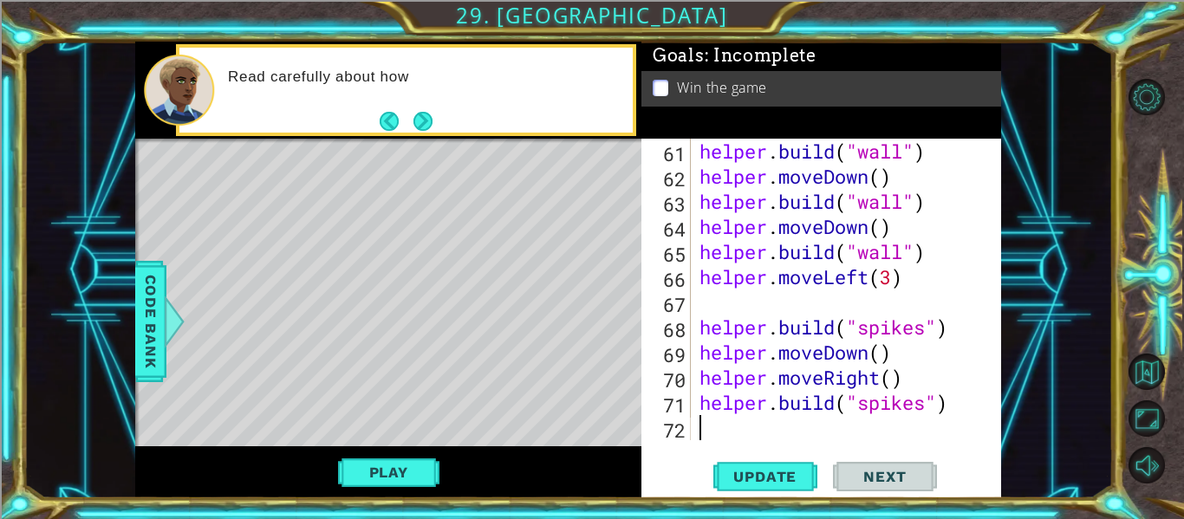
click at [424, 114] on button "Next" at bounding box center [423, 120] width 19 height 19
click at [411, 121] on div "Read carefully about how" at bounding box center [388, 90] width 506 height 97
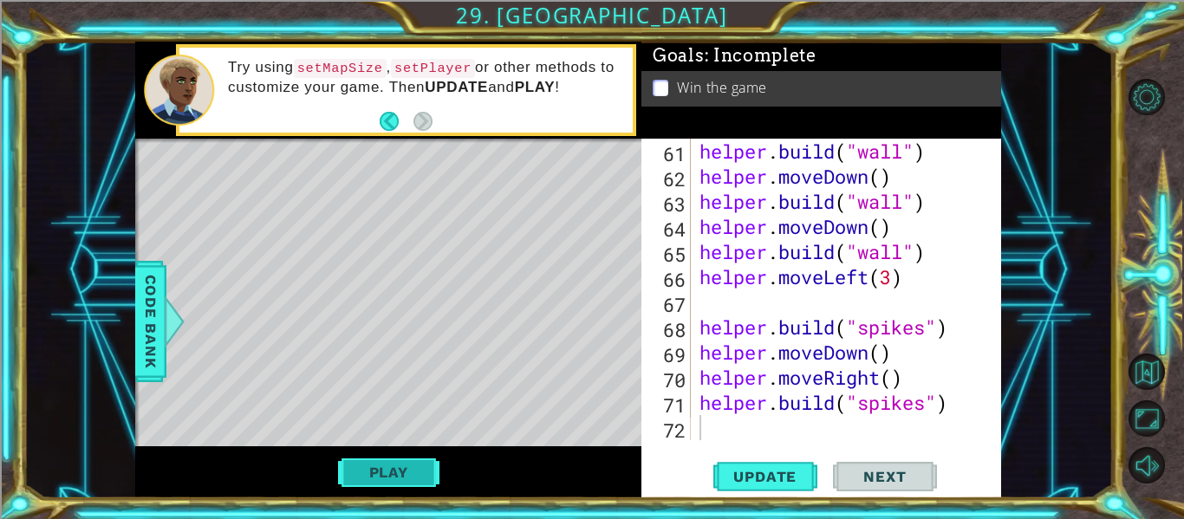
click at [361, 475] on button "Play" at bounding box center [388, 472] width 101 height 33
click at [355, 466] on button "Play" at bounding box center [388, 472] width 101 height 33
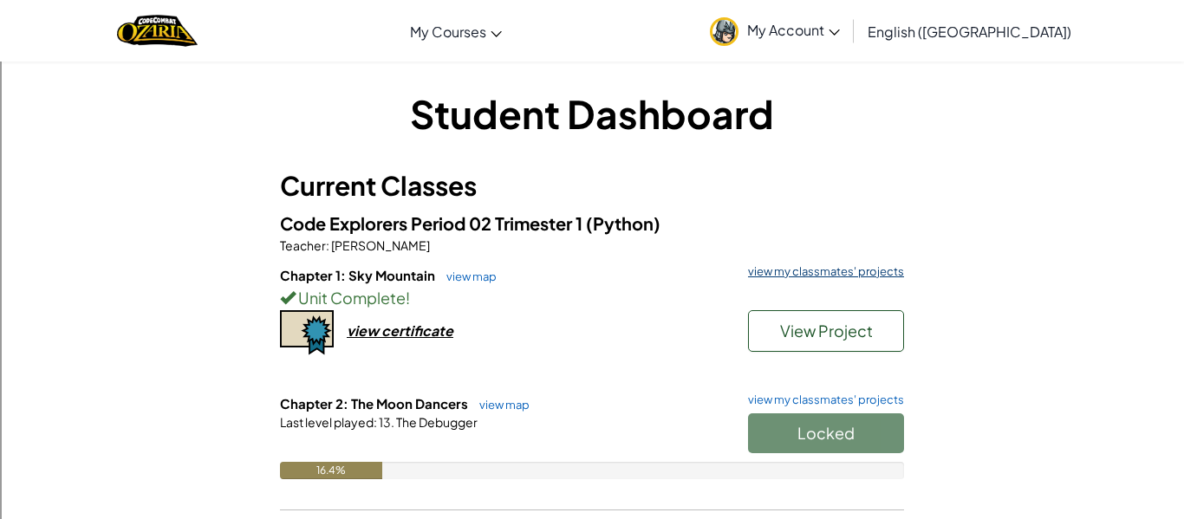
click at [796, 268] on link "view my classmates' projects" at bounding box center [822, 271] width 165 height 11
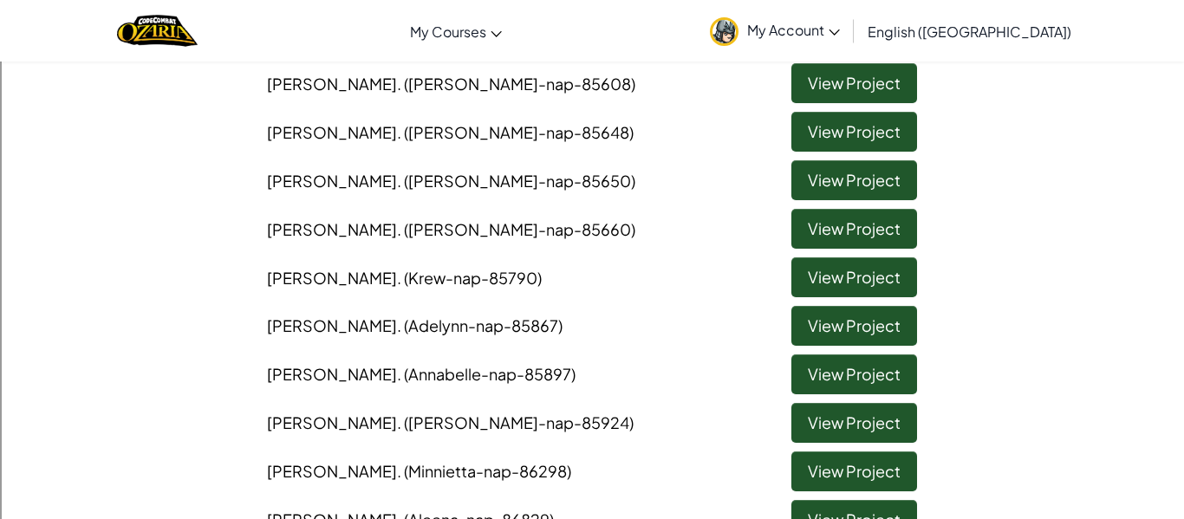
scroll to position [681, 0]
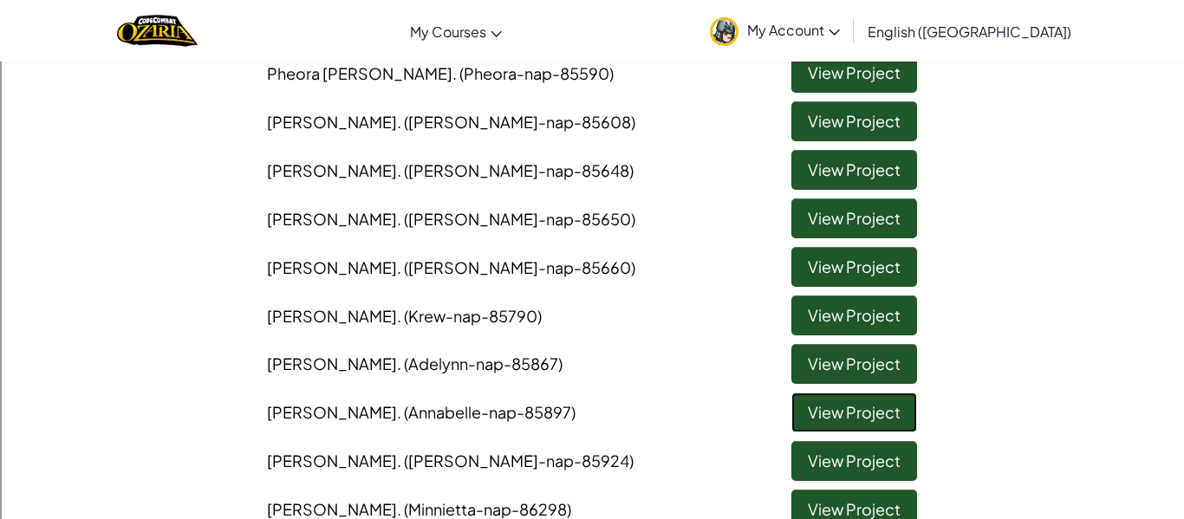
click at [853, 414] on link "View Project" at bounding box center [855, 413] width 126 height 40
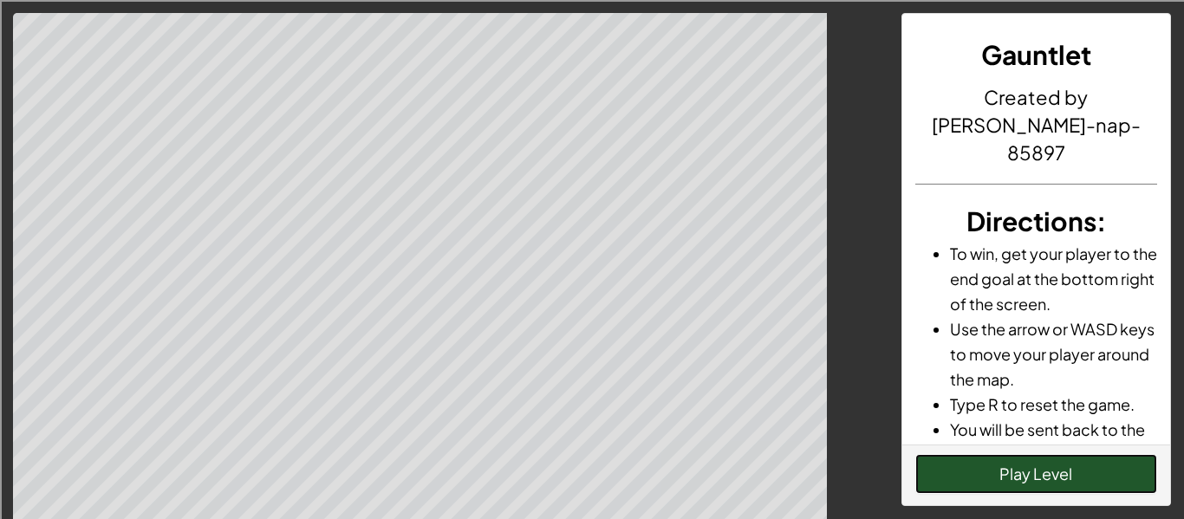
click at [1053, 474] on button "Play Level" at bounding box center [1037, 474] width 243 height 40
